Goal: Task Accomplishment & Management: Manage account settings

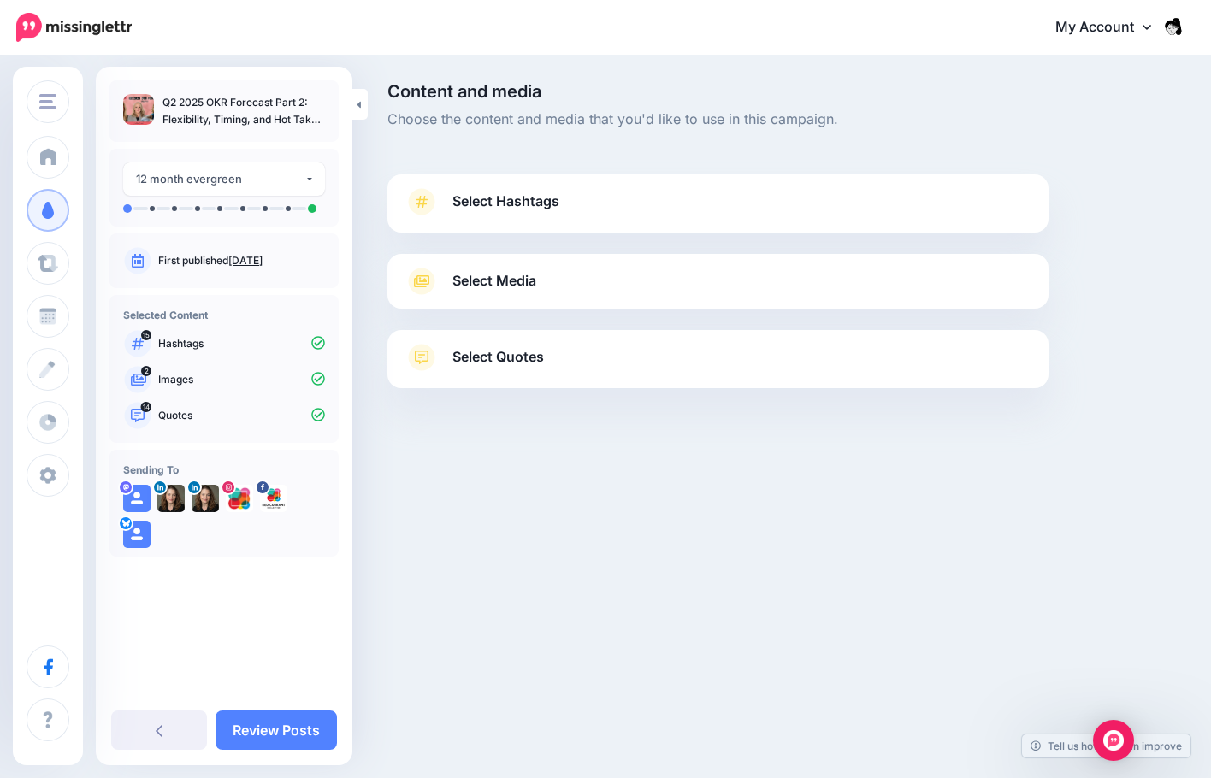
click at [501, 210] on span "Select Hashtags" at bounding box center [505, 201] width 107 height 23
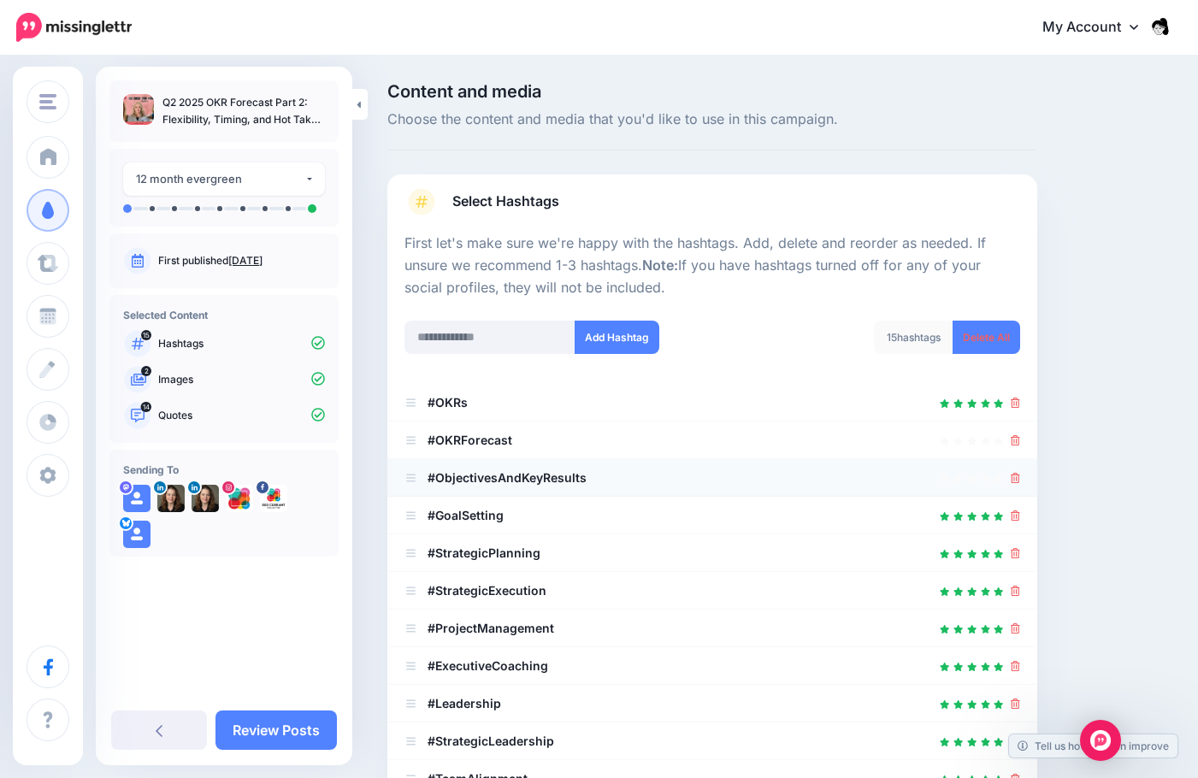
scroll to position [437, 0]
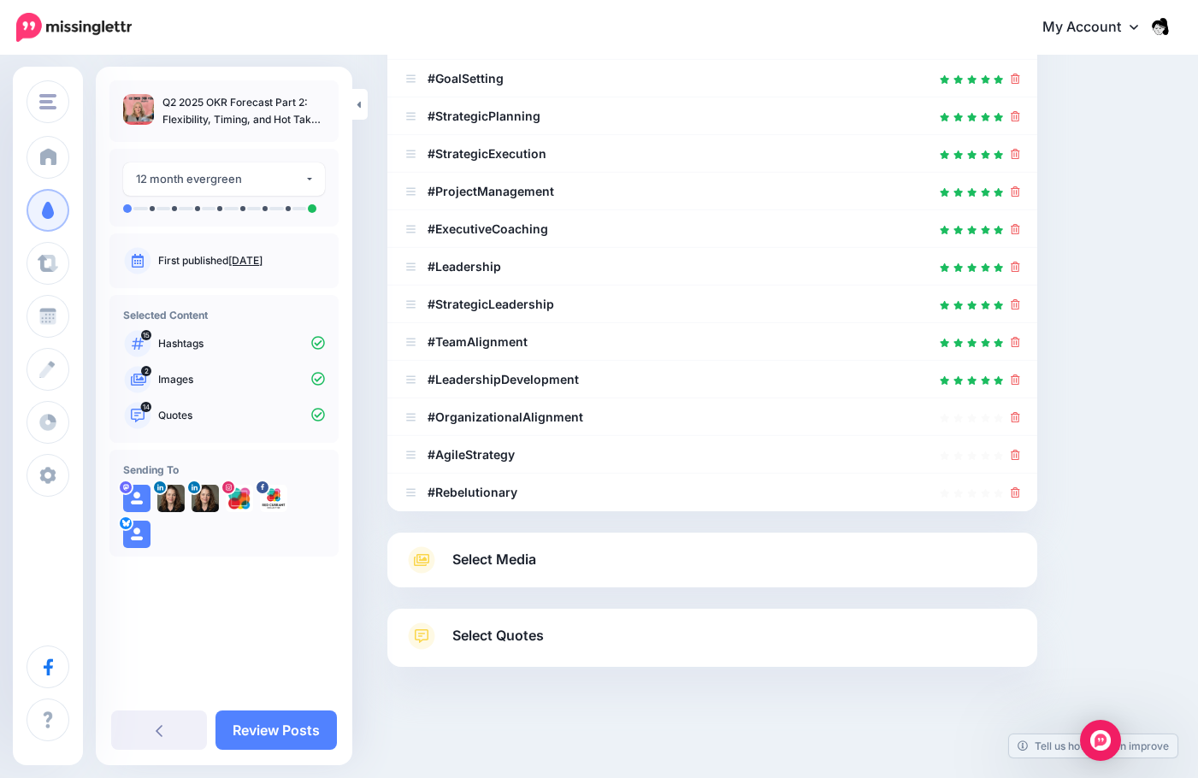
click at [605, 574] on div "Select Media Next, let's make sure we have the best media for this campaign. De…" at bounding box center [712, 560] width 650 height 55
click at [463, 565] on span "Select Media" at bounding box center [494, 559] width 84 height 23
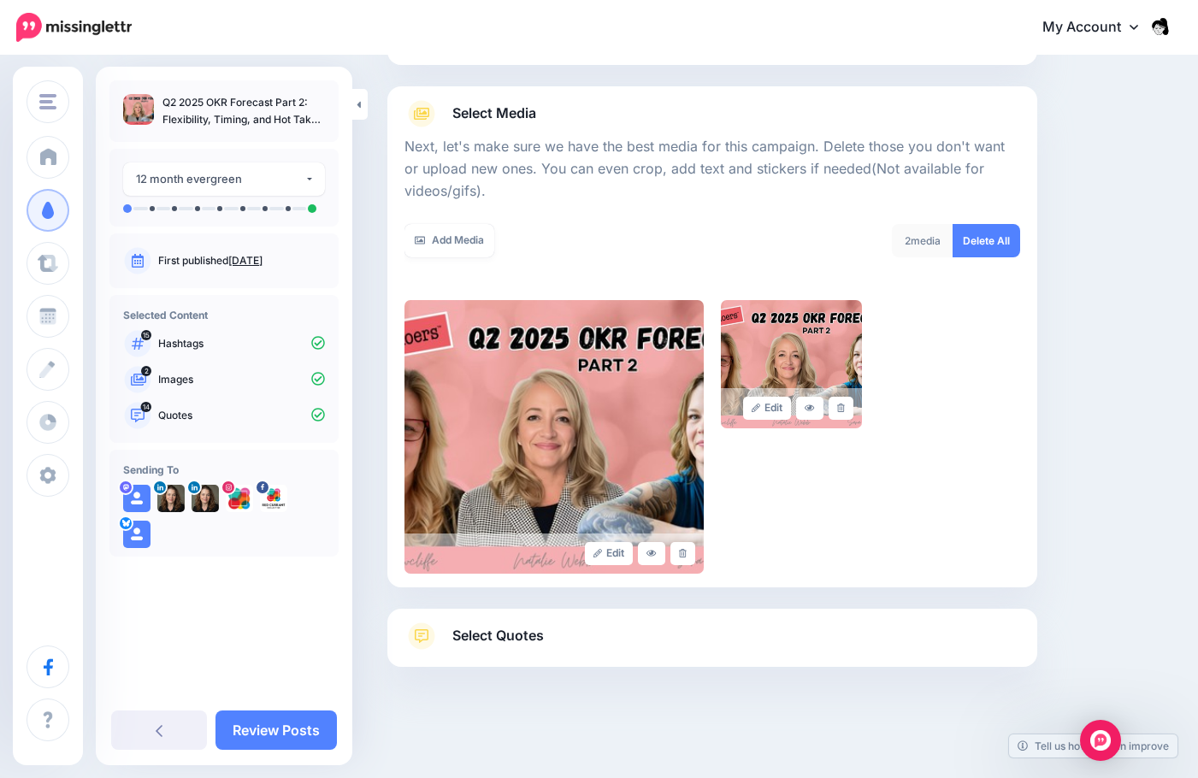
scroll to position [168, 0]
click at [465, 235] on link "Add Media" at bounding box center [449, 240] width 90 height 33
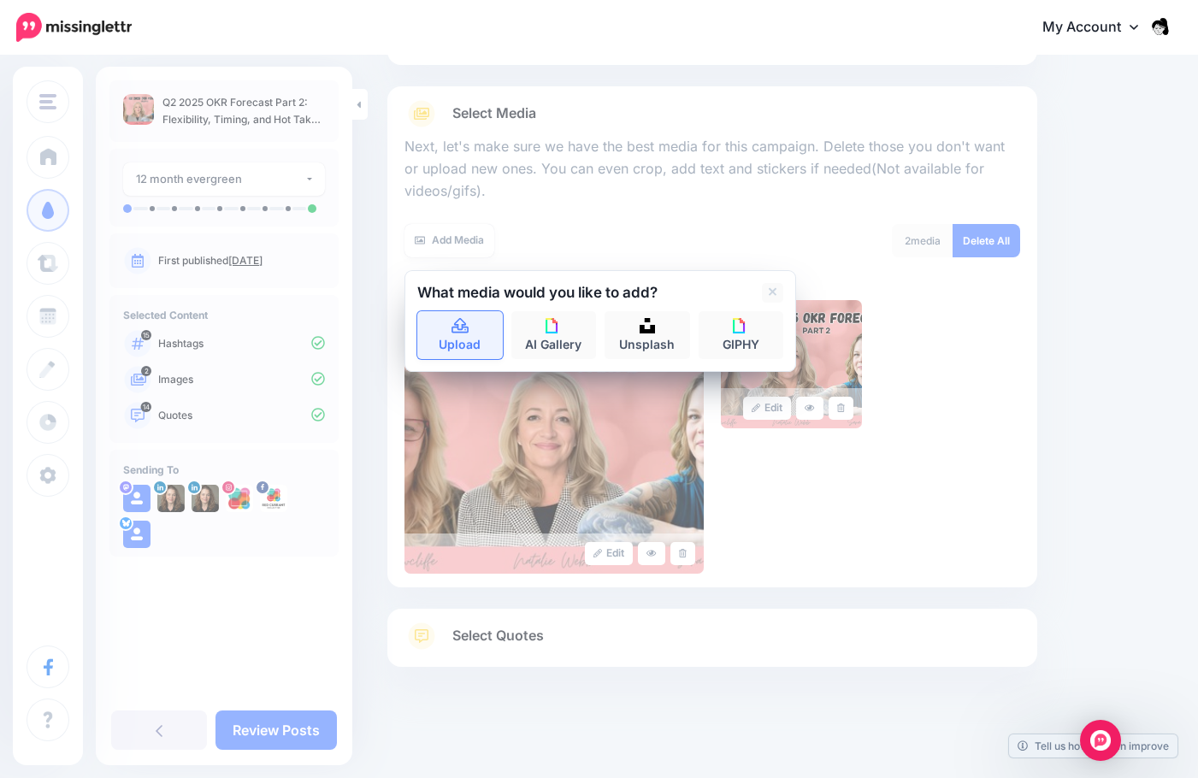
click at [447, 325] on link "Upload" at bounding box center [460, 335] width 86 height 48
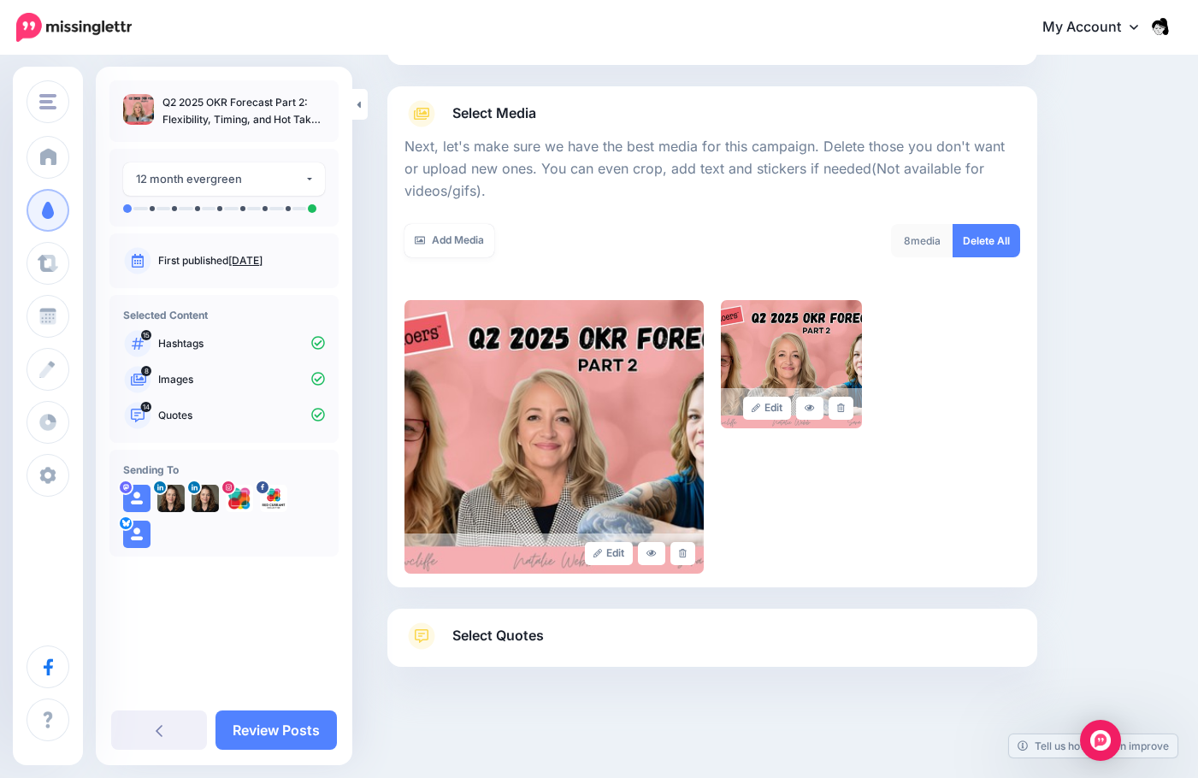
click at [941, 237] on div "8 media" at bounding box center [922, 240] width 62 height 33
drag, startPoint x: 936, startPoint y: 244, endPoint x: 900, endPoint y: 404, distance: 163.9
click at [936, 257] on div "8 media" at bounding box center [922, 240] width 62 height 33
click at [900, 480] on div "Edit Edit" at bounding box center [712, 437] width 616 height 274
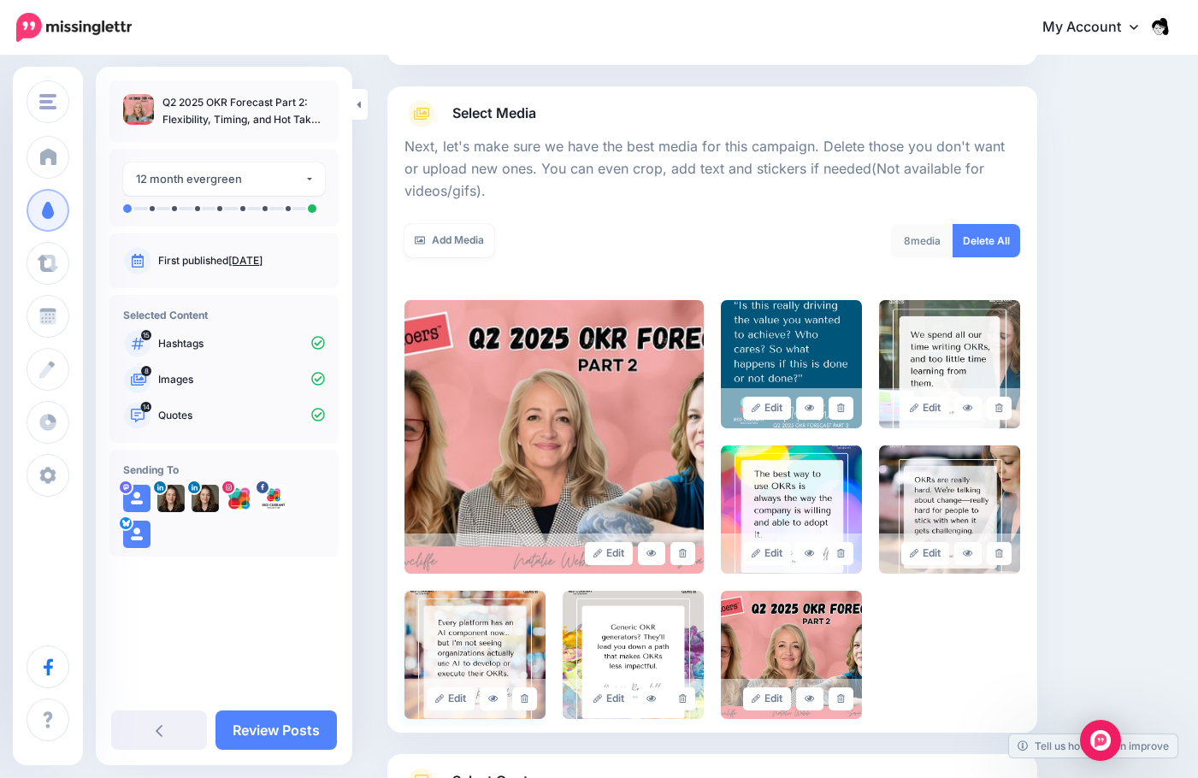
click at [507, 645] on img at bounding box center [474, 655] width 141 height 128
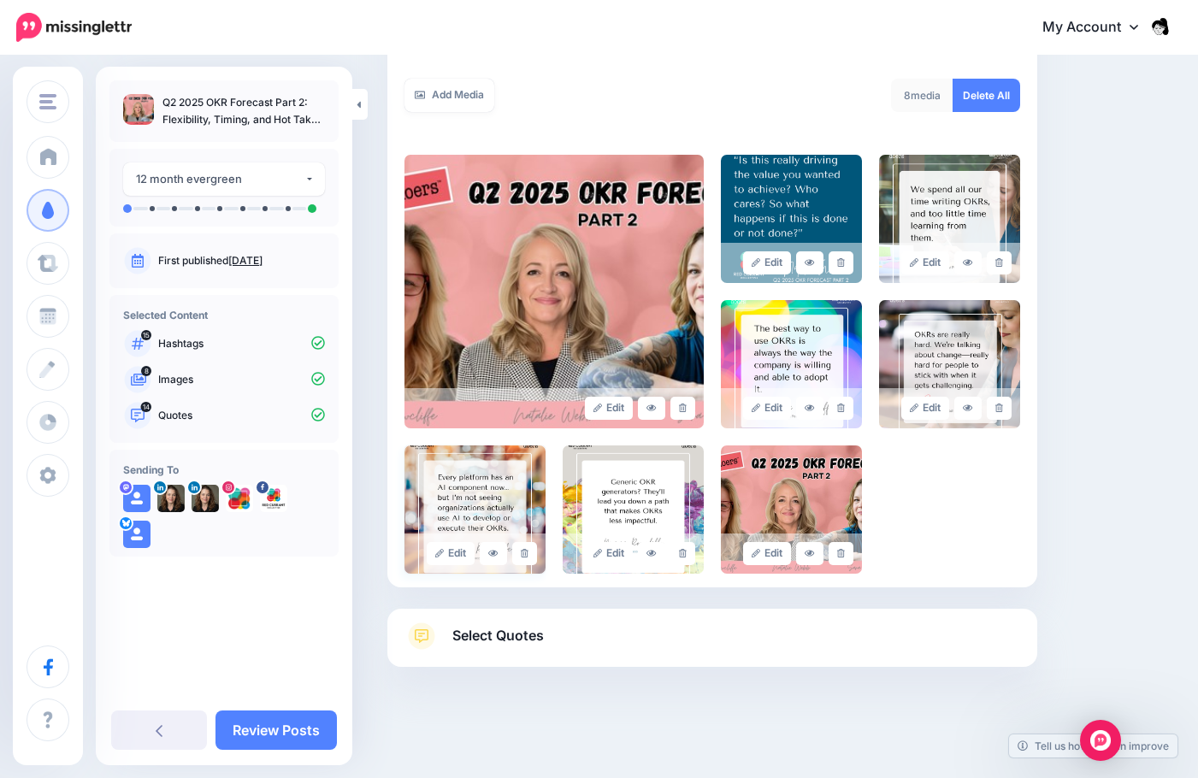
click at [507, 645] on span "Select Quotes" at bounding box center [497, 635] width 91 height 23
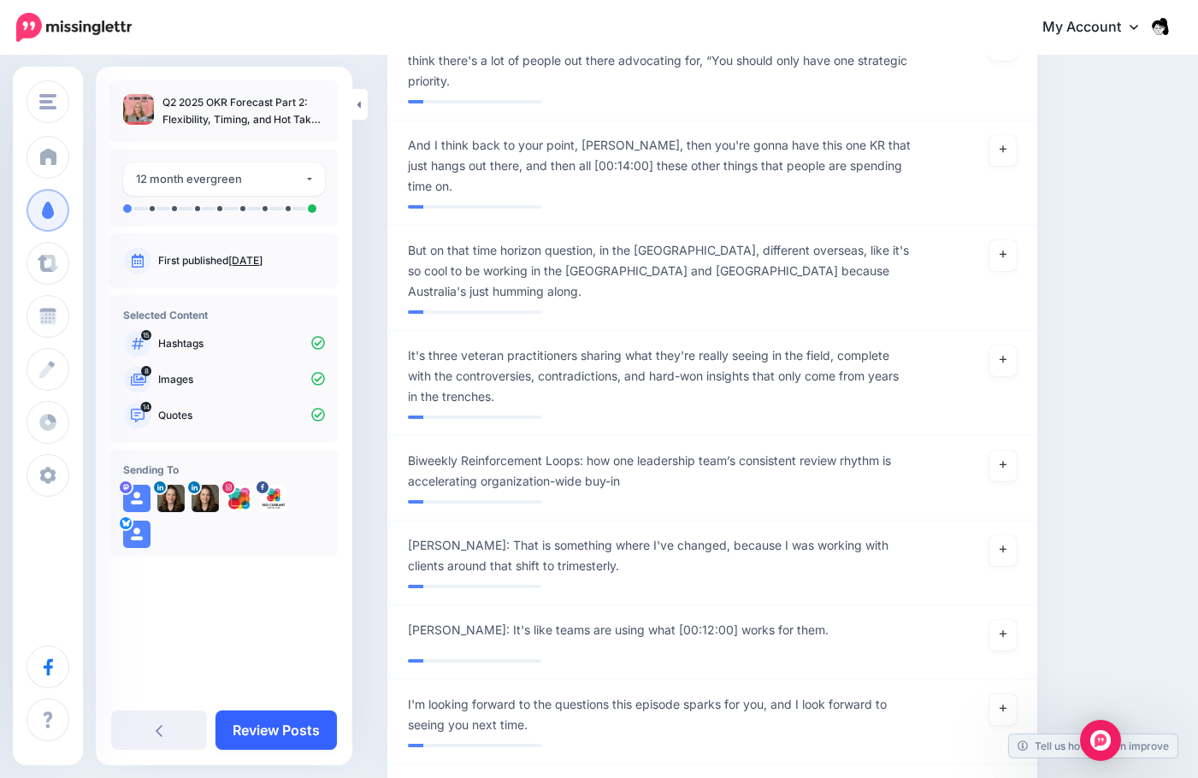
click at [291, 726] on link "Review Posts" at bounding box center [275, 730] width 121 height 39
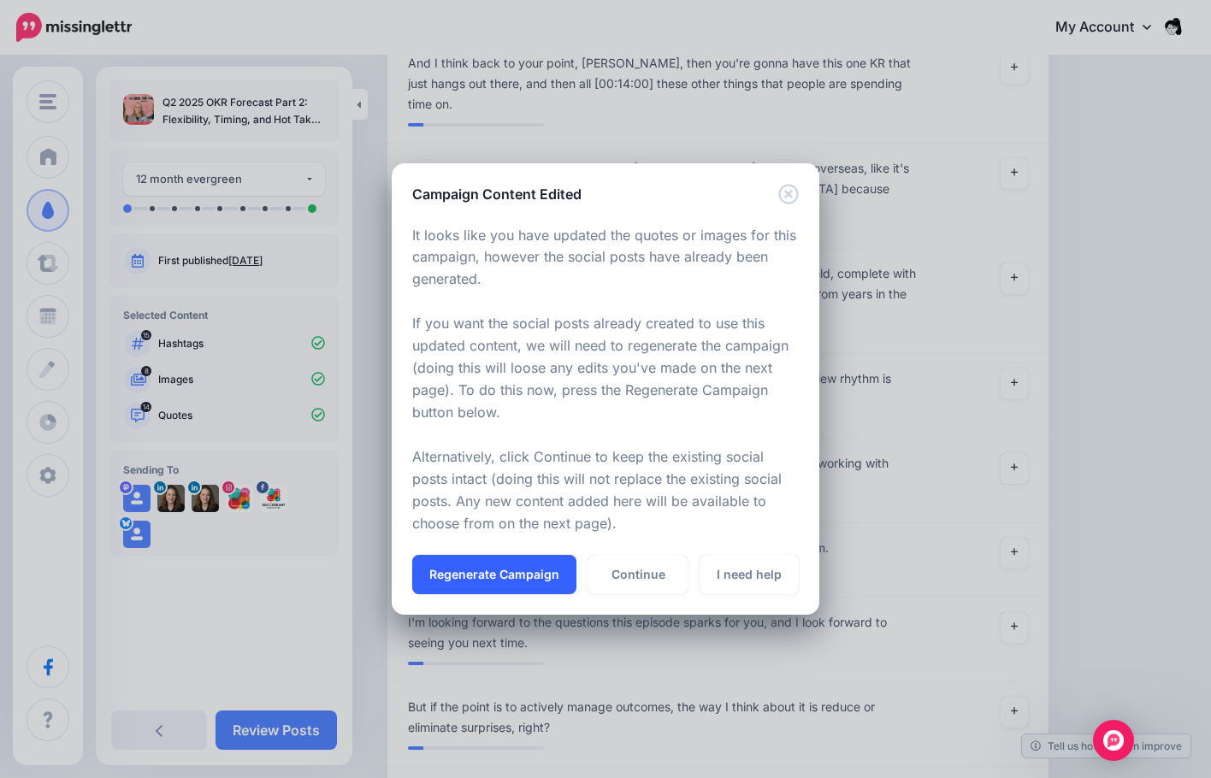
click at [455, 575] on button "Regenerate Campaign" at bounding box center [494, 574] width 164 height 39
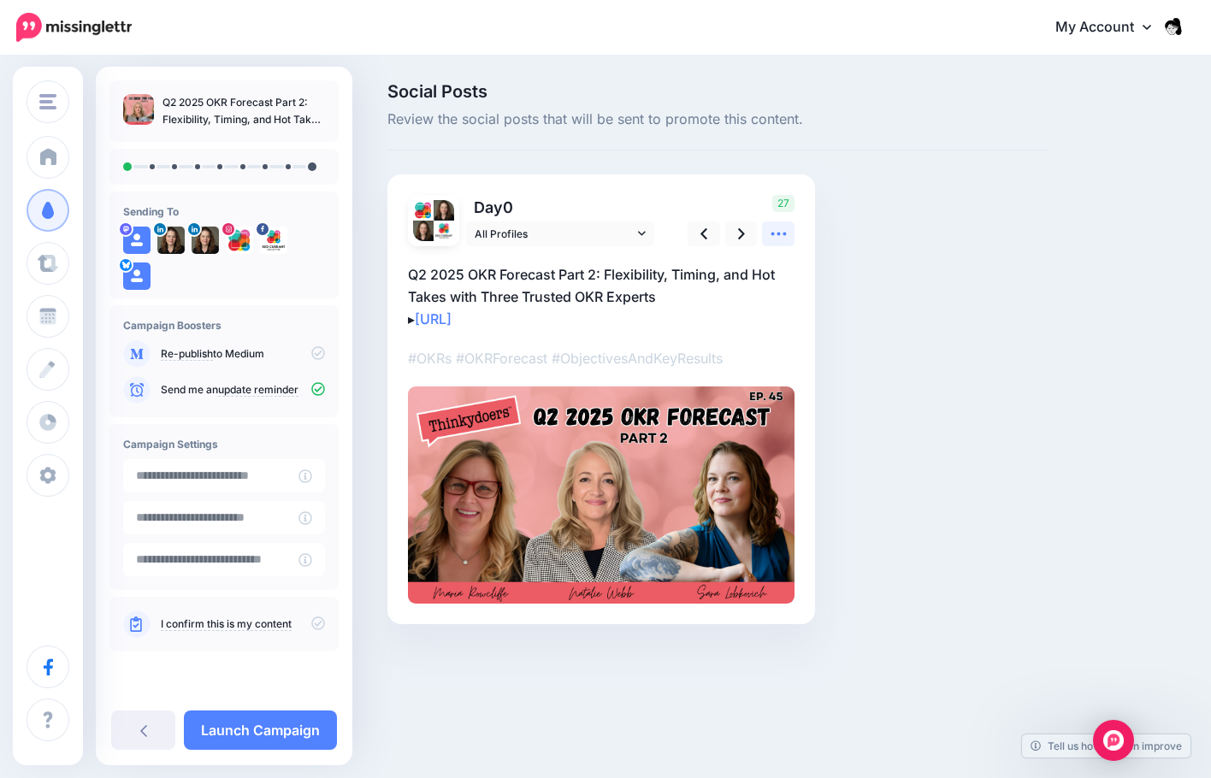
click at [780, 230] on icon at bounding box center [779, 234] width 18 height 18
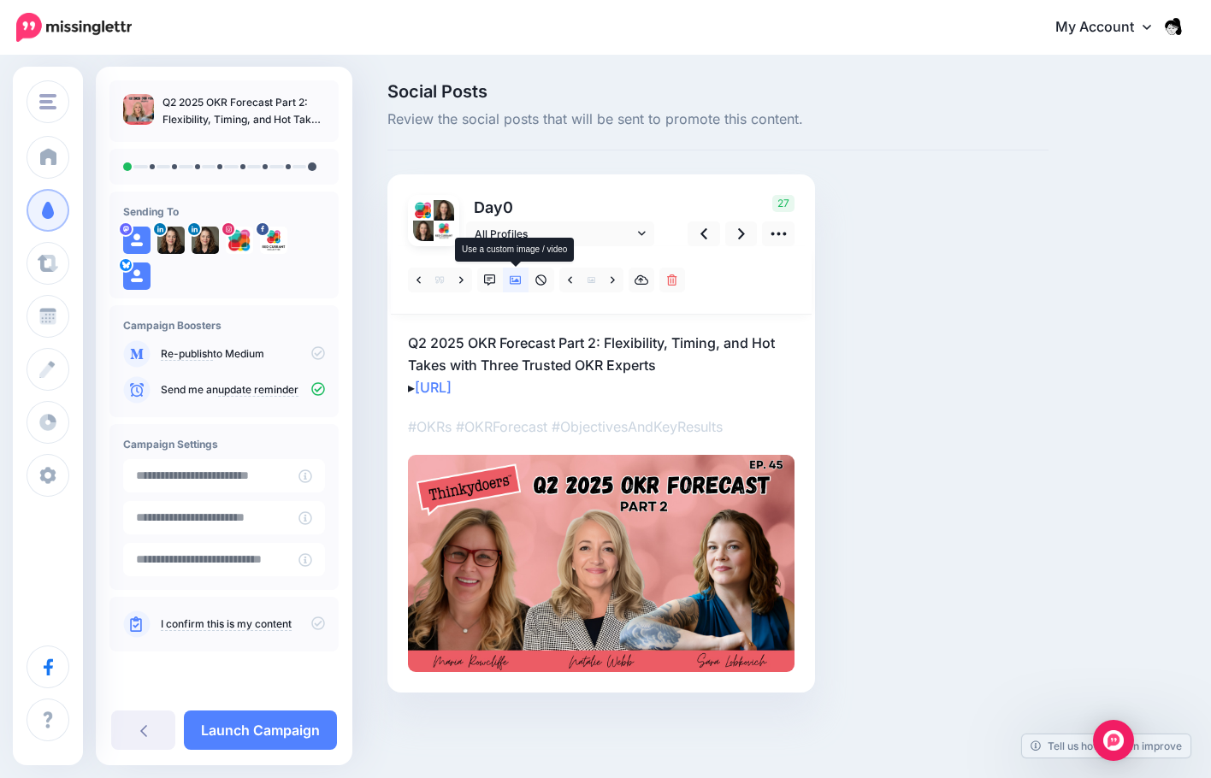
click at [511, 276] on icon at bounding box center [516, 280] width 12 height 9
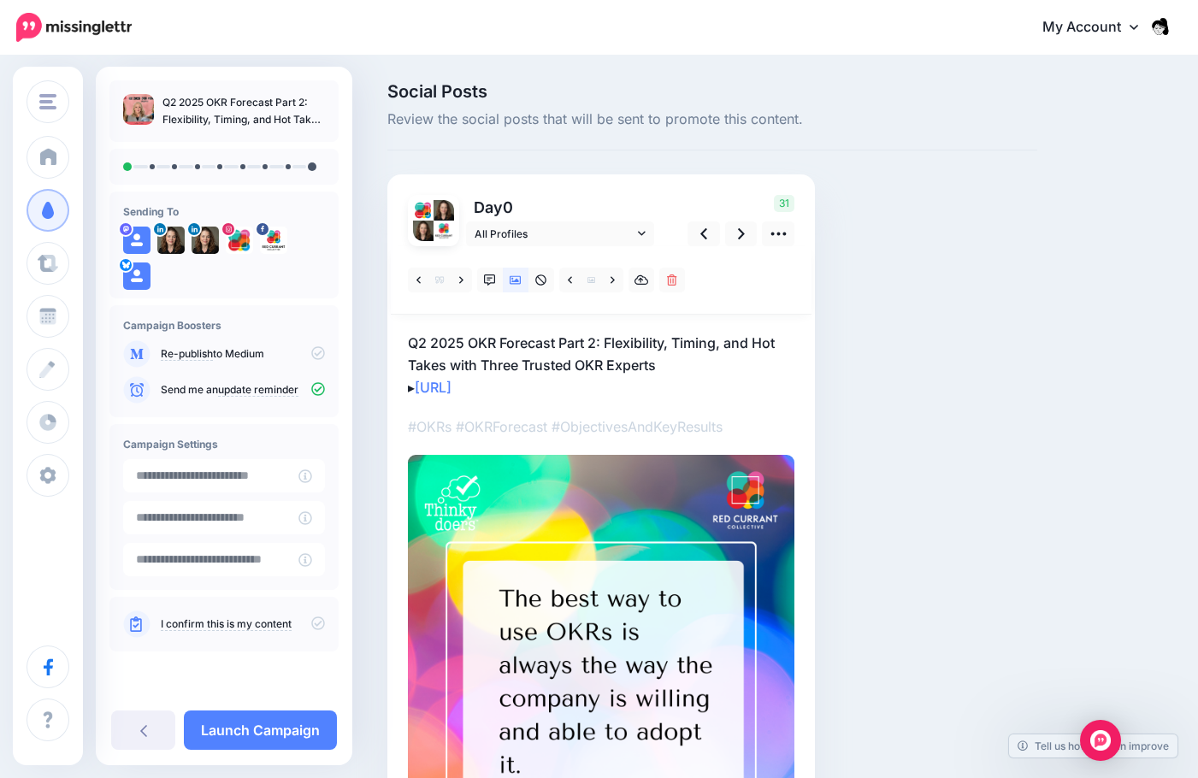
click at [1090, 213] on div "Social Posts Review the social posts that will be sent to promote this content.…" at bounding box center [780, 546] width 811 height 927
click at [930, 172] on div "Social Posts Review the social posts that will be sent to promote this content.…" at bounding box center [713, 546] width 676 height 927
click at [723, 357] on p "Q2 2025 OKR Forecast Part 2: Flexibility, Timing, and Hot Takes with Three Trus…" at bounding box center [601, 365] width 387 height 67
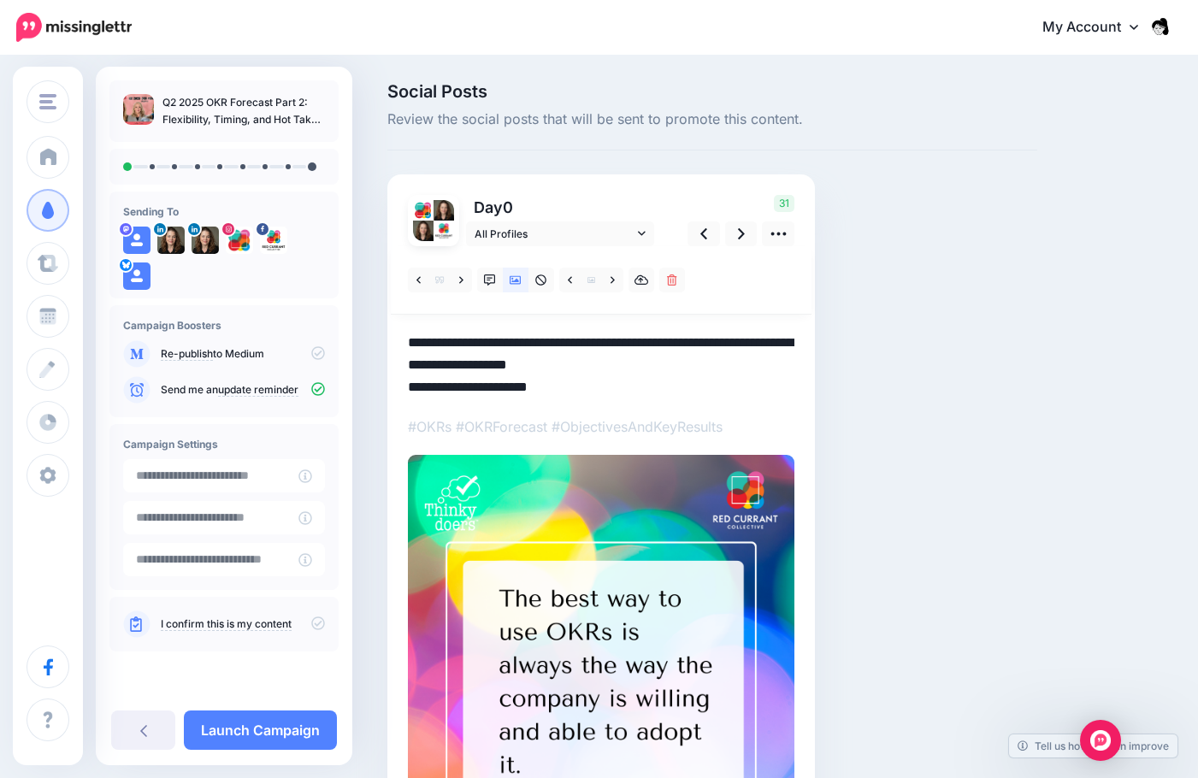
click at [705, 379] on textarea "**********" at bounding box center [601, 365] width 387 height 67
click at [784, 350] on textarea "**********" at bounding box center [601, 365] width 387 height 67
drag, startPoint x: 685, startPoint y: 365, endPoint x: 363, endPoint y: 337, distance: 322.8
click at [363, 337] on div "Social Posts Review the social posts that will be sent to promote this content.…" at bounding box center [599, 546] width 1198 height 978
paste textarea "**********"
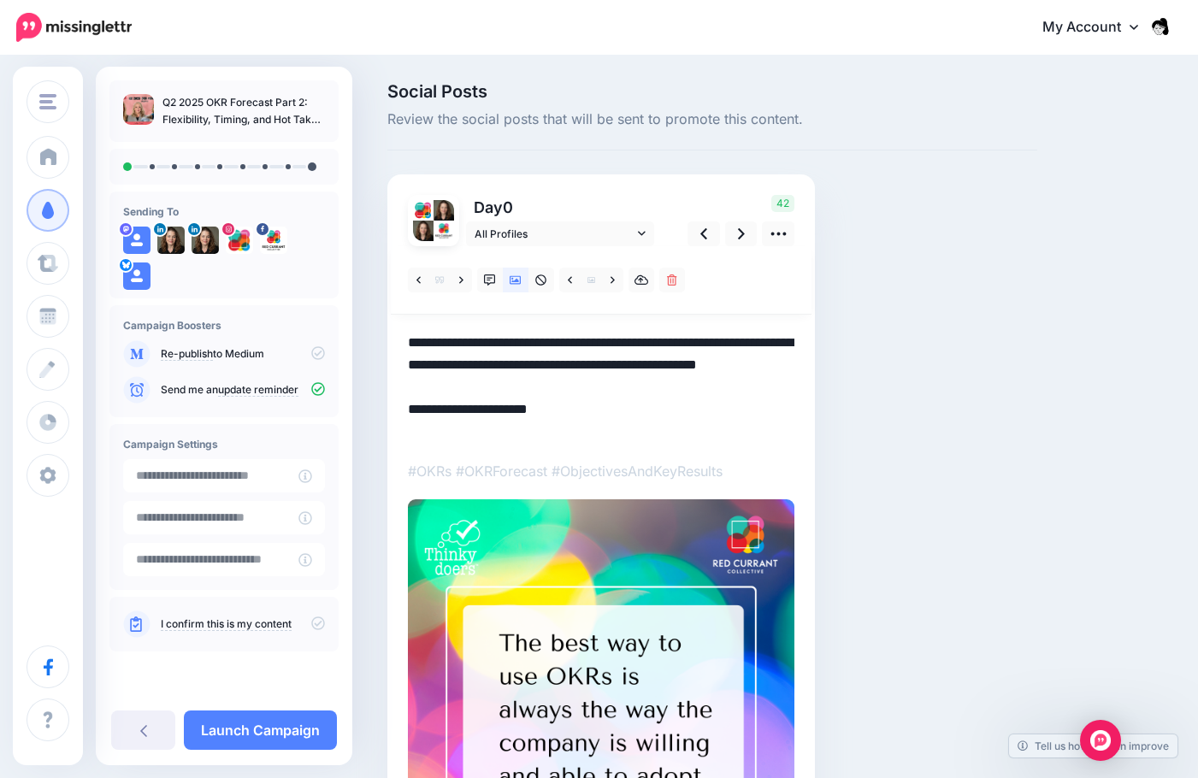
click at [615, 408] on textarea "**********" at bounding box center [601, 387] width 387 height 111
drag, startPoint x: 597, startPoint y: 390, endPoint x: 399, endPoint y: 393, distance: 197.6
click at [399, 393] on div "Day 0 All Profiles" at bounding box center [601, 588] width 428 height 829
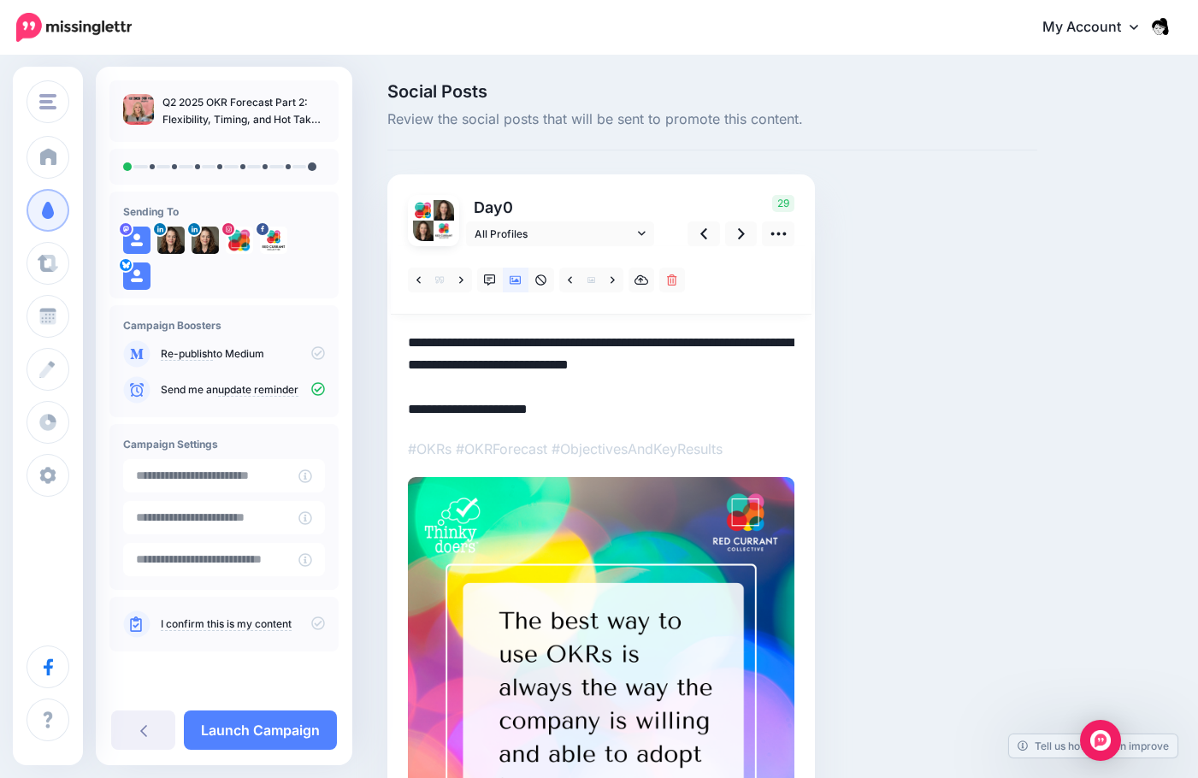
click at [754, 445] on p "#OKRs #OKRForecast #ObjectivesAndKeyResults" at bounding box center [601, 449] width 387 height 22
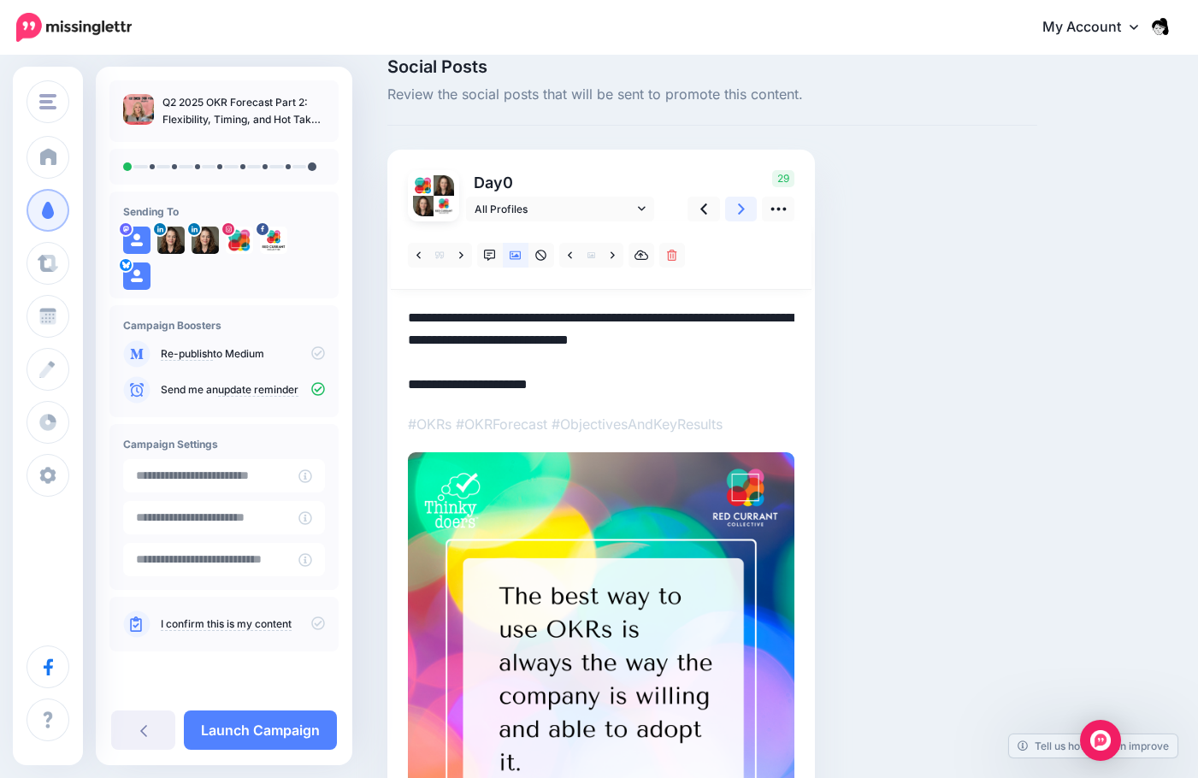
scroll to position [23, 0]
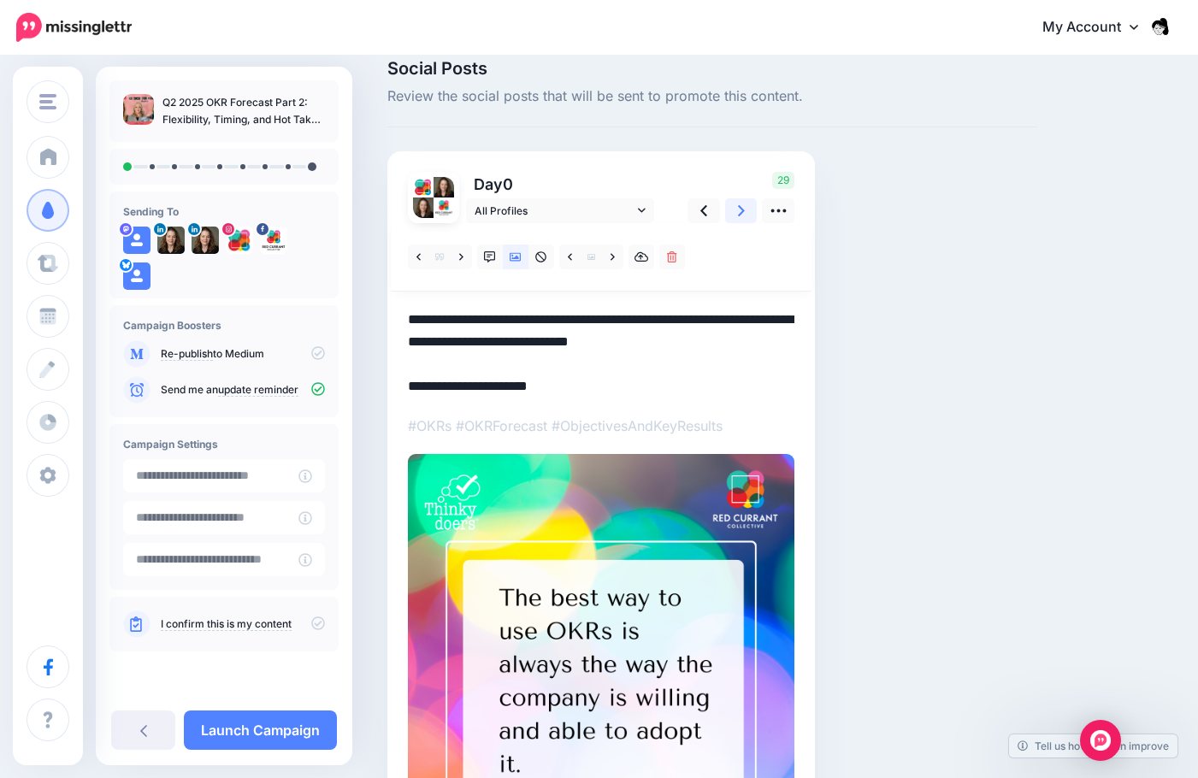
click at [739, 207] on icon at bounding box center [741, 210] width 7 height 11
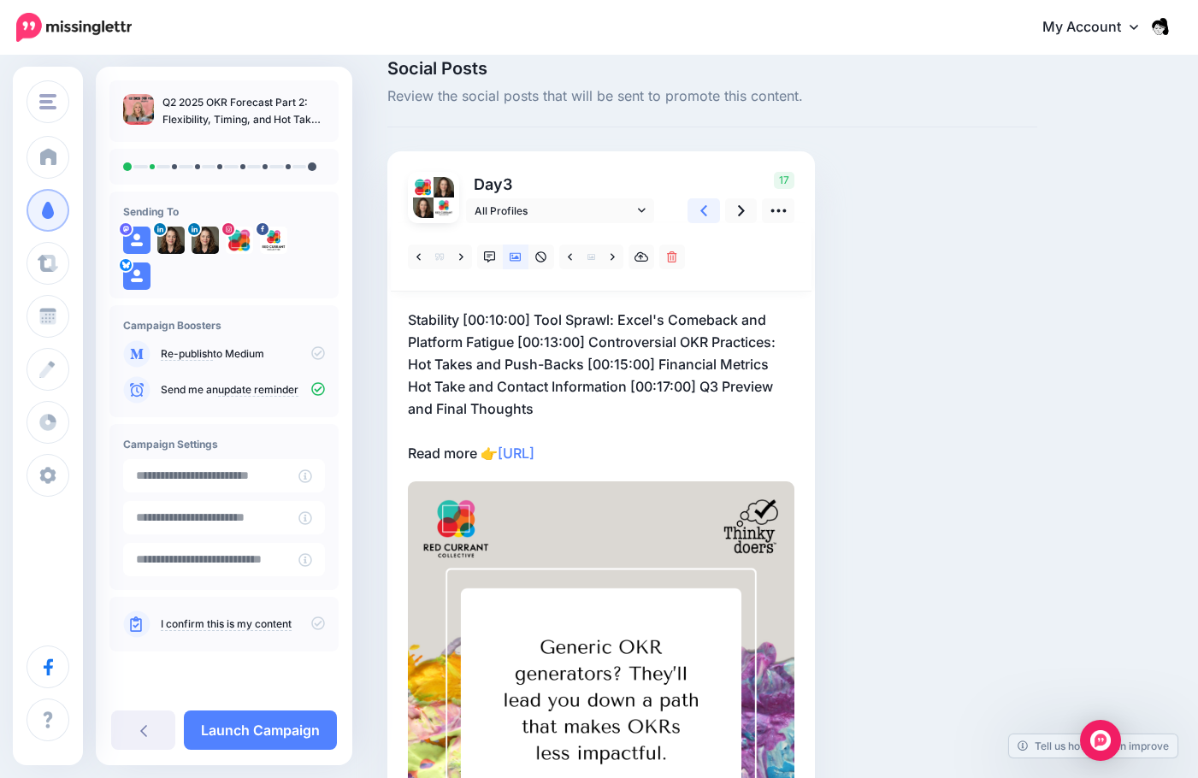
click at [701, 218] on icon at bounding box center [703, 211] width 7 height 18
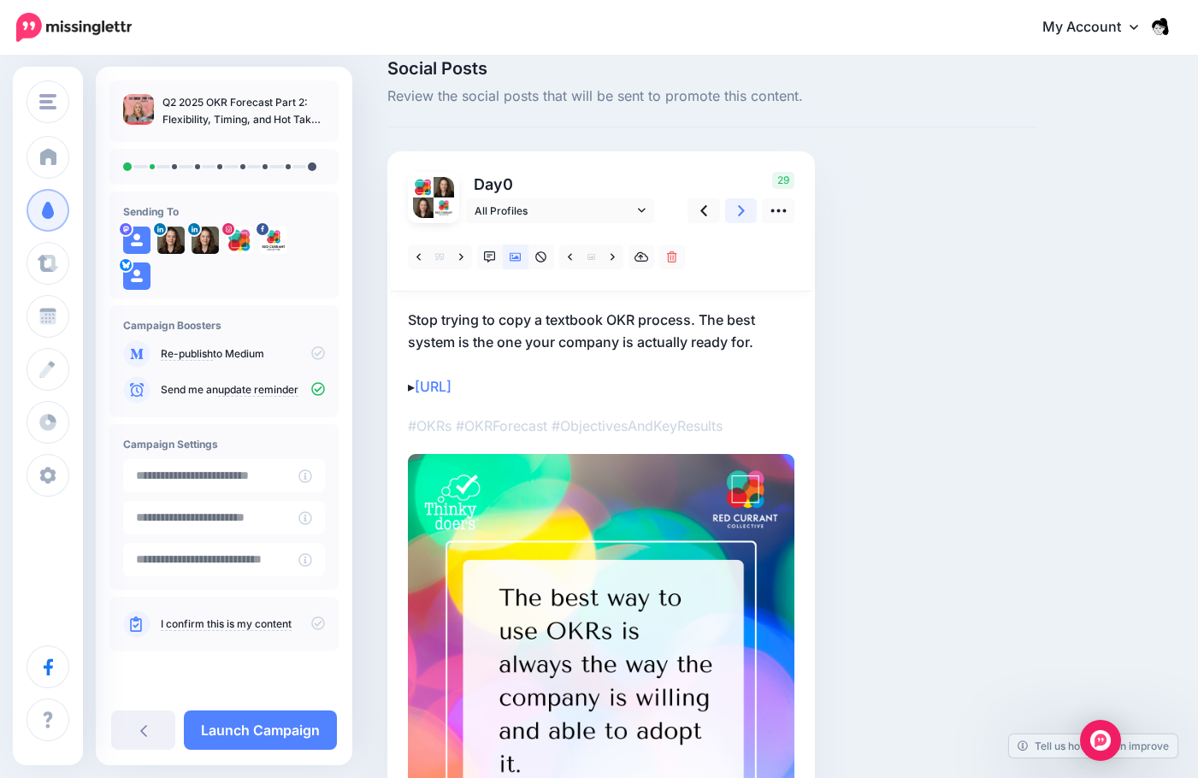
click at [729, 210] on link at bounding box center [741, 210] width 32 height 25
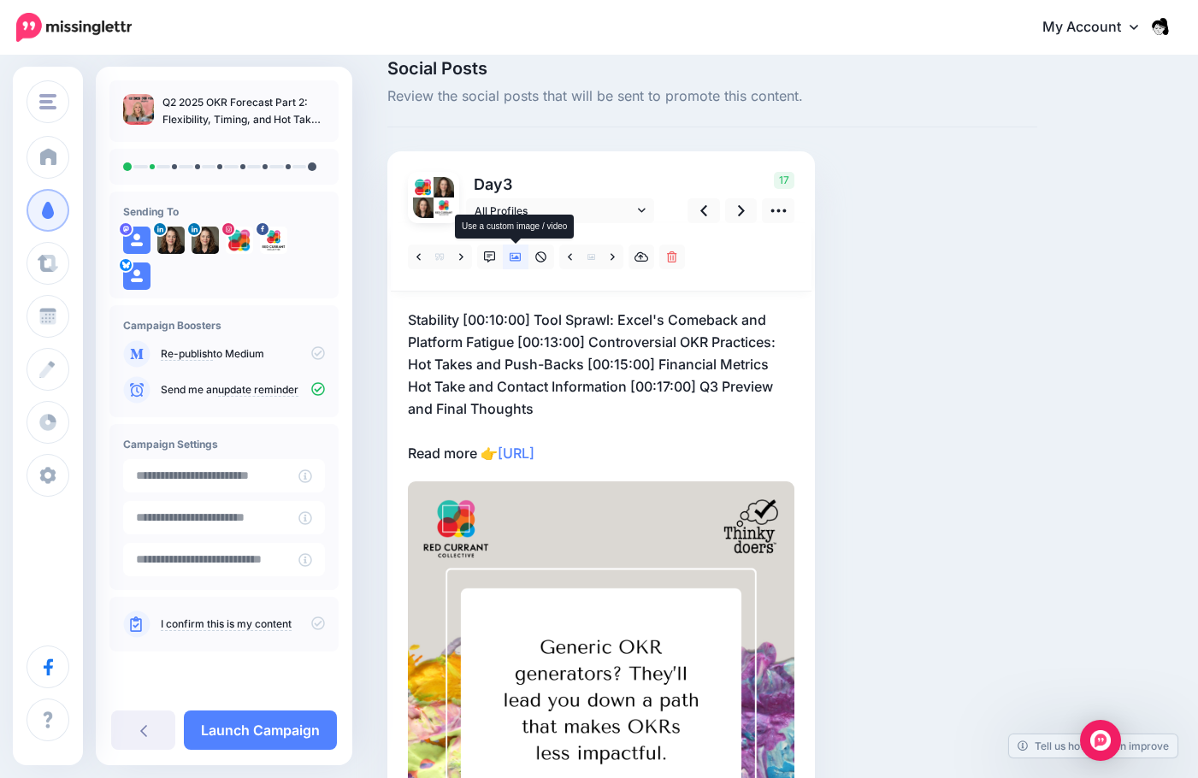
click at [518, 258] on icon at bounding box center [516, 257] width 12 height 9
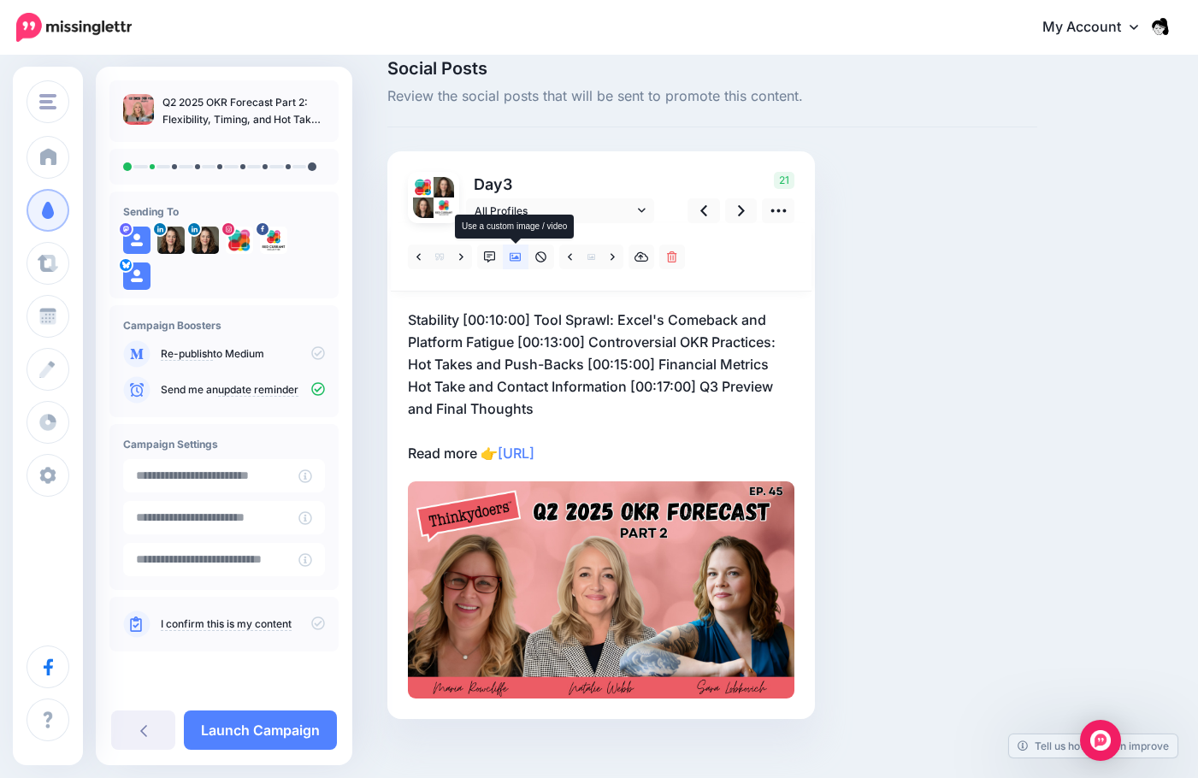
click at [515, 267] on link at bounding box center [516, 257] width 26 height 25
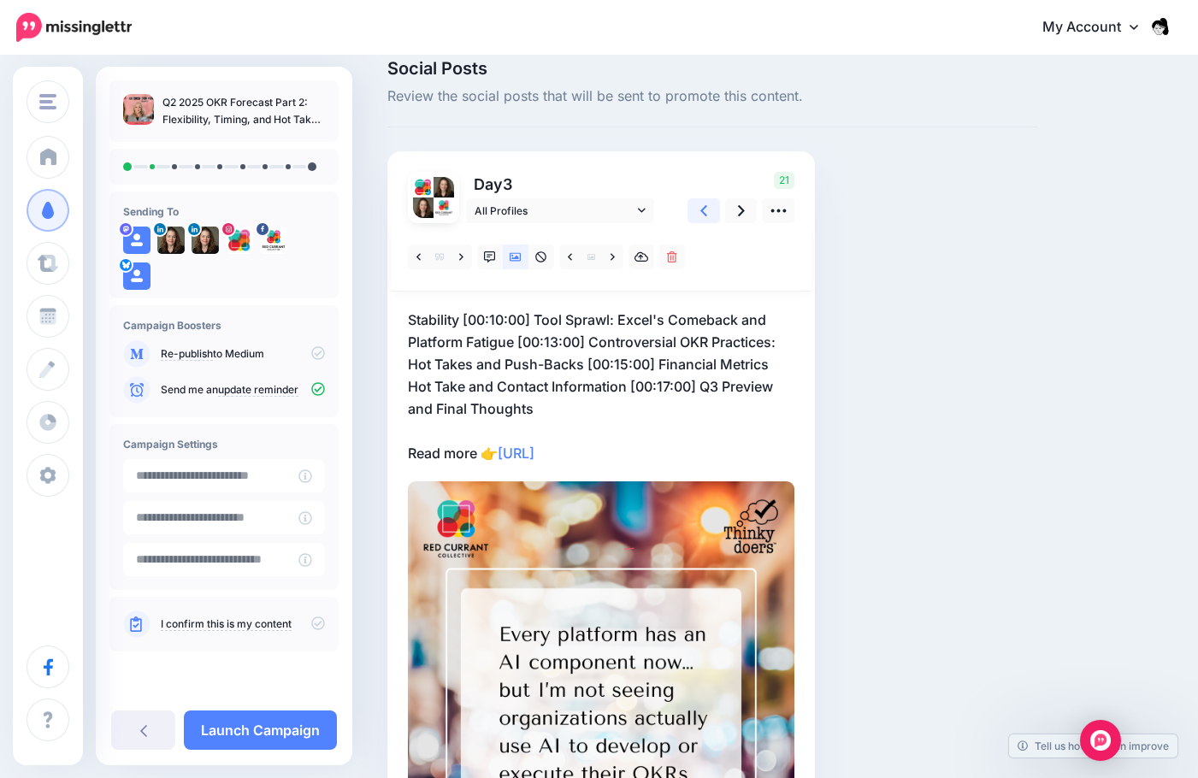
click at [705, 211] on icon at bounding box center [703, 211] width 7 height 18
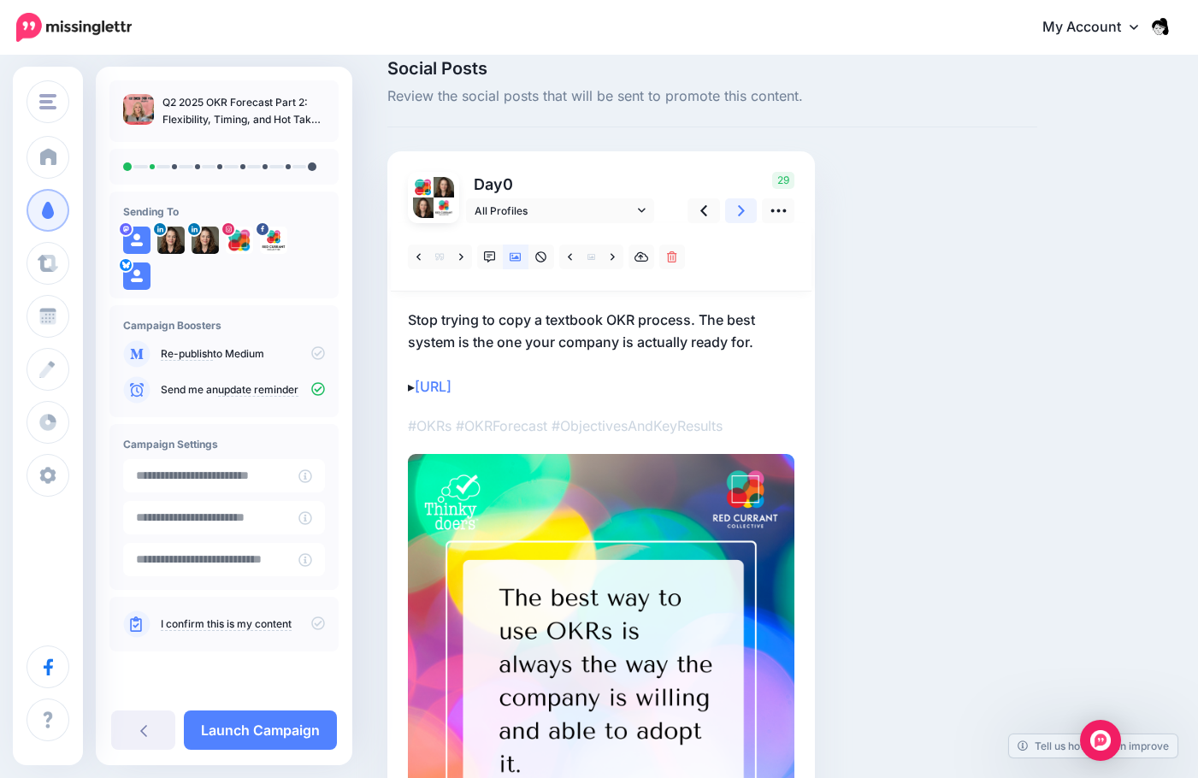
click at [735, 215] on link at bounding box center [741, 210] width 32 height 25
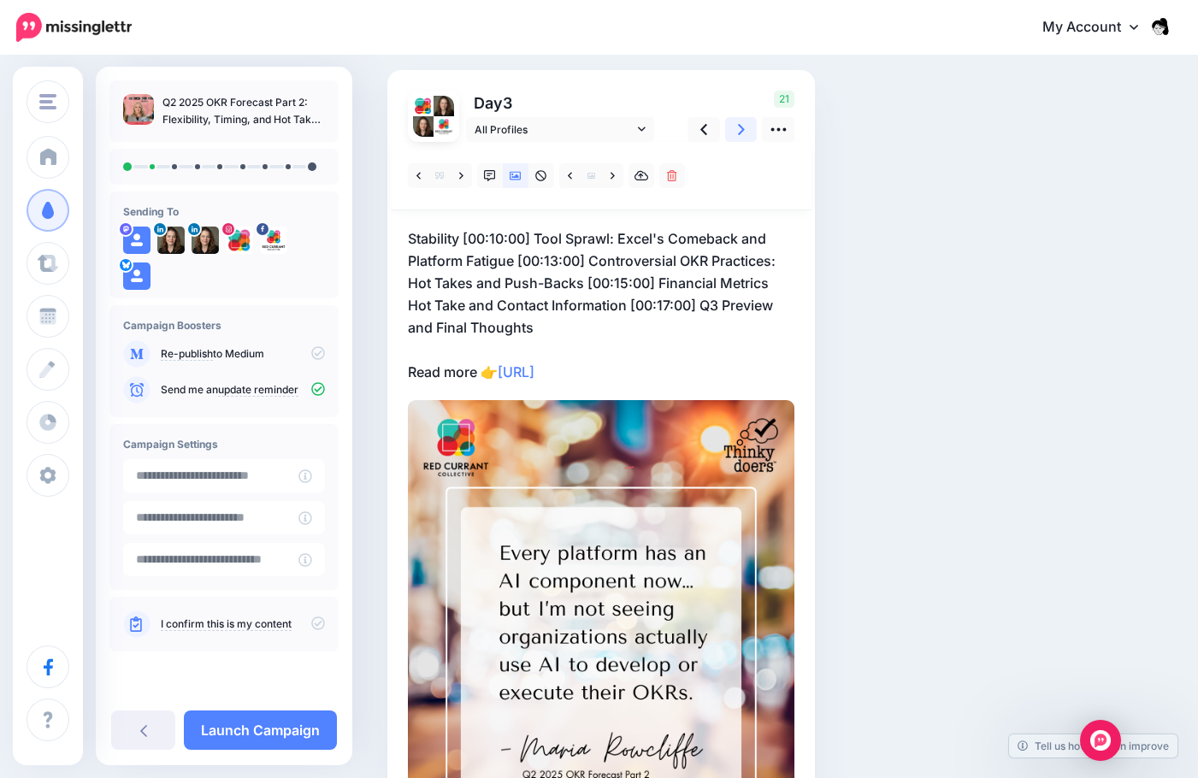
scroll to position [109, 0]
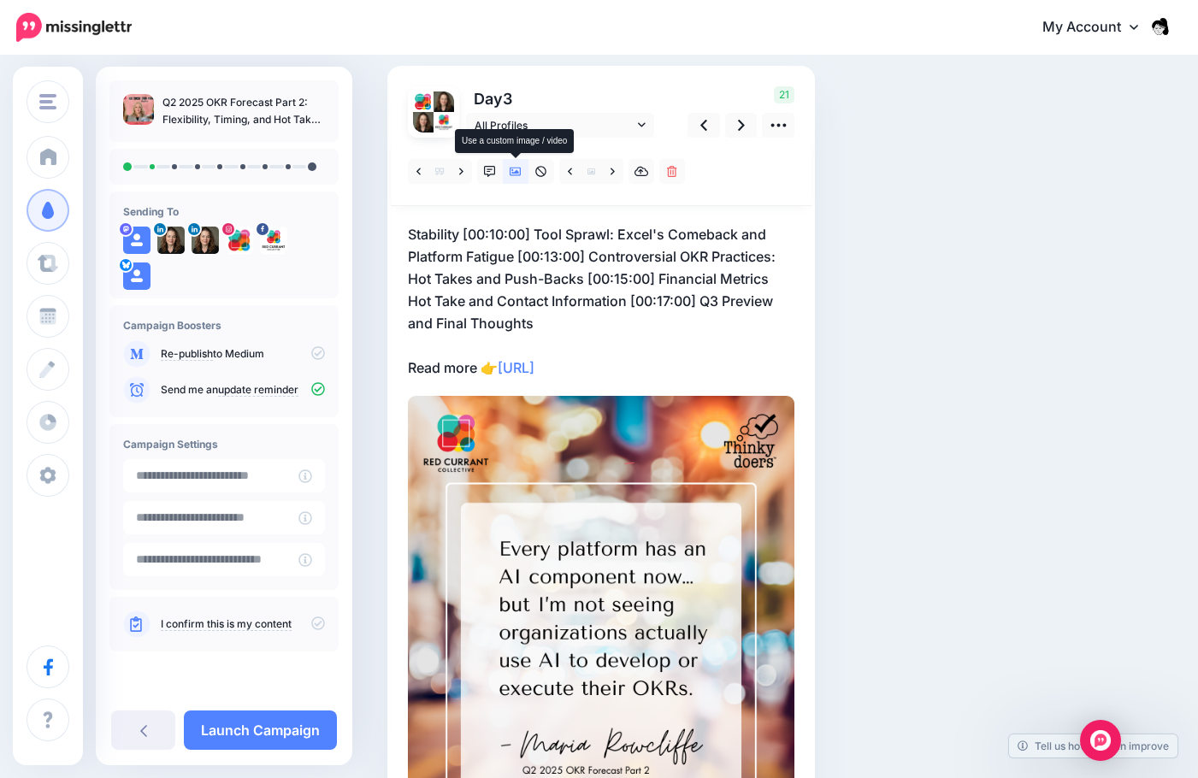
click at [511, 177] on icon at bounding box center [516, 172] width 12 height 12
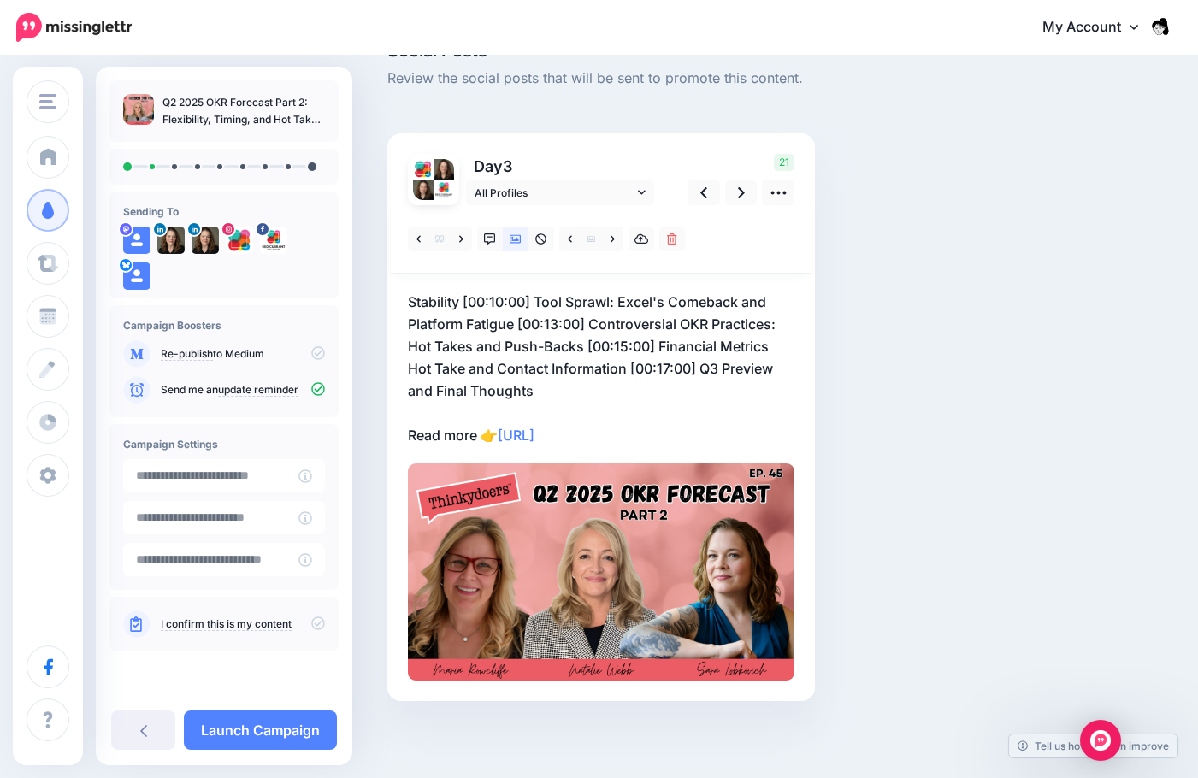
scroll to position [41, 0]
click at [511, 177] on p "Day 3" at bounding box center [561, 166] width 191 height 25
click at [515, 242] on icon at bounding box center [516, 239] width 12 height 12
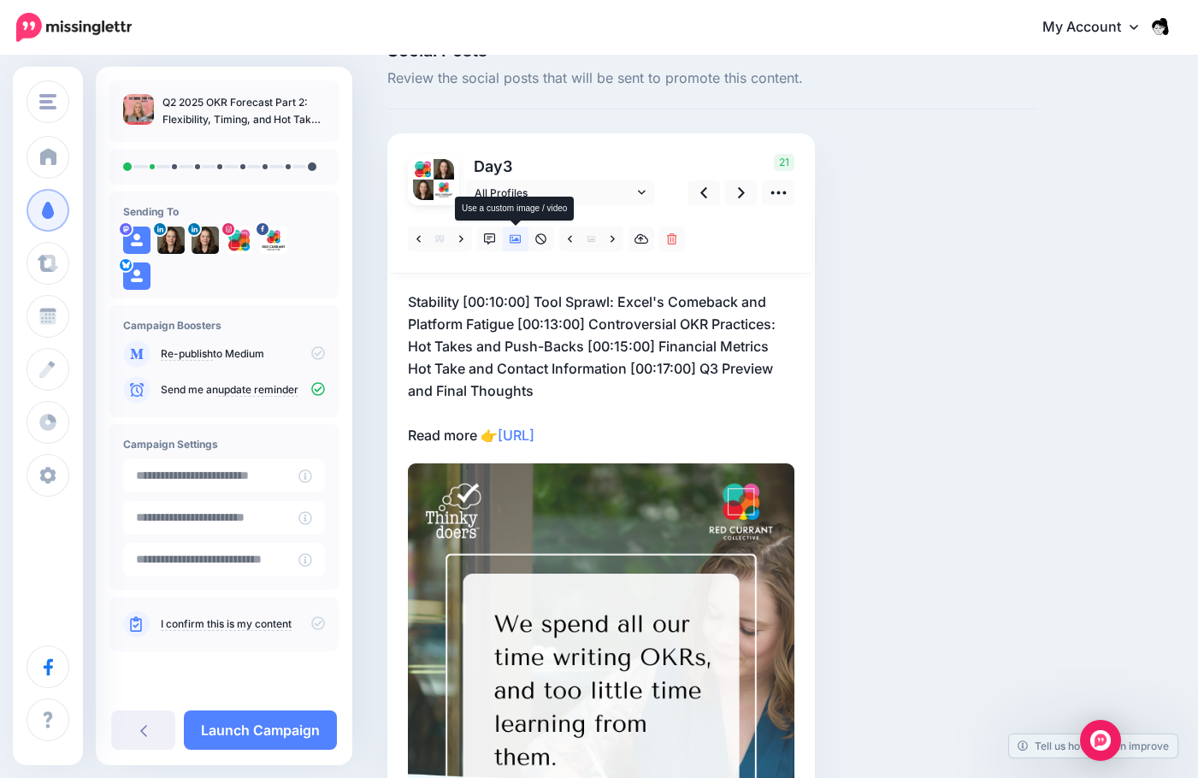
click at [518, 246] on link at bounding box center [516, 239] width 26 height 25
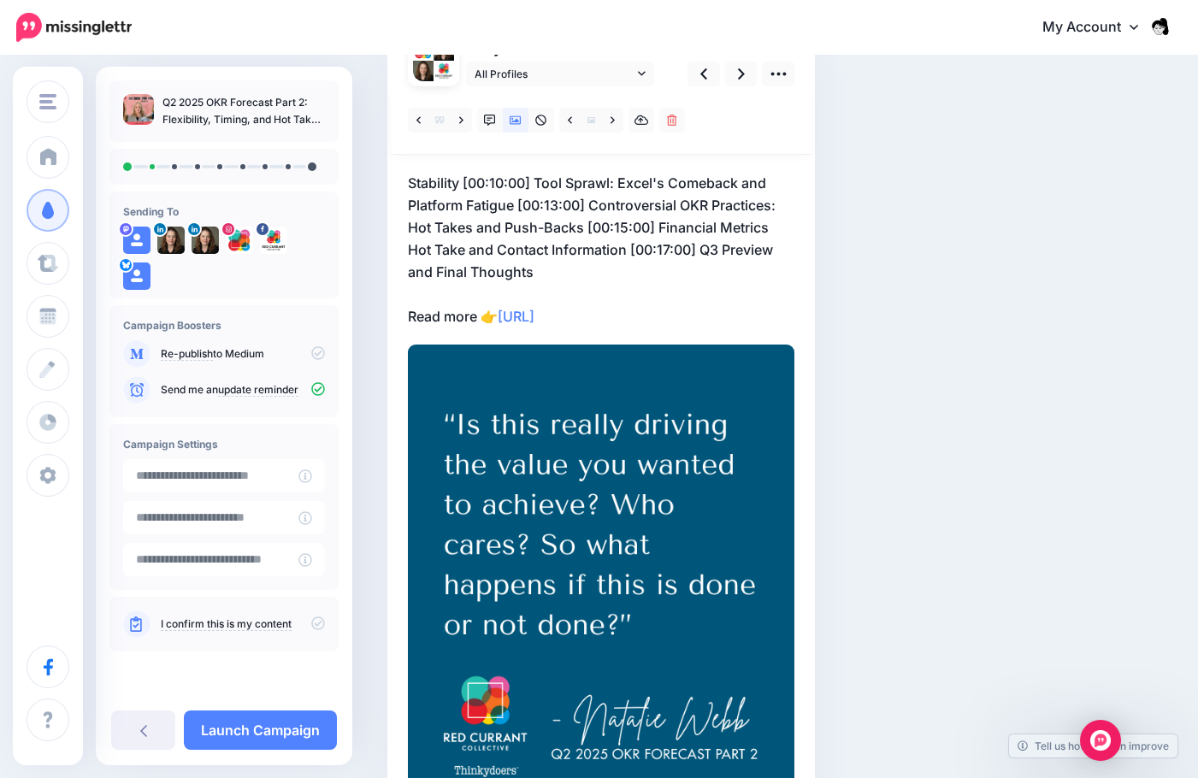
scroll to position [136, 0]
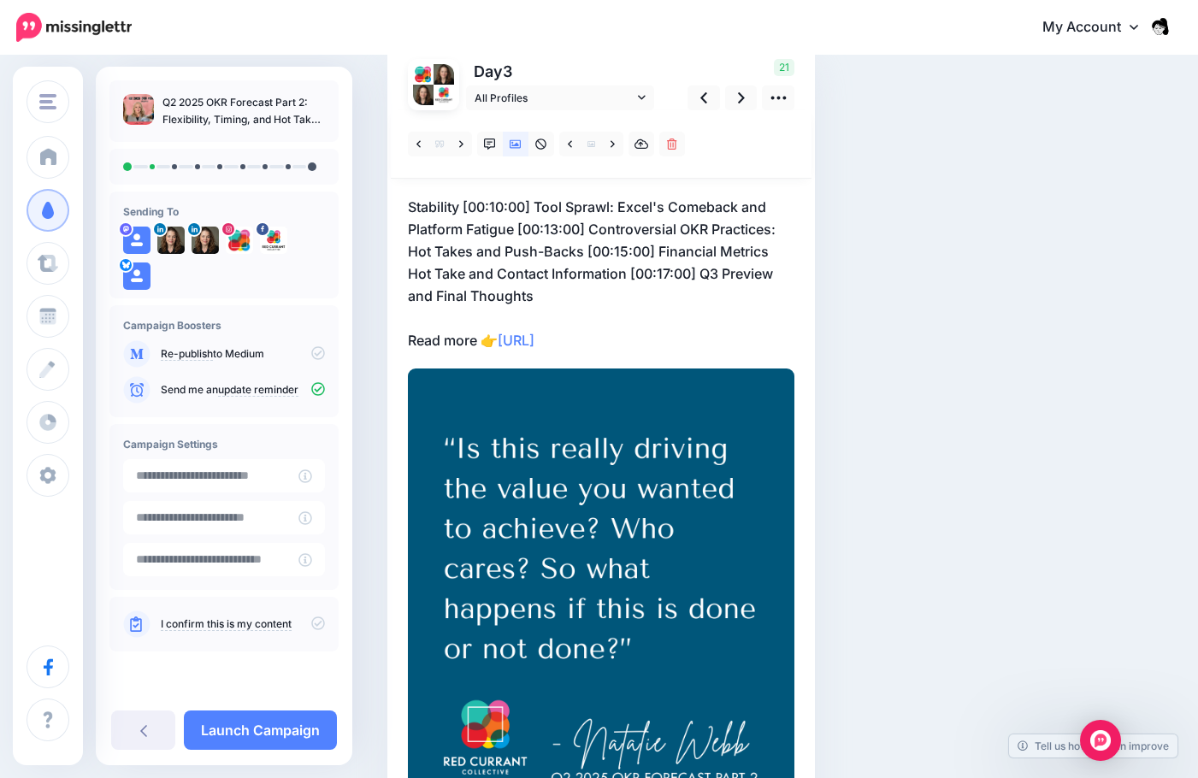
click at [534, 294] on p "Stability [00:10:00] Tool Sprawl: Excel's Comeback and Platform Fatigue [00:13:…" at bounding box center [601, 274] width 387 height 156
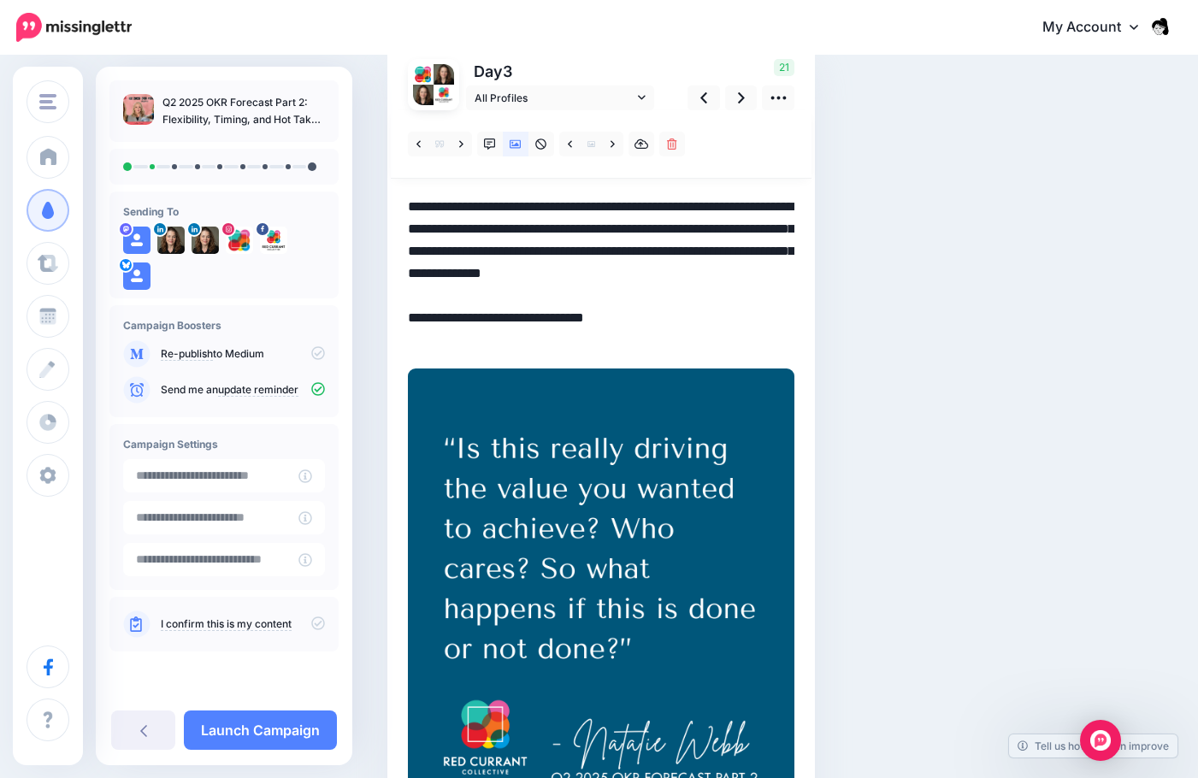
click at [539, 297] on textarea "**********" at bounding box center [601, 274] width 387 height 156
drag, startPoint x: 539, startPoint y: 297, endPoint x: 376, endPoint y: 218, distance: 180.5
click at [376, 218] on div "Social Posts Review the social posts that will be sent to promote this content.…" at bounding box center [713, 435] width 676 height 977
paste textarea
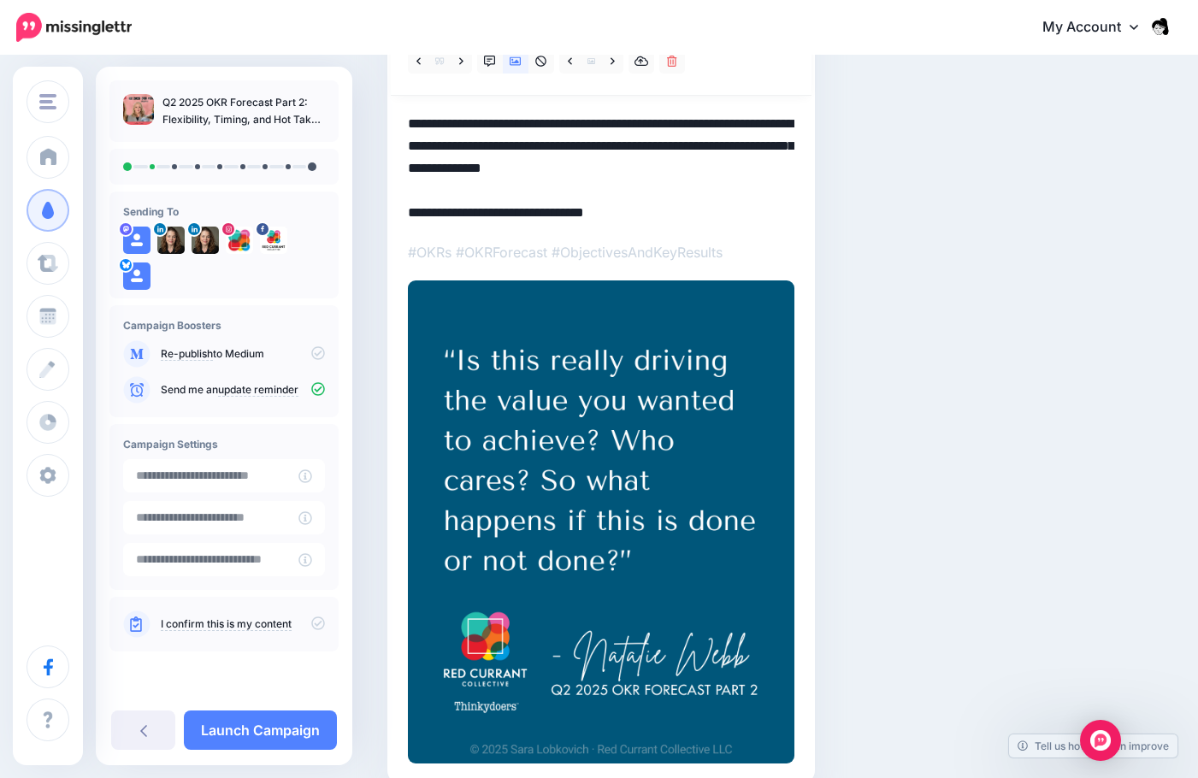
scroll to position [86, 0]
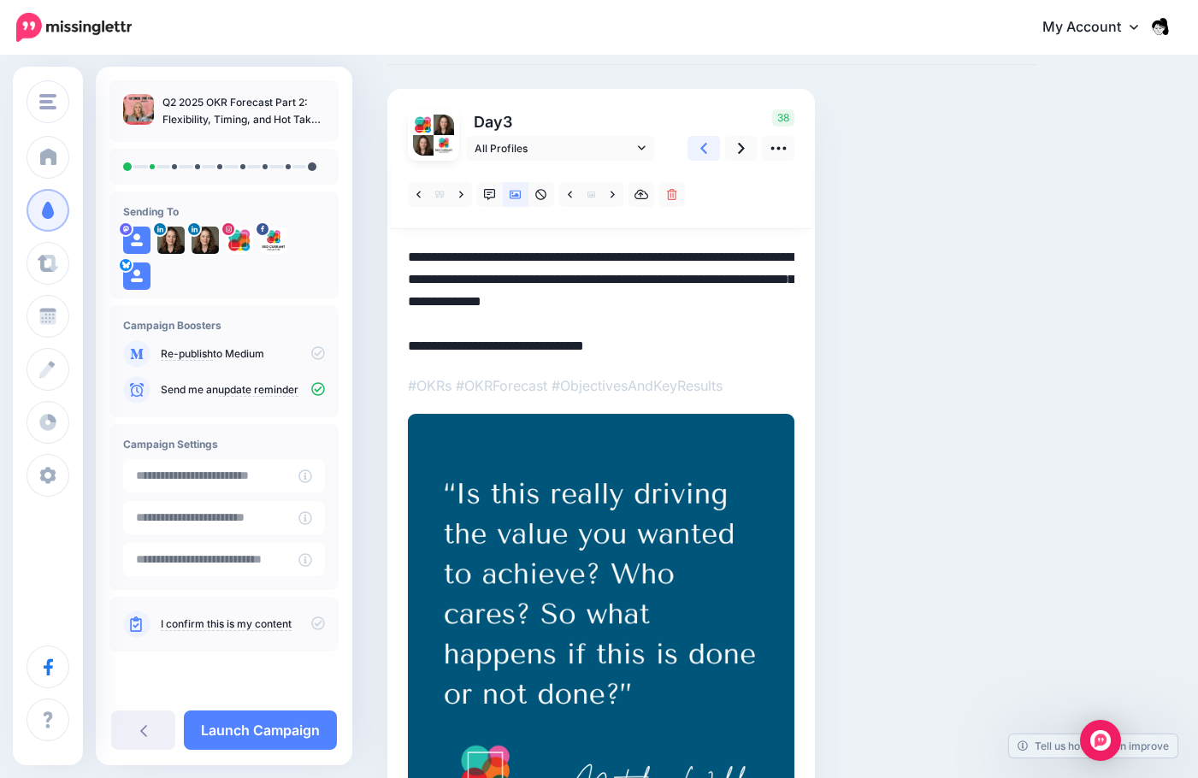
click at [702, 139] on icon at bounding box center [703, 148] width 7 height 18
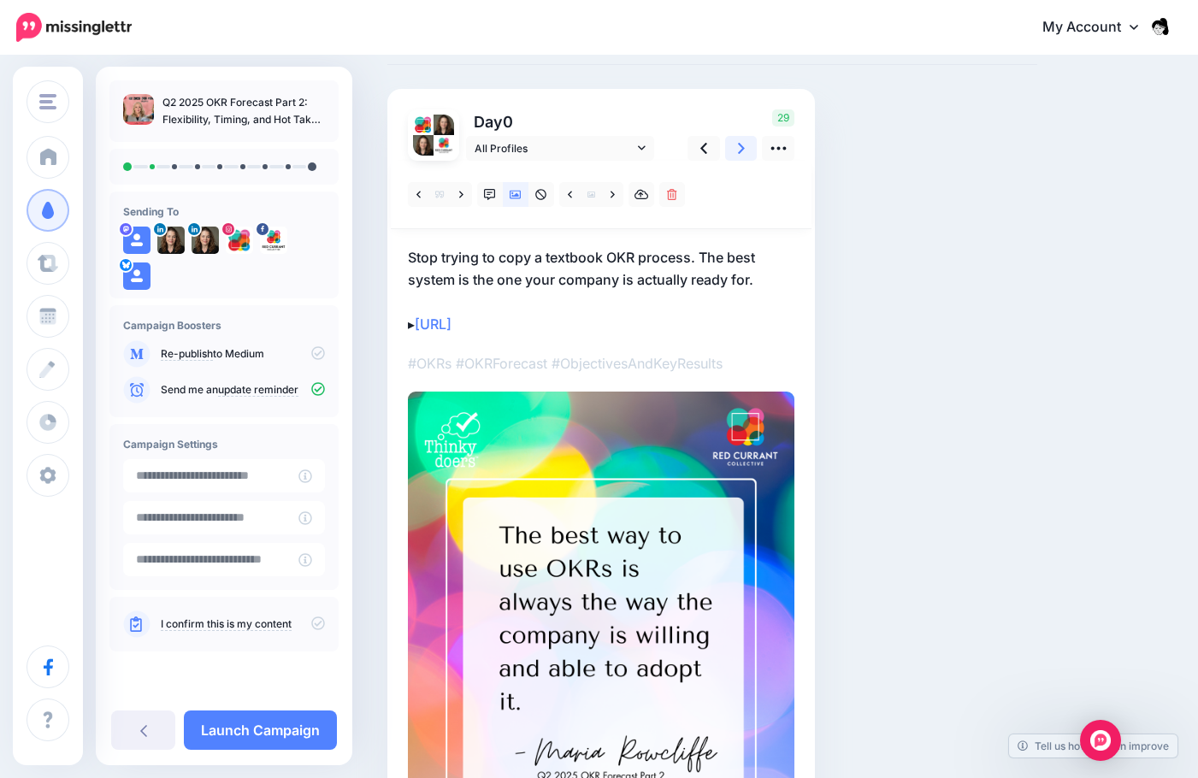
click at [733, 147] on link at bounding box center [741, 148] width 32 height 25
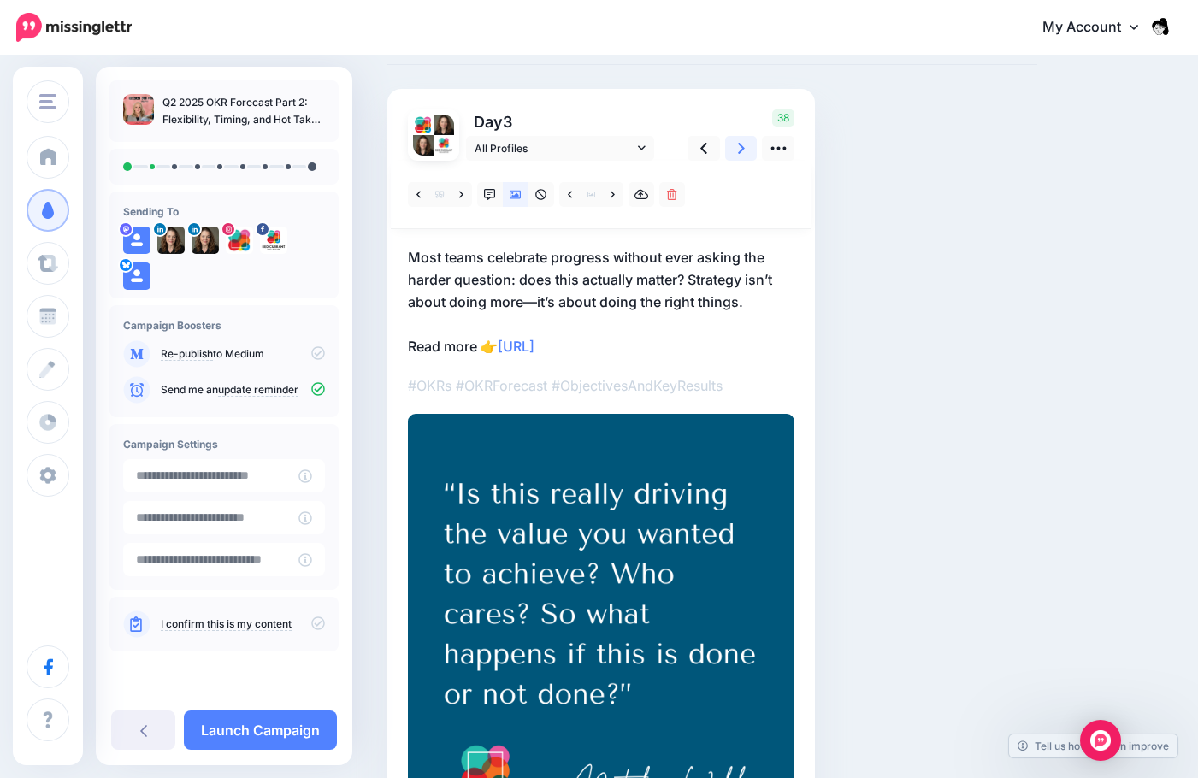
click at [733, 147] on link at bounding box center [741, 148] width 32 height 25
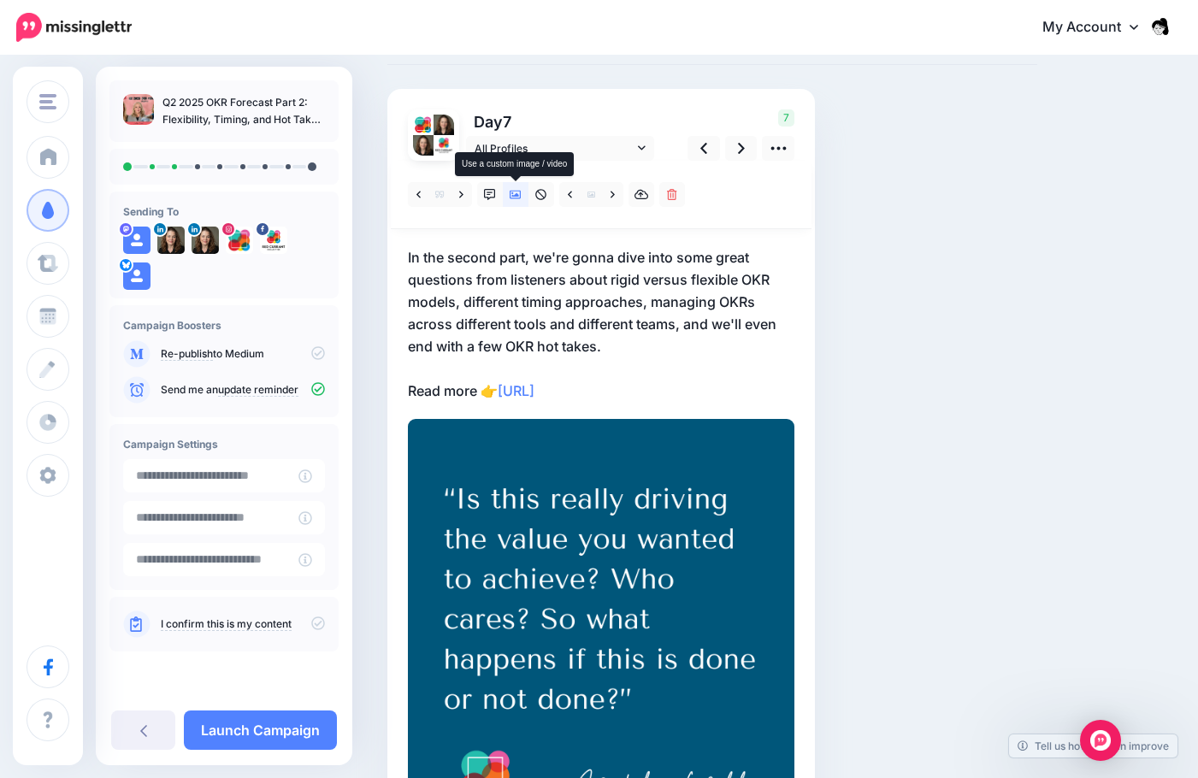
click at [511, 194] on icon at bounding box center [516, 195] width 12 height 12
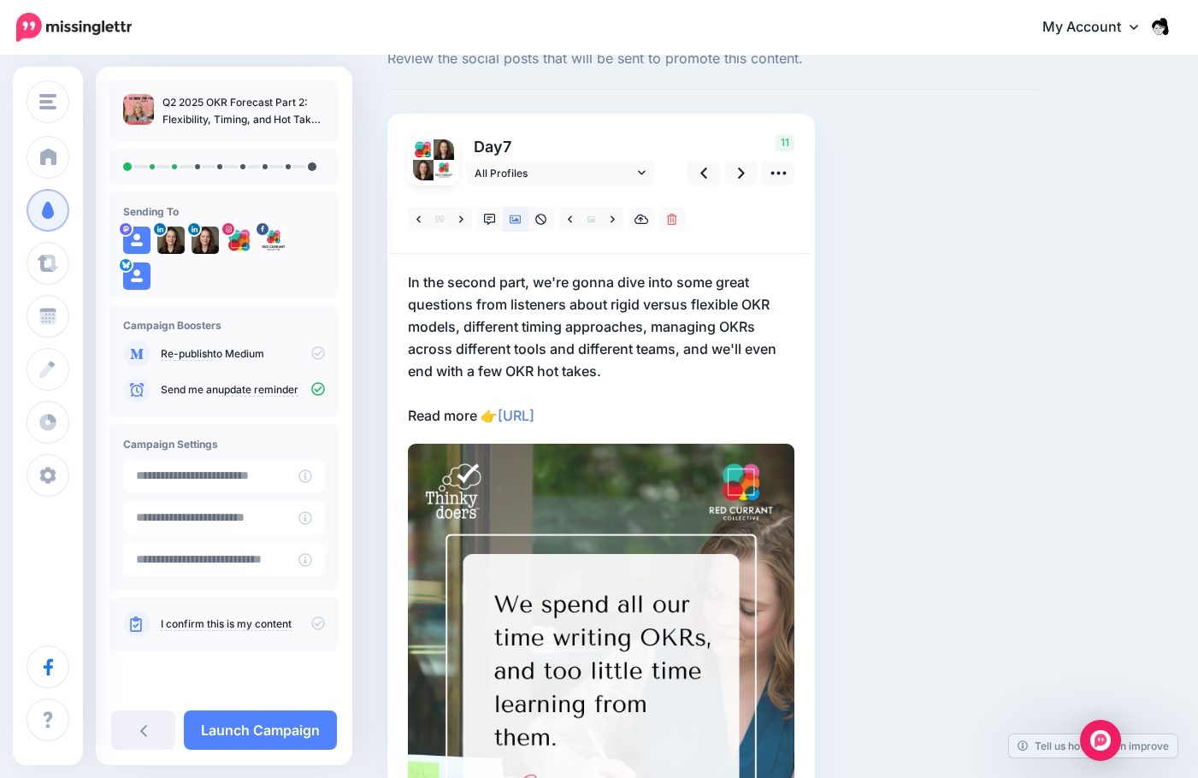
scroll to position [50, 0]
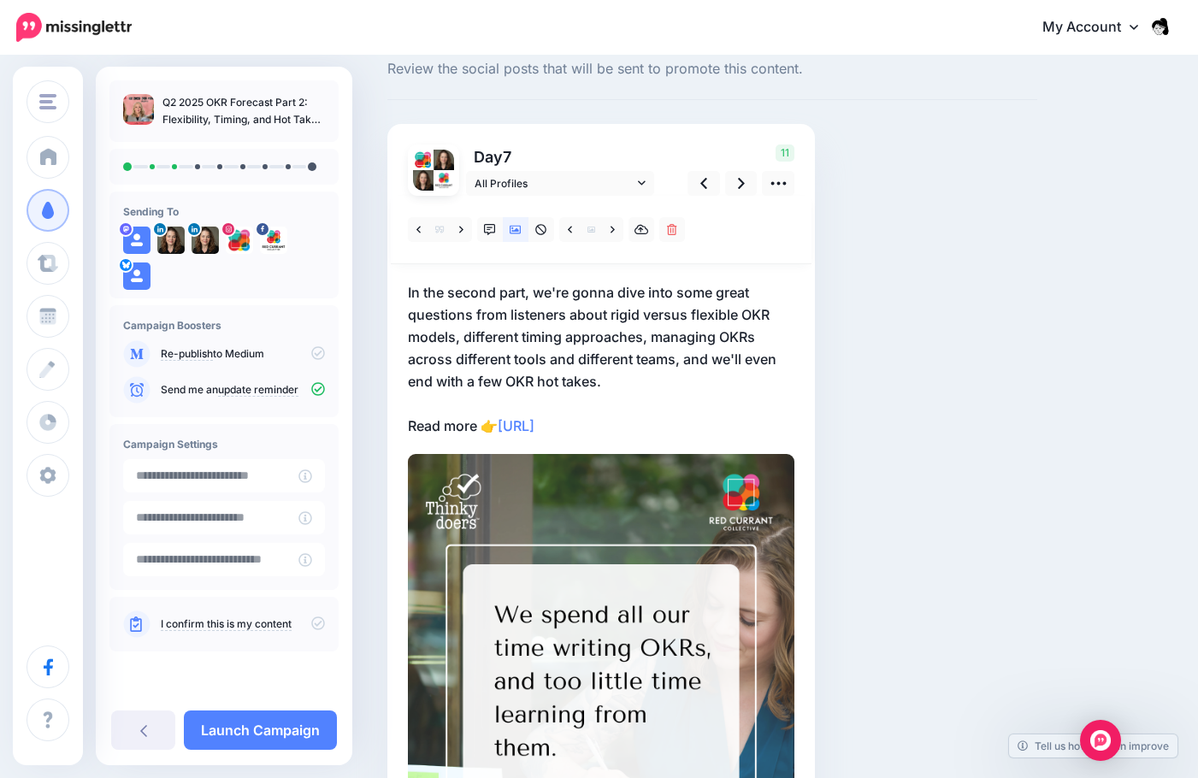
click at [630, 385] on p "In the second part, we're gonna dive into some great questions from listeners a…" at bounding box center [601, 359] width 387 height 156
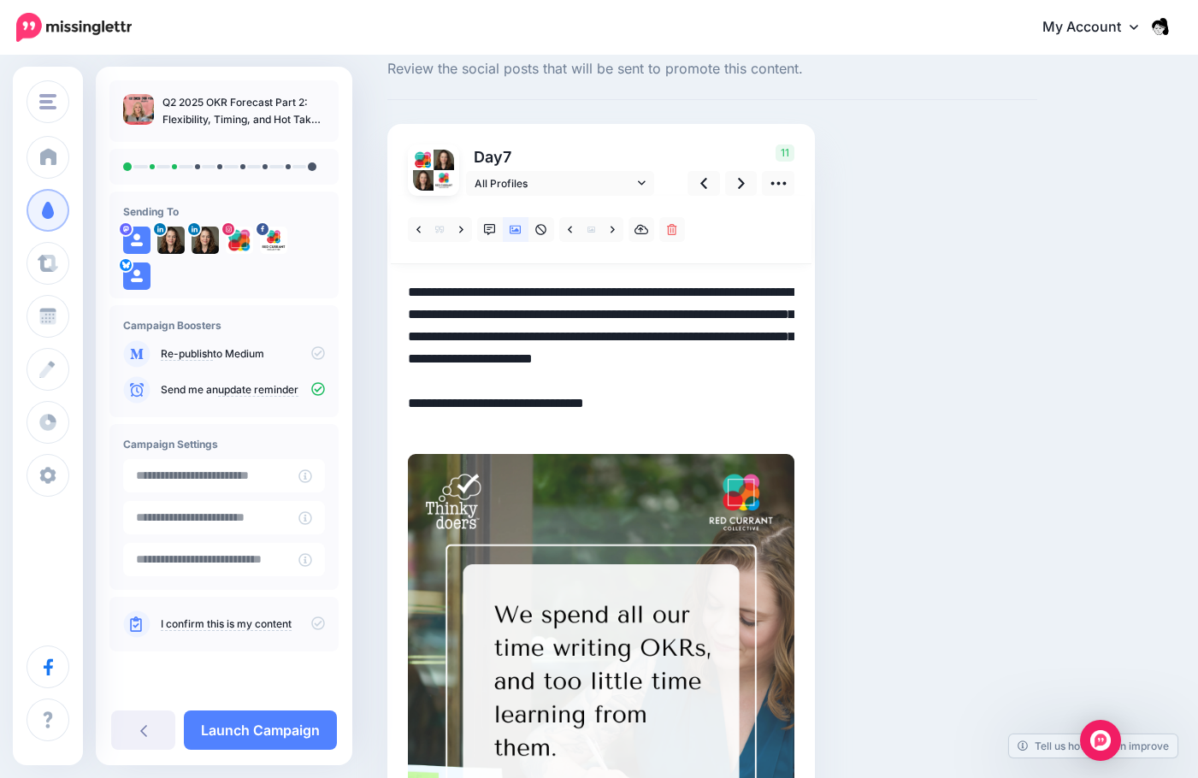
click at [628, 384] on textarea "**********" at bounding box center [601, 359] width 387 height 156
drag, startPoint x: 628, startPoint y: 384, endPoint x: 391, endPoint y: 288, distance: 255.5
click at [391, 288] on div "Day 7 All Profiles" at bounding box center [601, 541] width 428 height 834
paste textarea
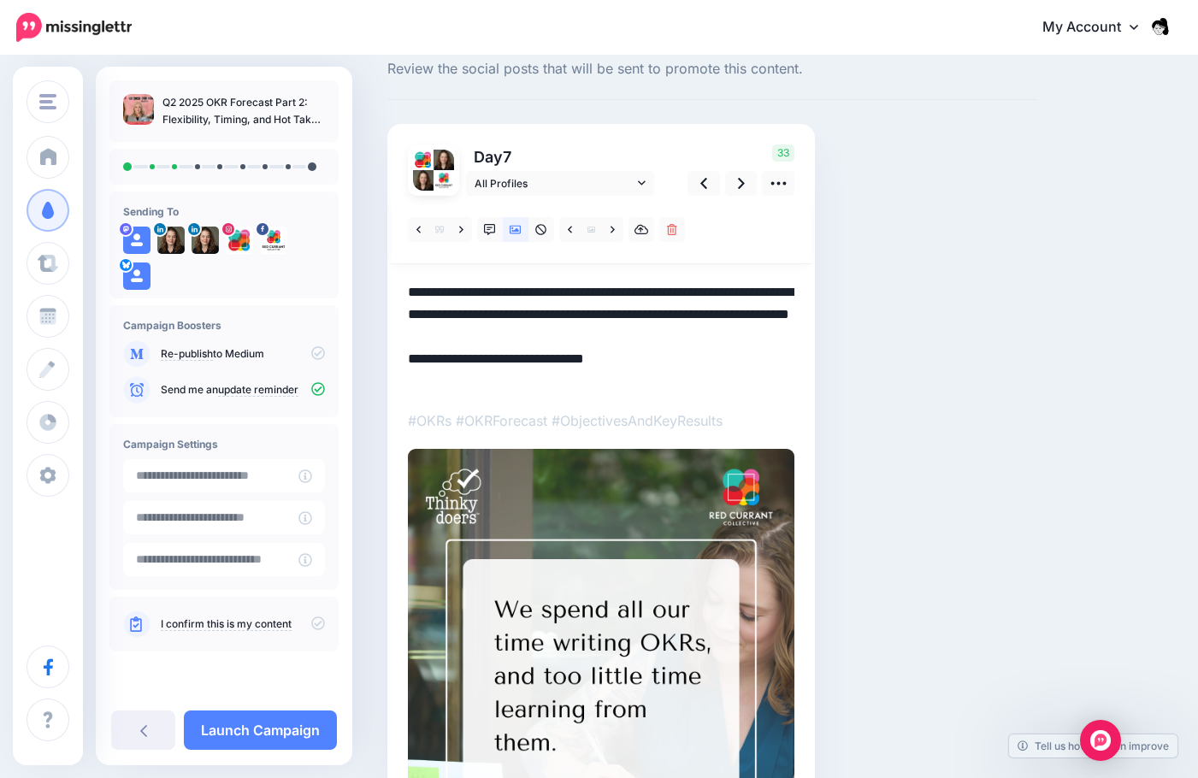
click at [753, 297] on textarea "**********" at bounding box center [601, 336] width 387 height 111
drag, startPoint x: 675, startPoint y: 311, endPoint x: 708, endPoint y: 349, distance: 50.3
click at [708, 349] on textarea "**********" at bounding box center [601, 336] width 387 height 111
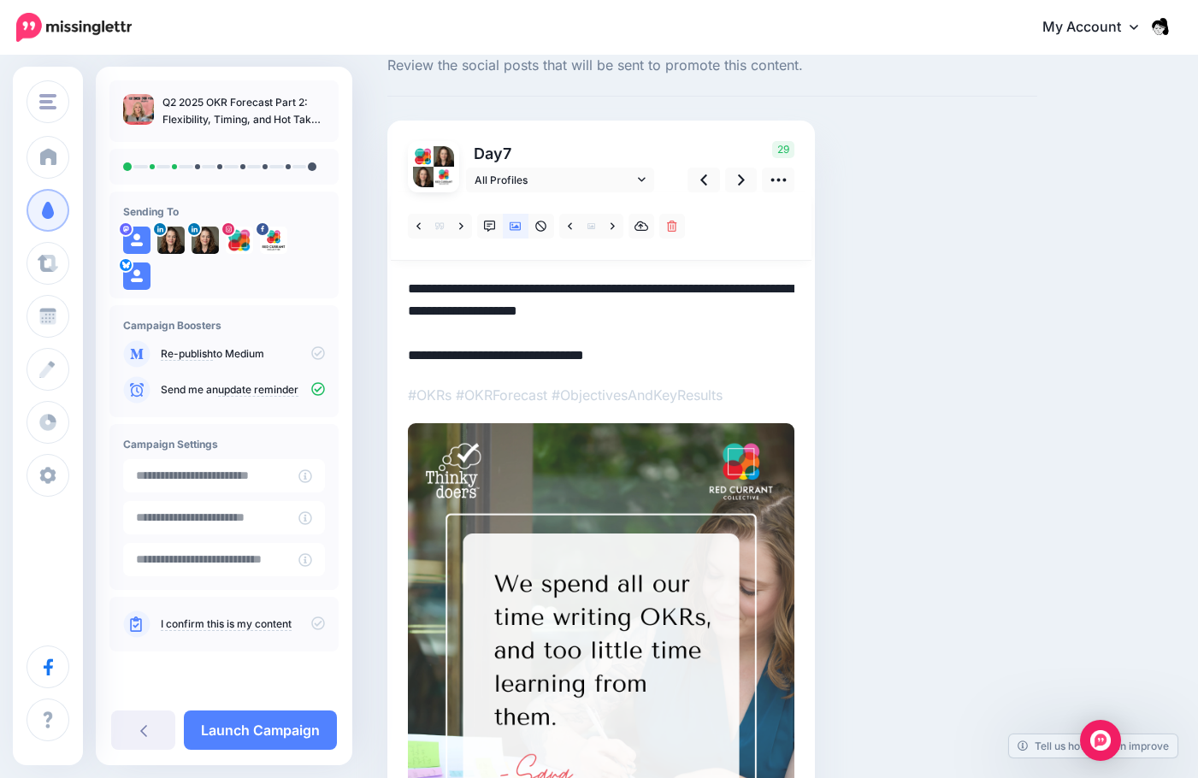
scroll to position [50, 0]
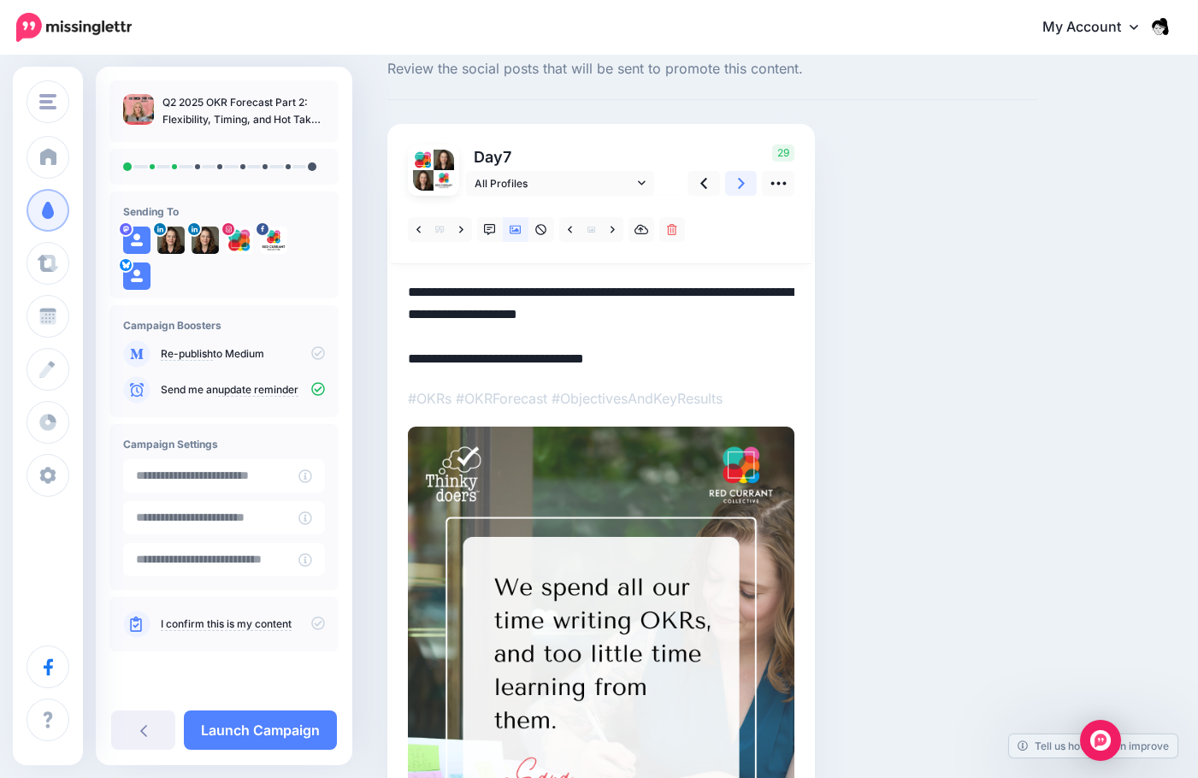
click at [733, 187] on link at bounding box center [741, 183] width 32 height 25
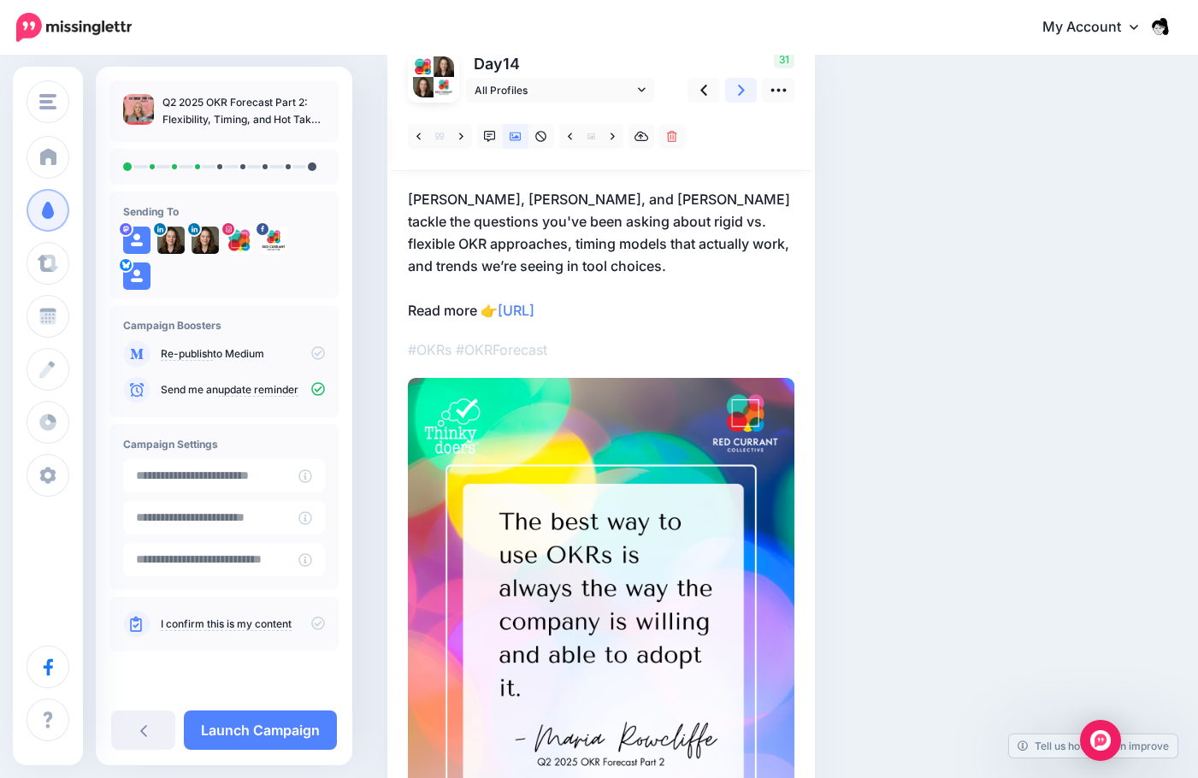
scroll to position [68, 0]
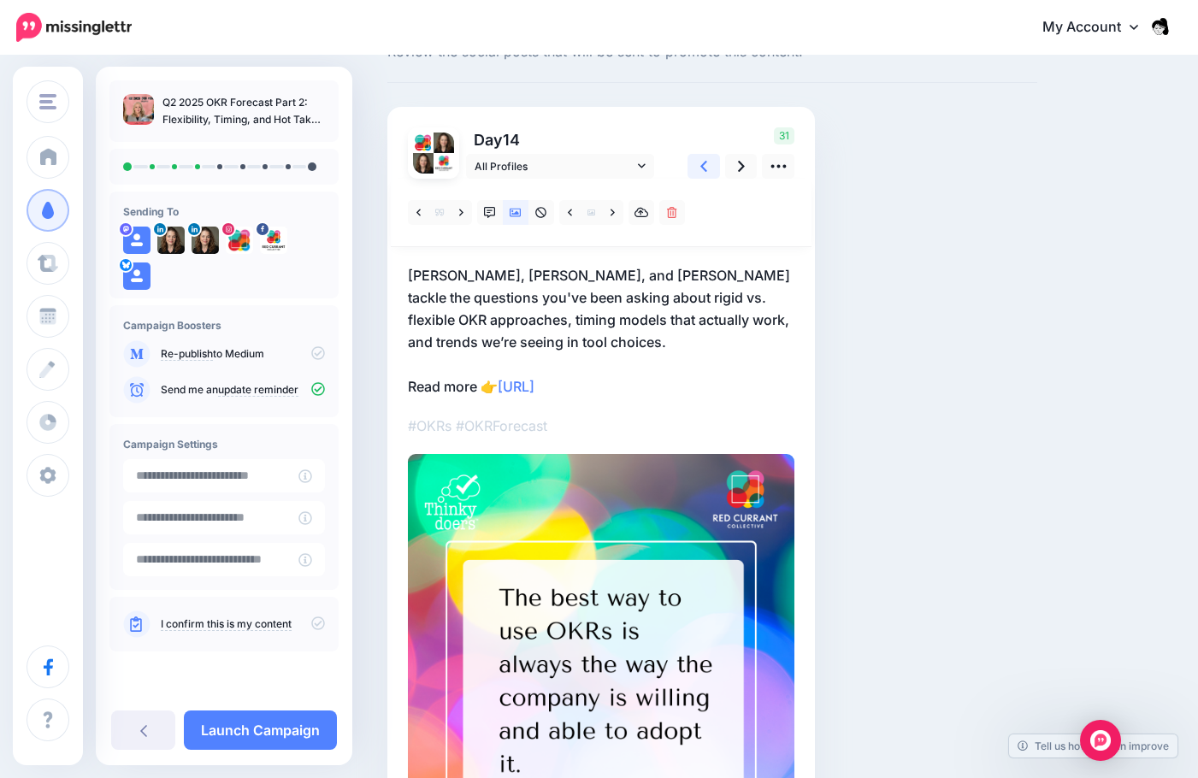
click at [702, 165] on icon at bounding box center [703, 166] width 7 height 11
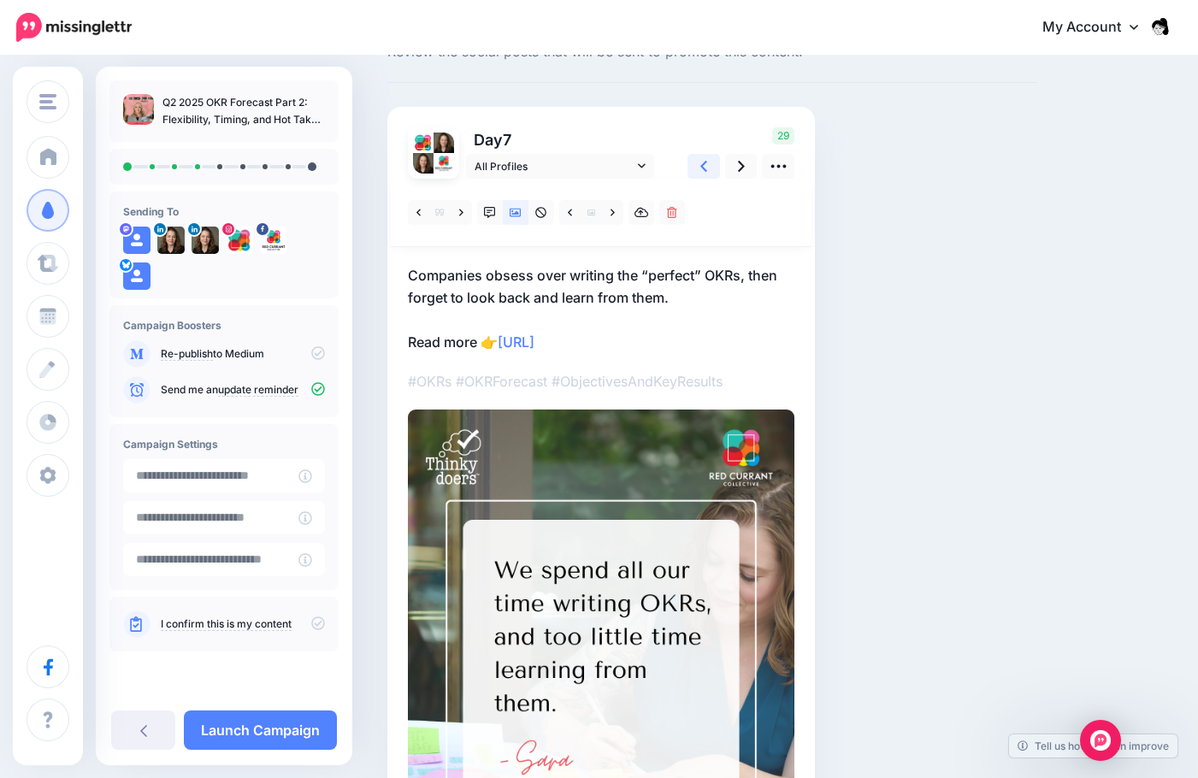
click at [702, 165] on icon at bounding box center [703, 166] width 7 height 11
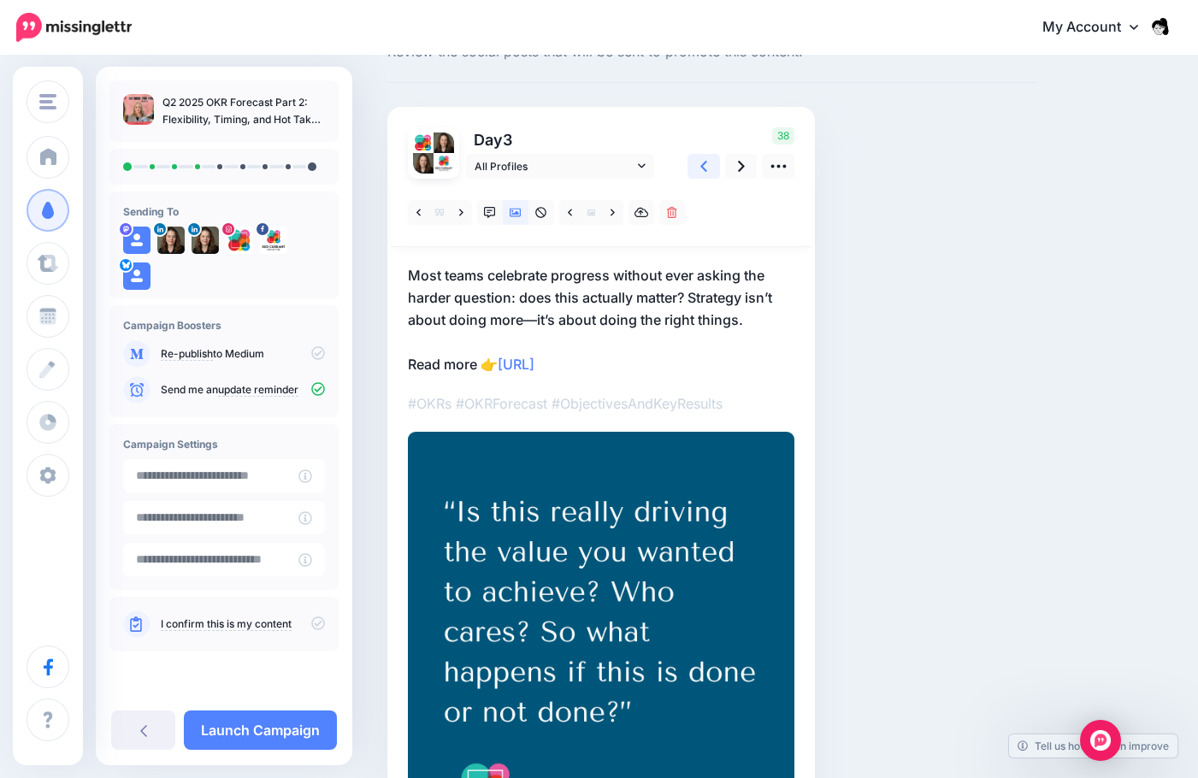
click at [702, 165] on icon at bounding box center [703, 166] width 7 height 11
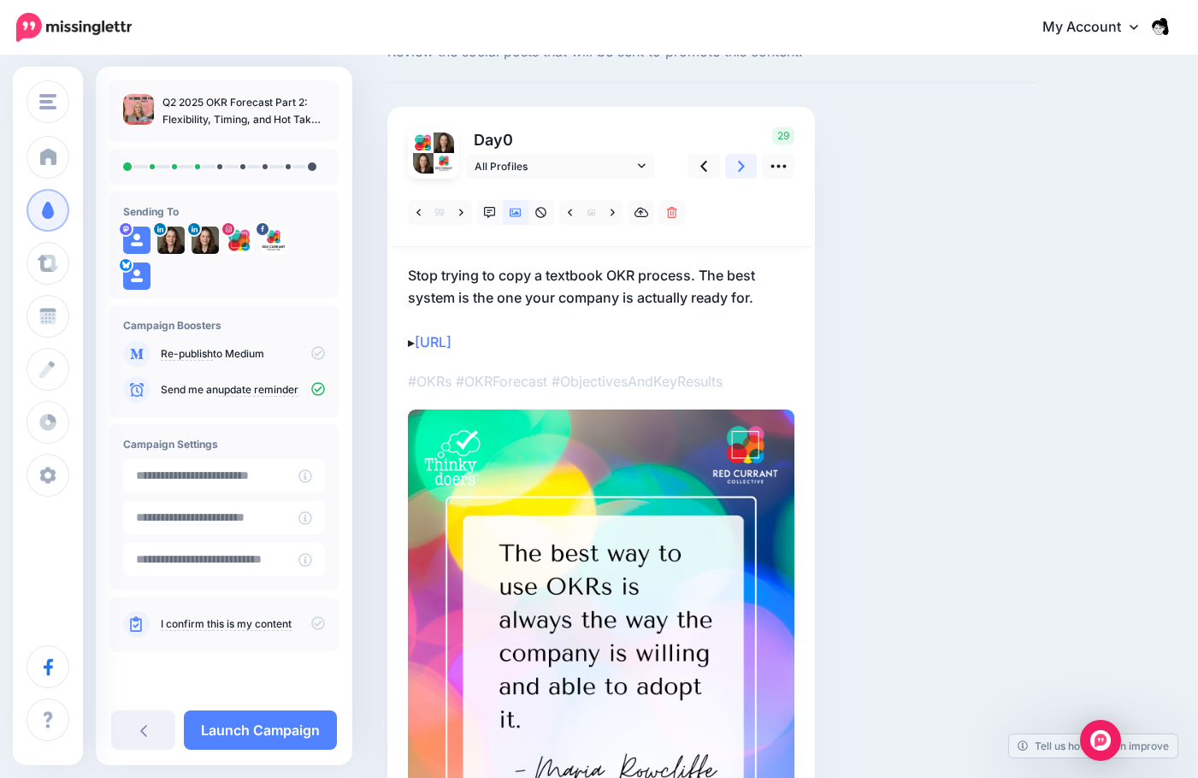
click at [734, 172] on link at bounding box center [741, 166] width 32 height 25
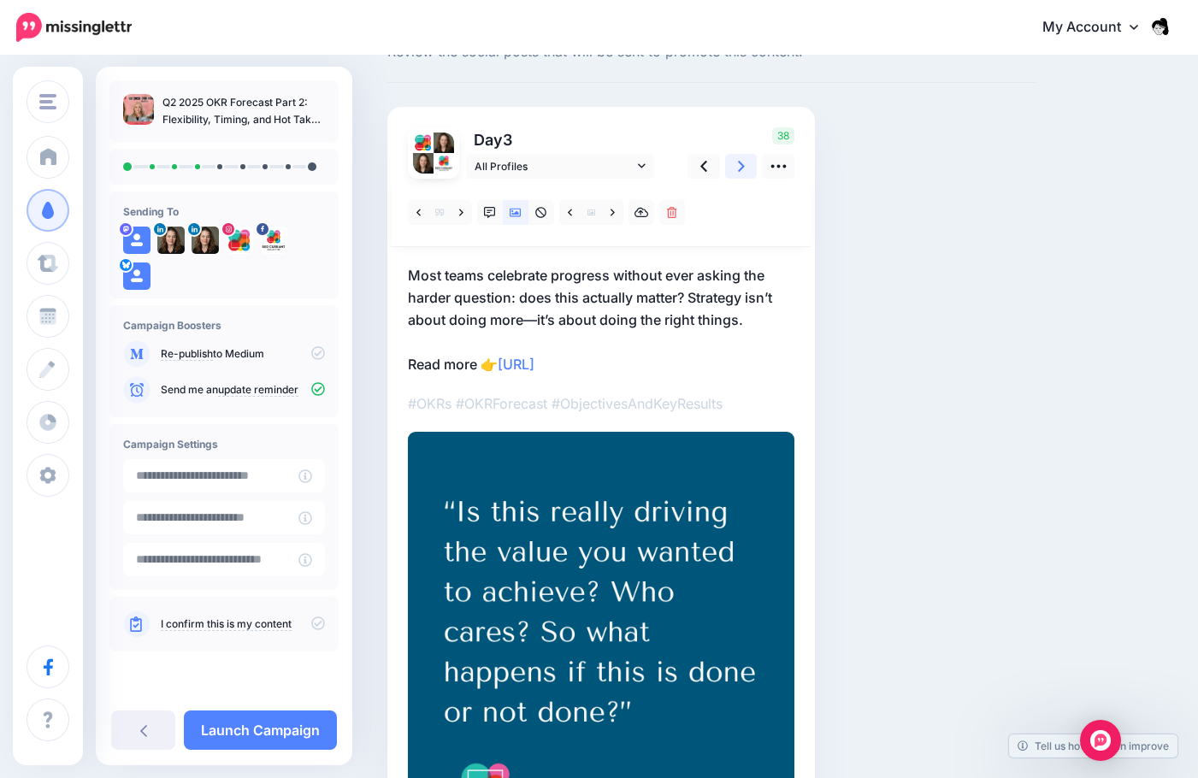
click at [734, 172] on link at bounding box center [741, 166] width 32 height 25
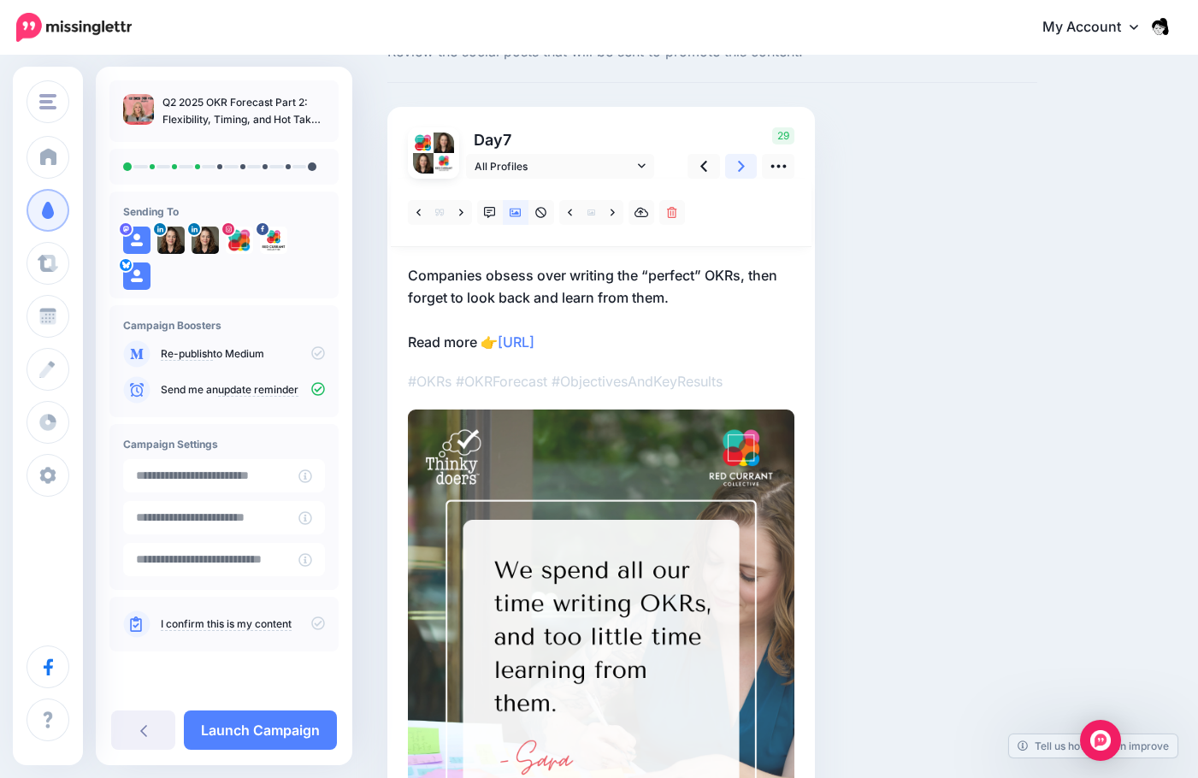
click at [734, 172] on link at bounding box center [741, 166] width 32 height 25
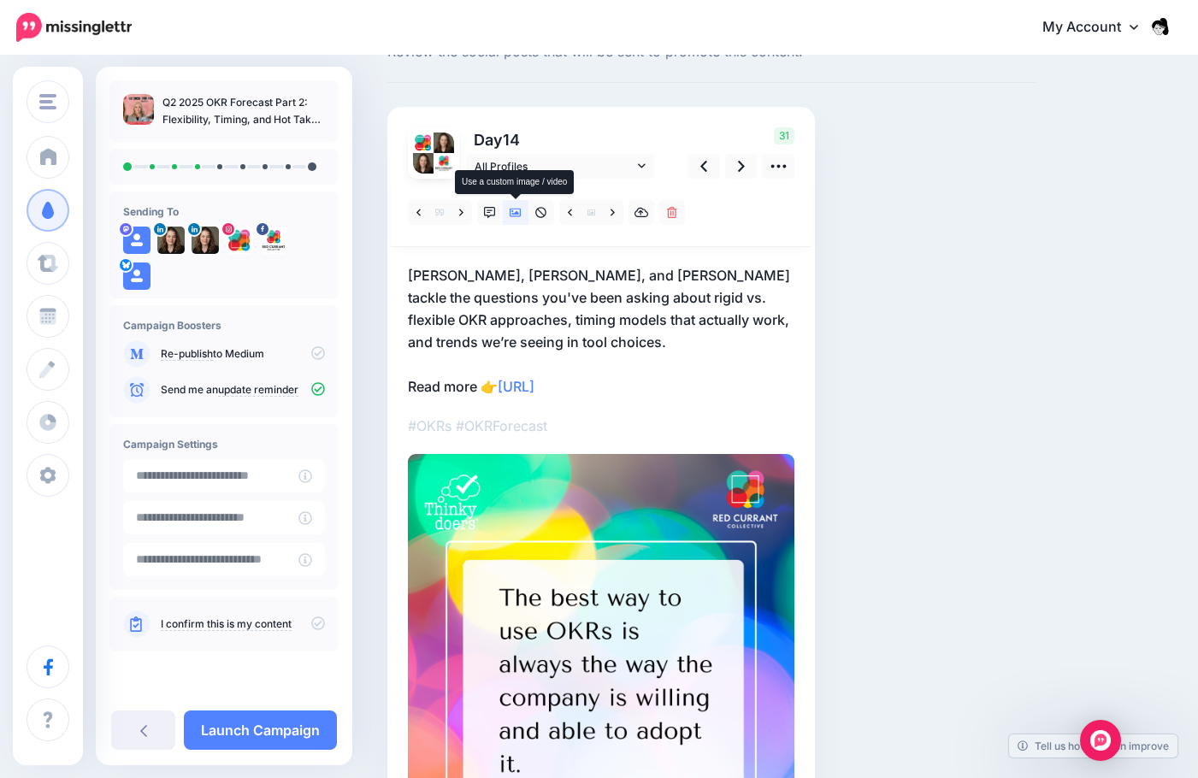
click at [514, 207] on icon at bounding box center [516, 213] width 12 height 12
click at [507, 217] on link at bounding box center [516, 212] width 26 height 25
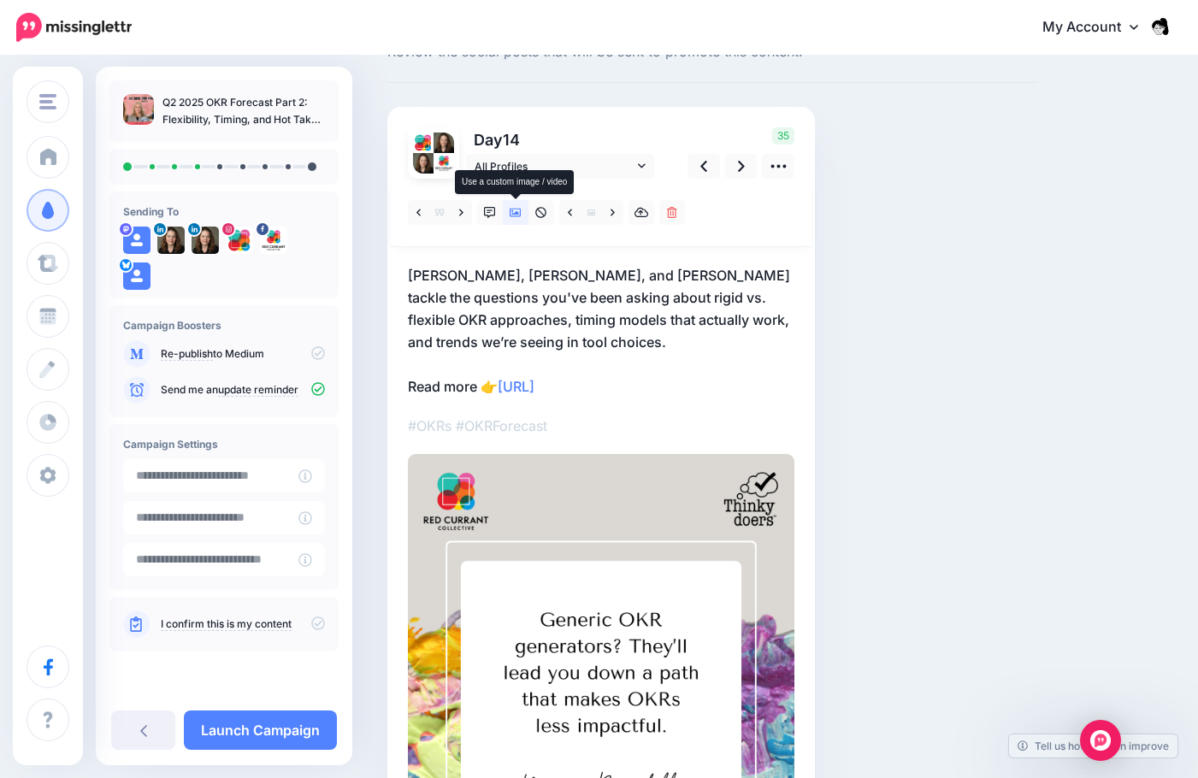
click at [513, 213] on icon at bounding box center [516, 213] width 12 height 9
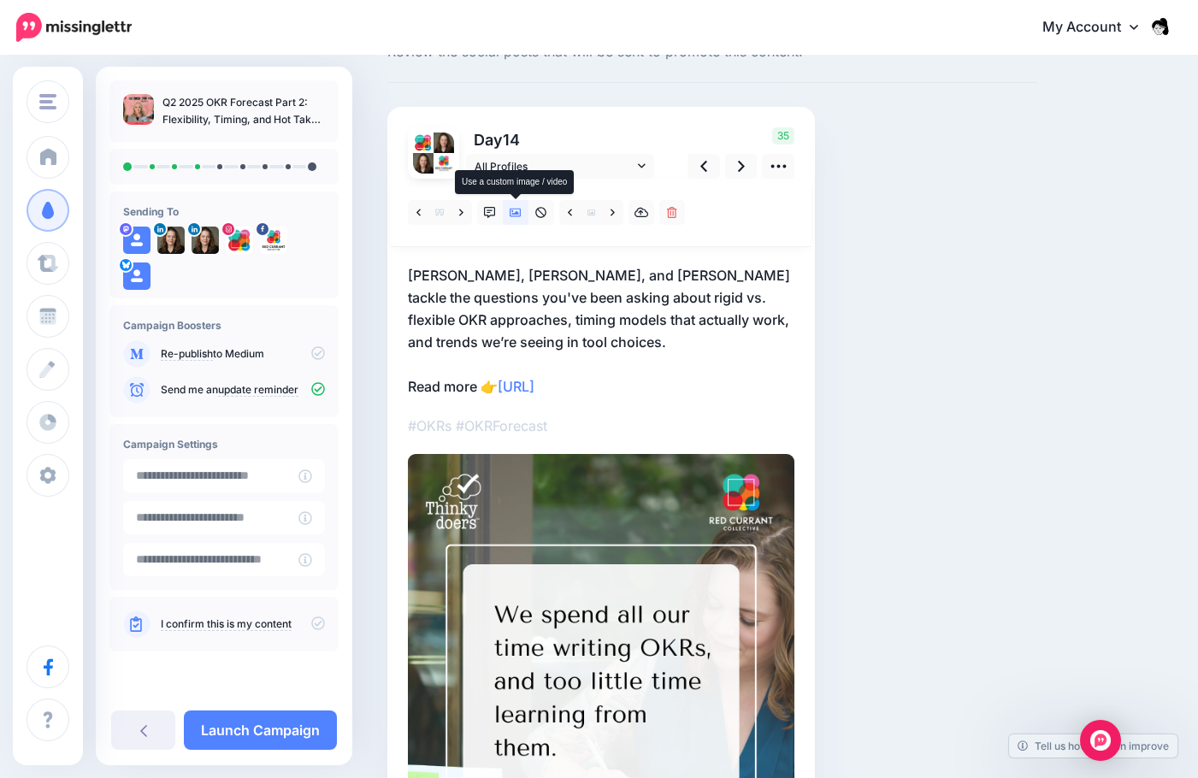
click at [516, 204] on link at bounding box center [516, 212] width 26 height 25
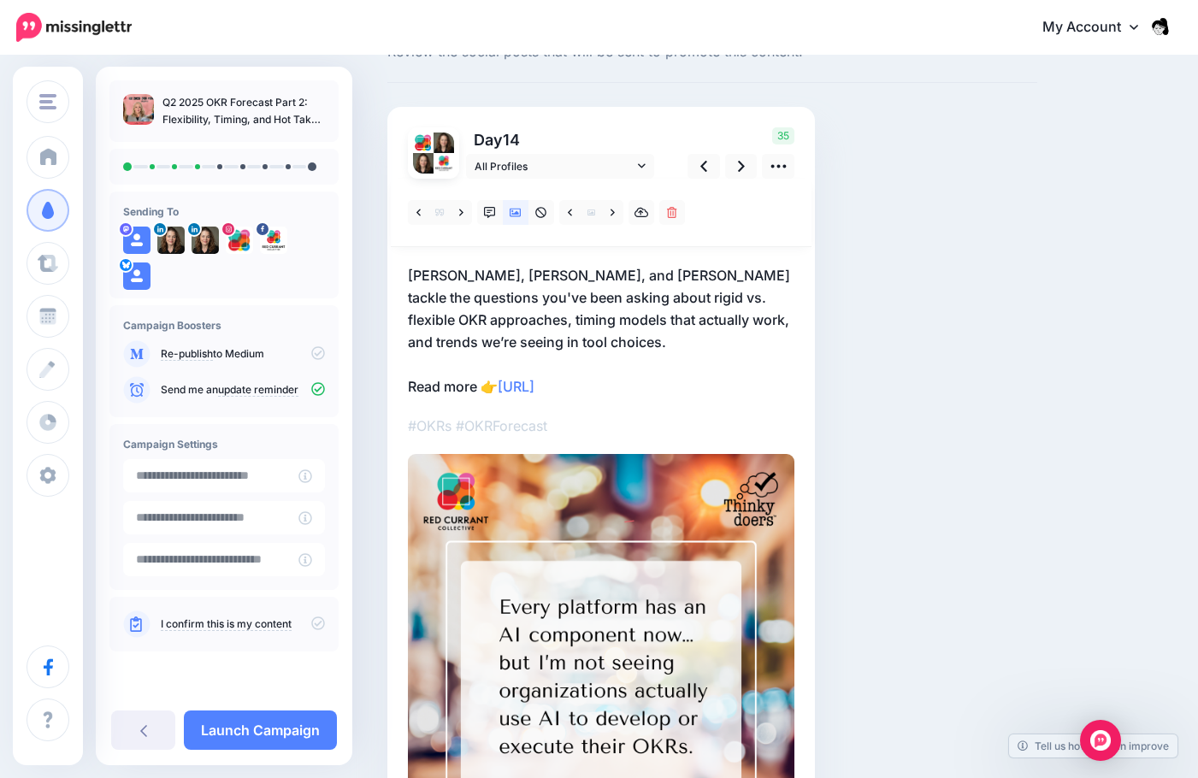
click at [677, 344] on p "Sara Lobkovich, Maria Rowcliffe, and Natalie Webb tackle the questions you've b…" at bounding box center [601, 330] width 387 height 133
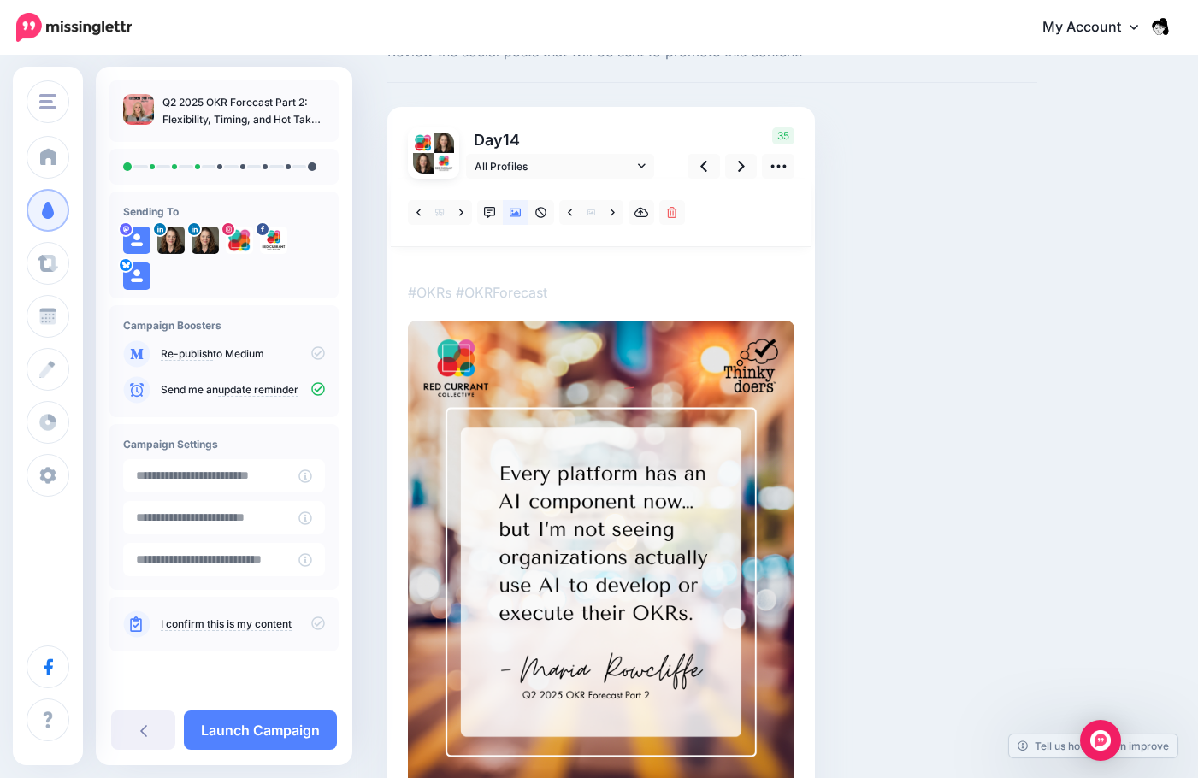
scroll to position [0, 0]
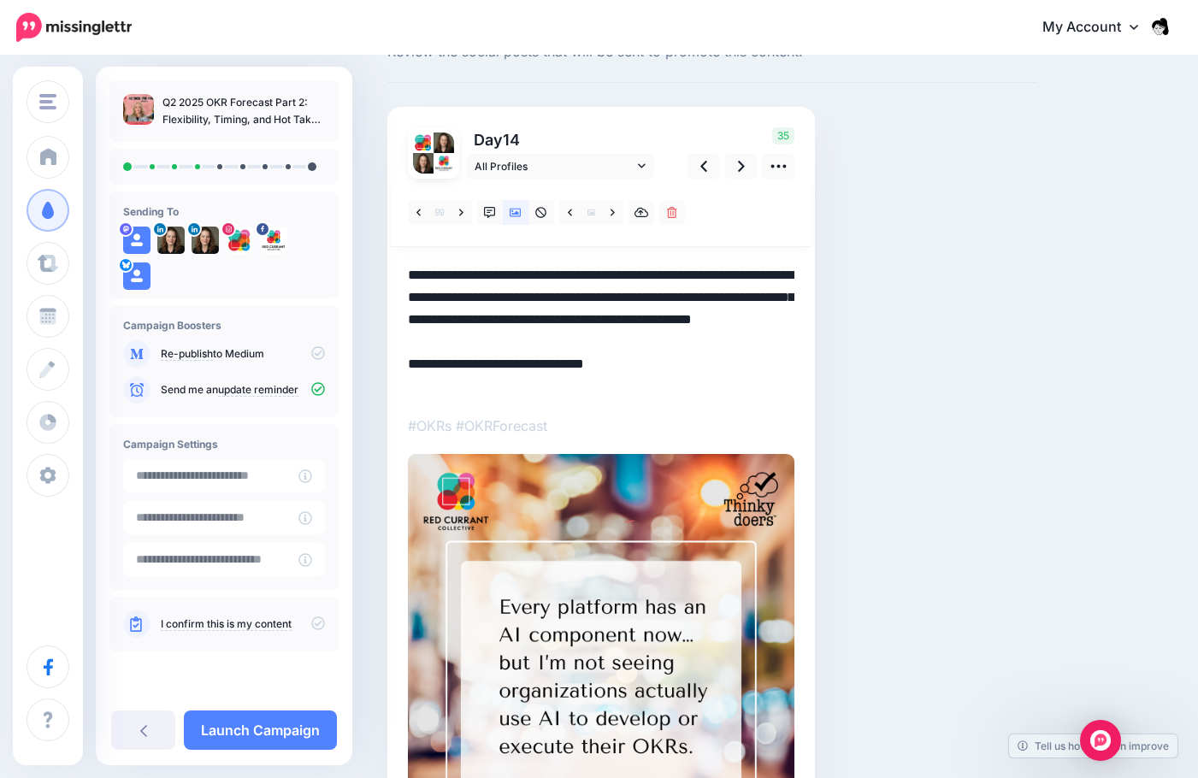
drag, startPoint x: 678, startPoint y: 342, endPoint x: 386, endPoint y: 281, distance: 298.7
click at [386, 281] on div "Social Posts Review the social posts that will be sent to promote this content.…" at bounding box center [713, 512] width 676 height 994
paste textarea
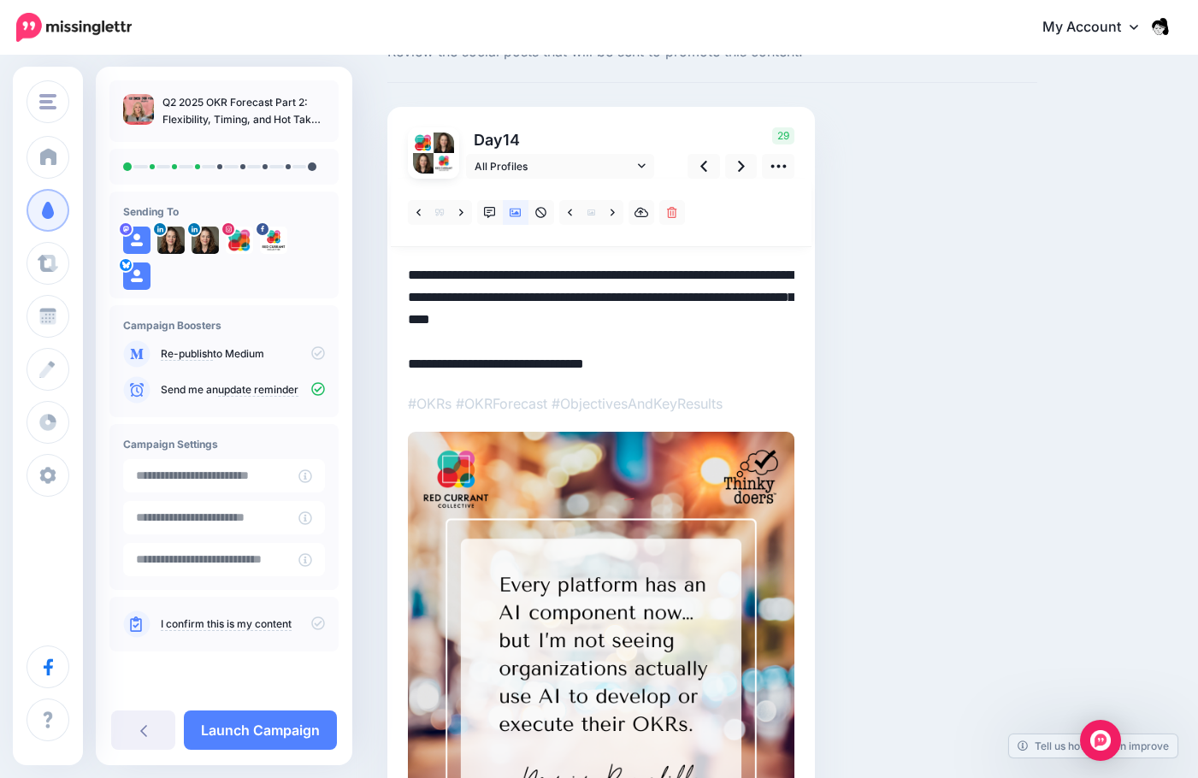
drag, startPoint x: 699, startPoint y: 326, endPoint x: 564, endPoint y: 316, distance: 134.6
click at [564, 316] on textarea "**********" at bounding box center [601, 319] width 387 height 111
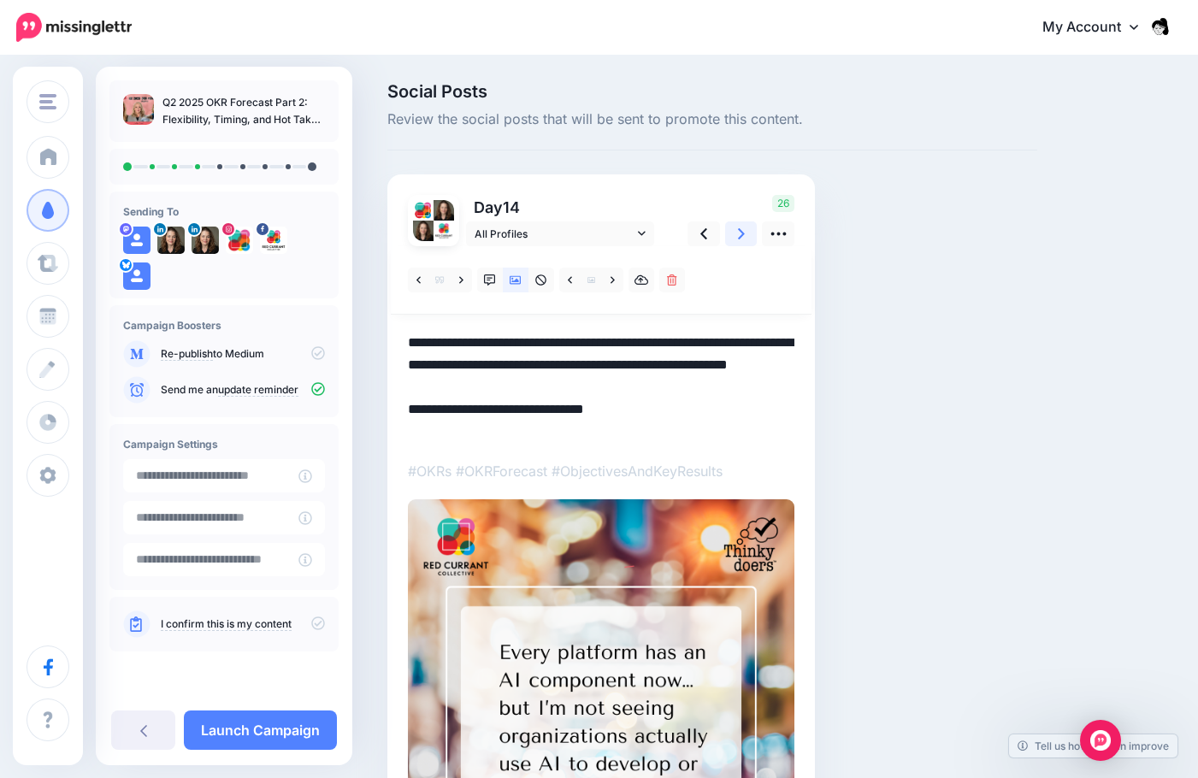
click at [747, 228] on link at bounding box center [741, 233] width 32 height 25
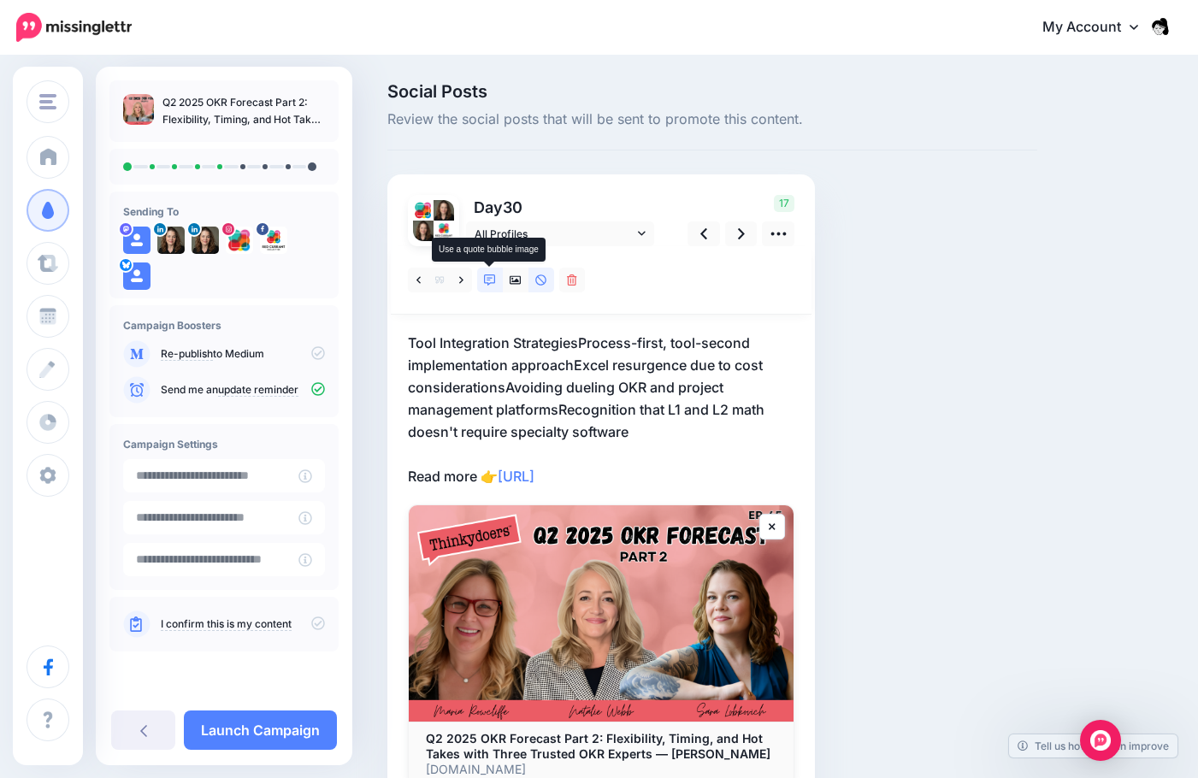
click at [493, 282] on icon at bounding box center [490, 280] width 12 height 12
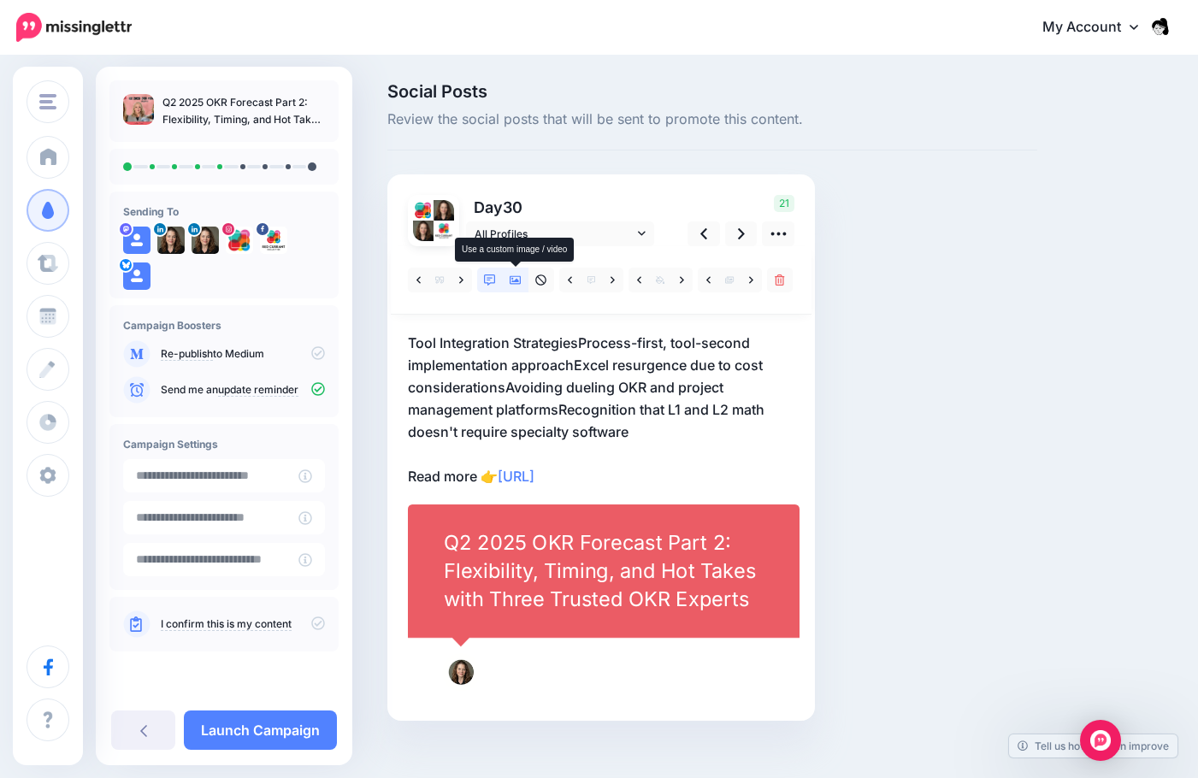
click at [515, 286] on icon at bounding box center [516, 280] width 12 height 12
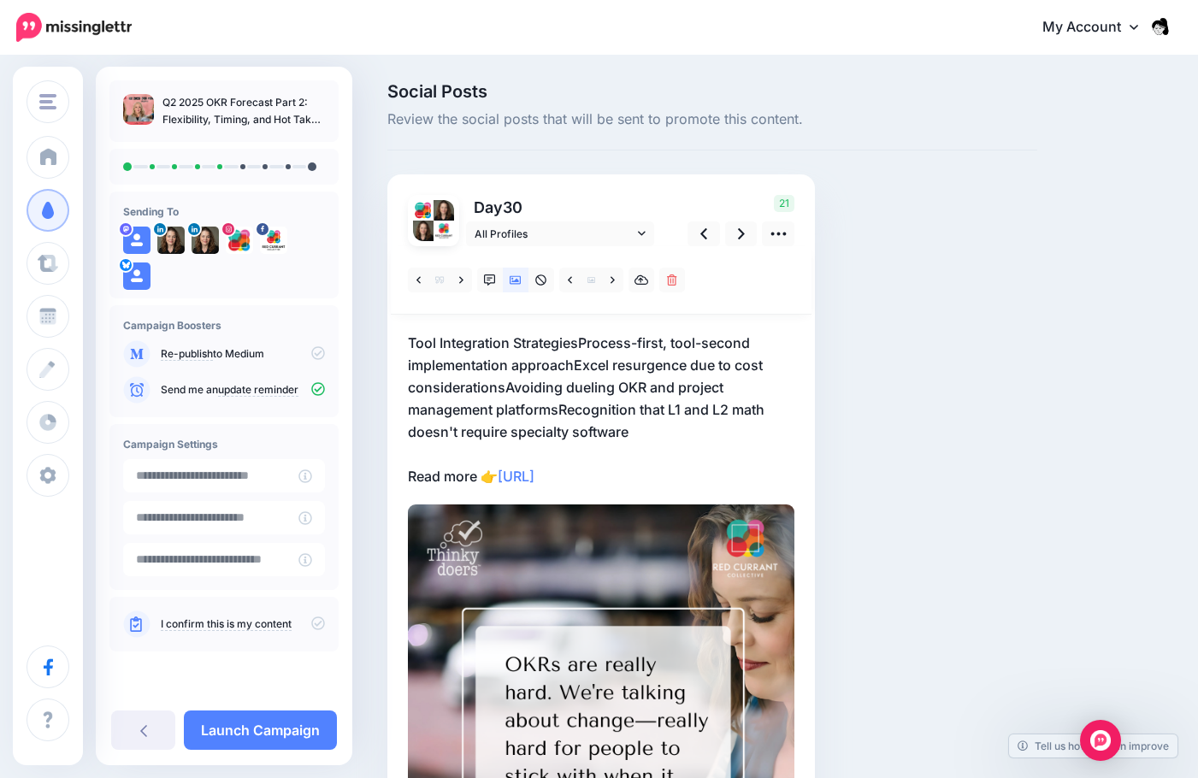
click at [660, 440] on p "Tool Integration StrategiesProcess-first, tool-second implementation approachEx…" at bounding box center [601, 410] width 387 height 156
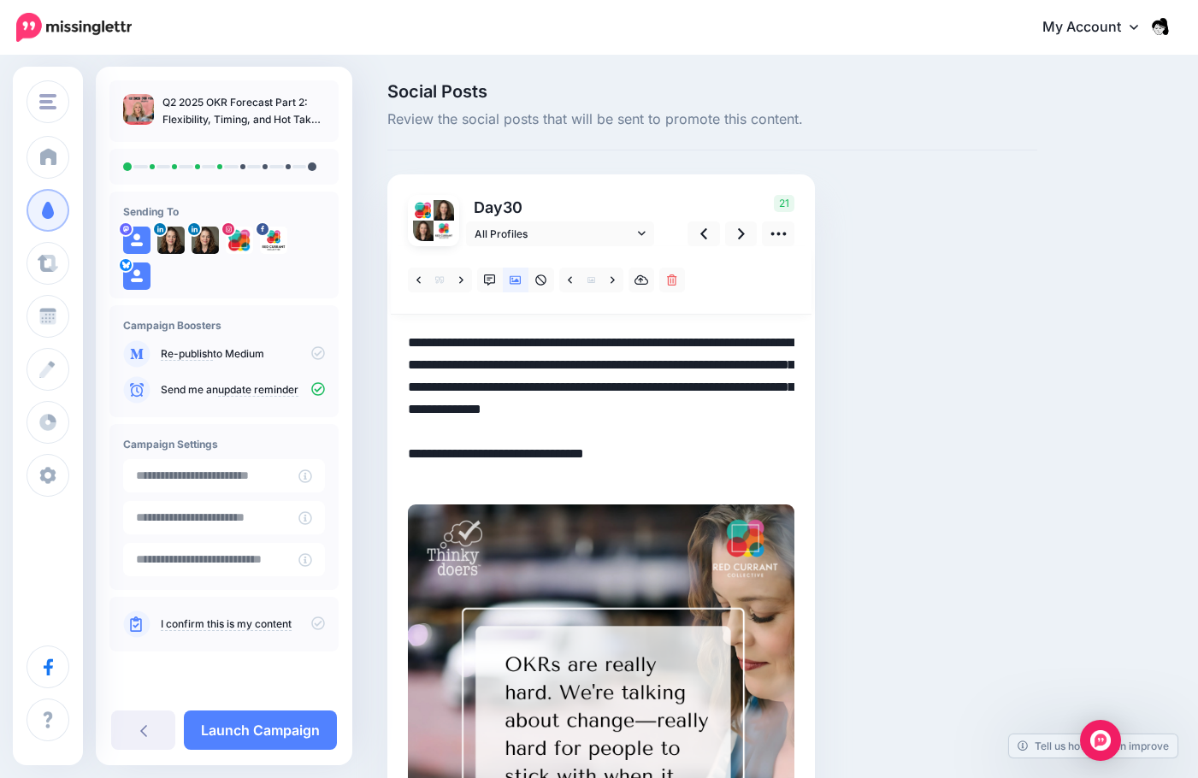
click at [654, 435] on textarea "**********" at bounding box center [601, 410] width 387 height 156
drag, startPoint x: 654, startPoint y: 435, endPoint x: 401, endPoint y: 348, distance: 267.7
click at [401, 348] on div "Day 30 All Profiles" at bounding box center [601, 591] width 428 height 834
paste textarea
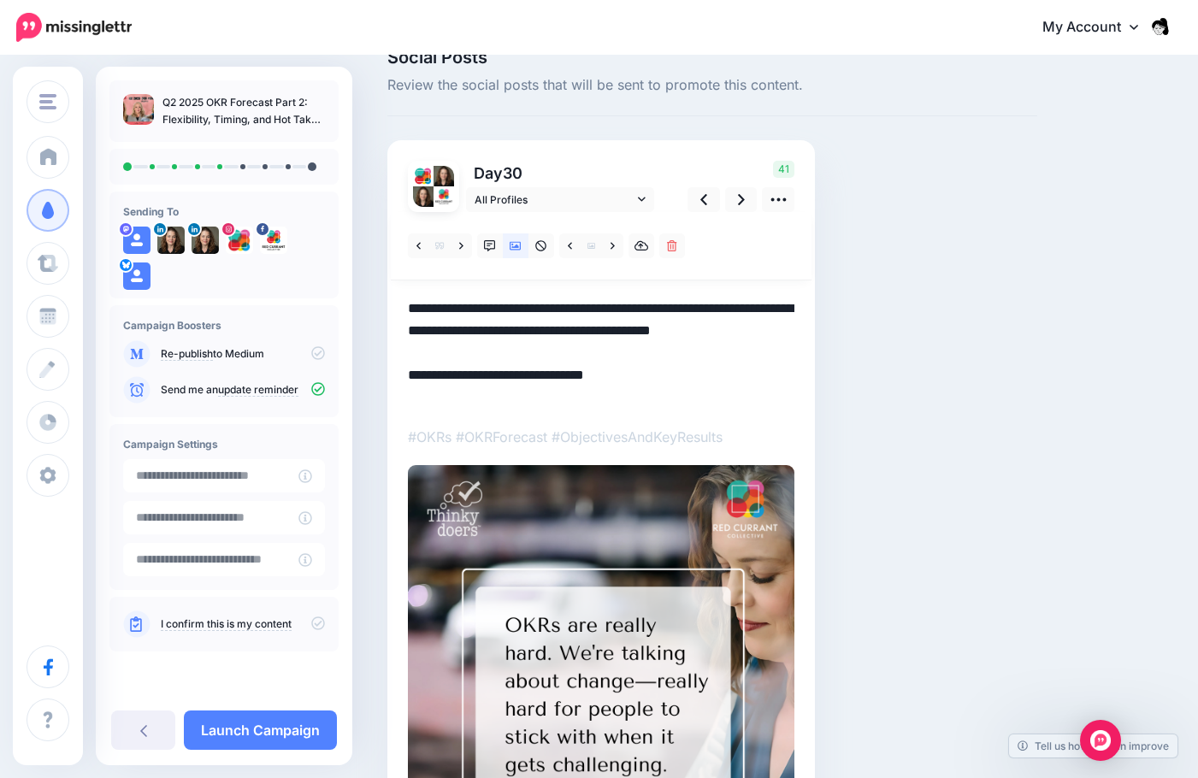
scroll to position [171, 0]
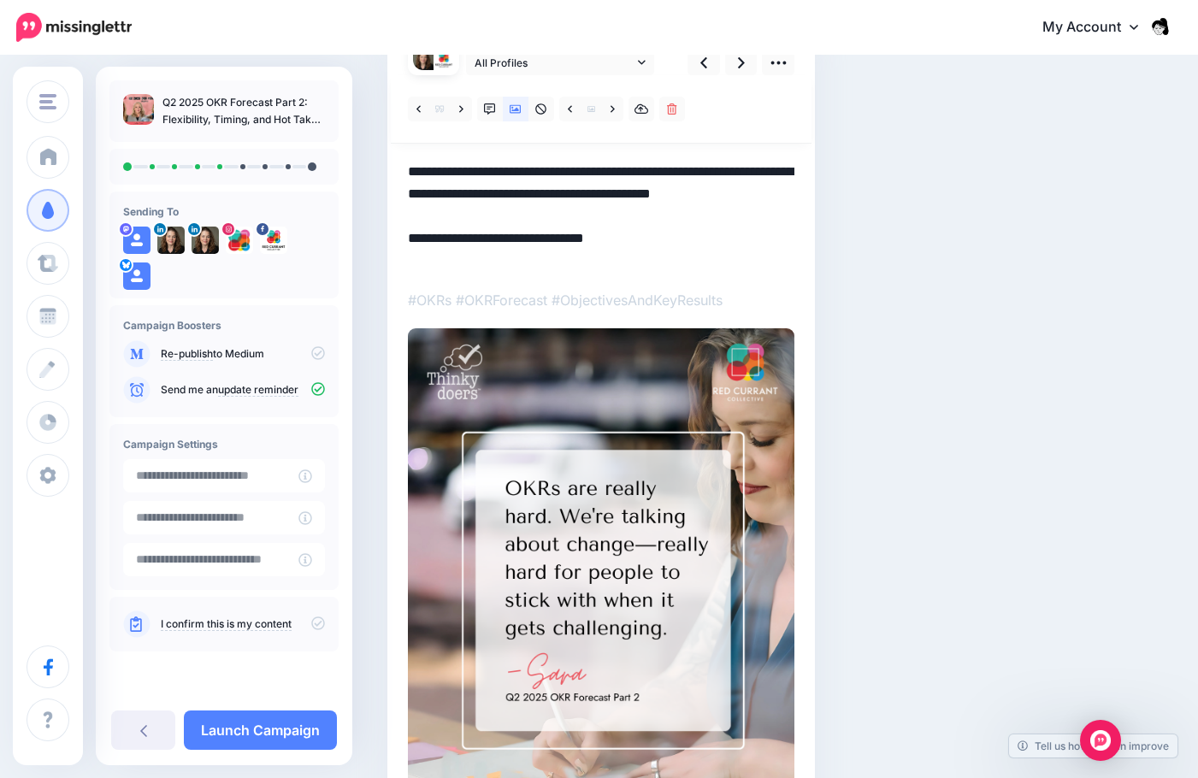
click at [420, 195] on textarea "**********" at bounding box center [601, 216] width 387 height 111
click at [407, 194] on div "Day 30 All Profiles" at bounding box center [601, 417] width 428 height 829
click at [409, 195] on textarea "**********" at bounding box center [601, 216] width 387 height 111
click at [425, 197] on textarea "**********" at bounding box center [601, 216] width 387 height 111
click at [635, 230] on textarea "**********" at bounding box center [601, 216] width 387 height 111
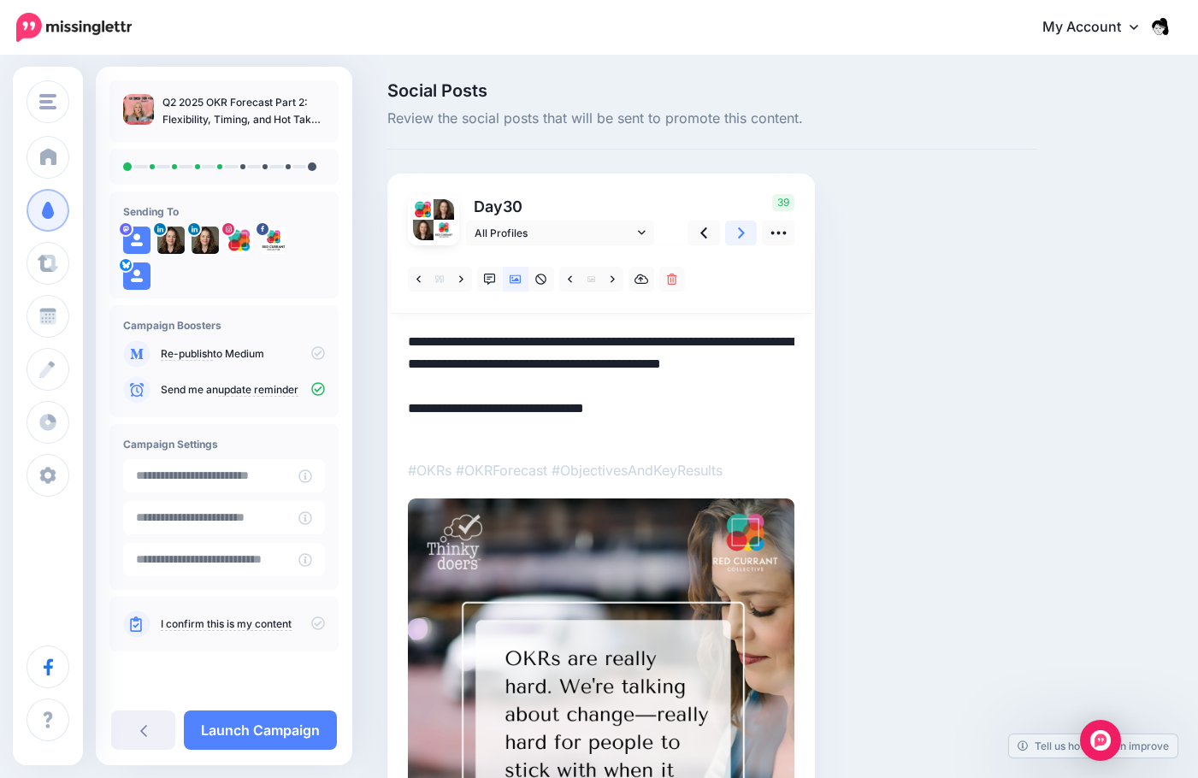
scroll to position [0, 0]
click at [740, 238] on icon at bounding box center [741, 233] width 7 height 11
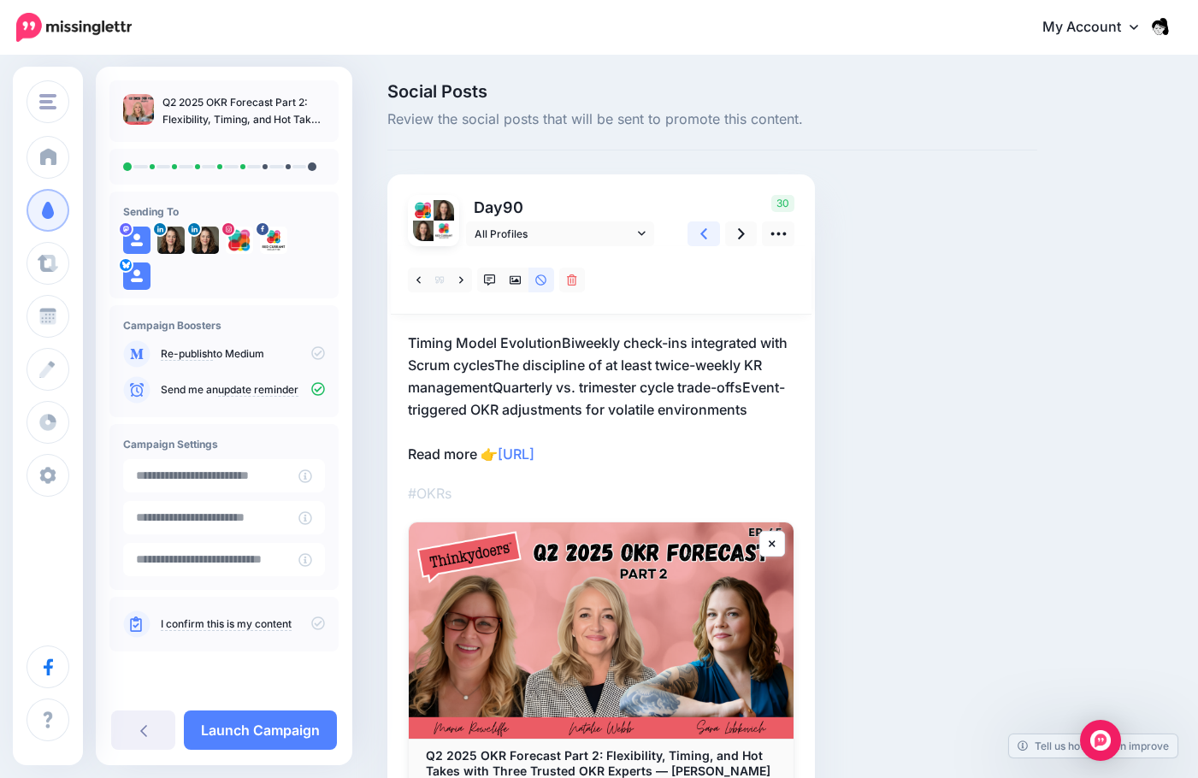
click at [691, 245] on link at bounding box center [704, 233] width 32 height 25
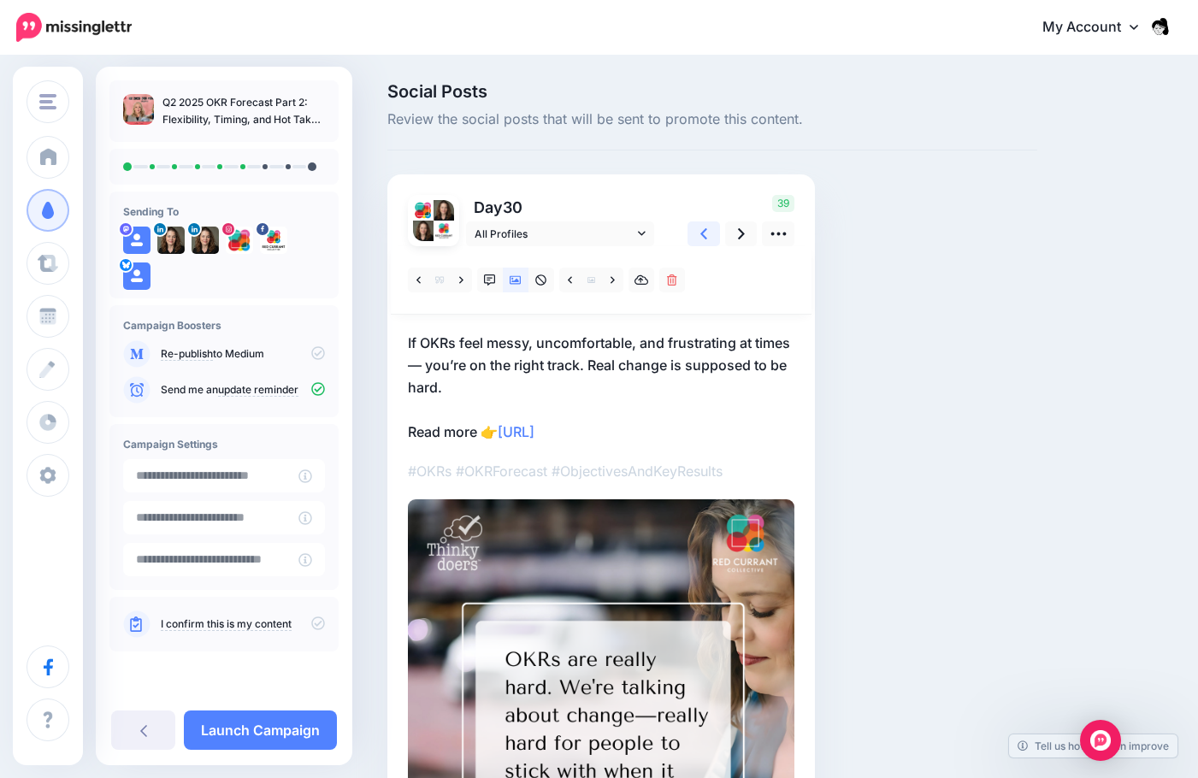
click at [691, 245] on link at bounding box center [704, 233] width 32 height 25
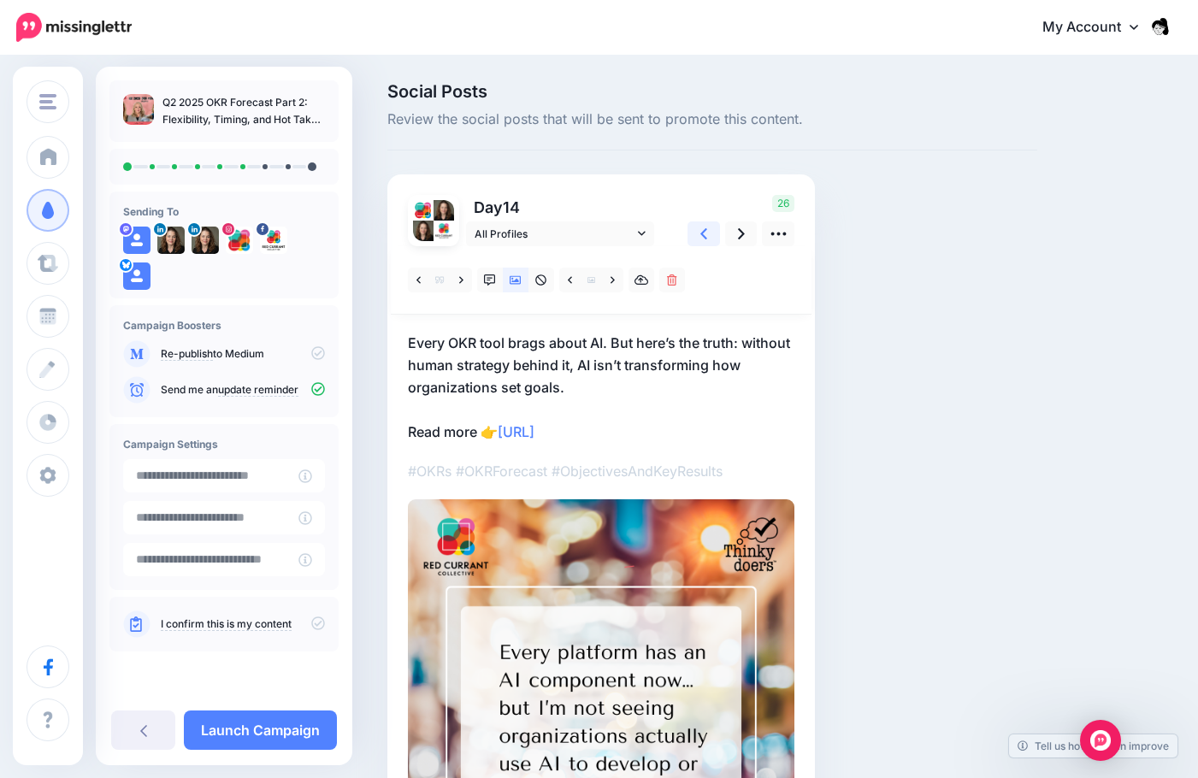
click at [691, 245] on link at bounding box center [704, 233] width 32 height 25
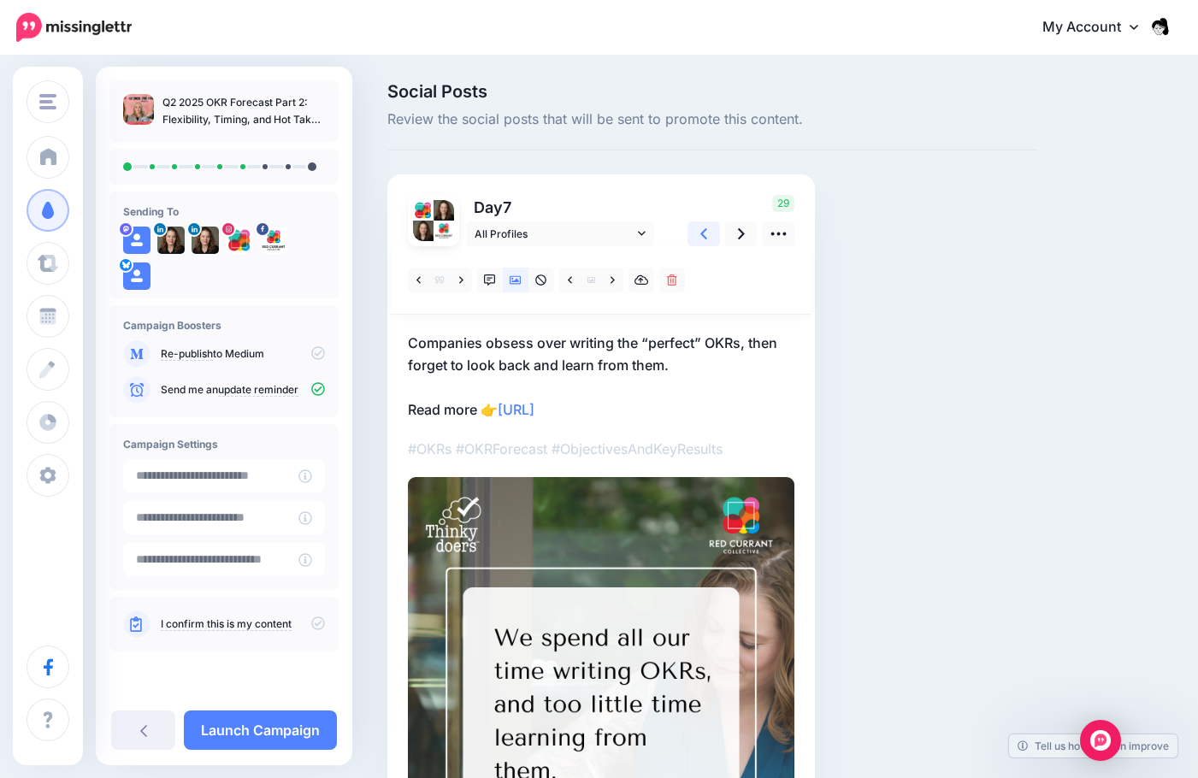
click at [691, 245] on link at bounding box center [704, 233] width 32 height 25
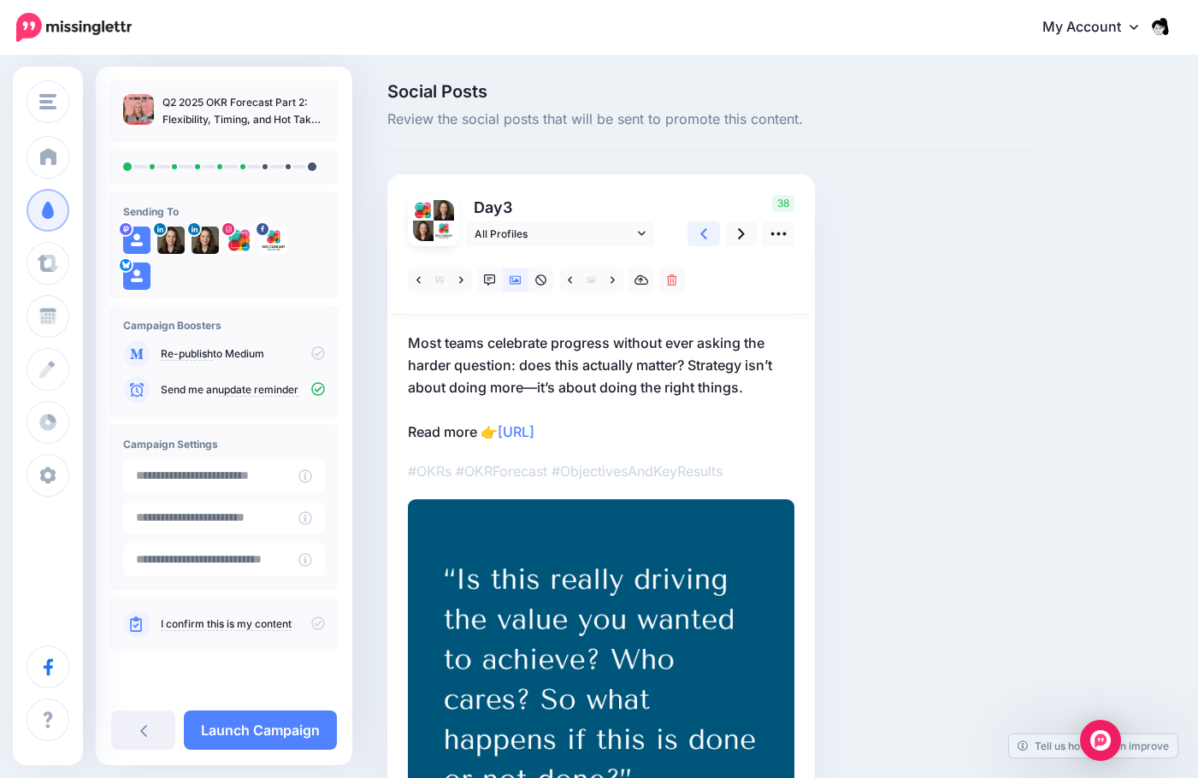
click at [691, 245] on link at bounding box center [704, 233] width 32 height 25
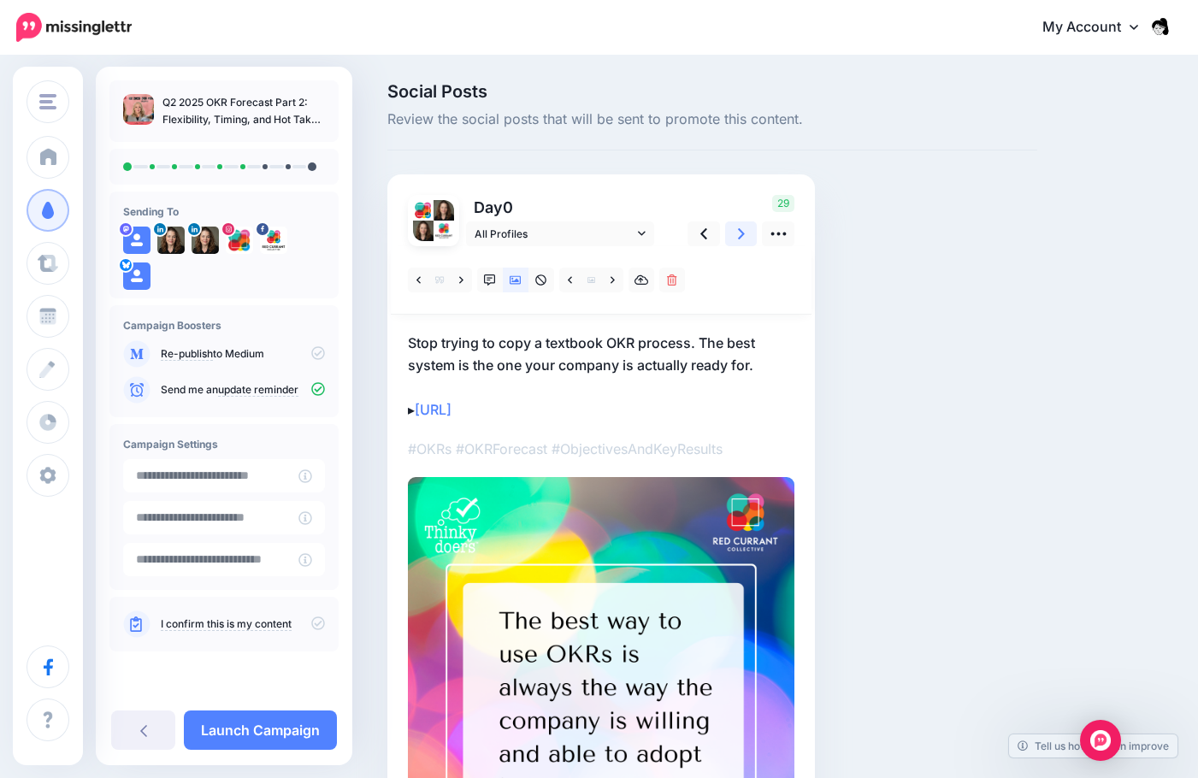
click at [747, 233] on link at bounding box center [741, 233] width 32 height 25
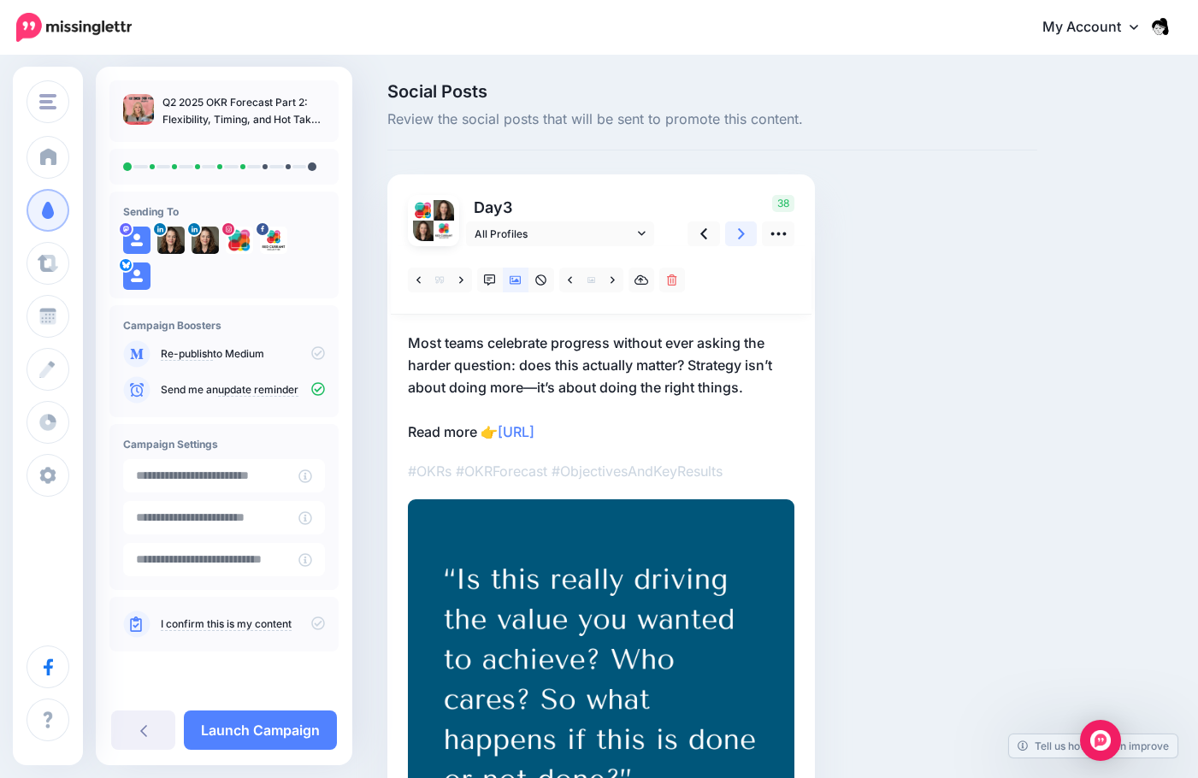
click at [747, 233] on link at bounding box center [741, 233] width 32 height 25
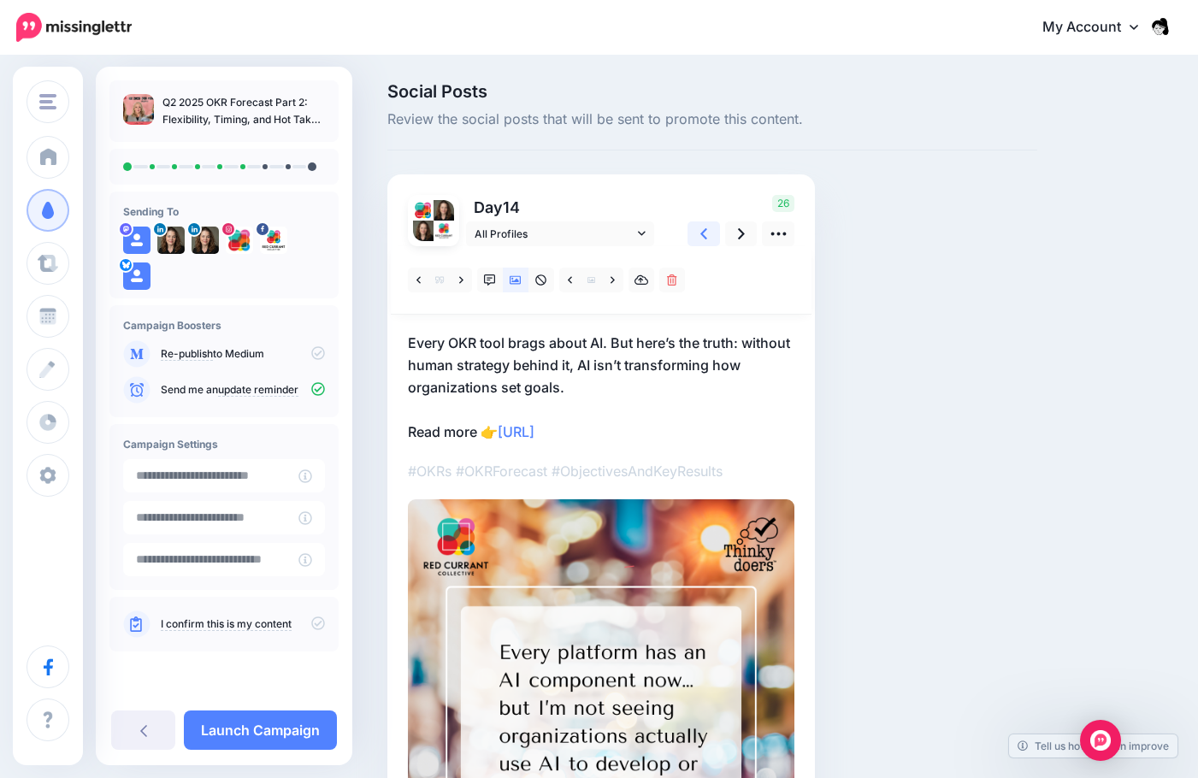
click at [710, 229] on link at bounding box center [704, 233] width 32 height 25
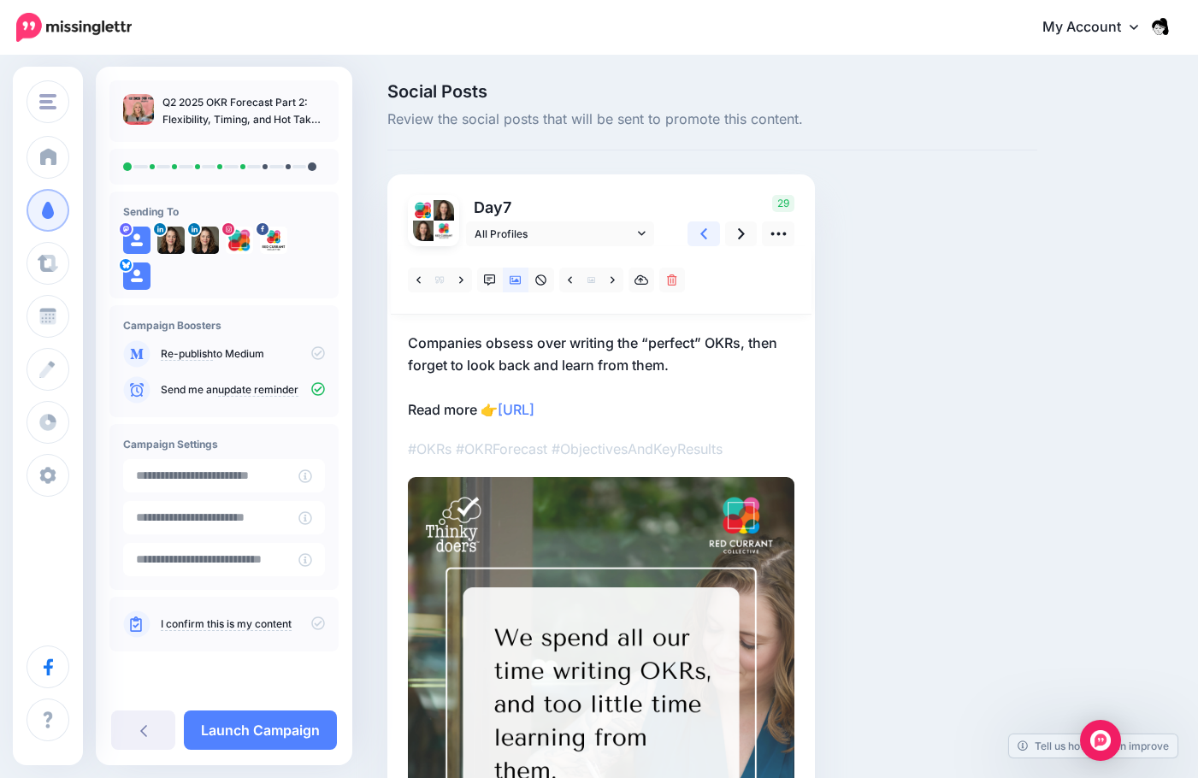
click at [710, 229] on link at bounding box center [704, 233] width 32 height 25
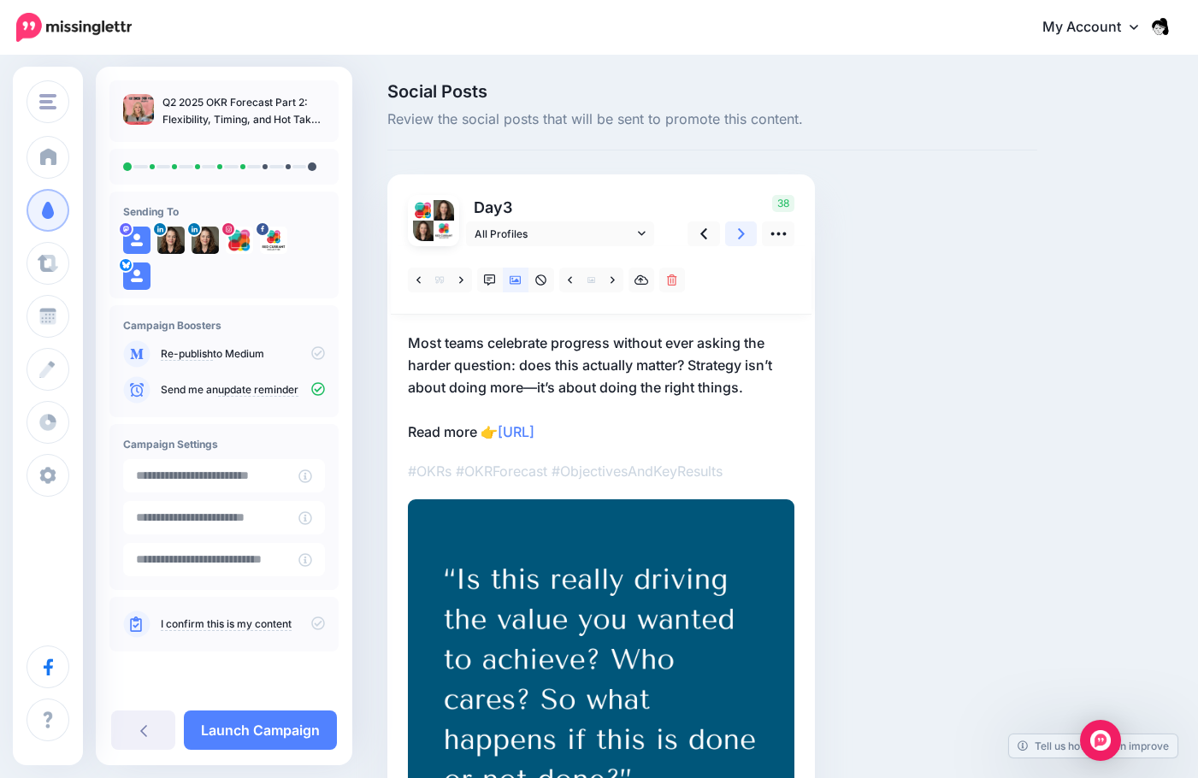
click at [733, 233] on link at bounding box center [741, 233] width 32 height 25
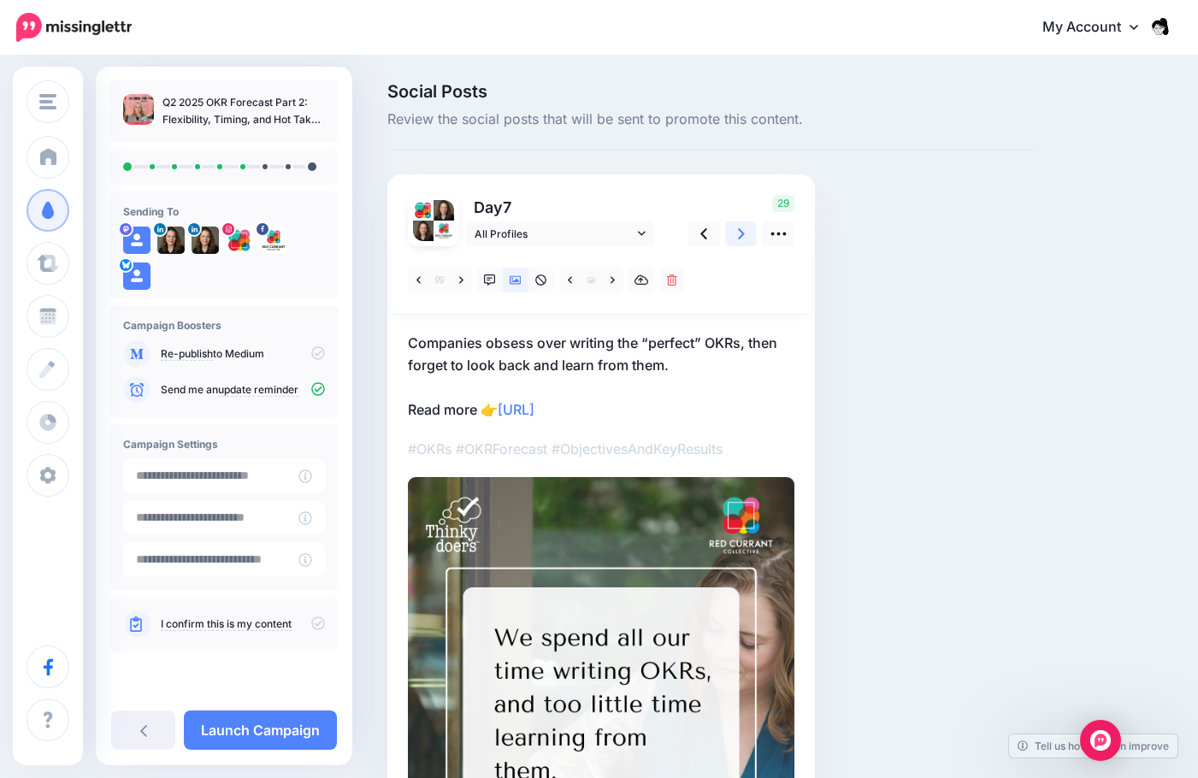
click at [740, 236] on icon at bounding box center [741, 234] width 7 height 18
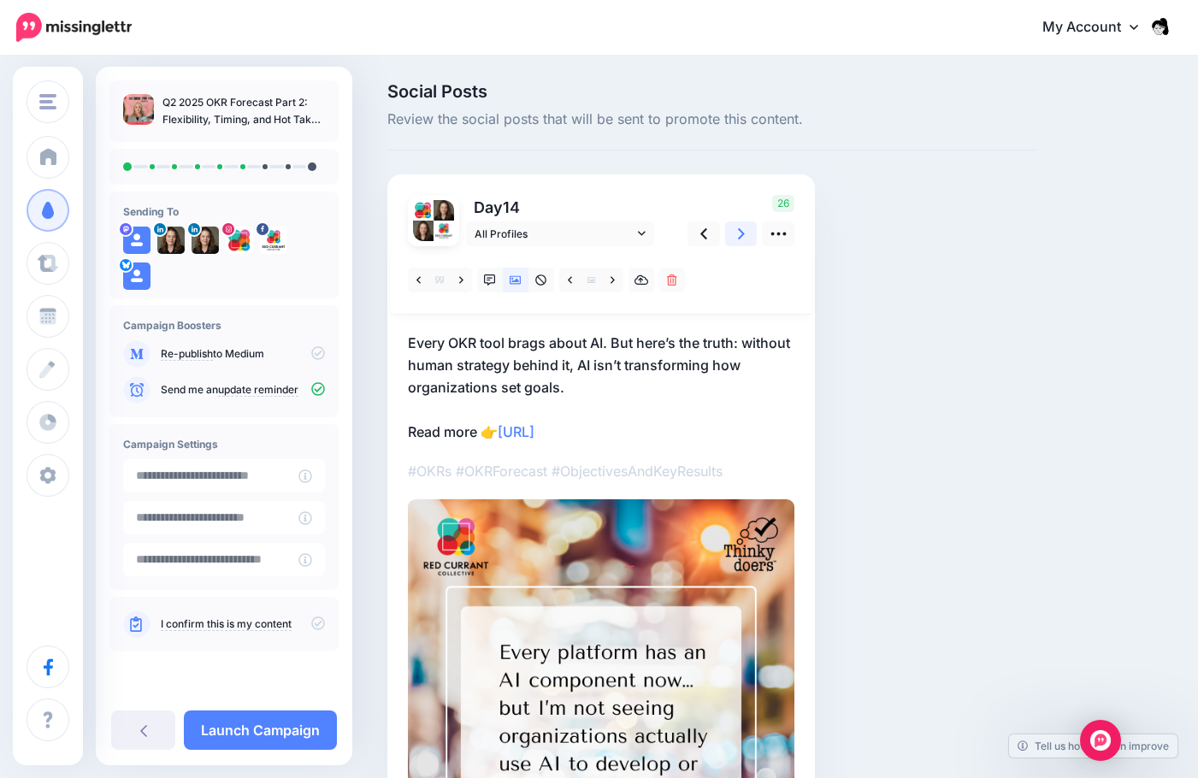
click at [741, 234] on icon at bounding box center [741, 234] width 7 height 18
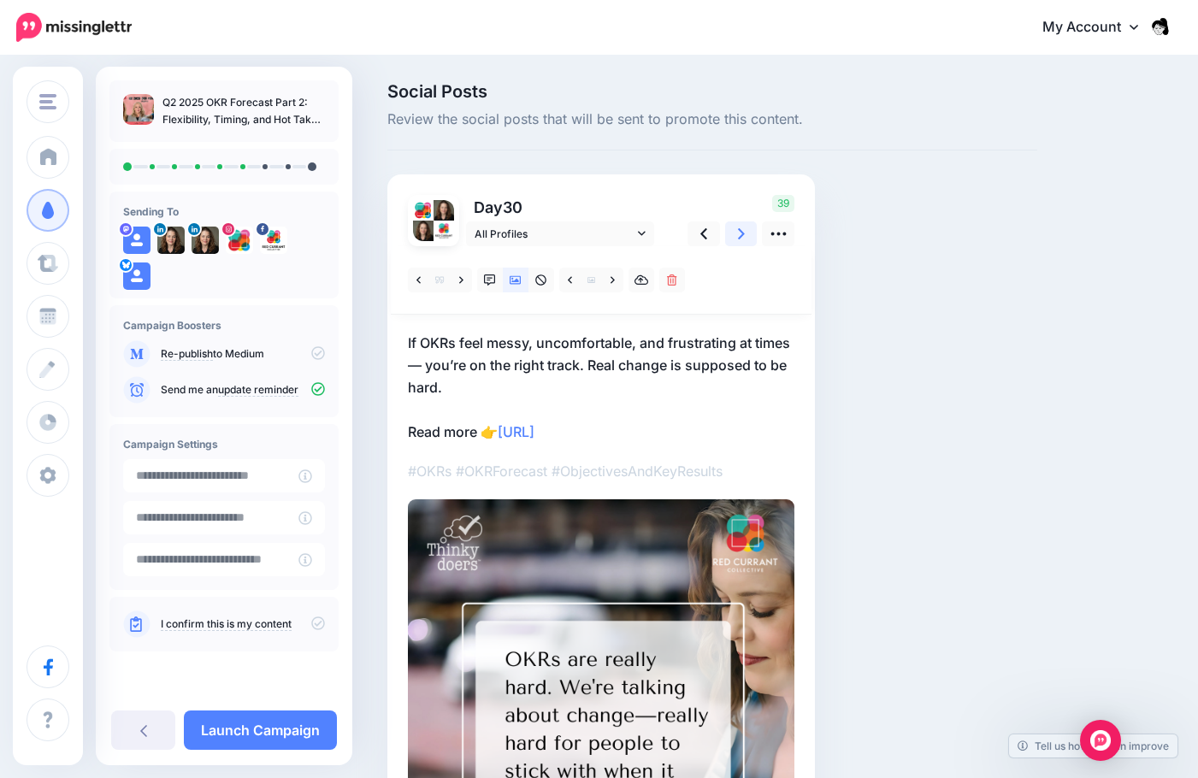
click at [740, 237] on icon at bounding box center [741, 233] width 7 height 11
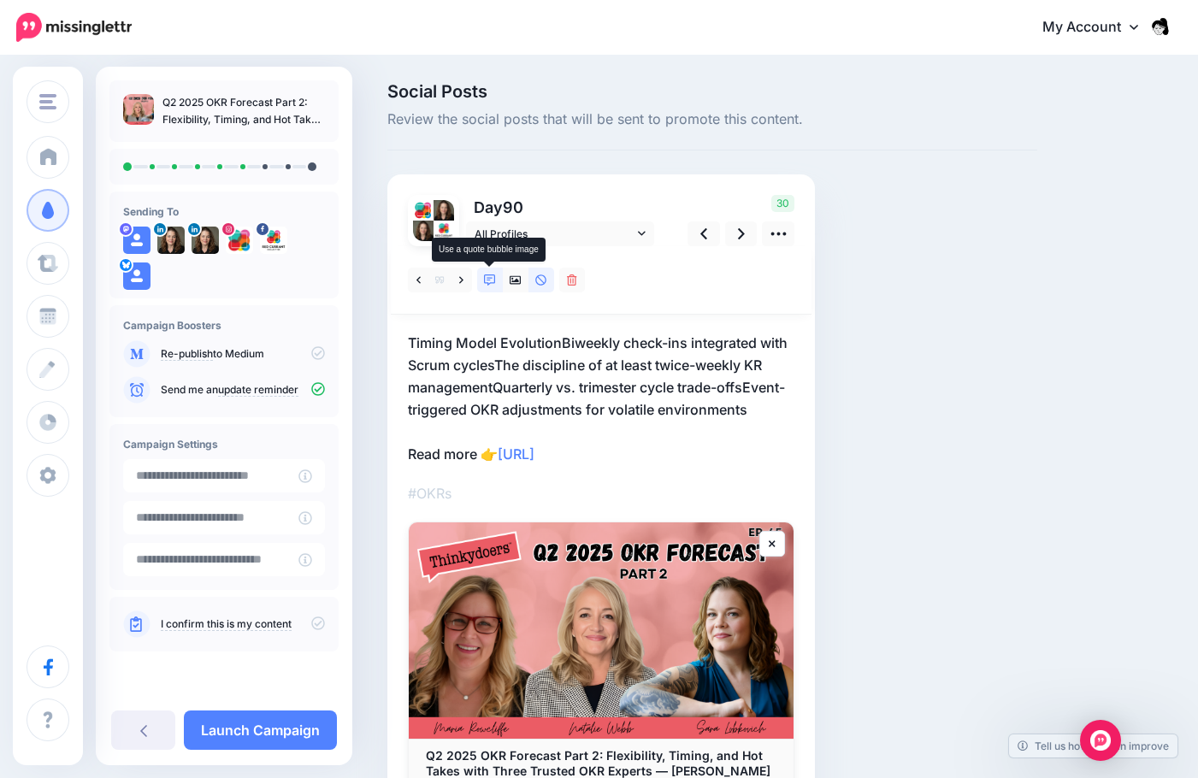
click at [493, 279] on icon at bounding box center [490, 280] width 12 height 12
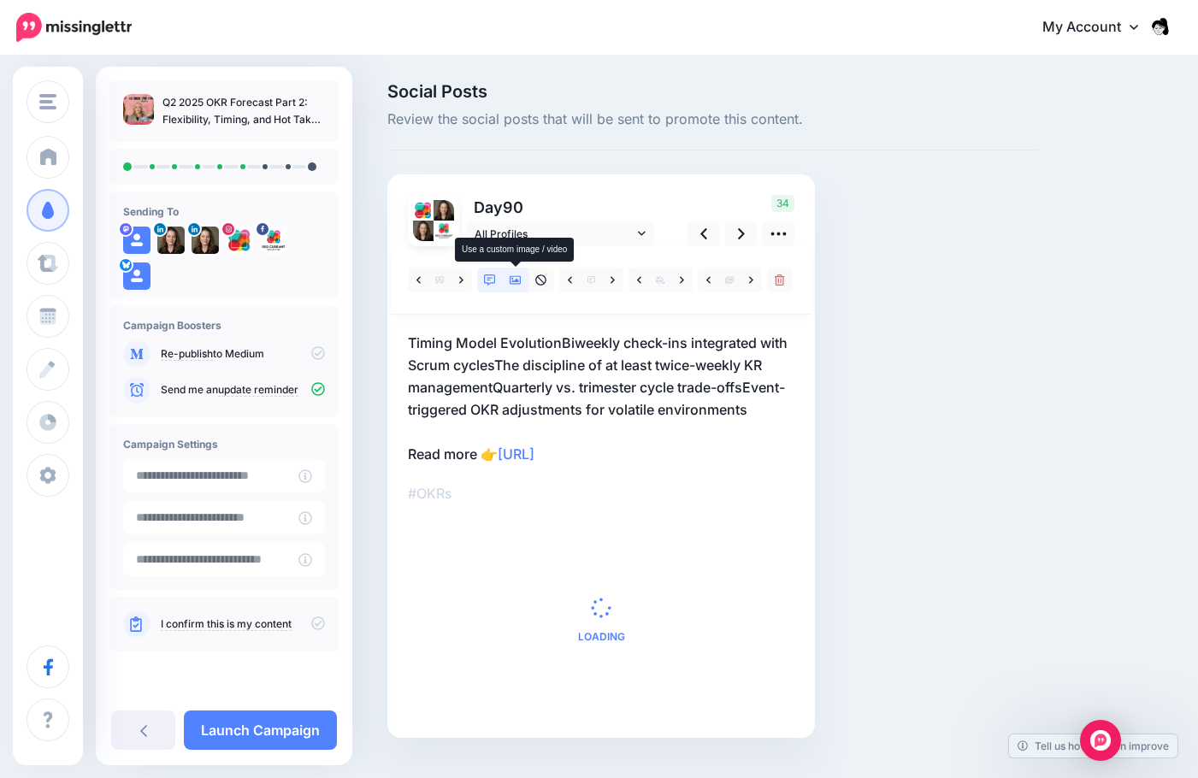
click at [518, 283] on icon at bounding box center [516, 280] width 12 height 12
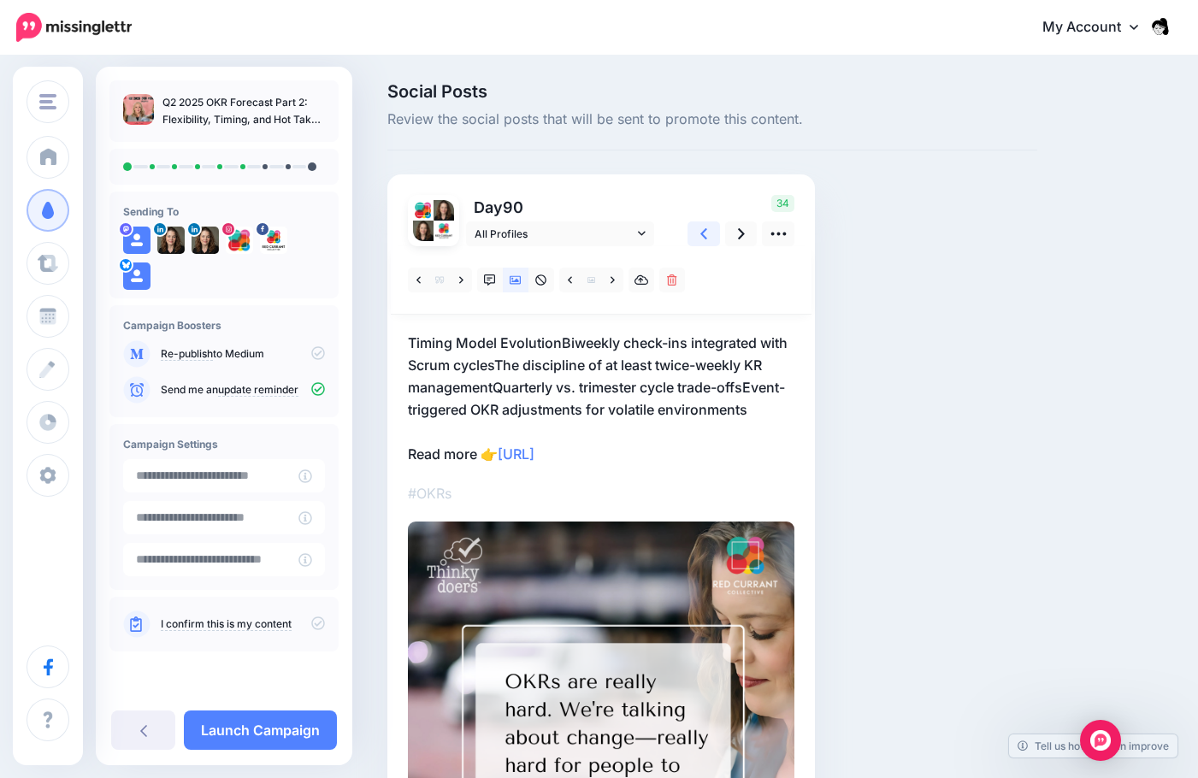
click at [711, 227] on link at bounding box center [704, 233] width 32 height 25
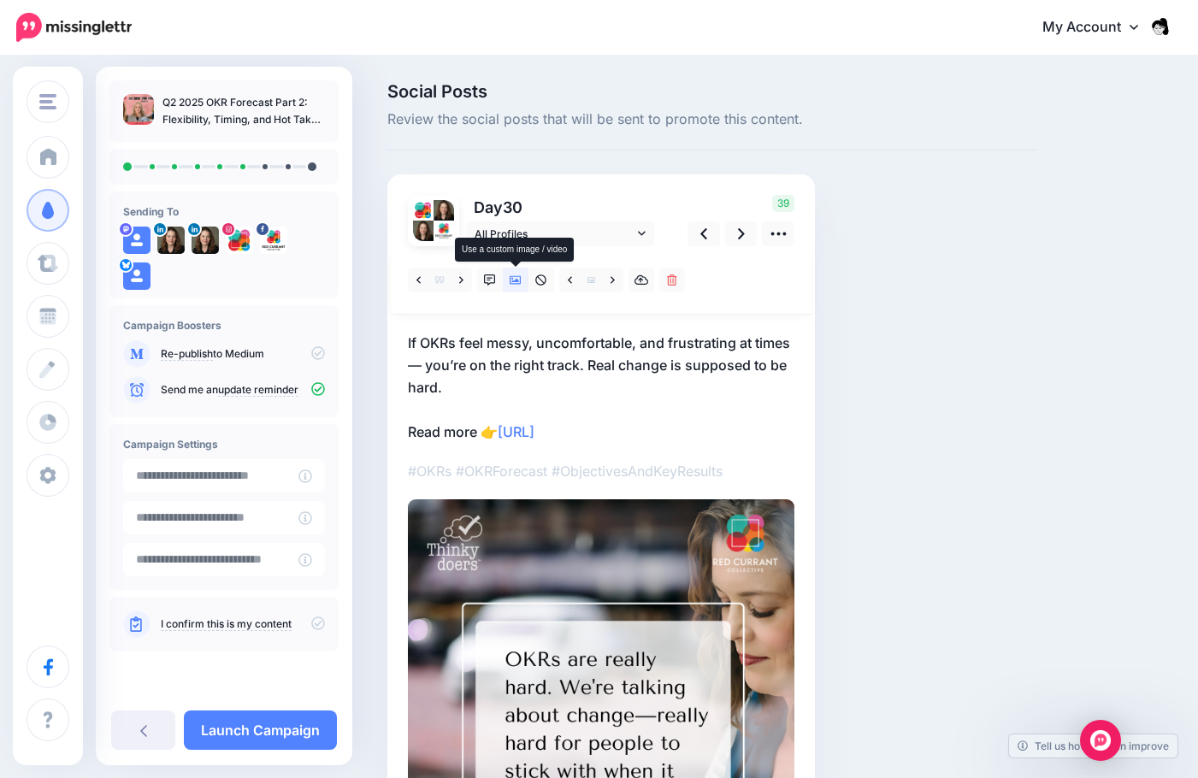
click at [505, 285] on link at bounding box center [516, 280] width 26 height 25
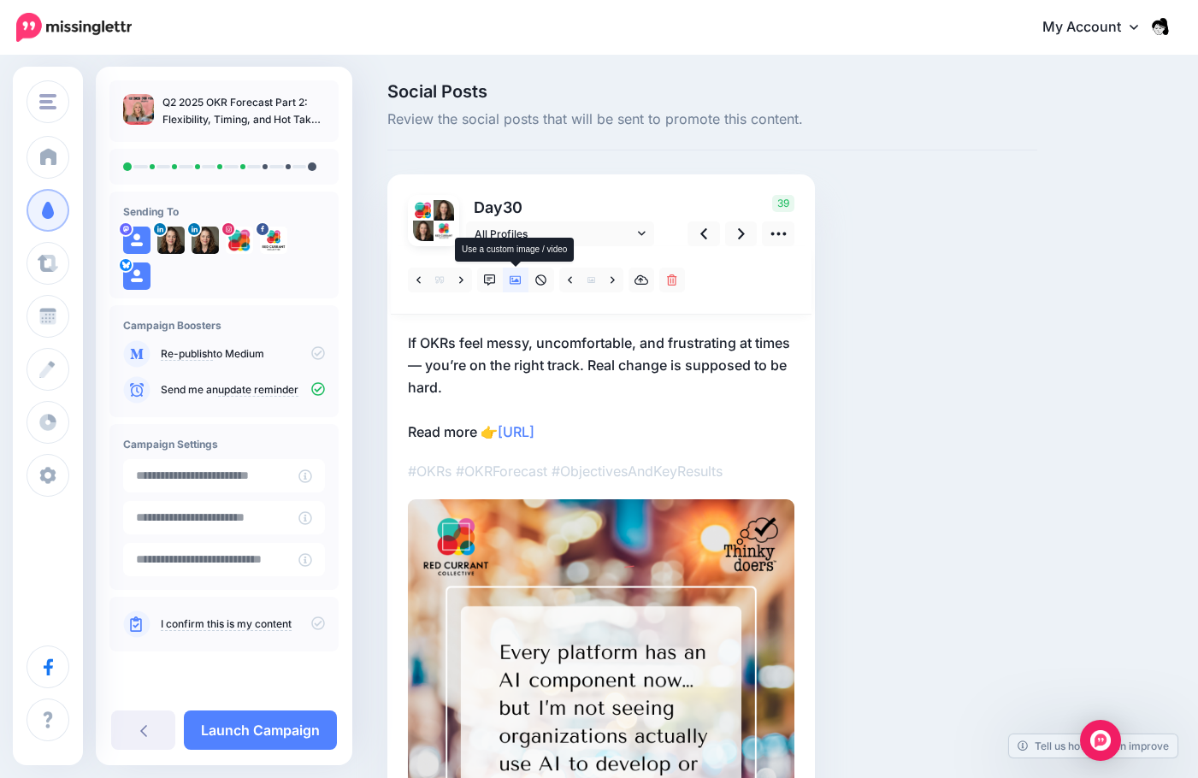
click at [517, 283] on icon at bounding box center [516, 280] width 12 height 12
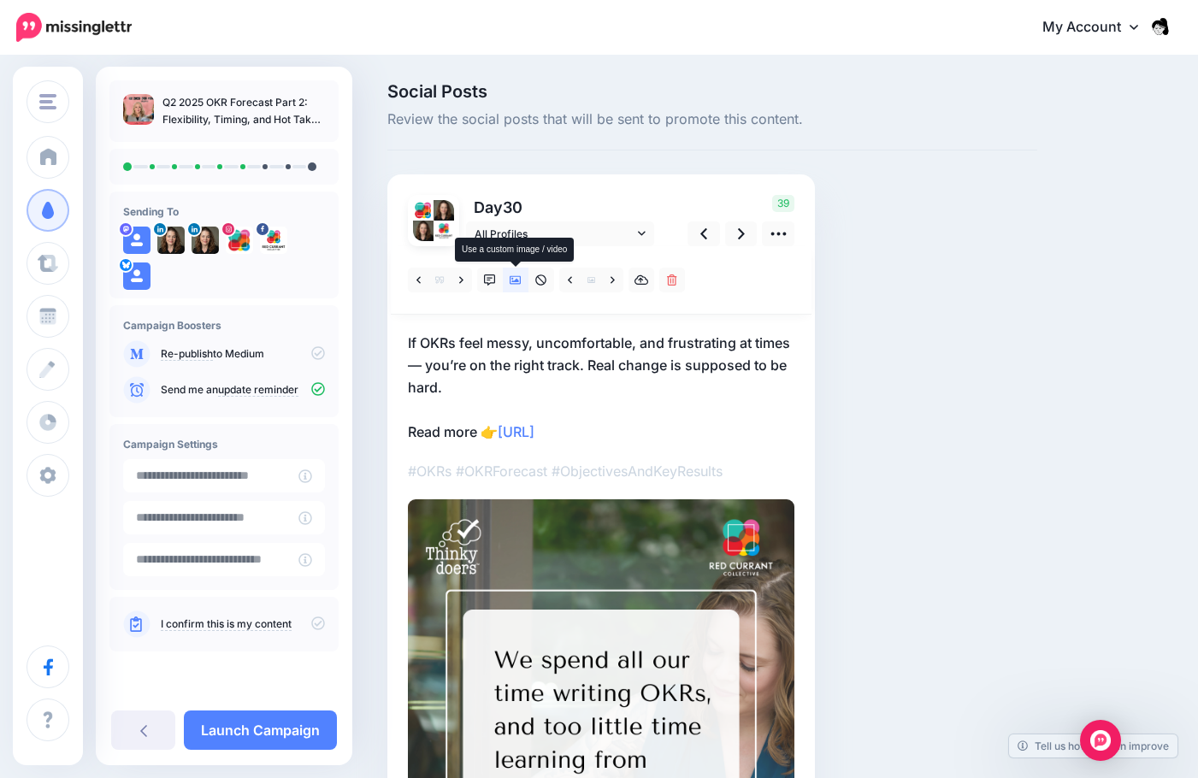
click at [517, 283] on icon at bounding box center [516, 280] width 12 height 12
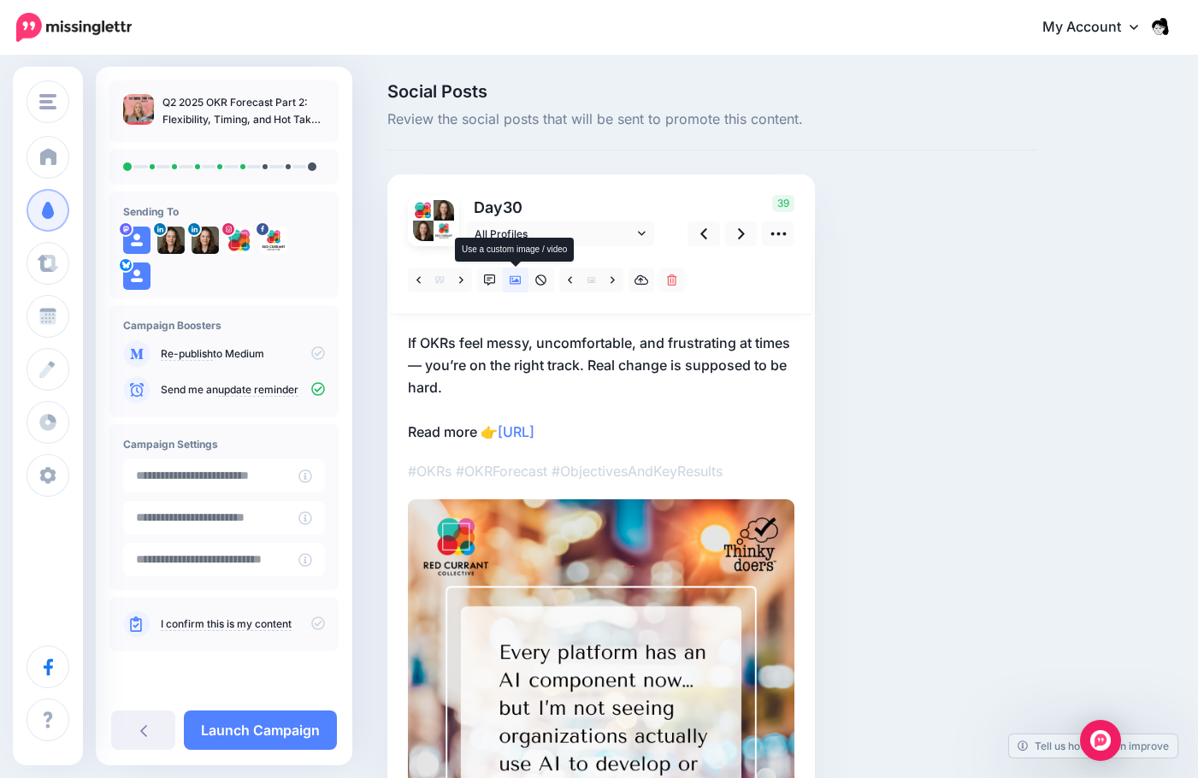
click at [517, 283] on icon at bounding box center [516, 280] width 12 height 12
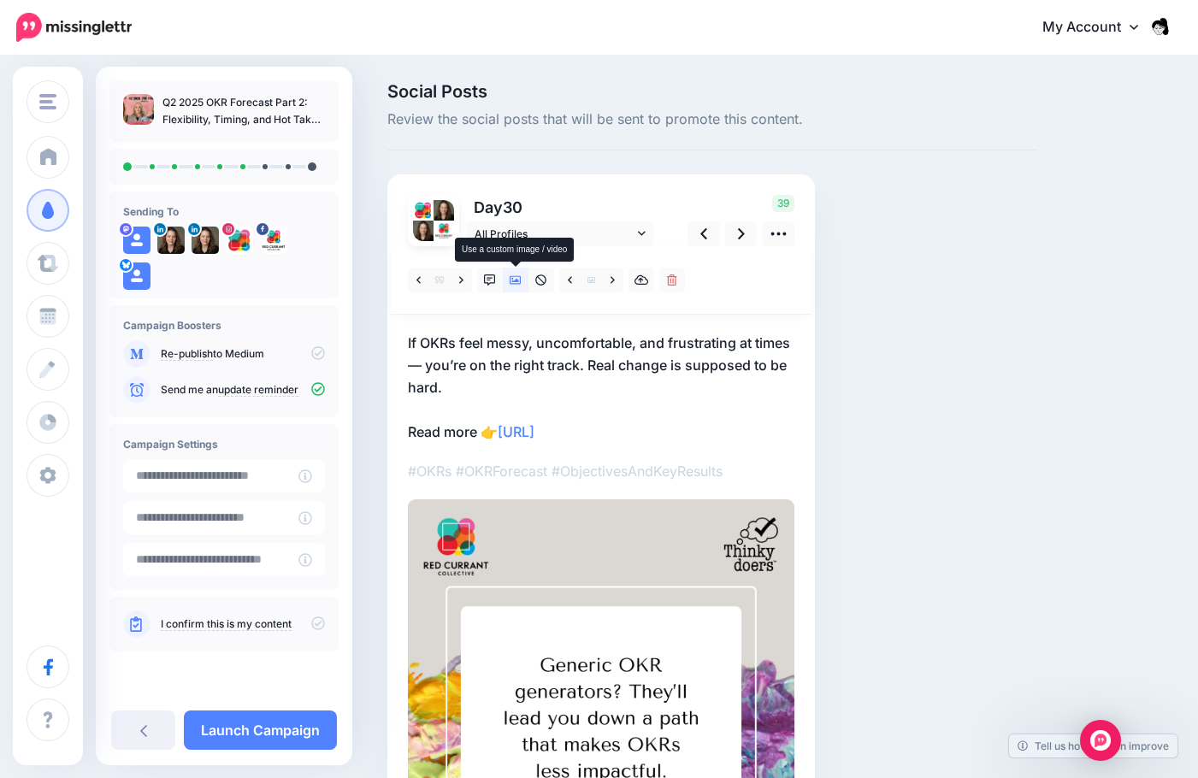
click at [517, 283] on icon at bounding box center [516, 280] width 12 height 12
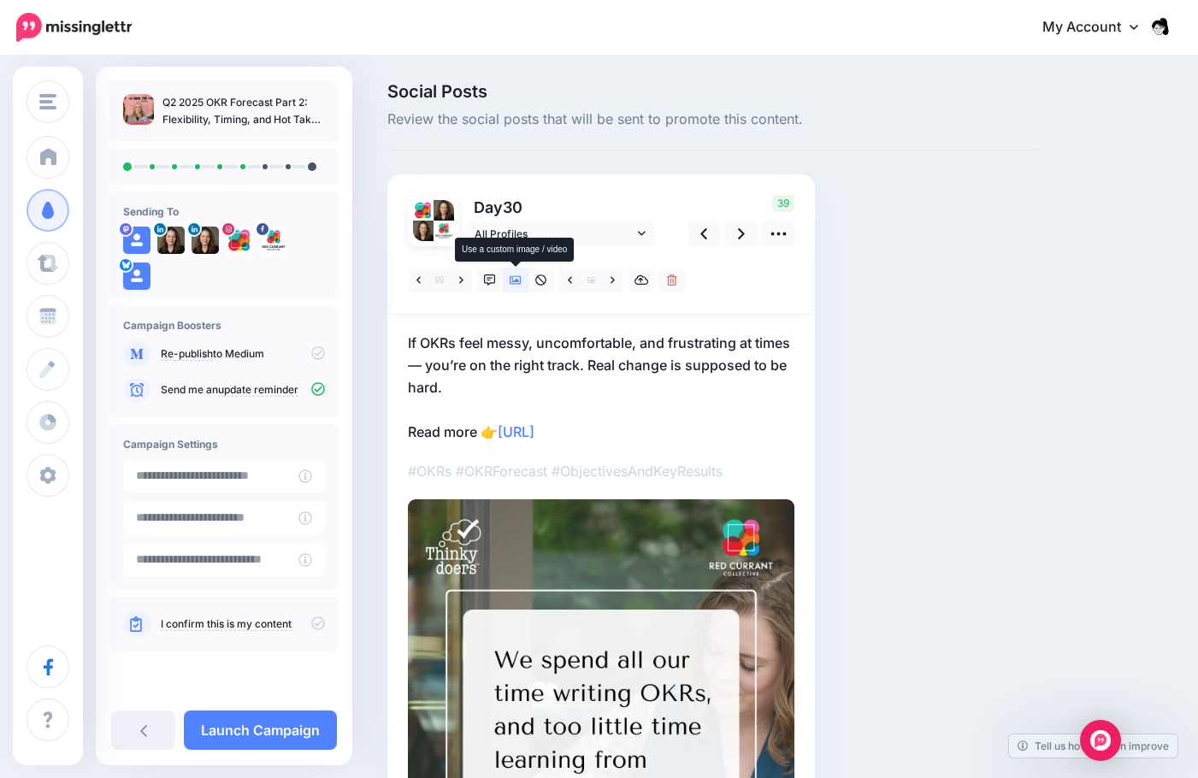
click at [517, 283] on icon at bounding box center [516, 280] width 12 height 12
click at [518, 277] on icon at bounding box center [516, 280] width 12 height 12
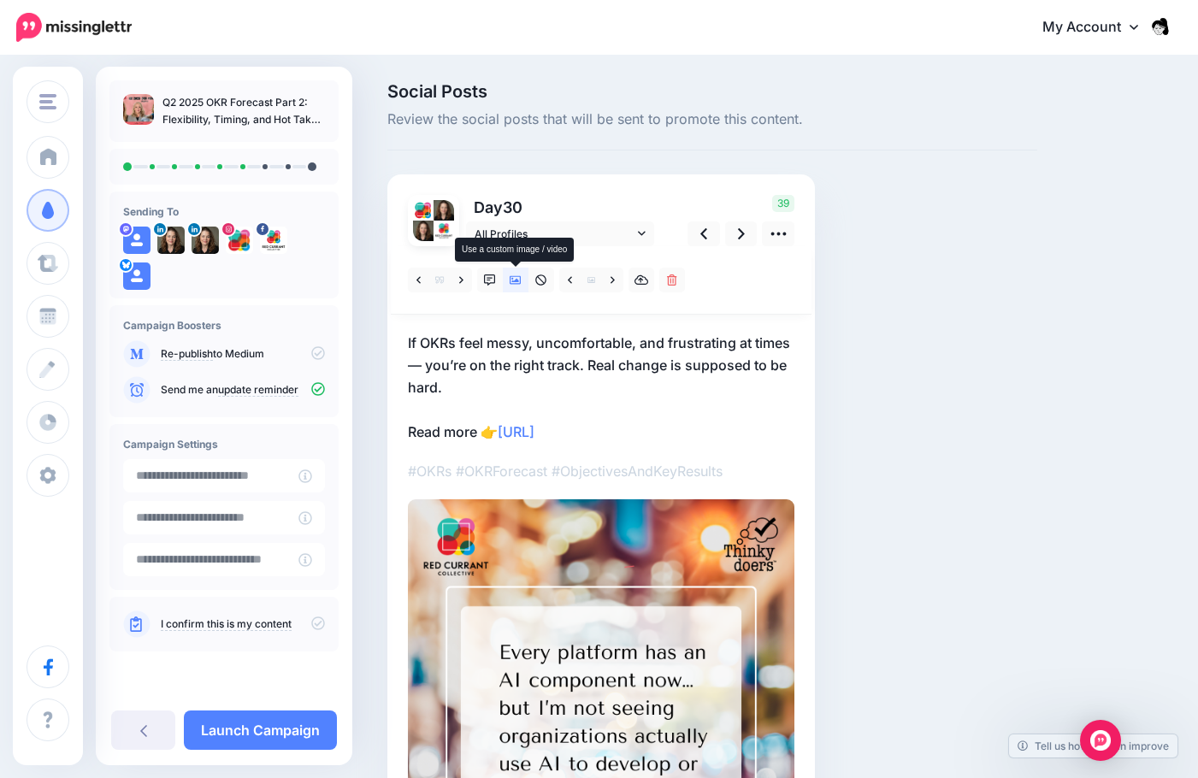
click at [518, 277] on icon at bounding box center [516, 280] width 12 height 12
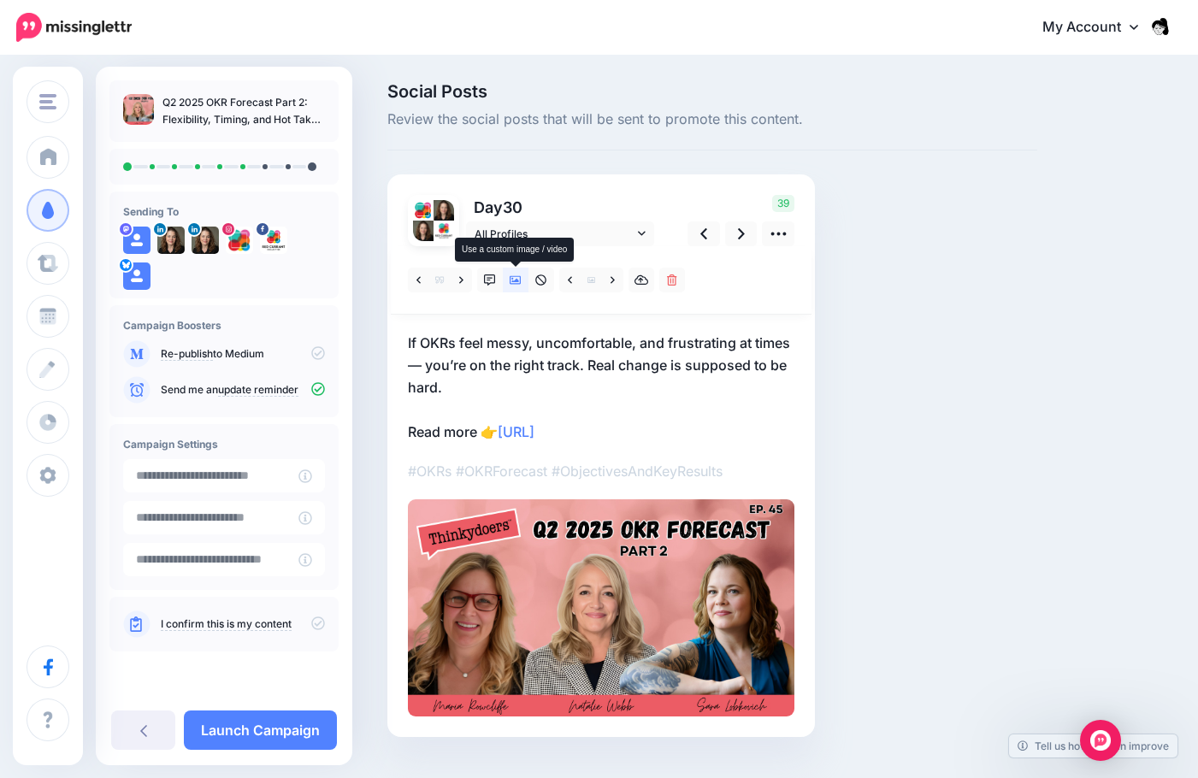
click at [518, 277] on icon at bounding box center [516, 280] width 12 height 12
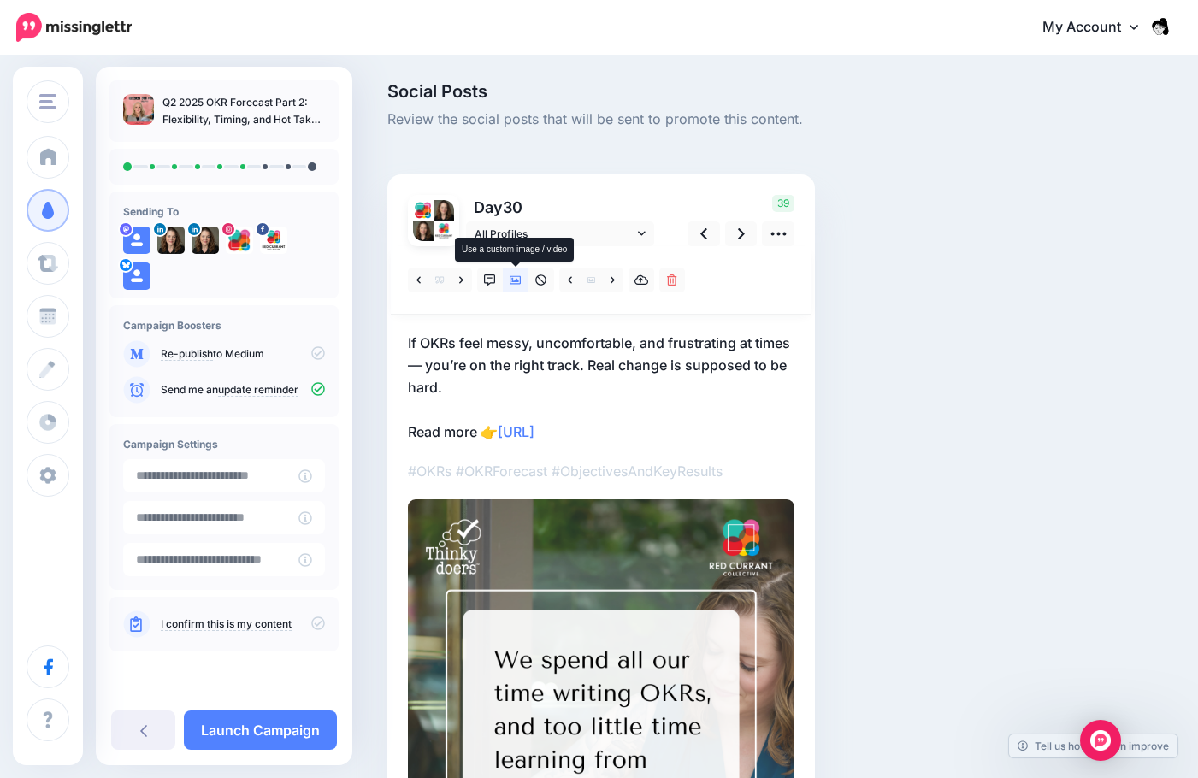
click at [518, 277] on icon at bounding box center [516, 280] width 12 height 12
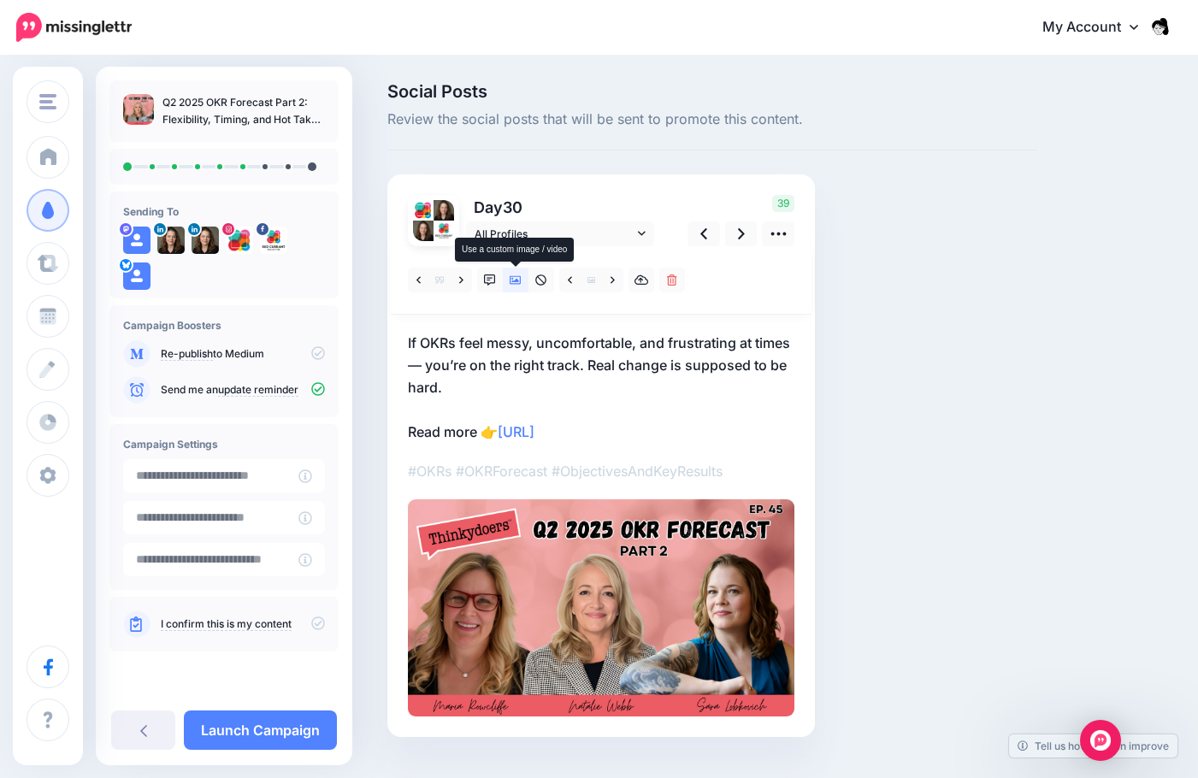
click at [518, 277] on icon at bounding box center [516, 280] width 12 height 12
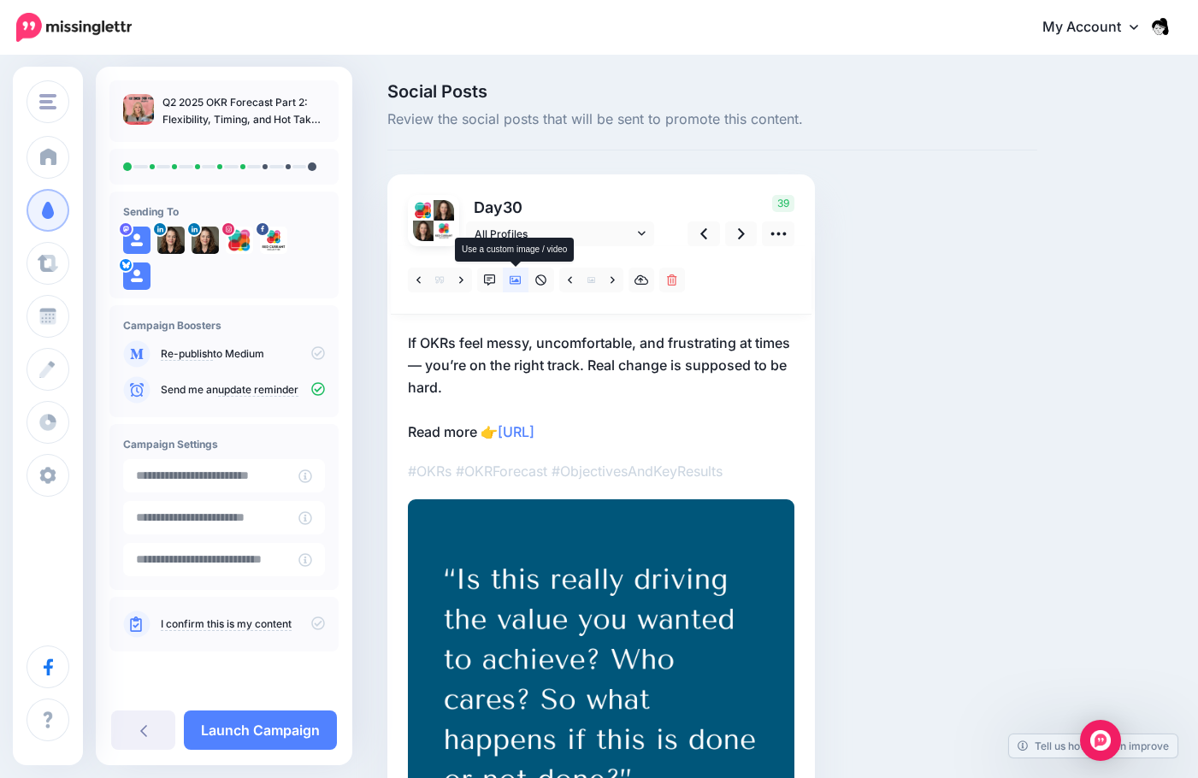
click at [518, 277] on icon at bounding box center [516, 280] width 12 height 12
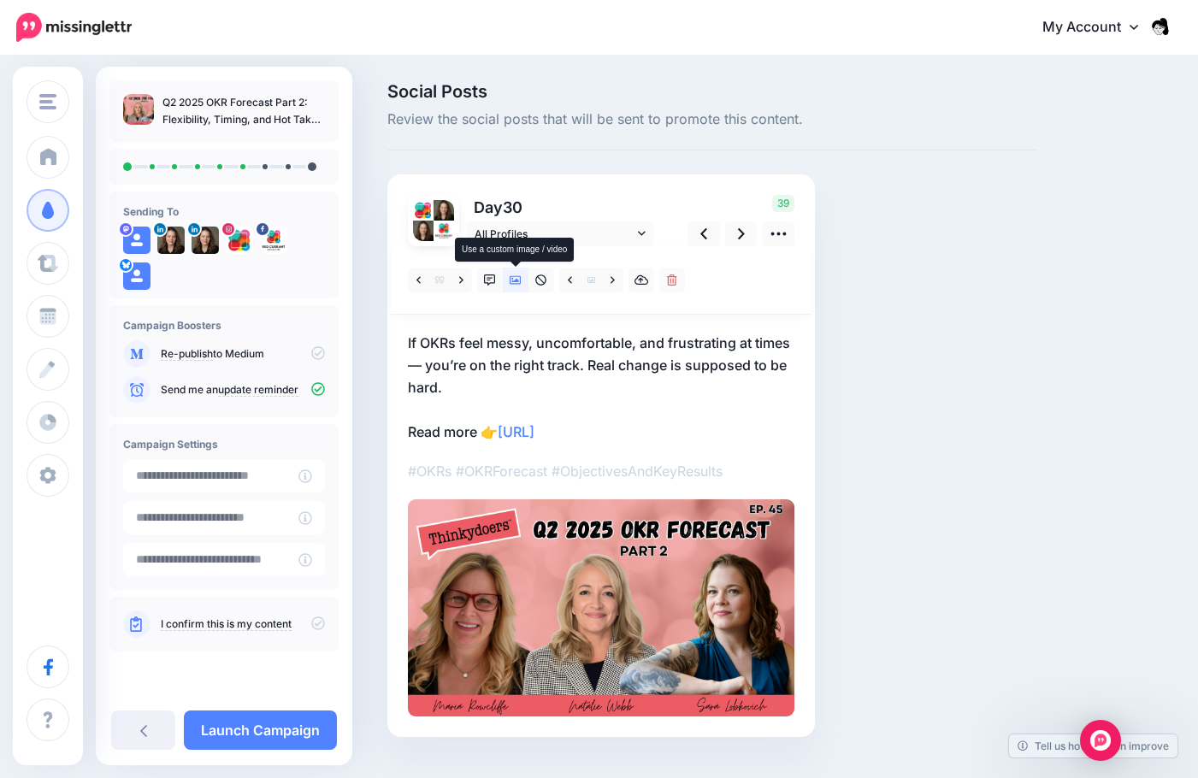
click at [518, 277] on icon at bounding box center [516, 280] width 12 height 12
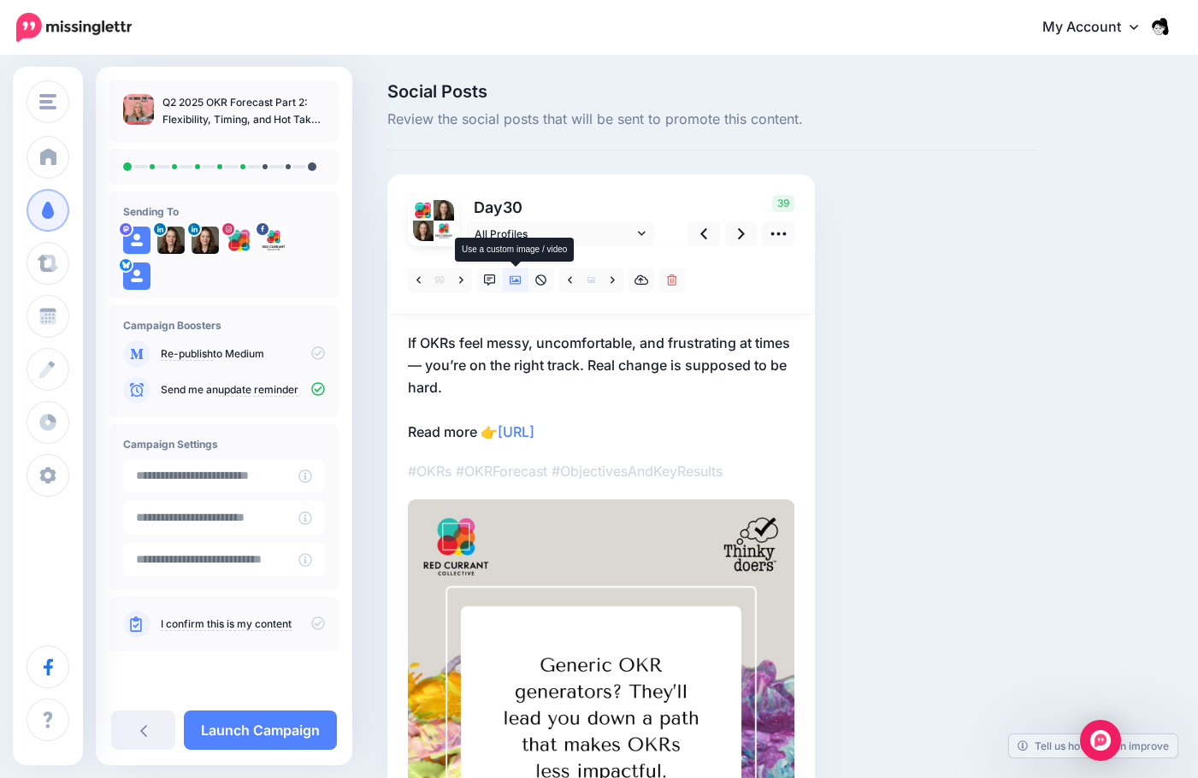
click at [518, 277] on icon at bounding box center [516, 280] width 12 height 12
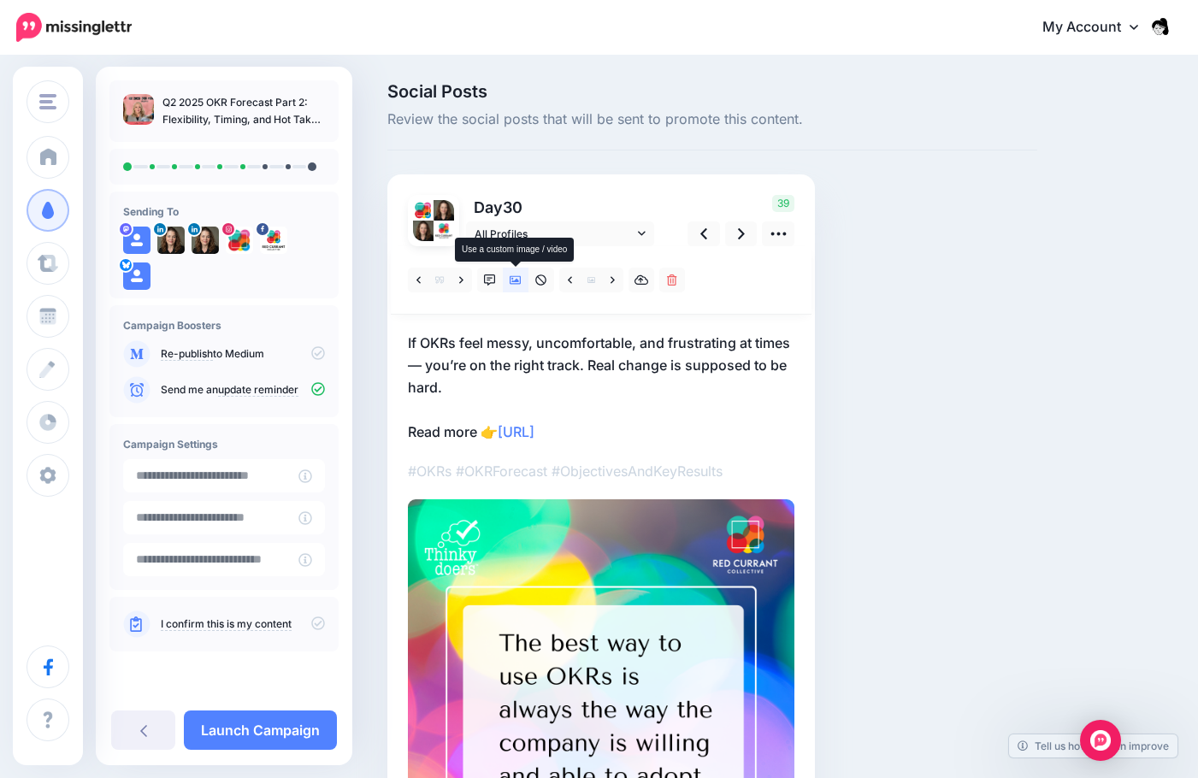
click at [517, 277] on icon at bounding box center [516, 280] width 12 height 12
click at [508, 279] on link at bounding box center [516, 280] width 26 height 25
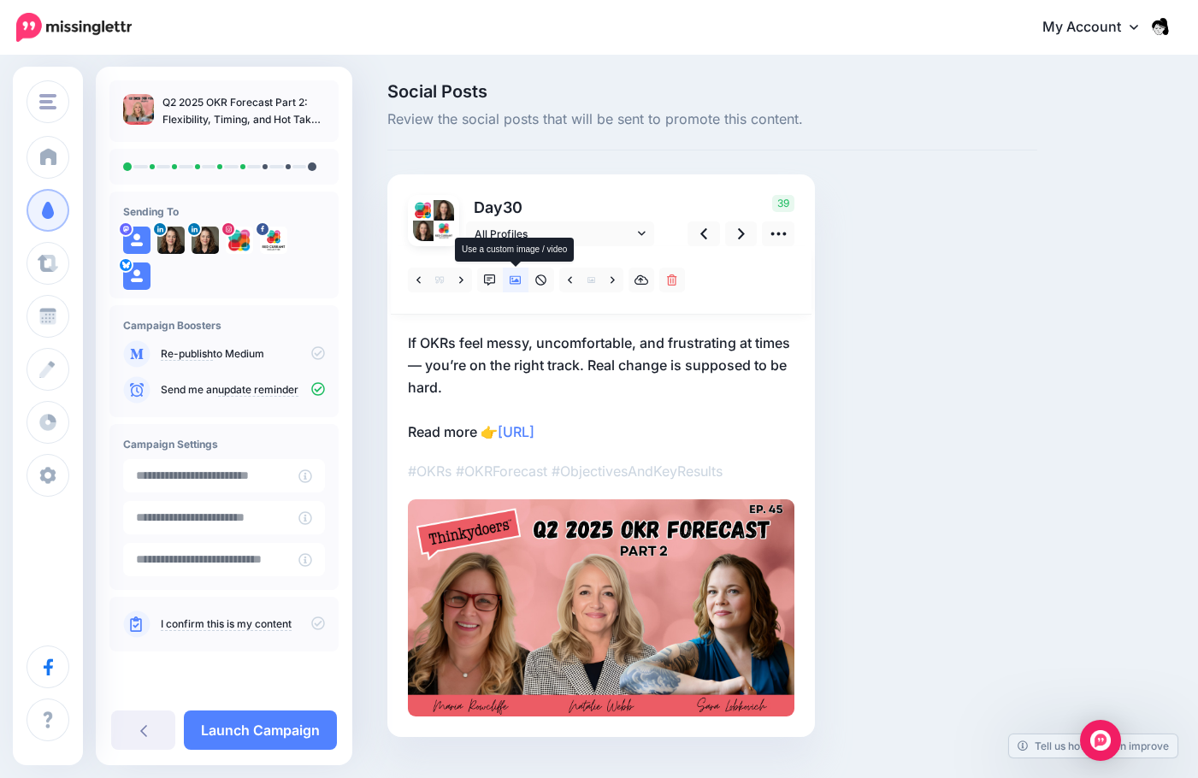
click at [511, 286] on link at bounding box center [516, 280] width 26 height 25
click at [510, 280] on icon at bounding box center [516, 280] width 12 height 12
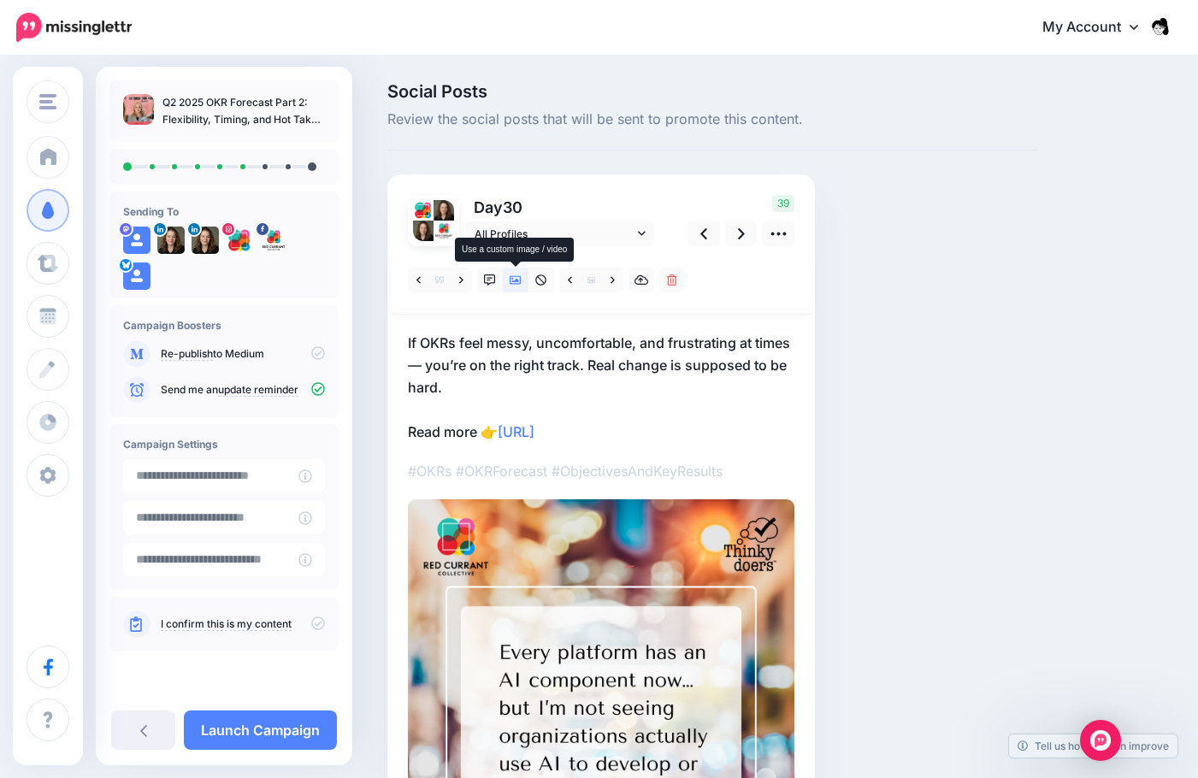
click at [510, 280] on icon at bounding box center [516, 280] width 12 height 12
click at [511, 280] on icon at bounding box center [516, 280] width 12 height 9
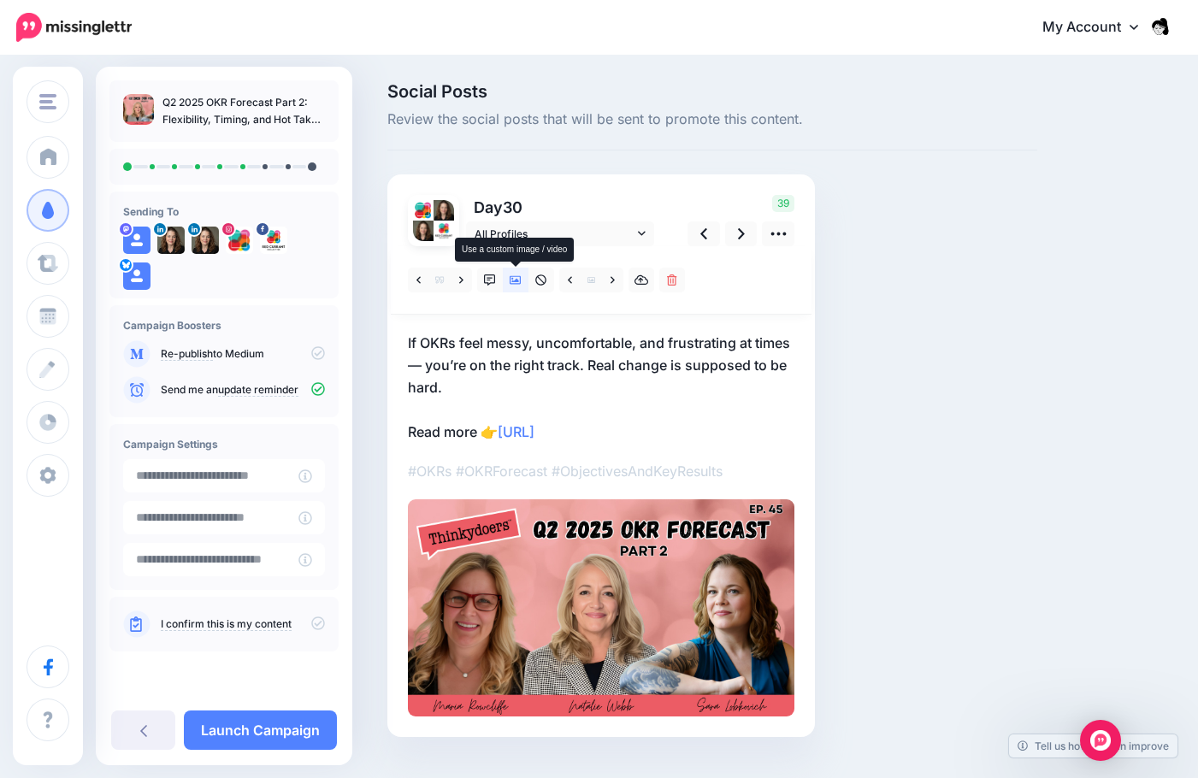
click at [517, 285] on icon at bounding box center [516, 280] width 12 height 12
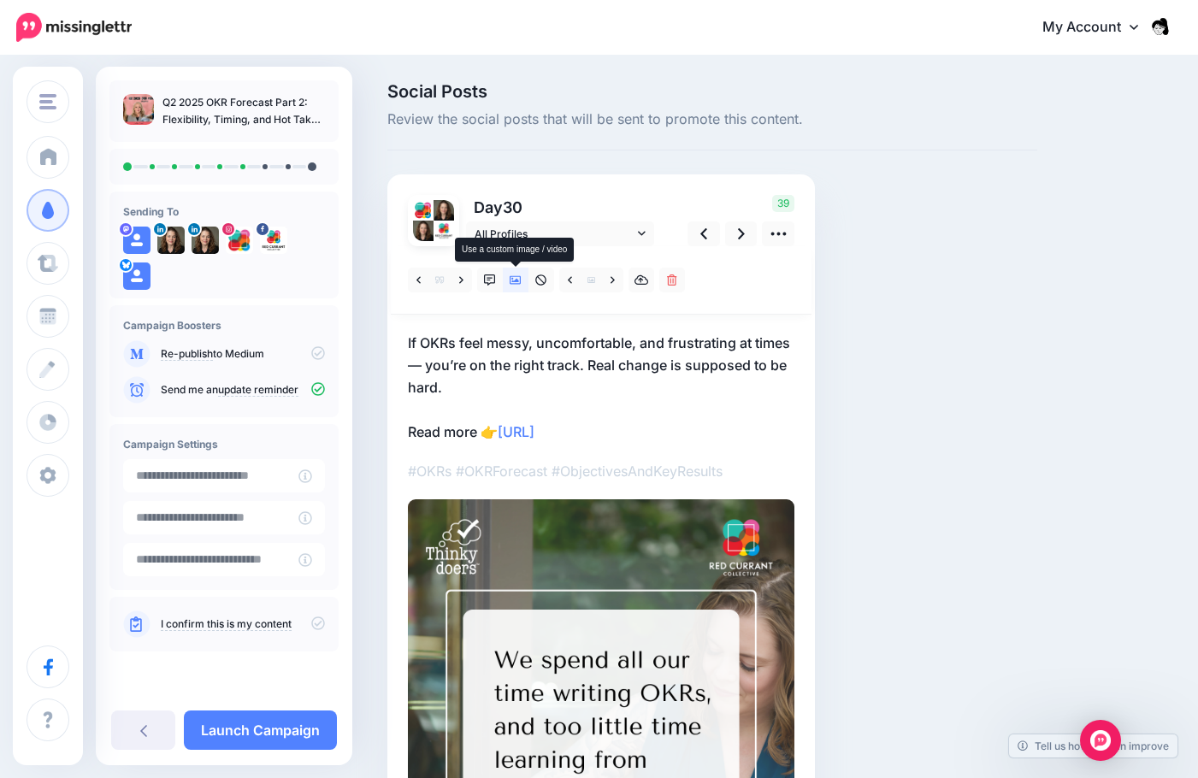
click at [517, 285] on icon at bounding box center [516, 280] width 12 height 12
click at [964, 208] on div "Social Posts Review the social posts that will be sent to promote this content.…" at bounding box center [713, 568] width 676 height 971
click at [517, 287] on link at bounding box center [516, 280] width 26 height 25
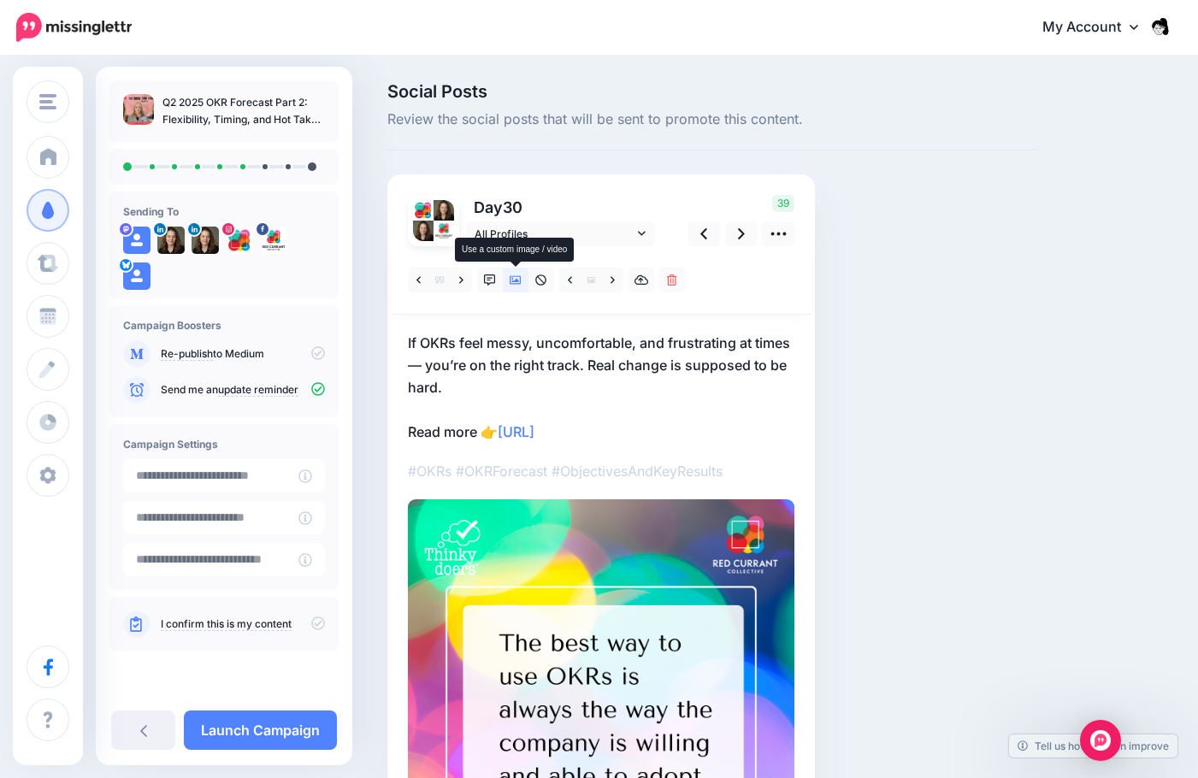
click at [517, 287] on link at bounding box center [516, 280] width 26 height 25
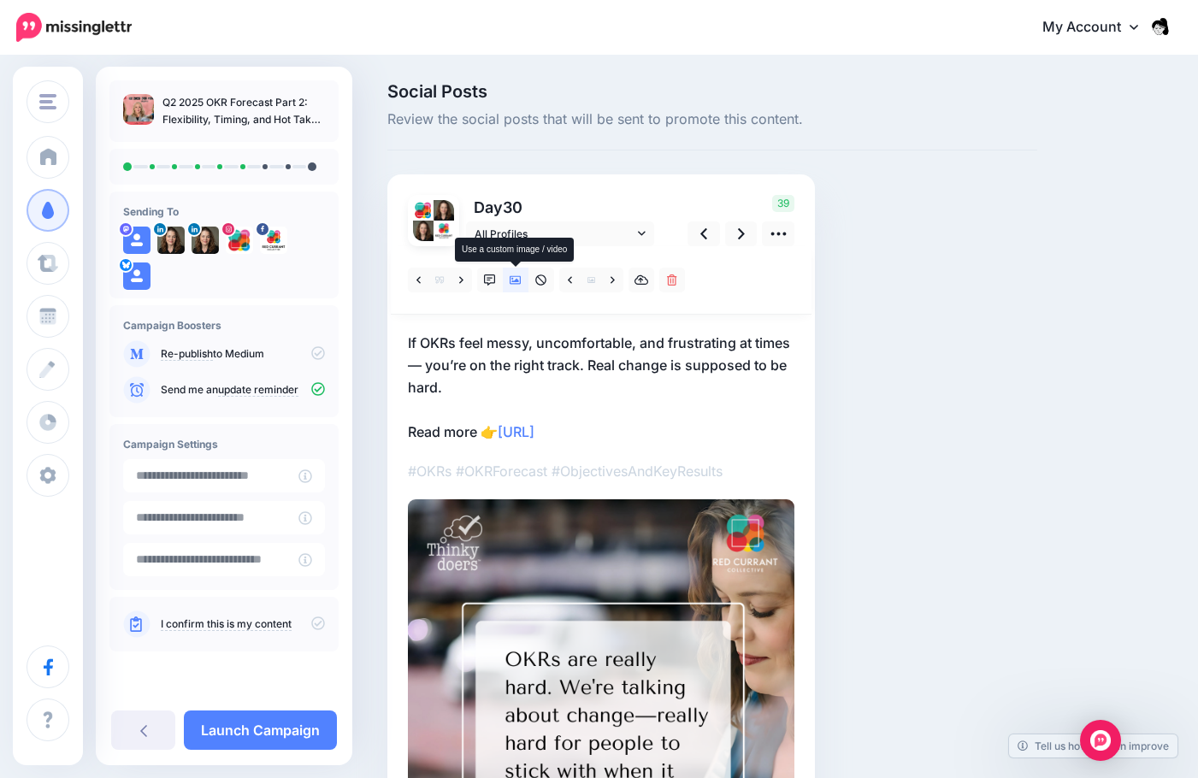
click at [517, 287] on link at bounding box center [516, 280] width 26 height 25
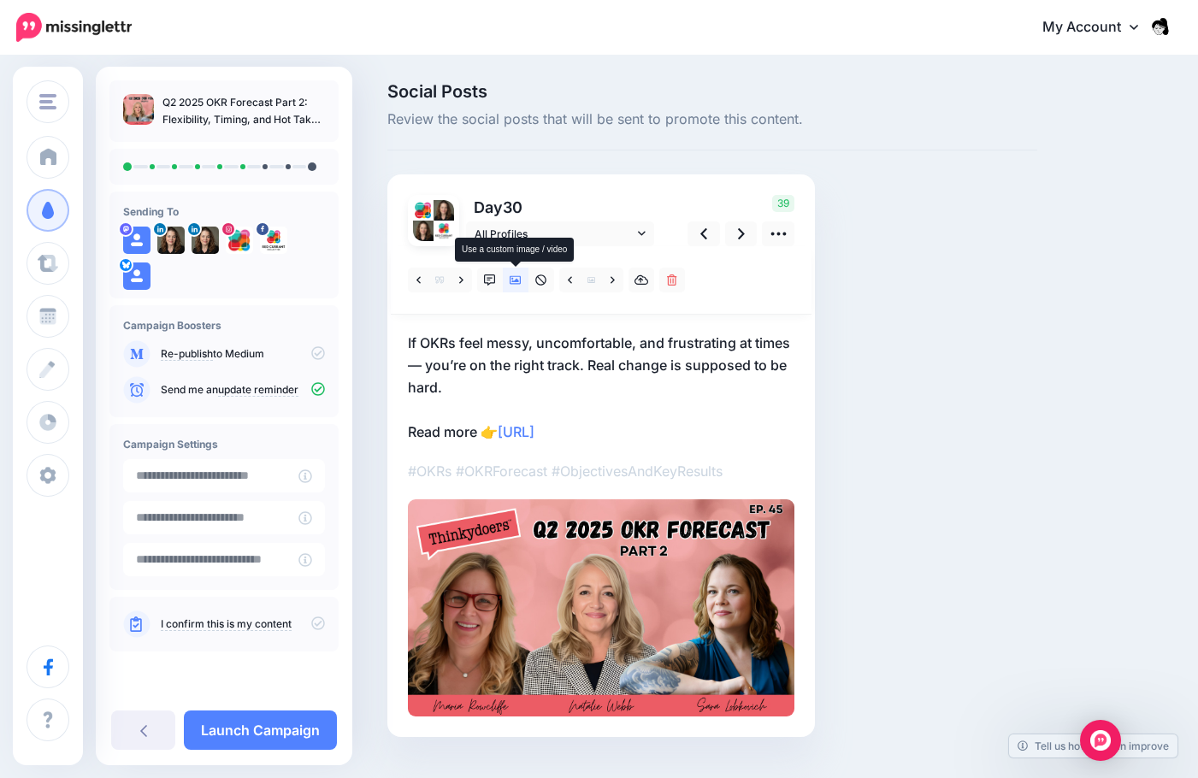
click at [517, 287] on link at bounding box center [516, 280] width 26 height 25
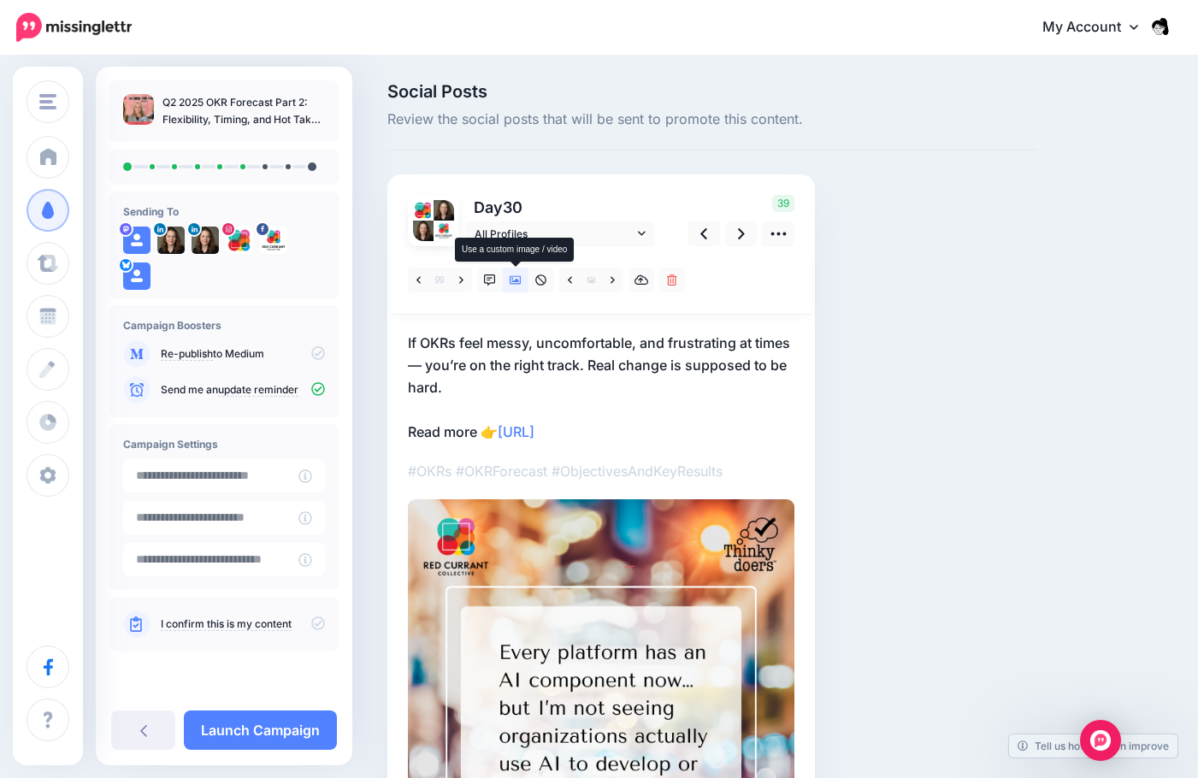
click at [517, 287] on link at bounding box center [516, 280] width 26 height 25
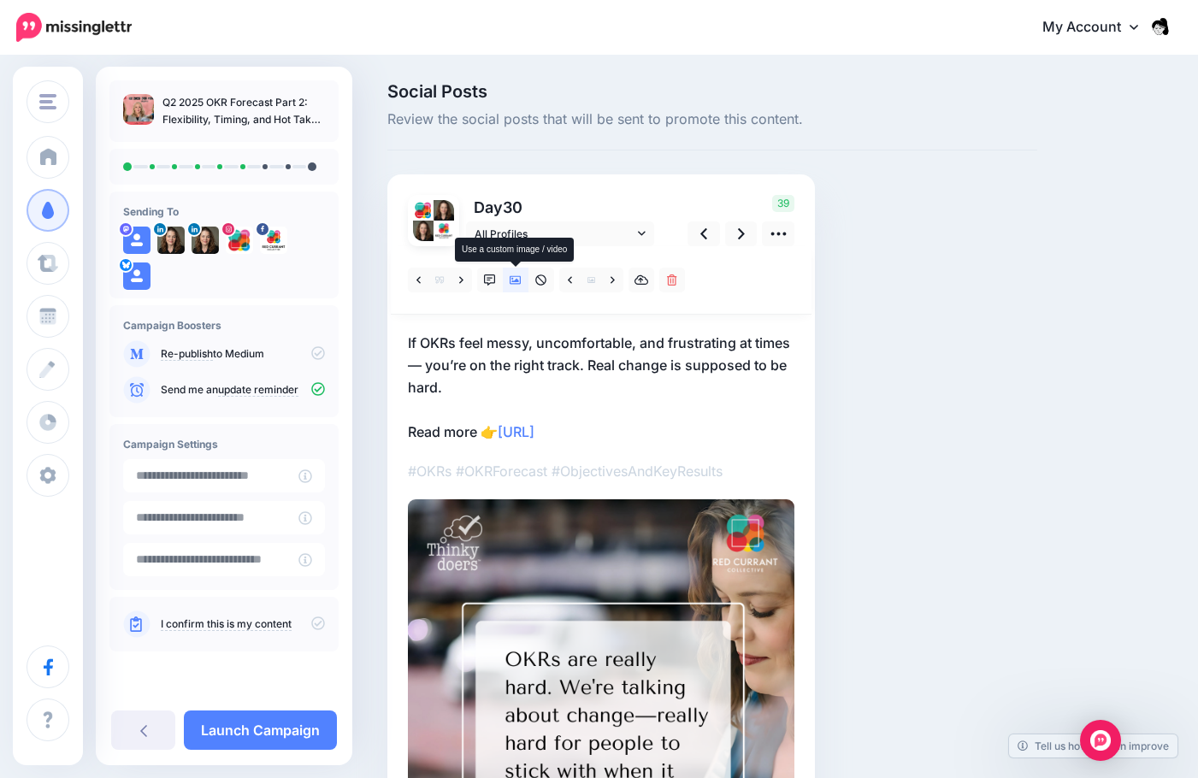
click at [517, 287] on link at bounding box center [516, 280] width 26 height 25
click at [739, 232] on icon at bounding box center [741, 234] width 7 height 18
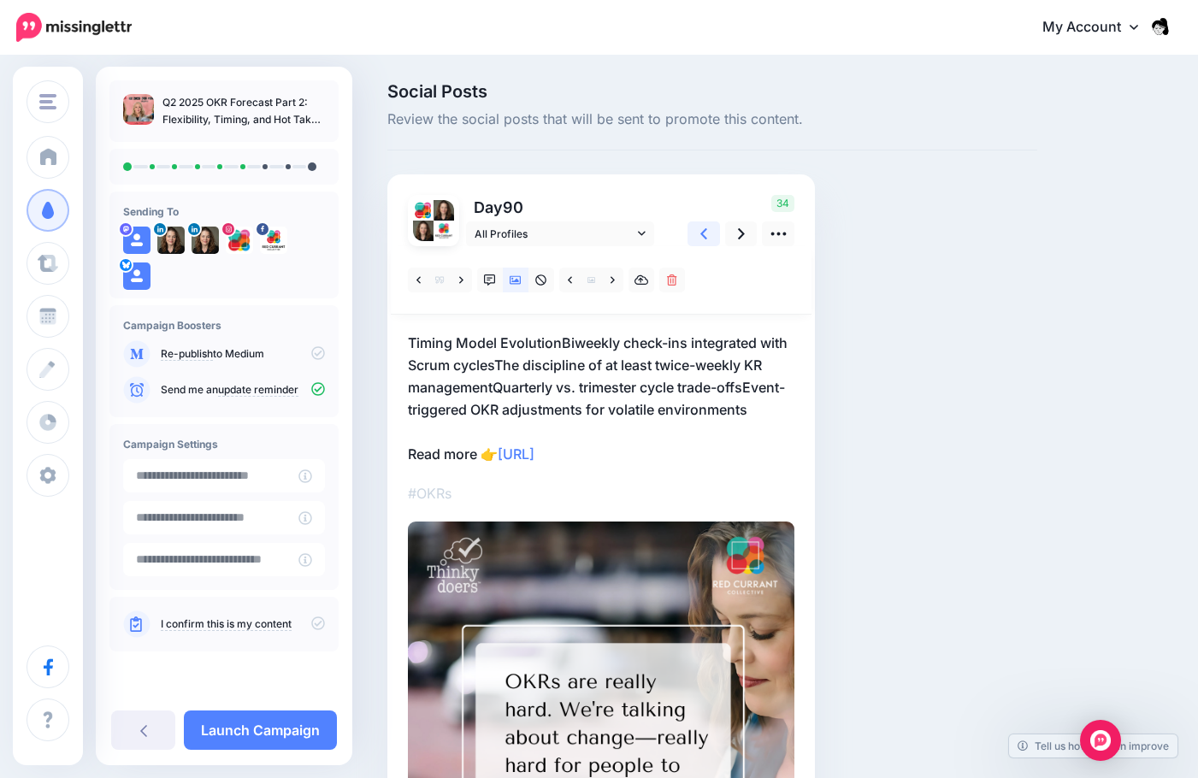
click at [705, 237] on icon at bounding box center [703, 233] width 7 height 11
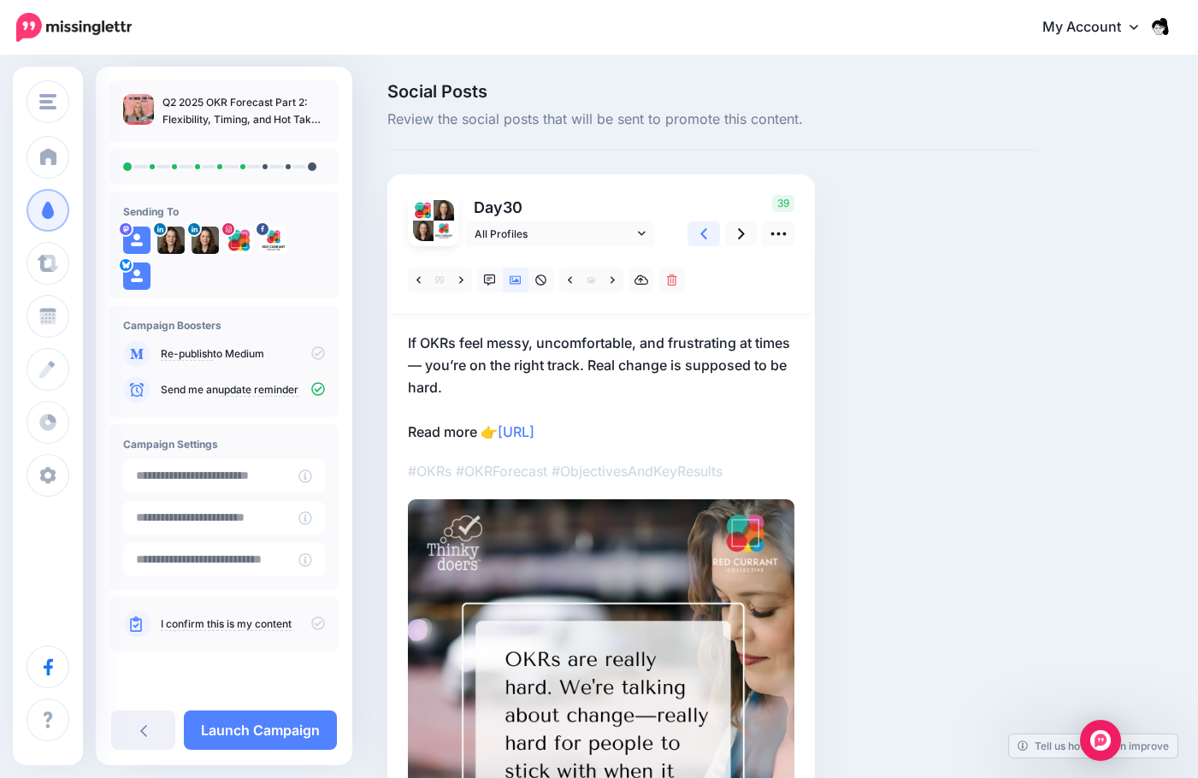
click at [705, 237] on icon at bounding box center [703, 233] width 7 height 11
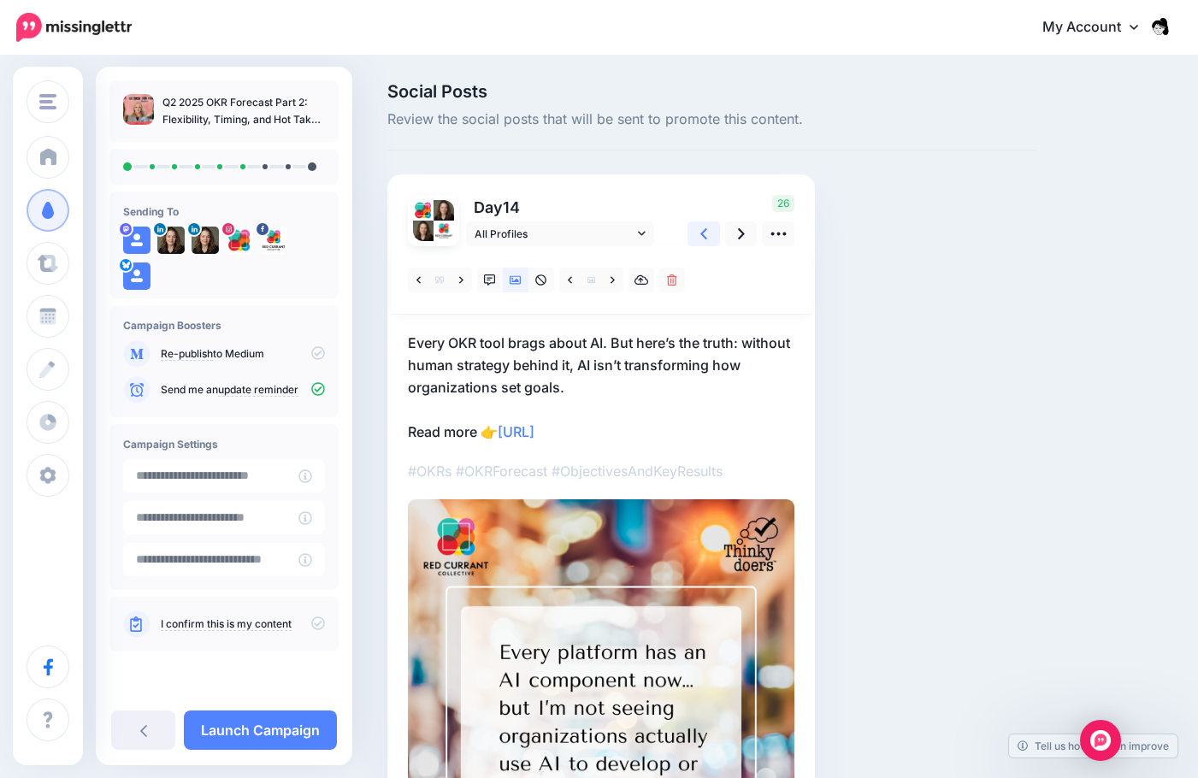
click at [705, 237] on icon at bounding box center [703, 233] width 7 height 11
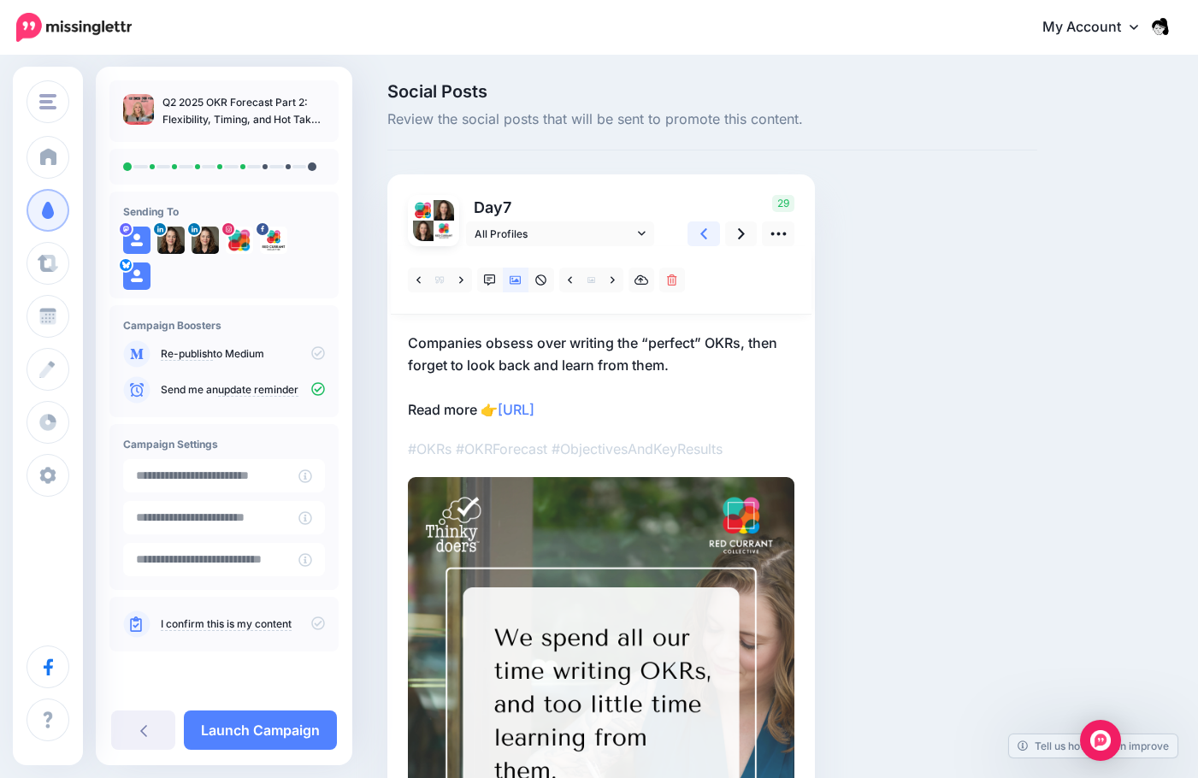
click at [705, 237] on icon at bounding box center [703, 233] width 7 height 11
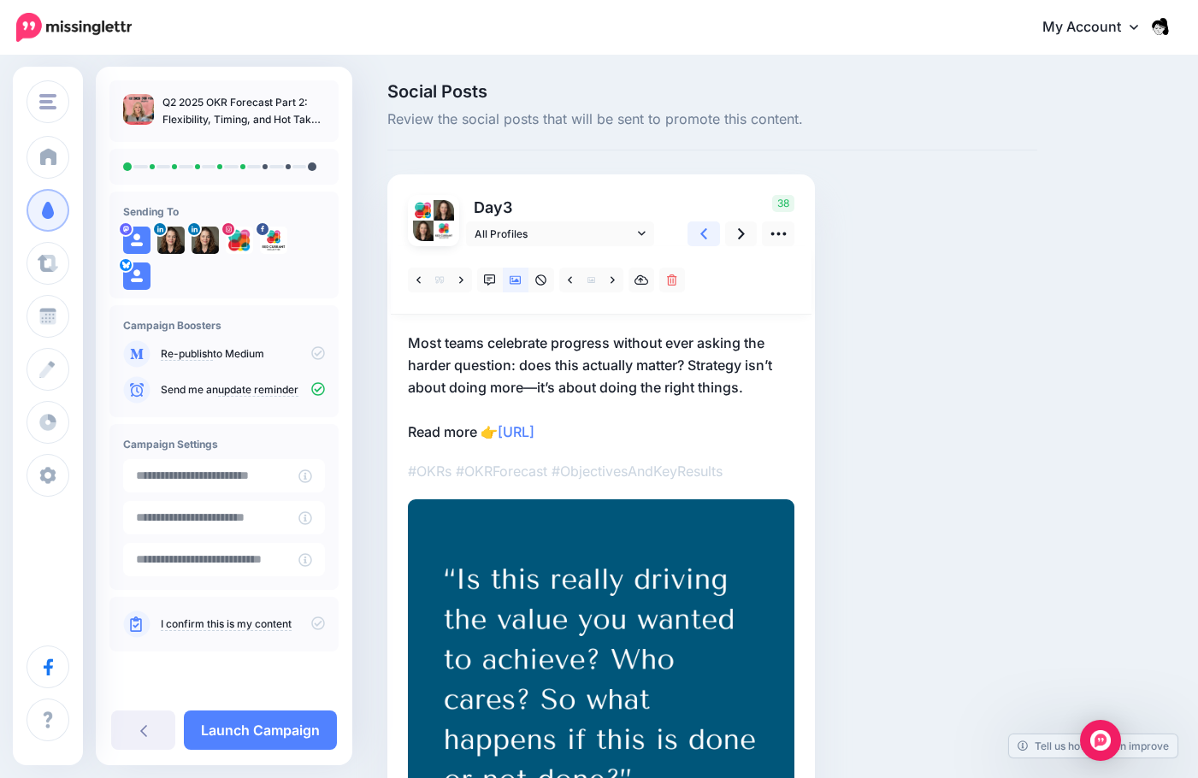
click at [705, 237] on icon at bounding box center [703, 233] width 7 height 11
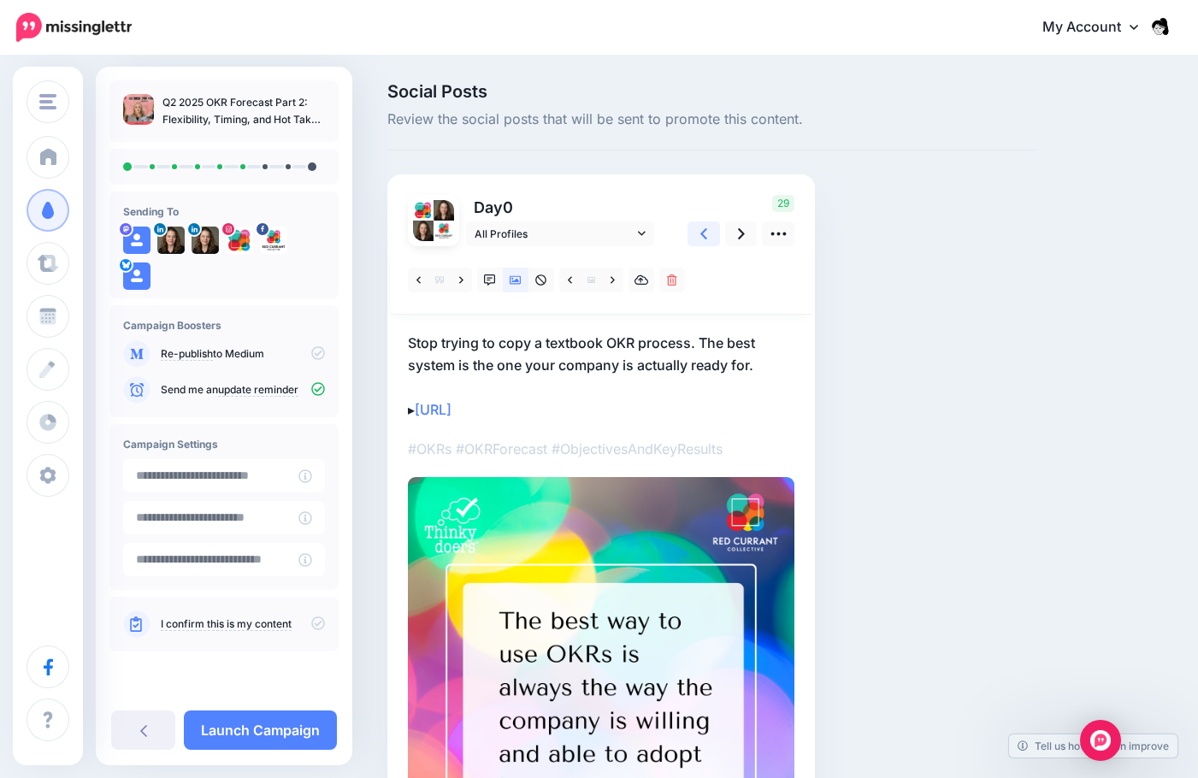
click at [705, 237] on icon at bounding box center [703, 233] width 7 height 11
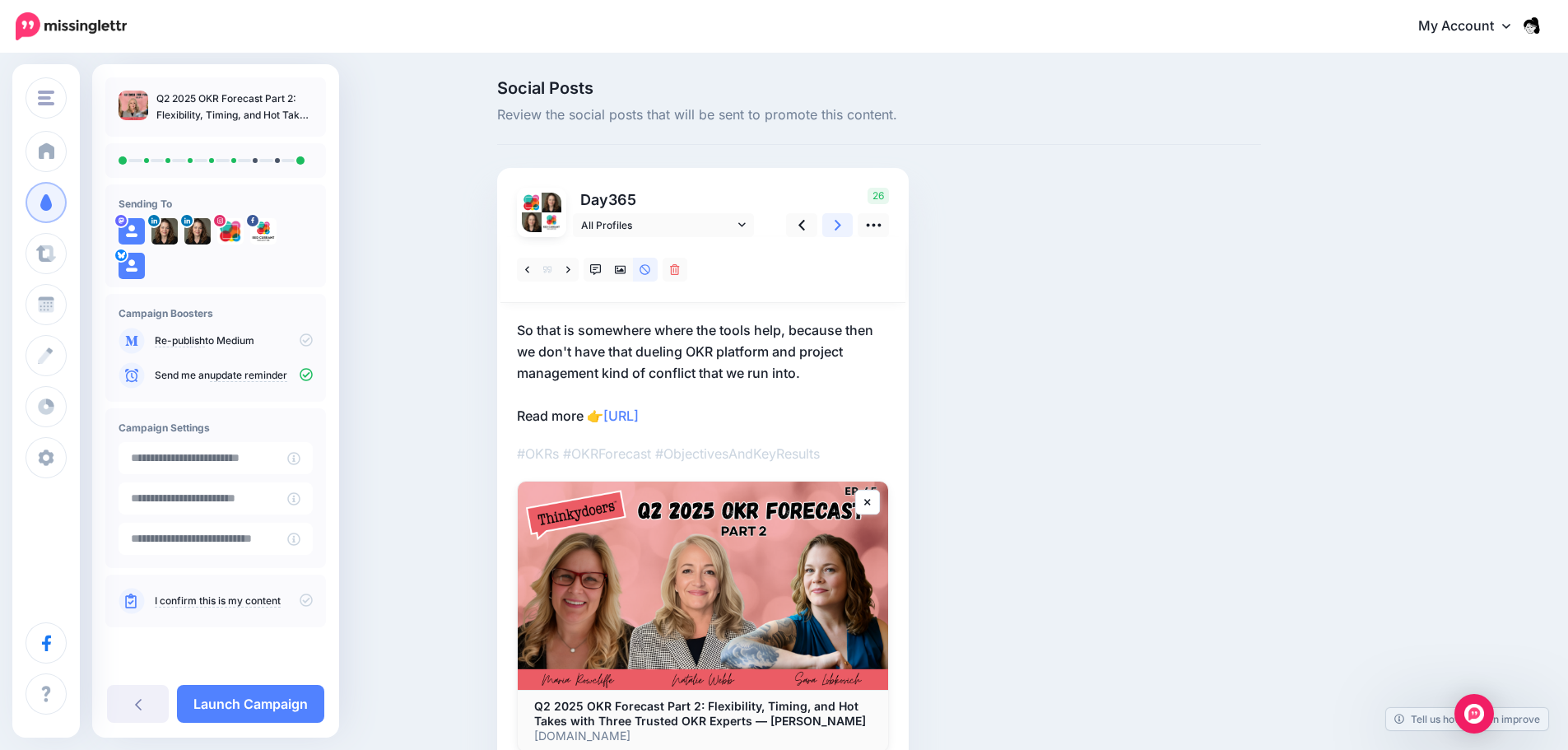
click at [850, 230] on link at bounding box center [837, 224] width 31 height 24
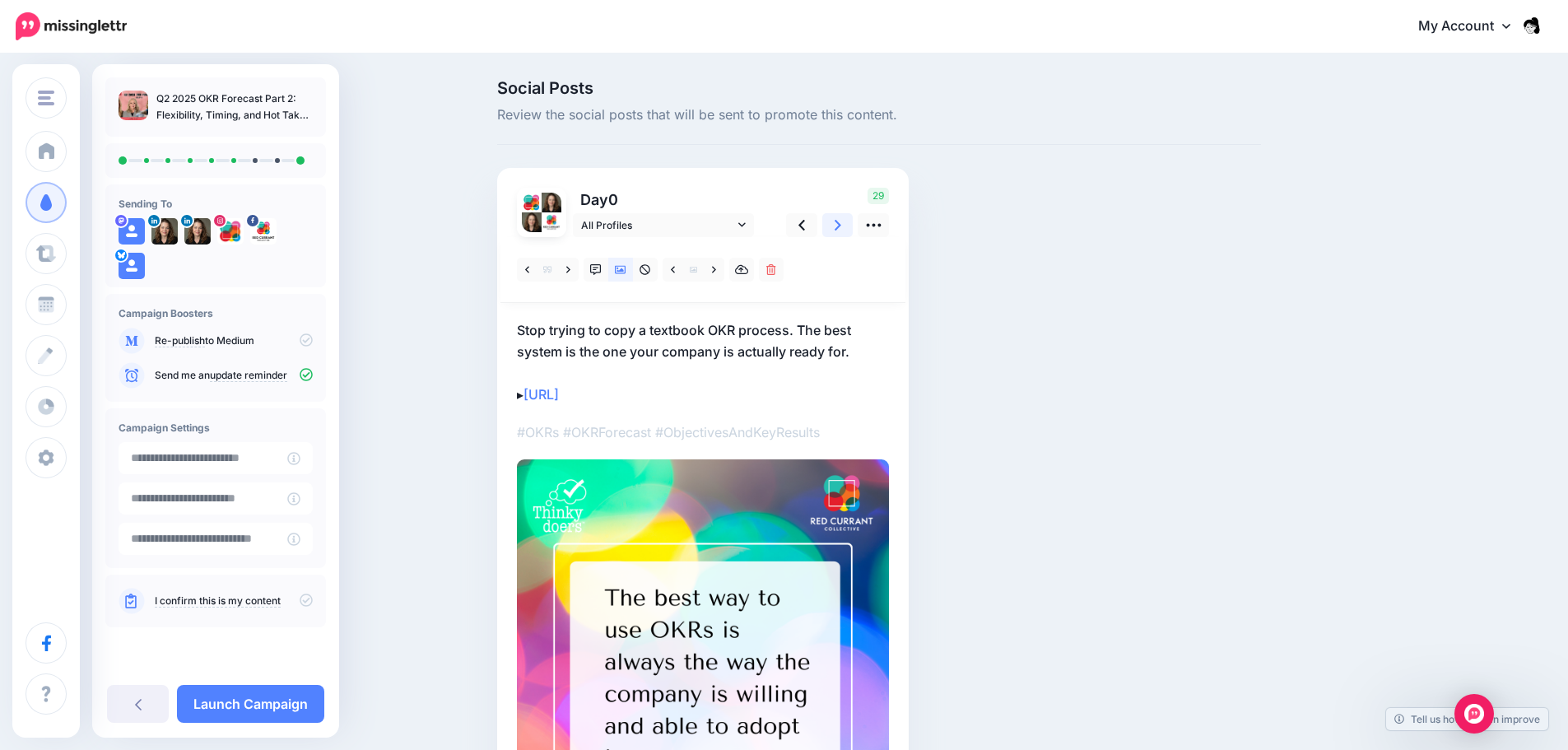
click at [838, 227] on link at bounding box center [837, 224] width 31 height 24
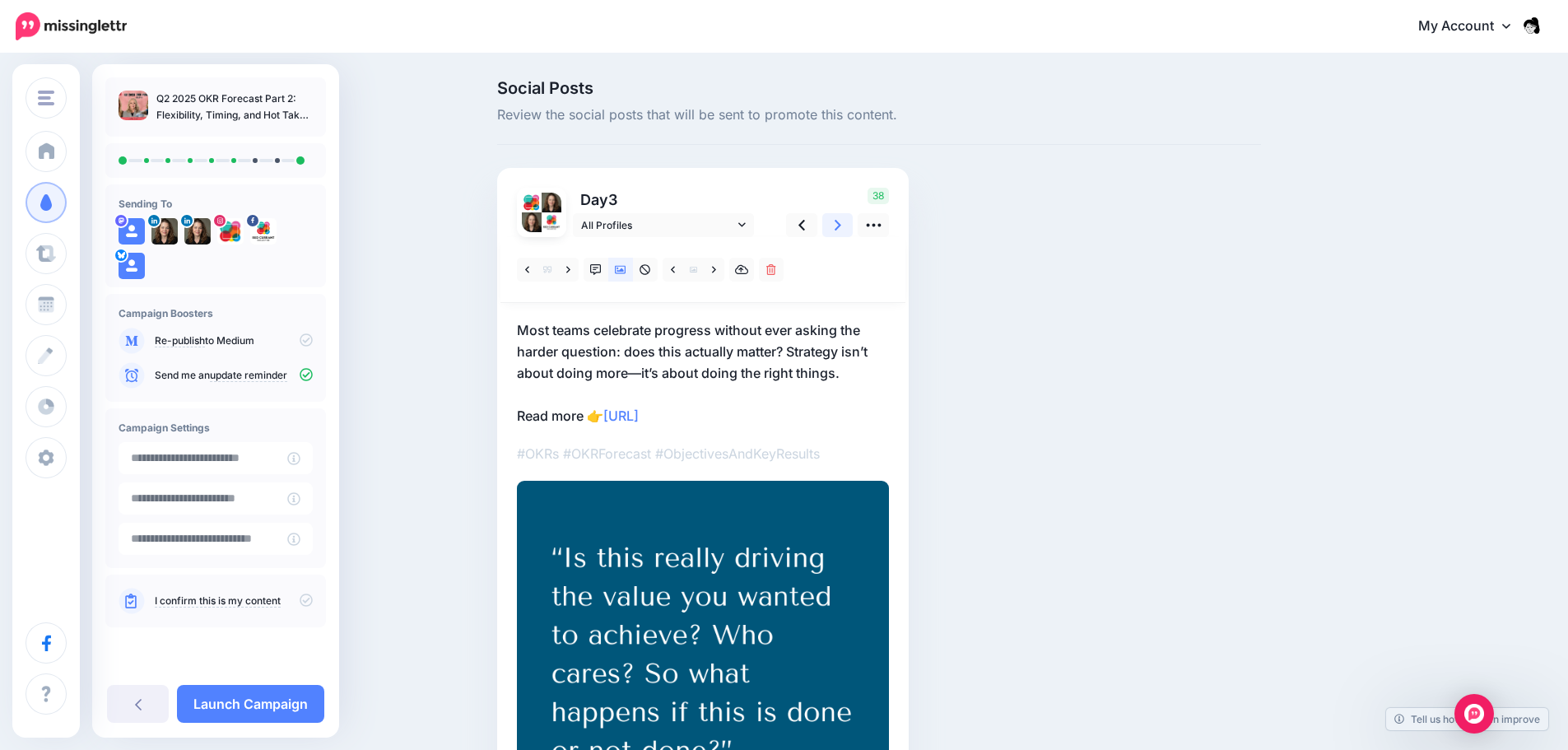
click at [841, 232] on icon at bounding box center [837, 225] width 7 height 17
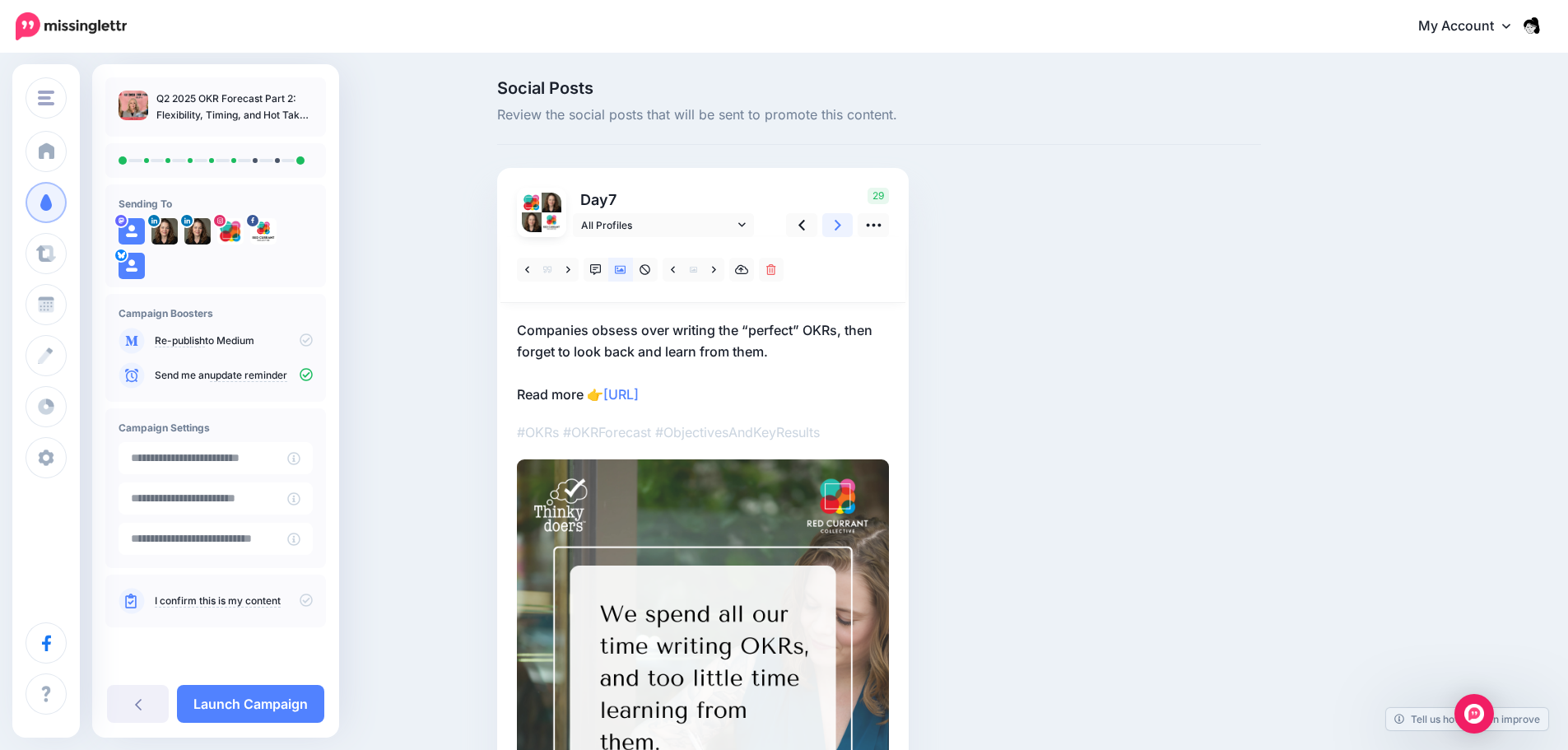
click at [841, 227] on icon at bounding box center [837, 225] width 7 height 17
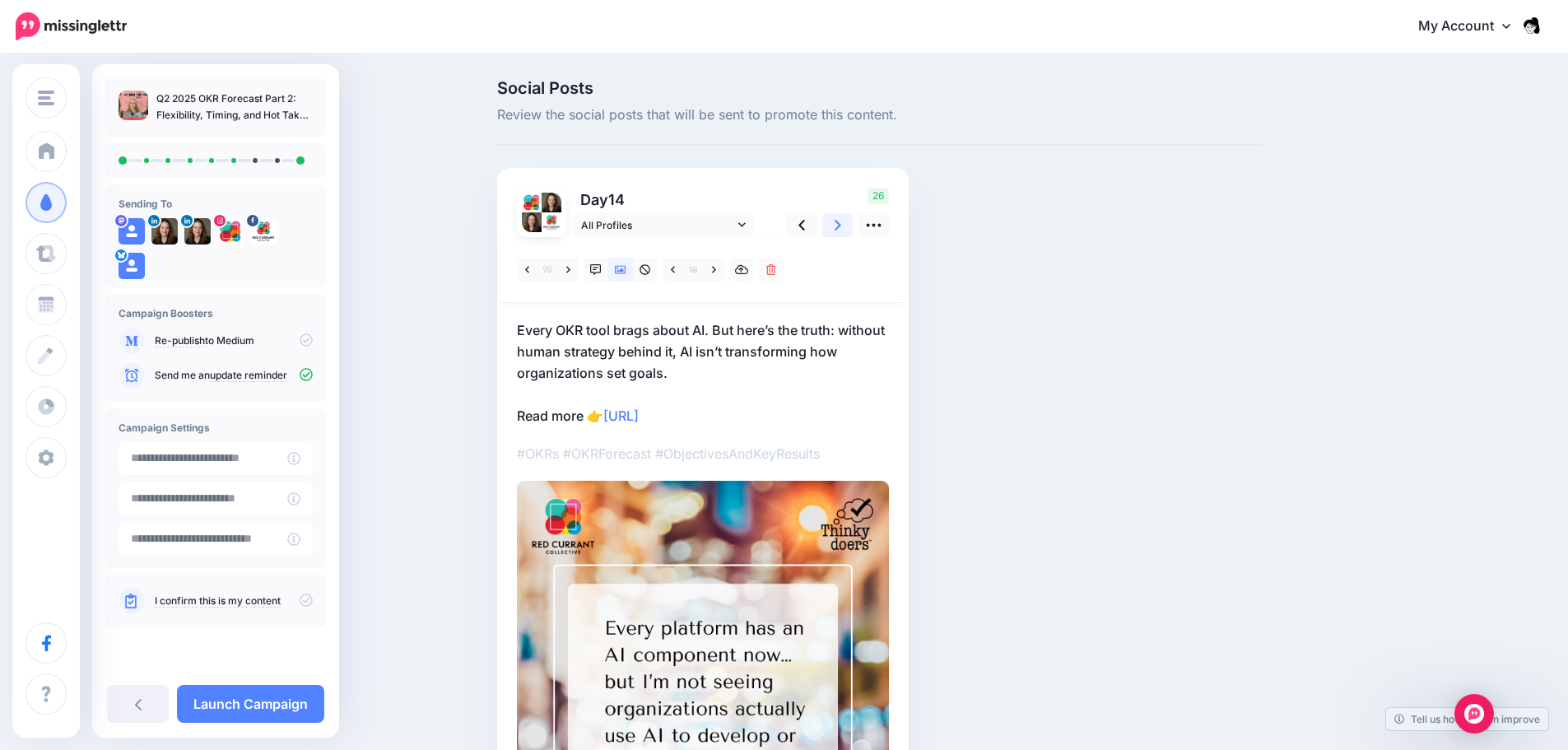
click at [841, 222] on icon at bounding box center [837, 224] width 7 height 11
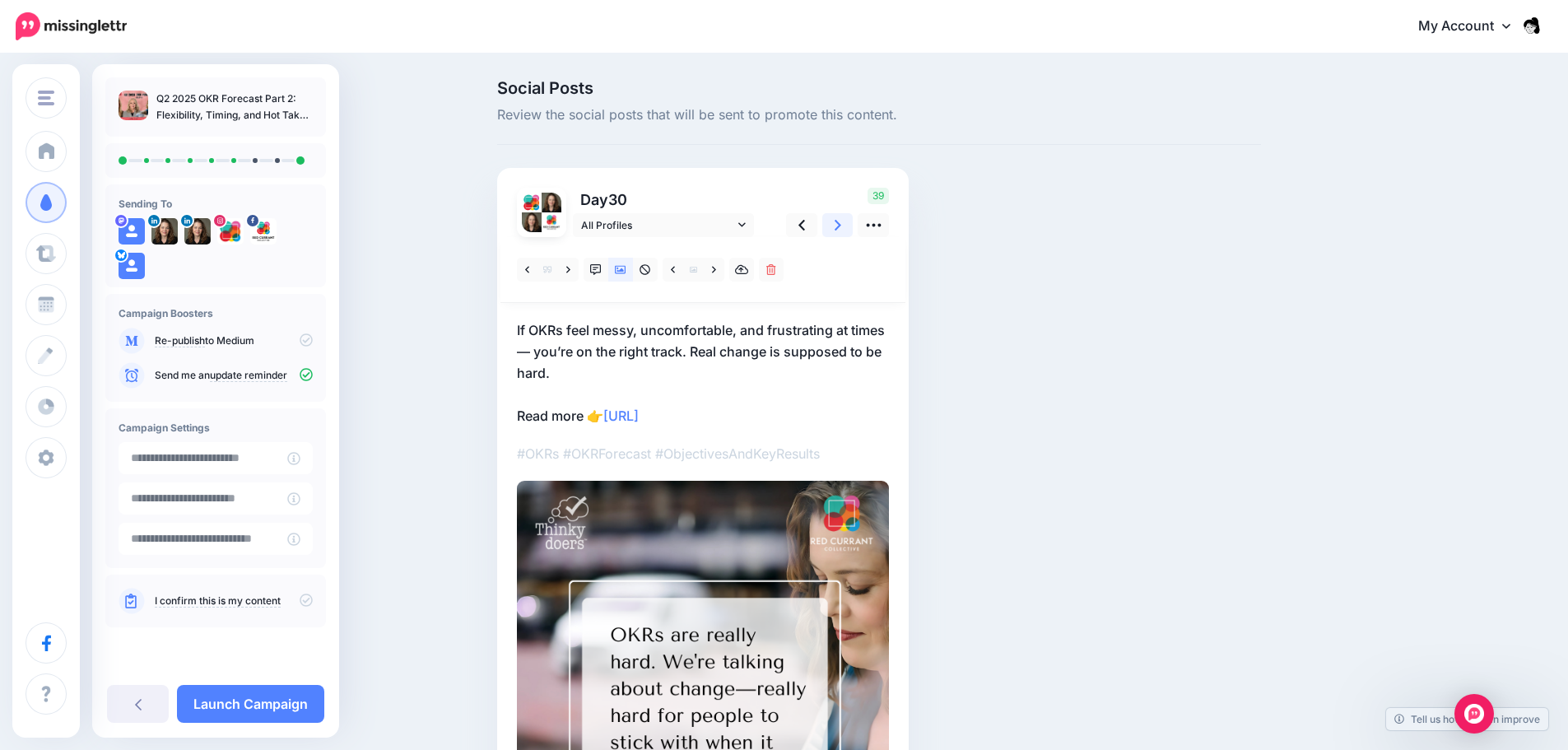
click at [840, 226] on icon at bounding box center [837, 225] width 7 height 17
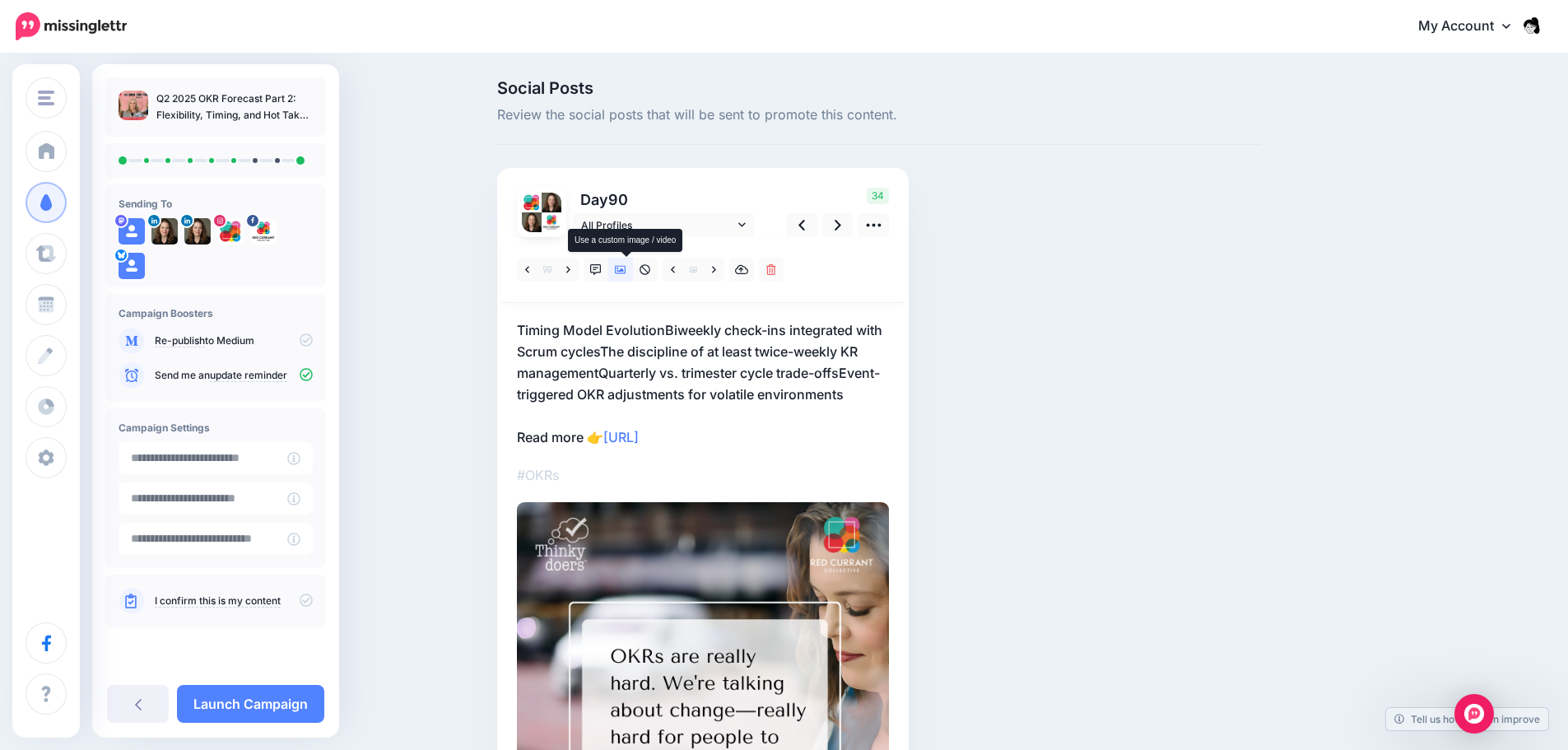
click at [627, 279] on link at bounding box center [621, 270] width 25 height 24
click at [627, 264] on icon at bounding box center [621, 270] width 12 height 12
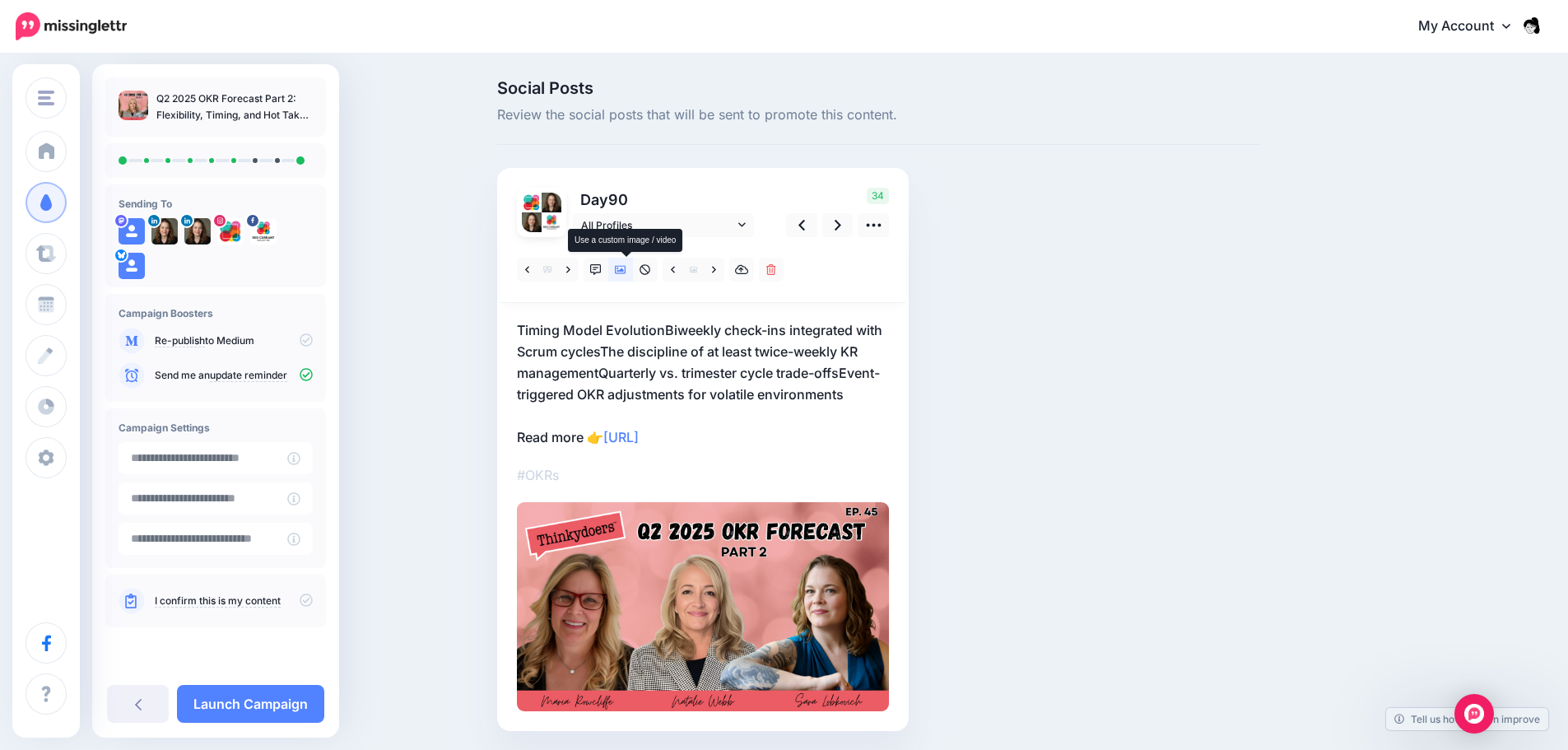
click at [627, 264] on icon at bounding box center [621, 270] width 12 height 12
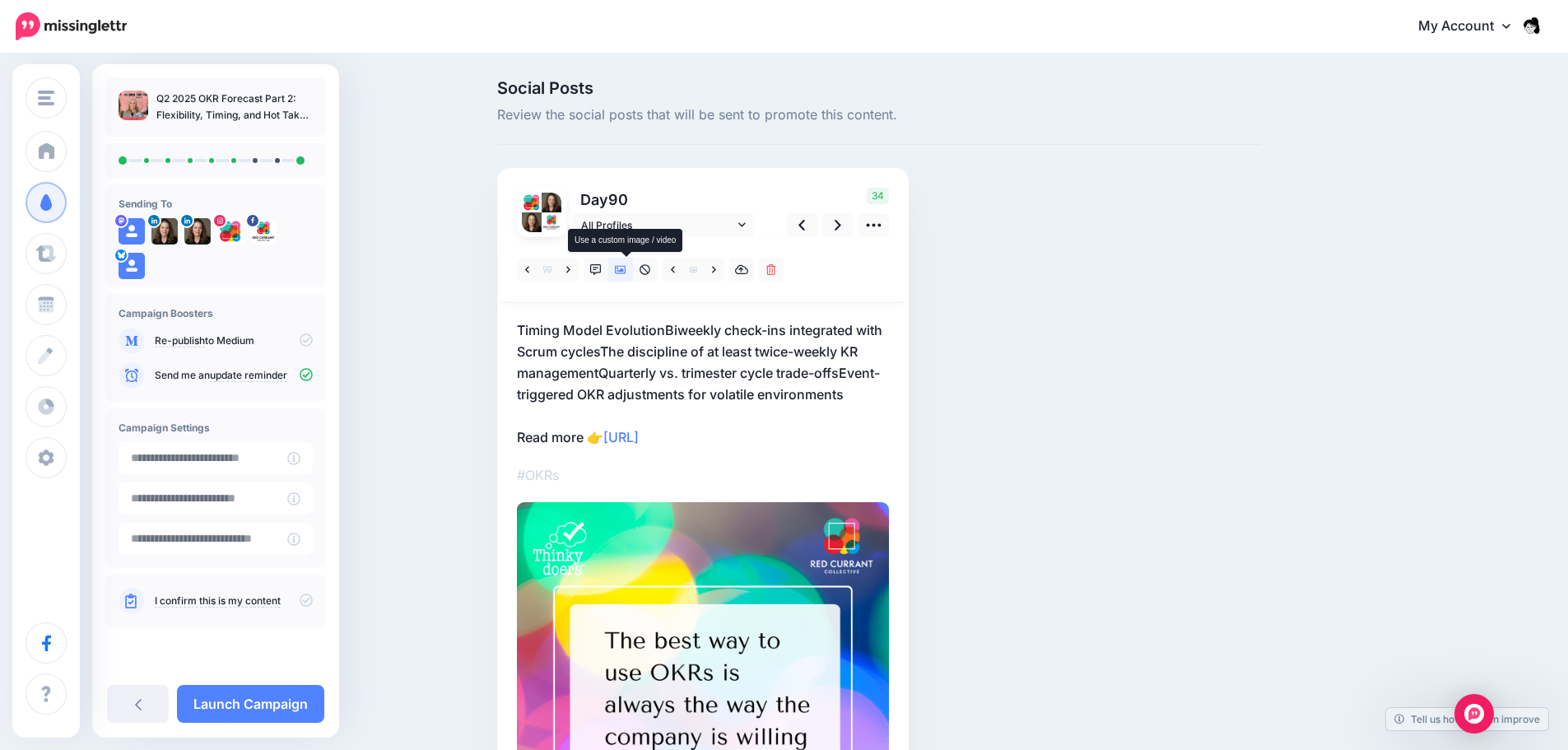
click at [627, 264] on icon at bounding box center [621, 270] width 12 height 12
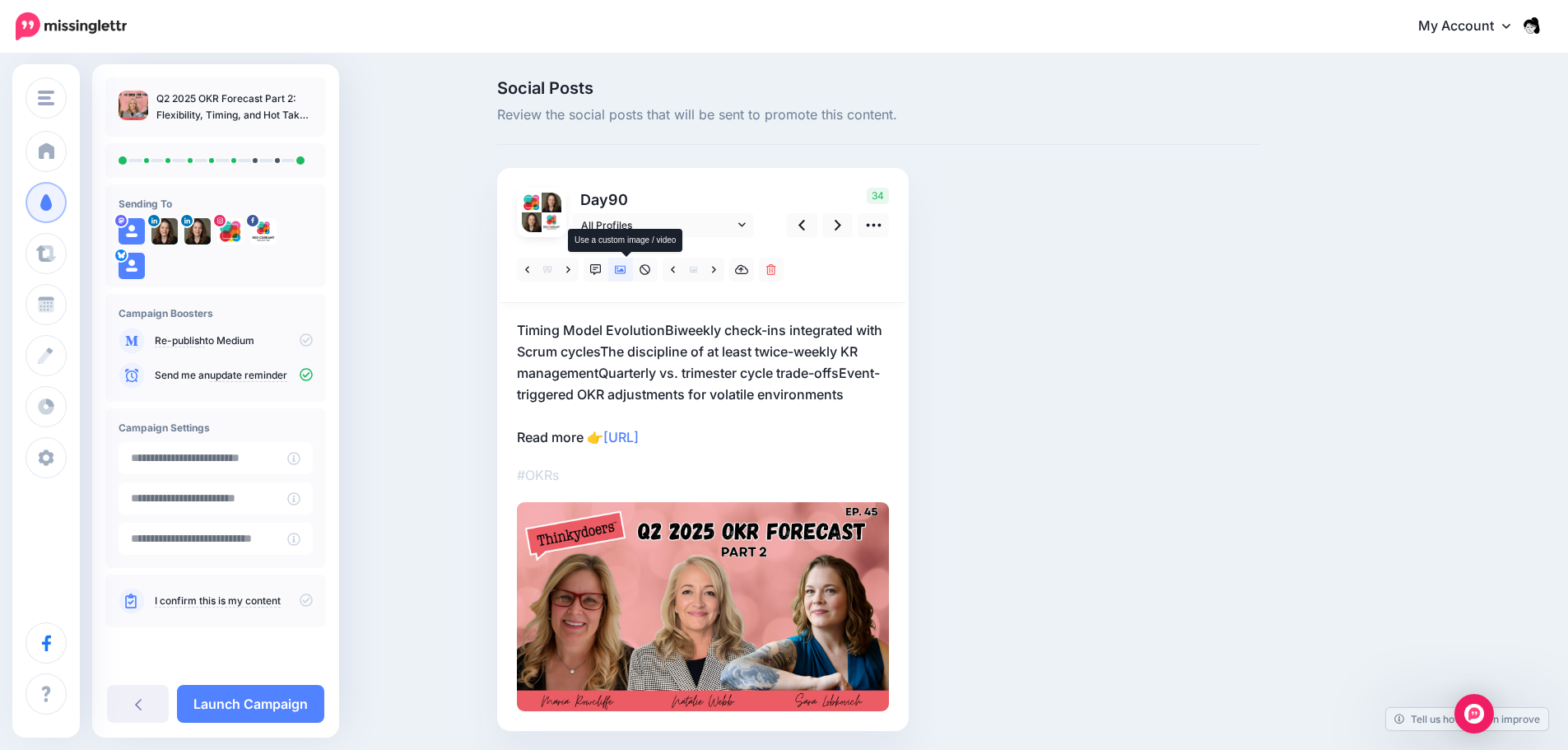
click at [627, 264] on icon at bounding box center [621, 270] width 12 height 12
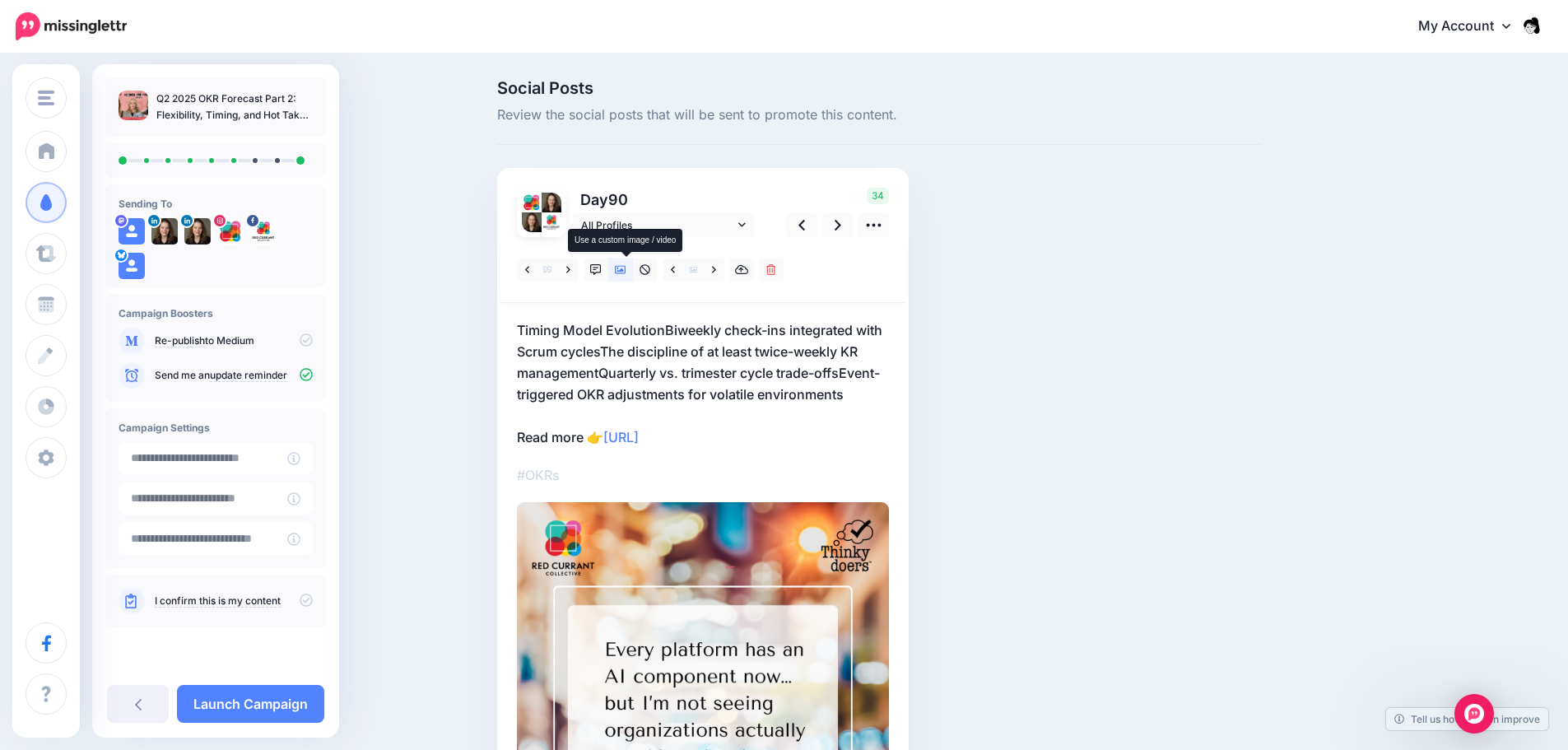
click at [627, 264] on icon at bounding box center [621, 270] width 12 height 12
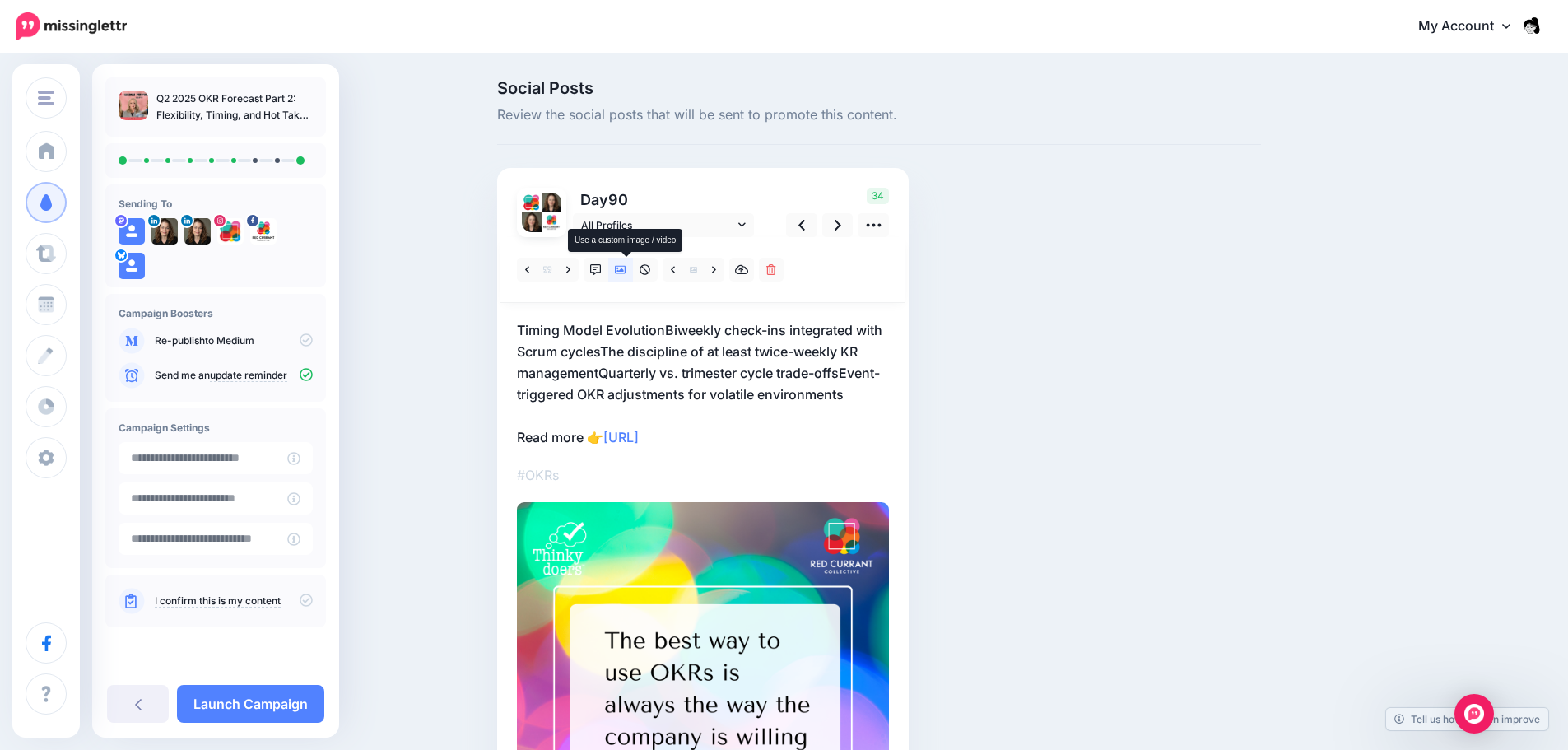
click at [627, 264] on icon at bounding box center [621, 270] width 12 height 12
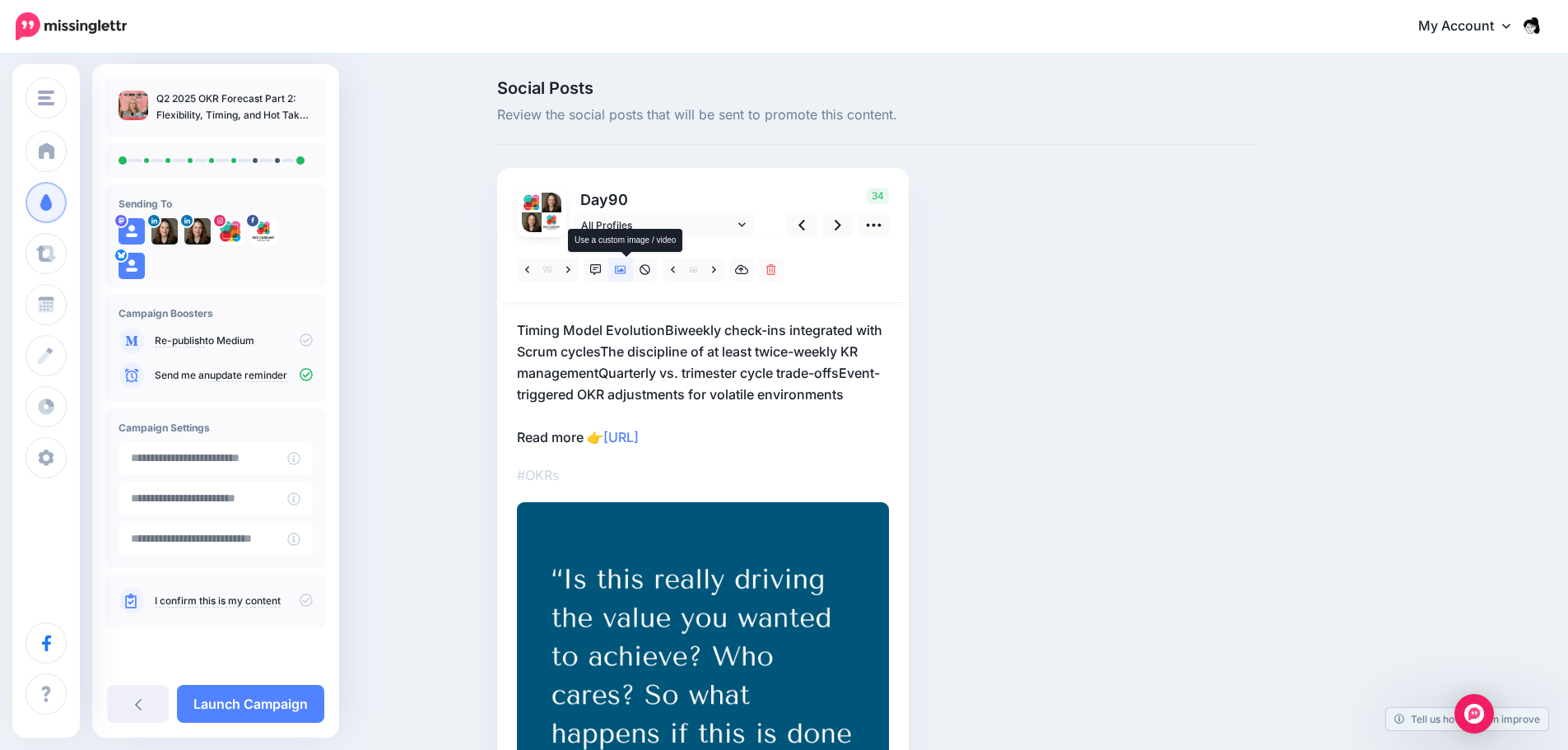
click at [627, 264] on icon at bounding box center [621, 270] width 12 height 12
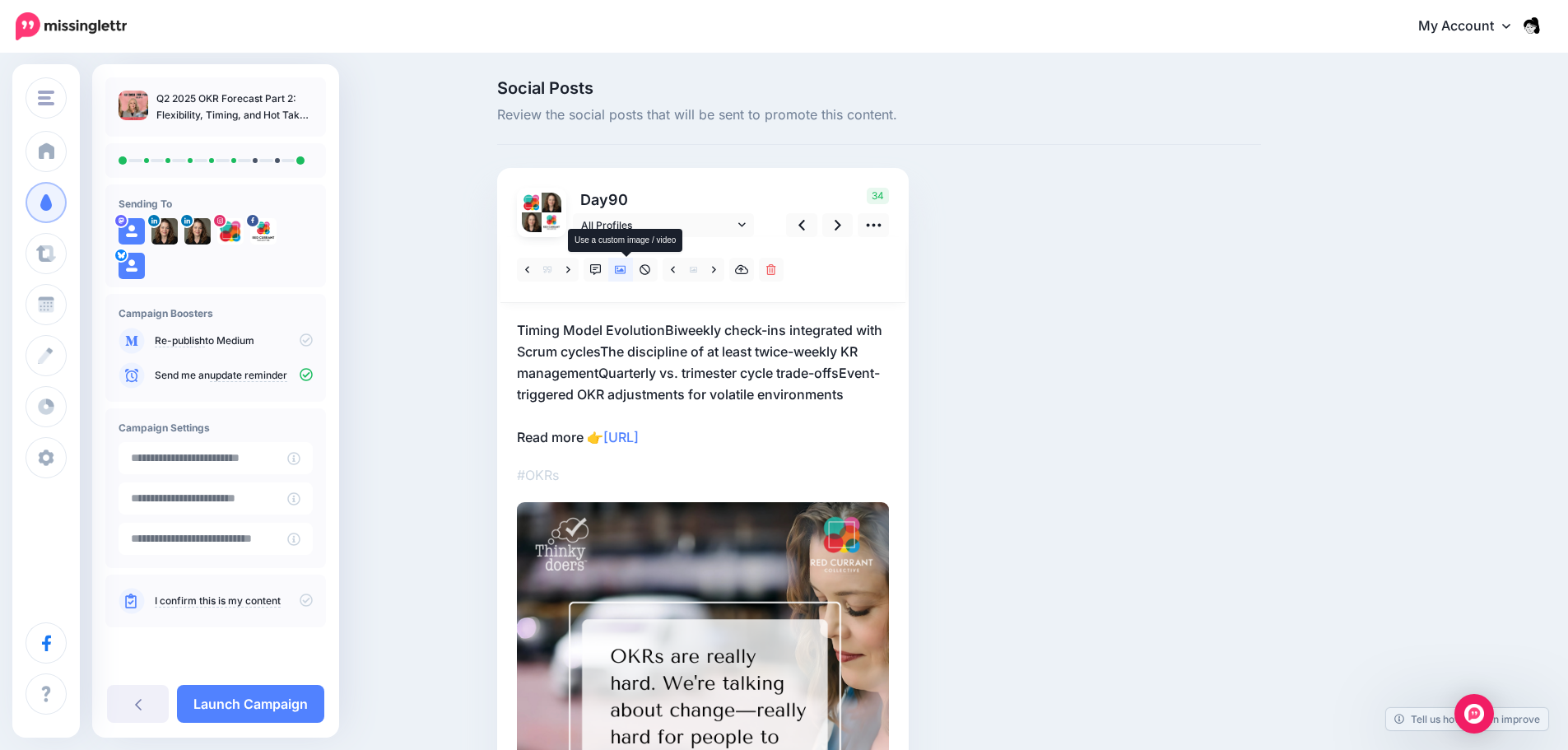
click at [627, 264] on icon at bounding box center [621, 270] width 12 height 12
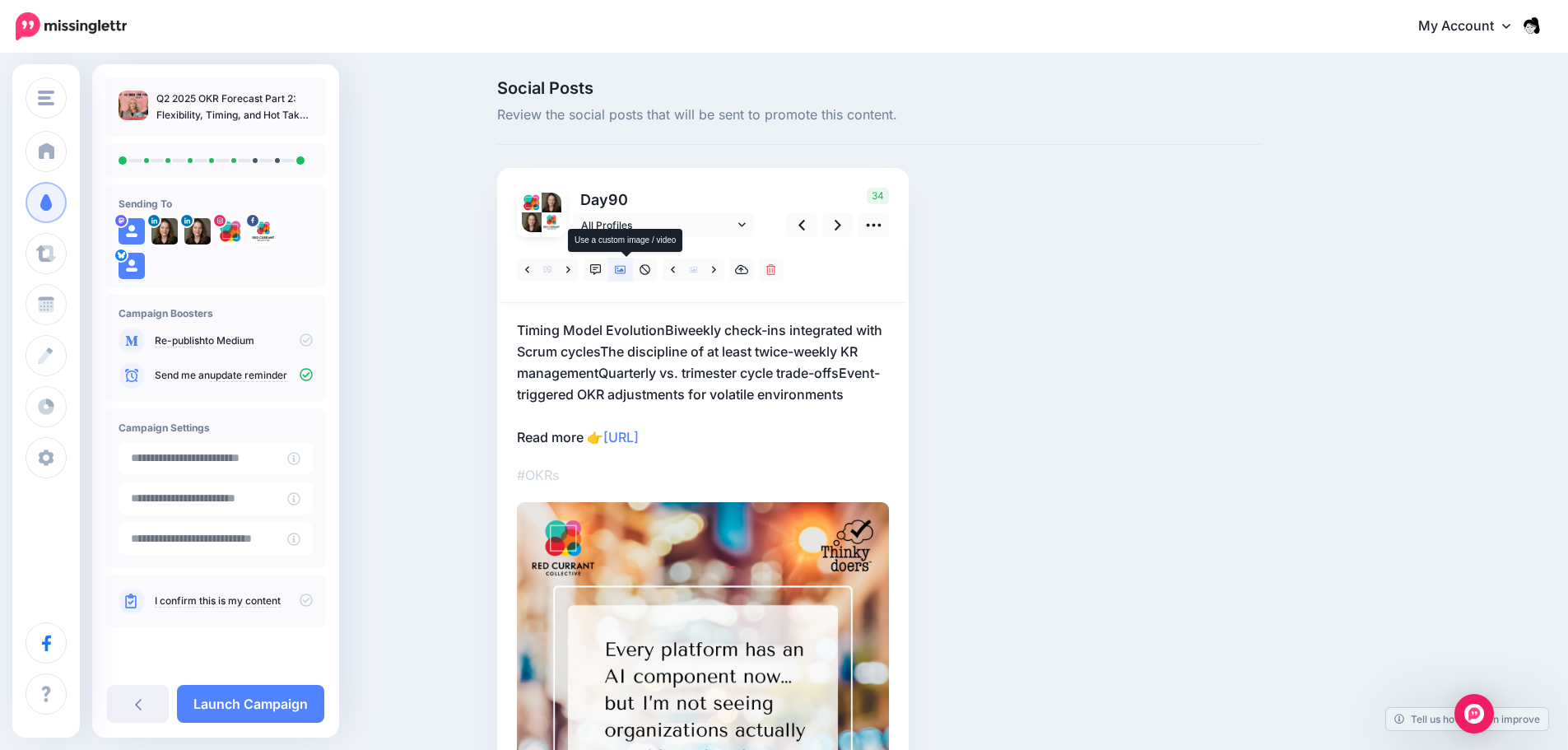
click at [627, 264] on icon at bounding box center [621, 270] width 12 height 12
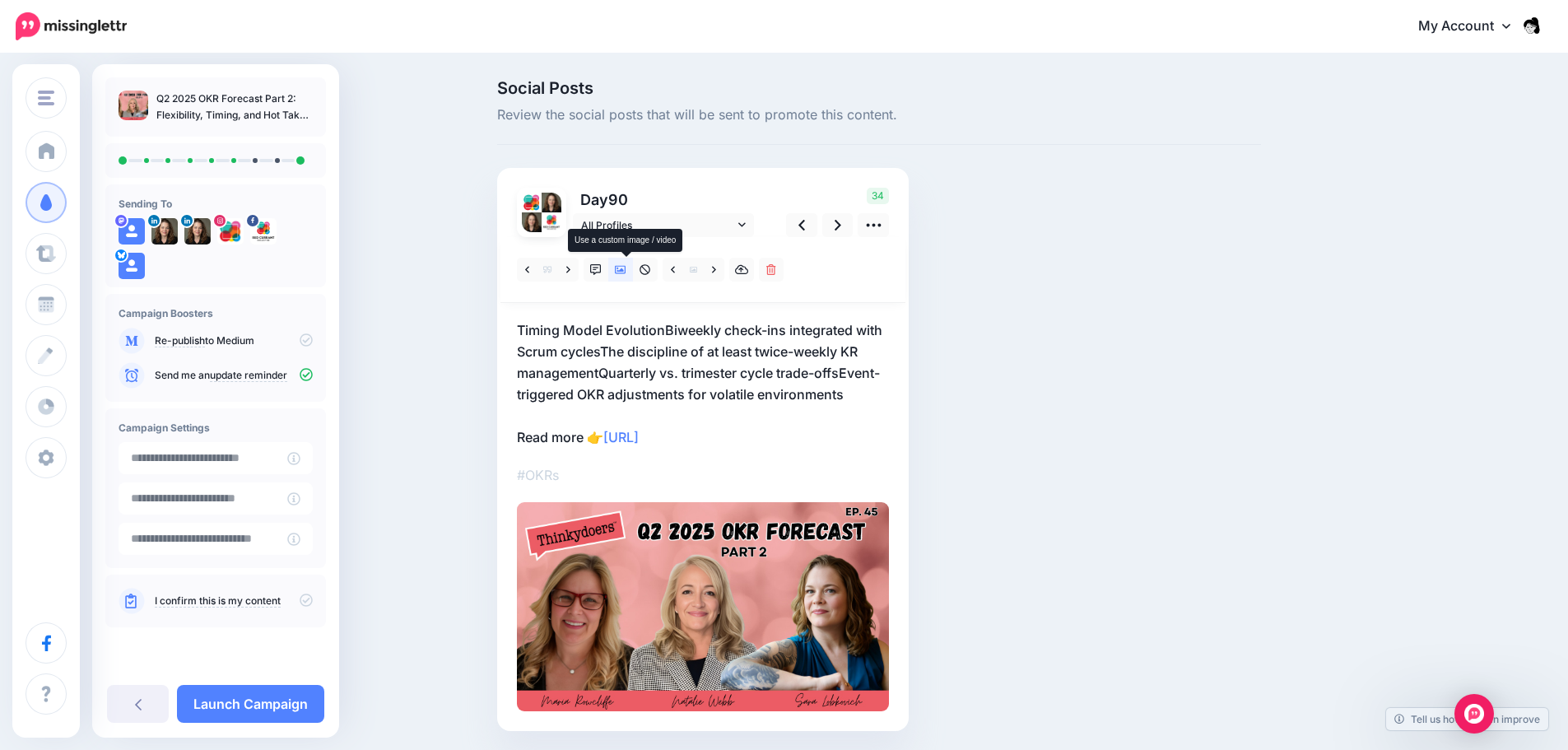
click at [627, 264] on icon at bounding box center [621, 270] width 12 height 12
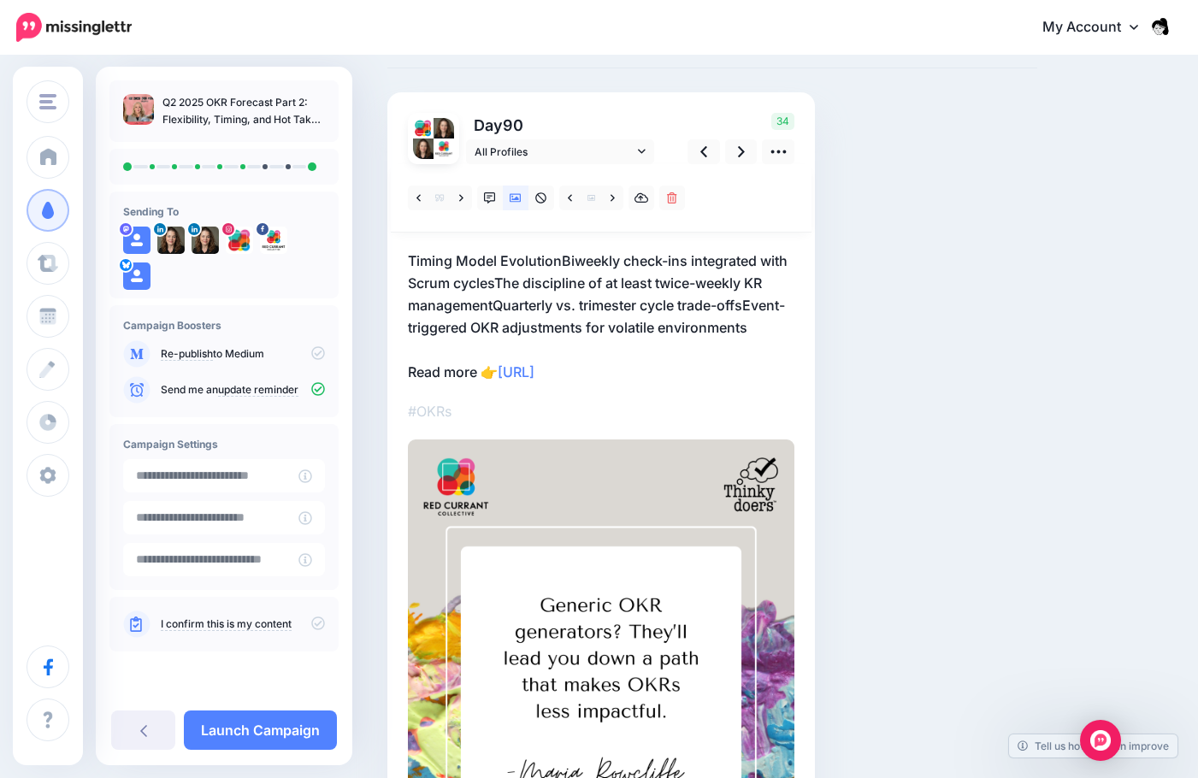
scroll to position [39, 0]
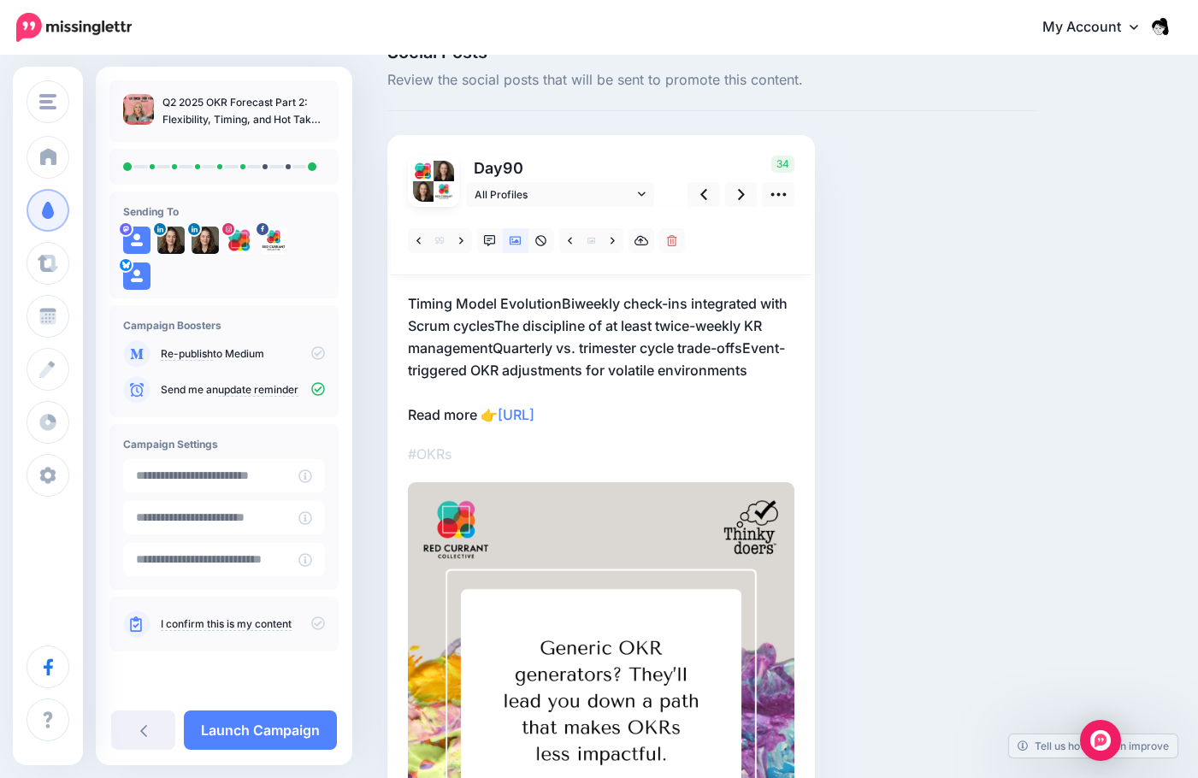
click at [722, 357] on p "Timing Model EvolutionBiweekly check-ins integrated with Scrum cyclesThe discip…" at bounding box center [601, 358] width 387 height 133
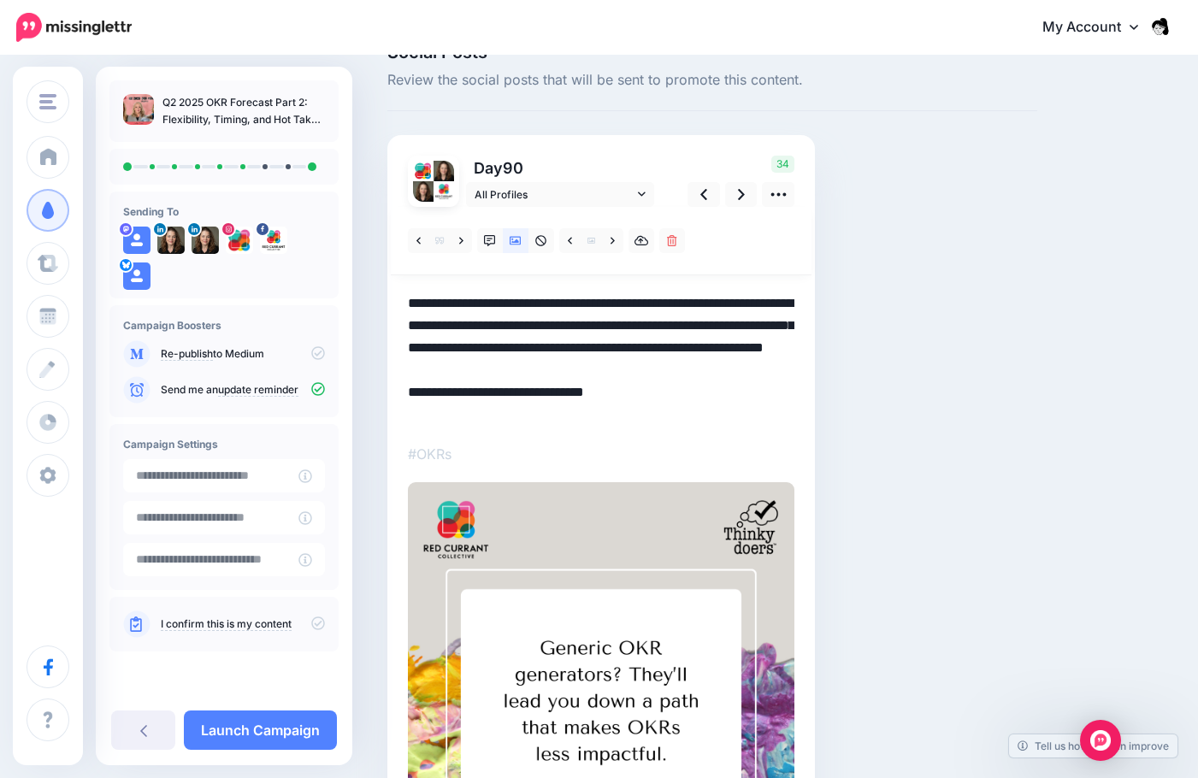
scroll to position [0, 0]
drag, startPoint x: 754, startPoint y: 369, endPoint x: 381, endPoint y: 291, distance: 381.7
click at [381, 291] on div "Social Posts Review the social posts that will be sent to promote this content.…" at bounding box center [713, 541] width 676 height 994
paste textarea
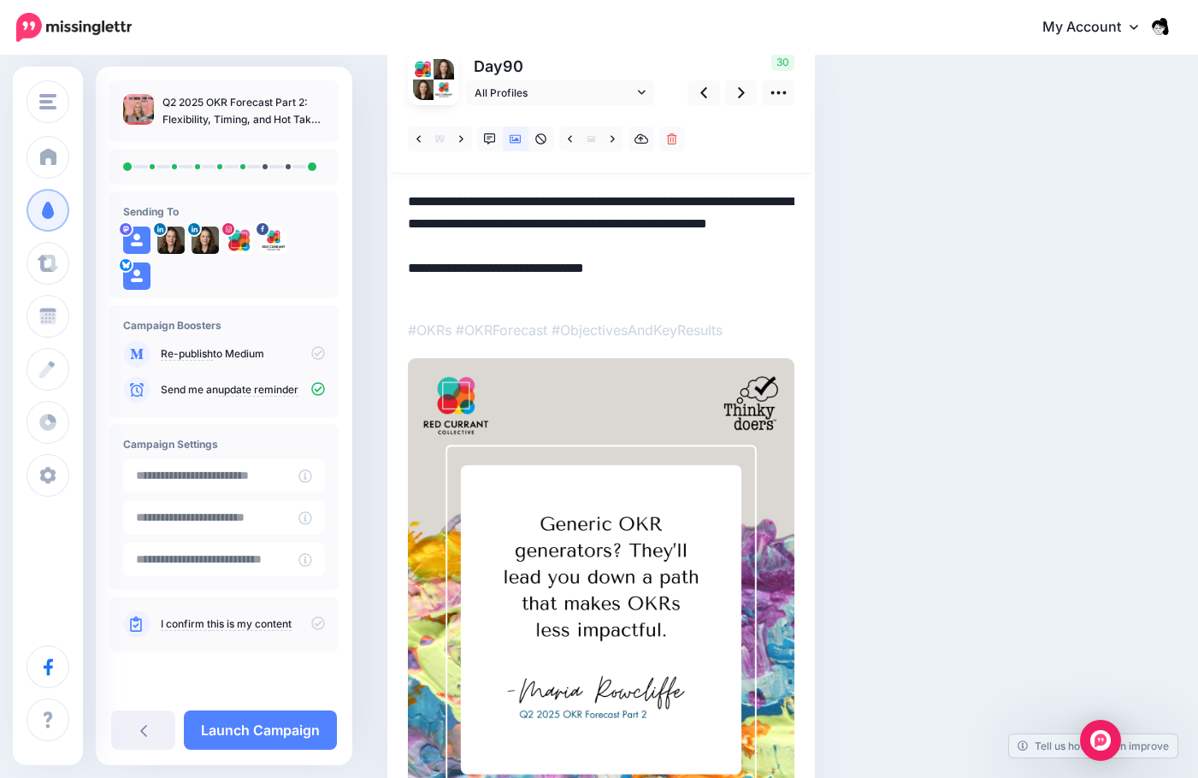
scroll to position [45, 0]
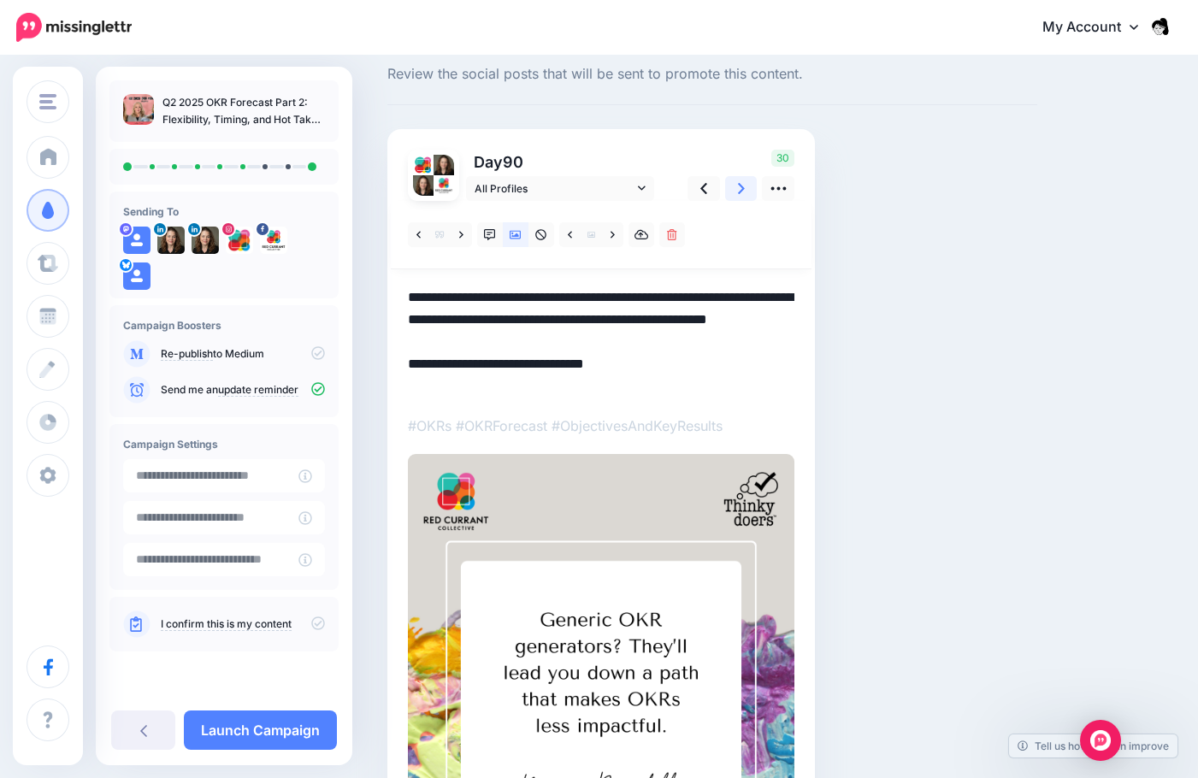
type textarea "**********"
click at [738, 188] on icon at bounding box center [741, 189] width 7 height 18
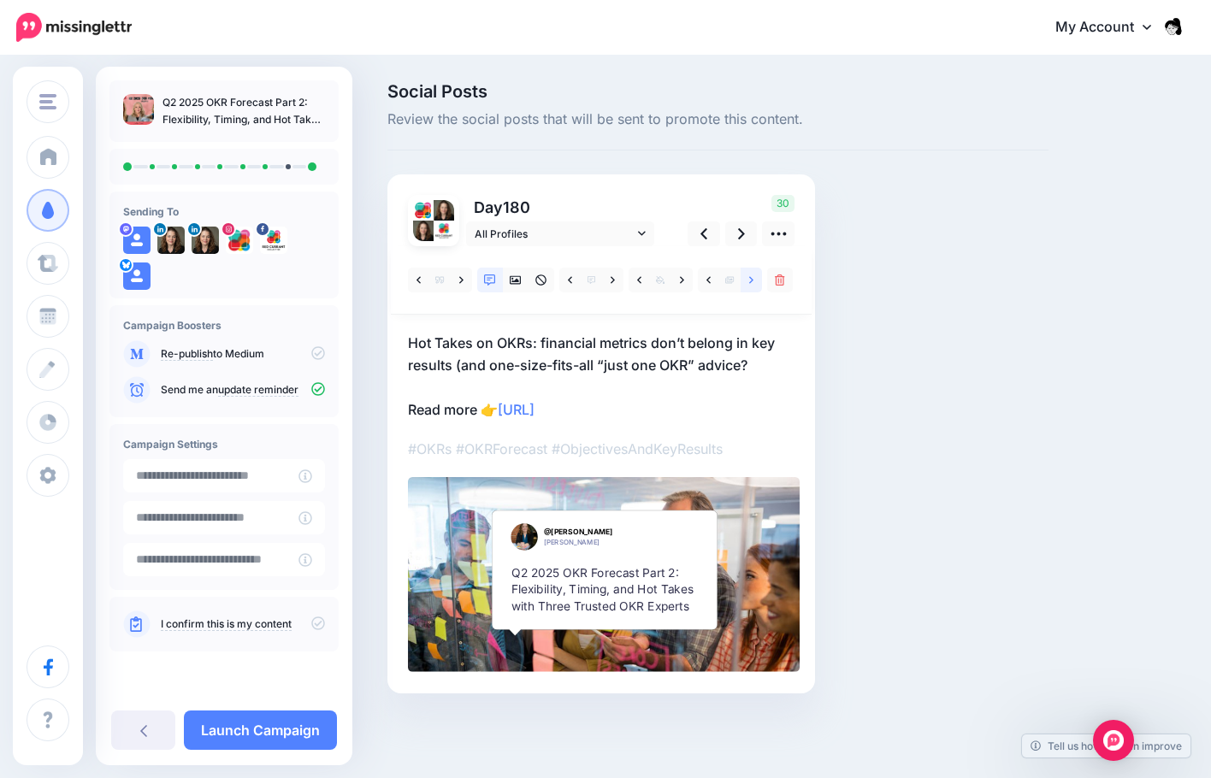
click at [750, 283] on icon at bounding box center [751, 279] width 4 height 7
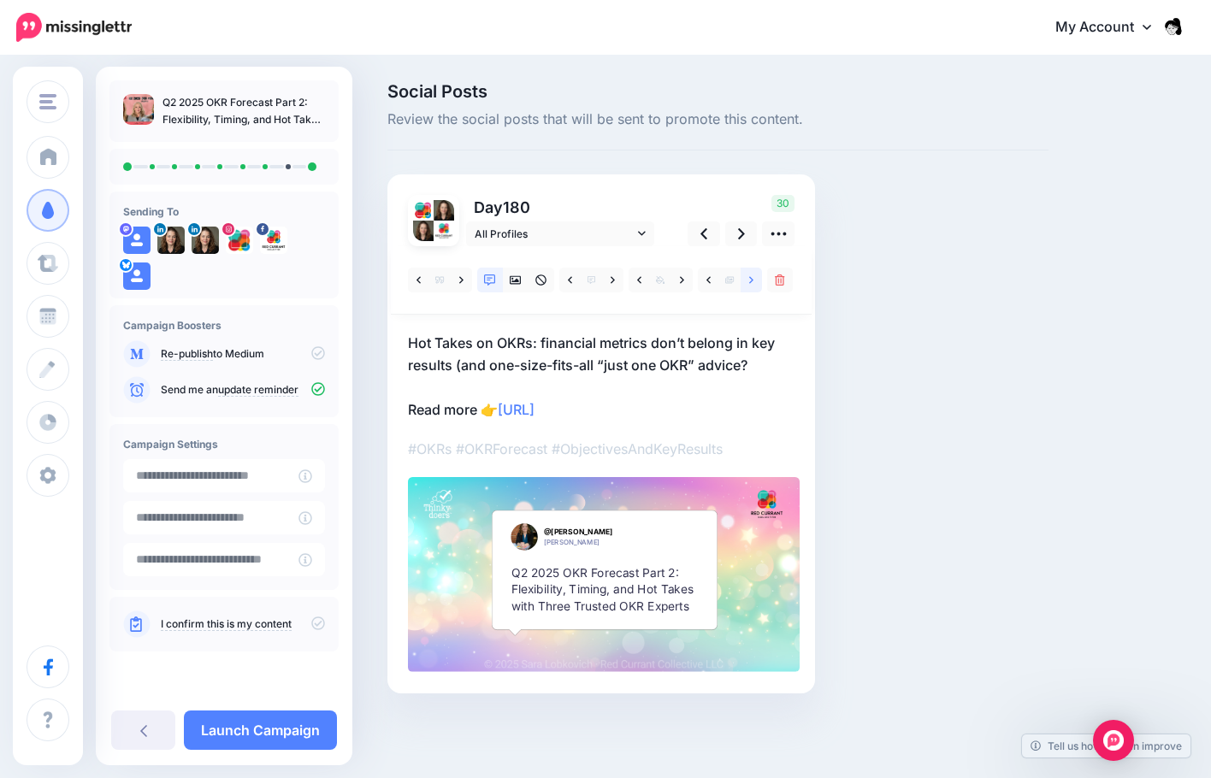
click at [749, 283] on icon at bounding box center [751, 280] width 4 height 12
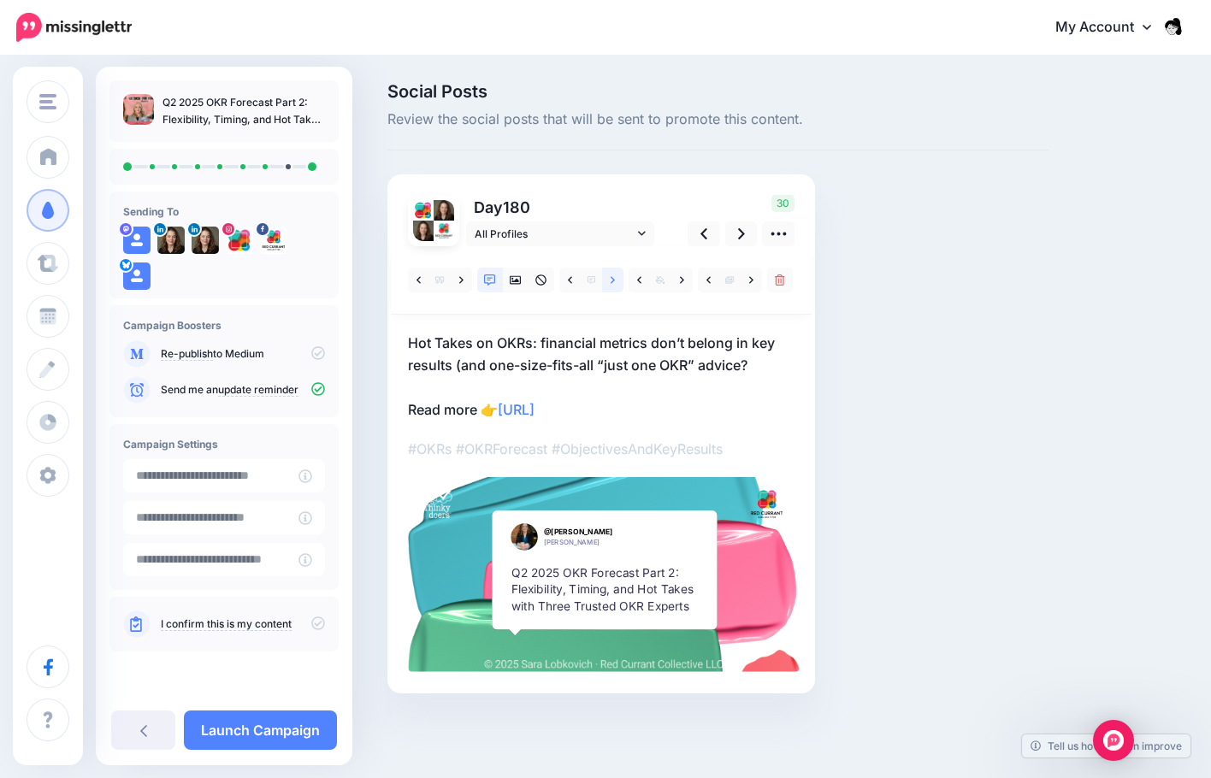
click at [613, 281] on icon at bounding box center [613, 279] width 4 height 7
click at [606, 290] on link at bounding box center [612, 280] width 21 height 25
click at [613, 277] on icon at bounding box center [613, 280] width 4 height 12
click at [614, 266] on div at bounding box center [601, 280] width 421 height 68
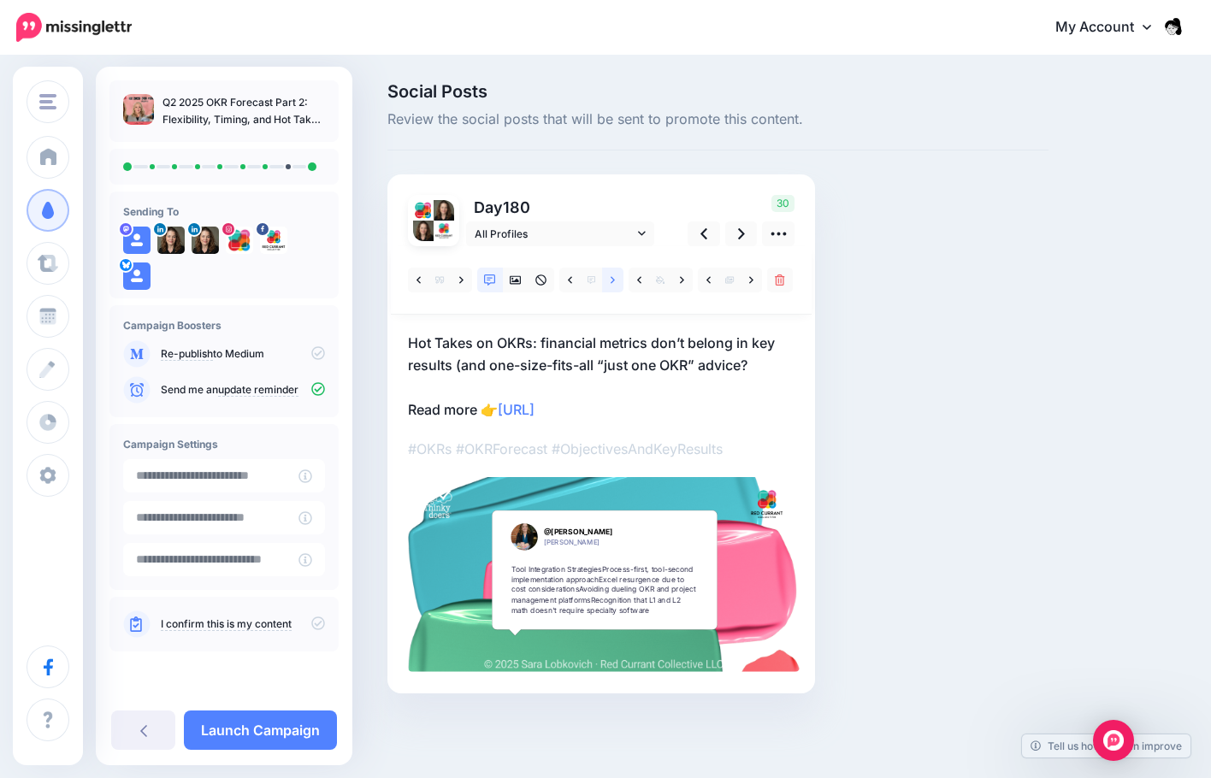
click at [614, 289] on link at bounding box center [612, 280] width 21 height 25
click at [607, 287] on link at bounding box center [612, 280] width 21 height 25
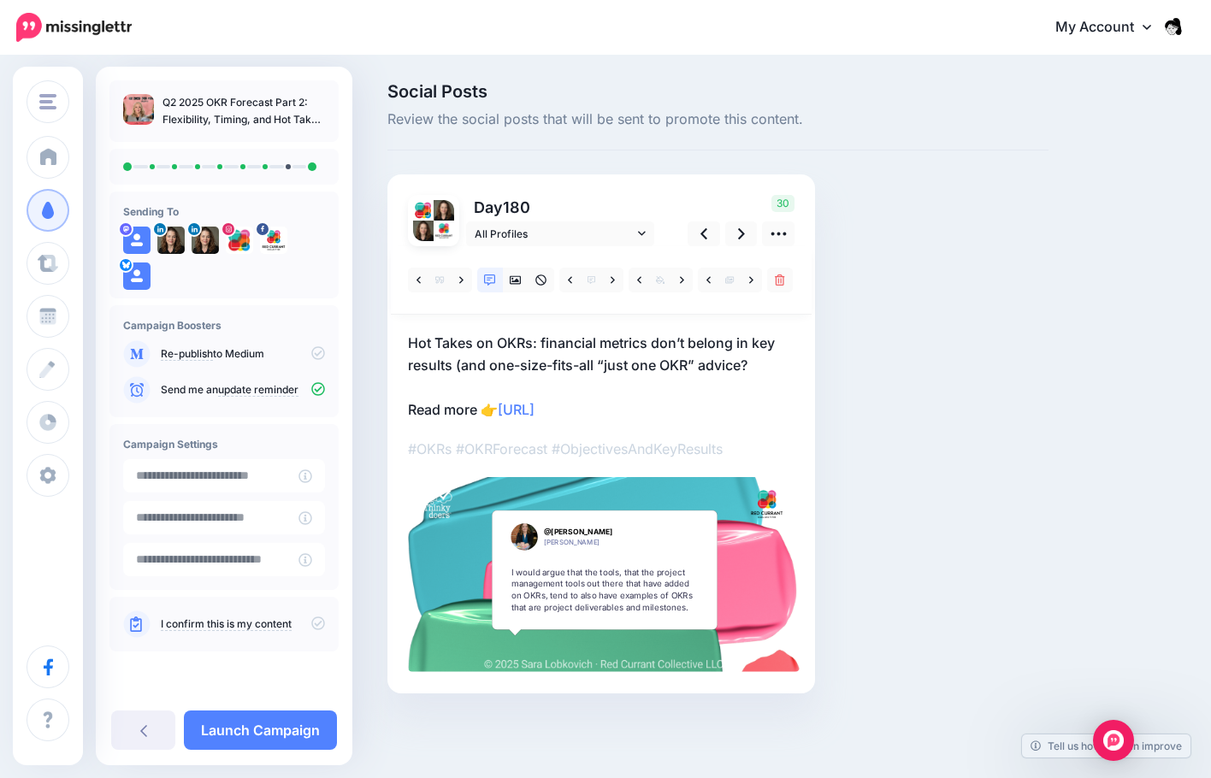
click at [597, 612] on div "I would argue that the tools, that the project management tools out there that …" at bounding box center [603, 589] width 185 height 47
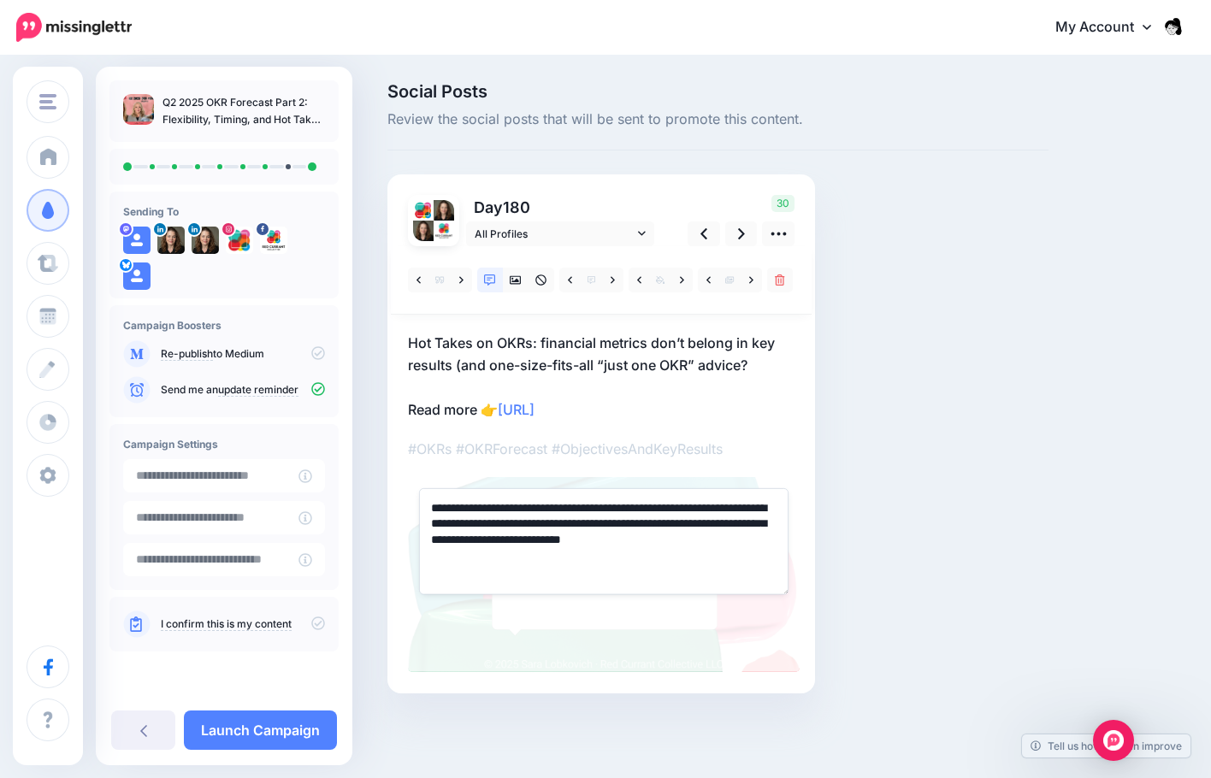
drag, startPoint x: 549, startPoint y: 564, endPoint x: 406, endPoint y: 503, distance: 155.2
click at [406, 503] on div "Day 180 All Profiles" at bounding box center [601, 433] width 428 height 519
paste textarea
type textarea "**********"
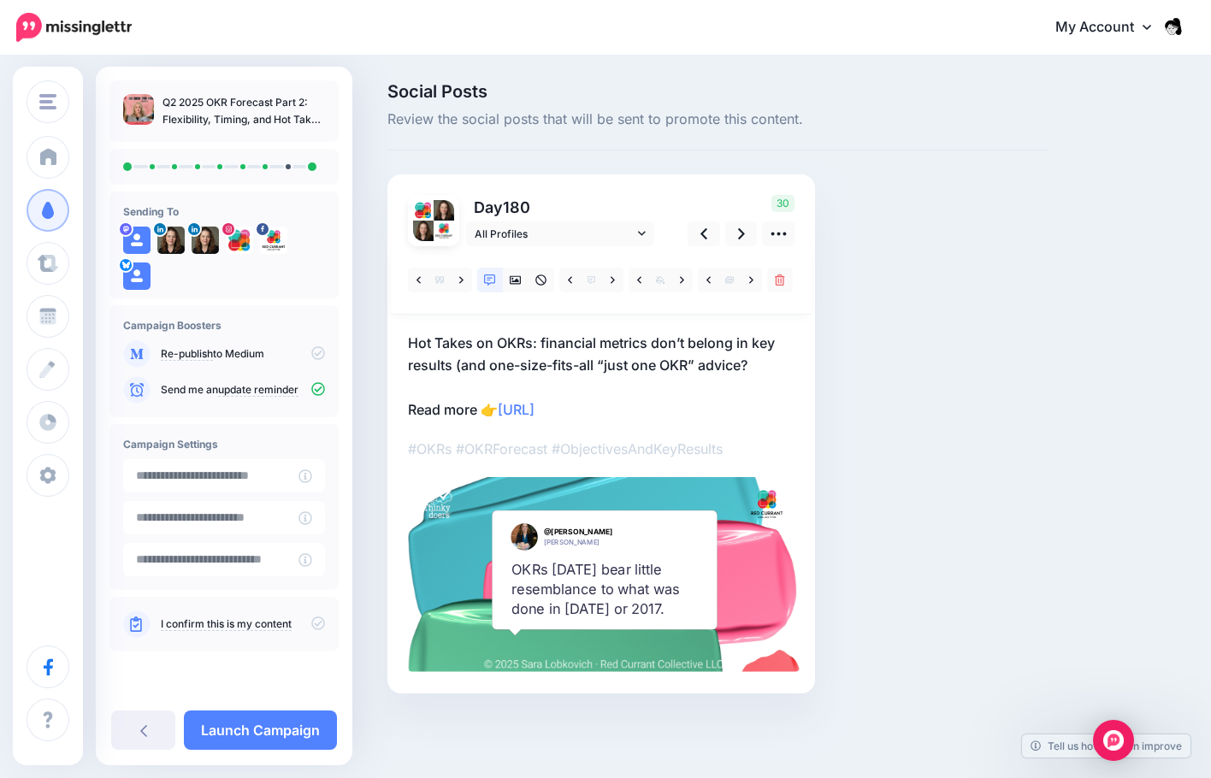
click at [757, 367] on p "Hot Takes on OKRs: financial metrics don’t belong in key results (and one-size-…" at bounding box center [601, 376] width 387 height 89
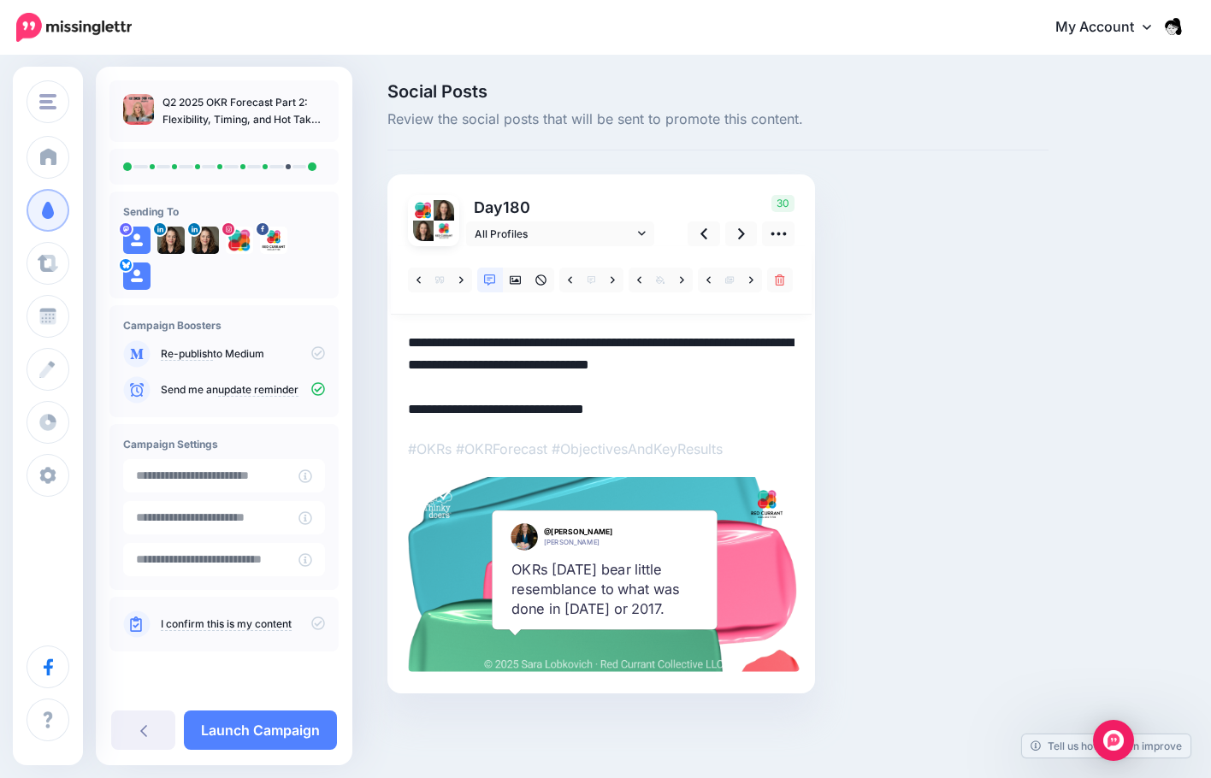
click at [757, 366] on textarea "**********" at bounding box center [601, 376] width 387 height 89
drag, startPoint x: 757, startPoint y: 365, endPoint x: 358, endPoint y: 341, distance: 399.2
click at [358, 341] on div "Social Posts Review the social posts that will be sent to promote this content.…" at bounding box center [605, 413] width 1211 height 713
click at [758, 378] on textarea "**********" at bounding box center [601, 376] width 387 height 89
drag, startPoint x: 758, startPoint y: 365, endPoint x: 396, endPoint y: 345, distance: 362.3
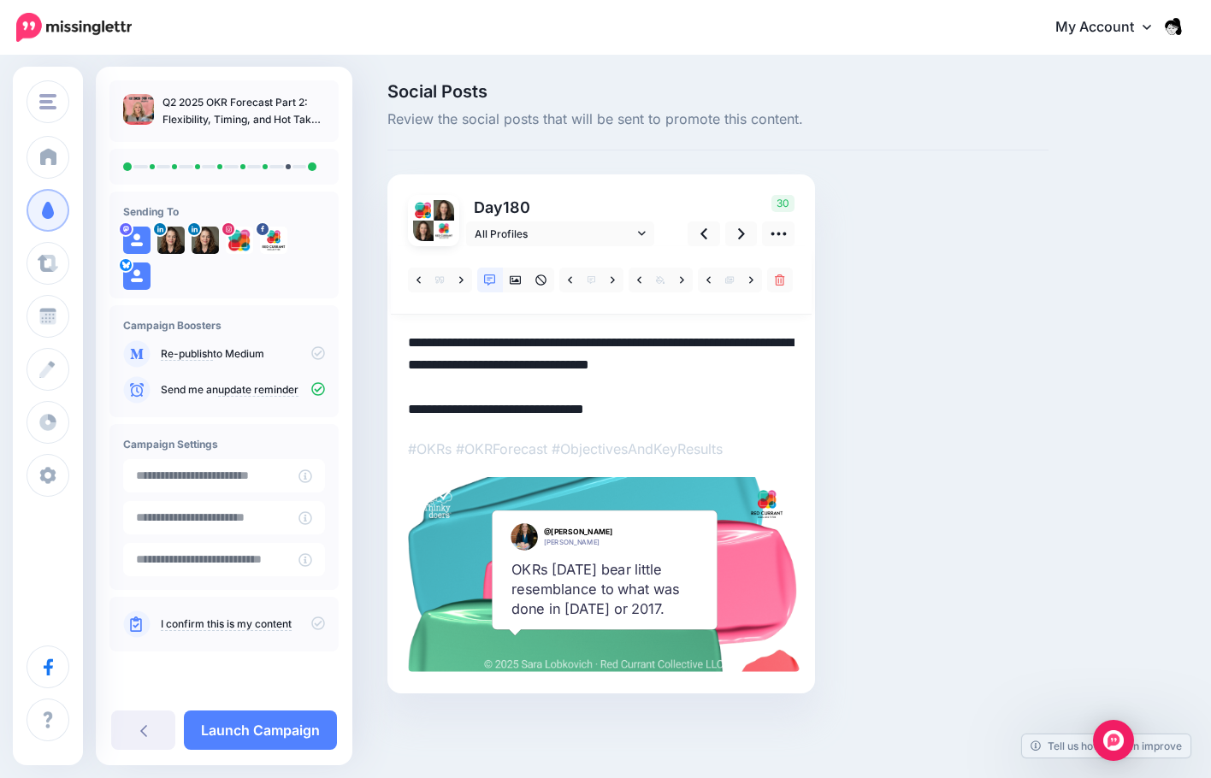
click at [396, 345] on div "Day 180 All Profiles" at bounding box center [601, 433] width 428 height 519
paste textarea "**********"
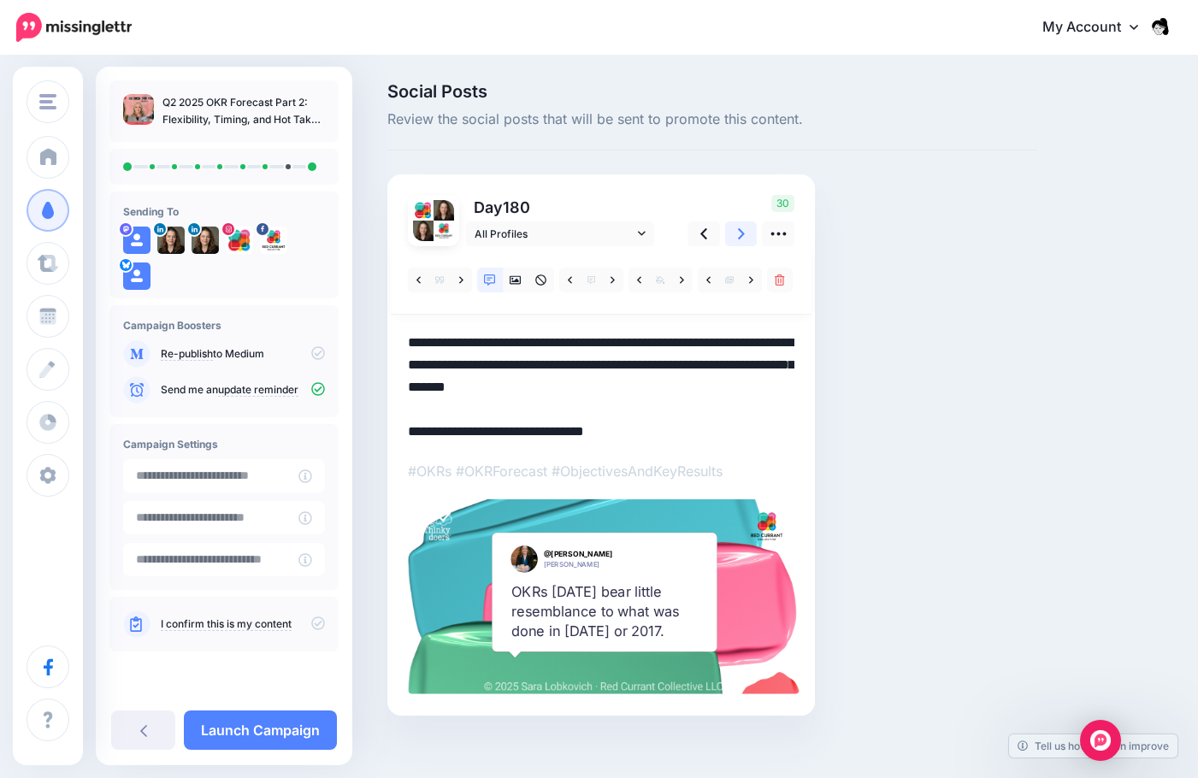
type textarea "**********"
click at [741, 227] on icon at bounding box center [741, 234] width 7 height 18
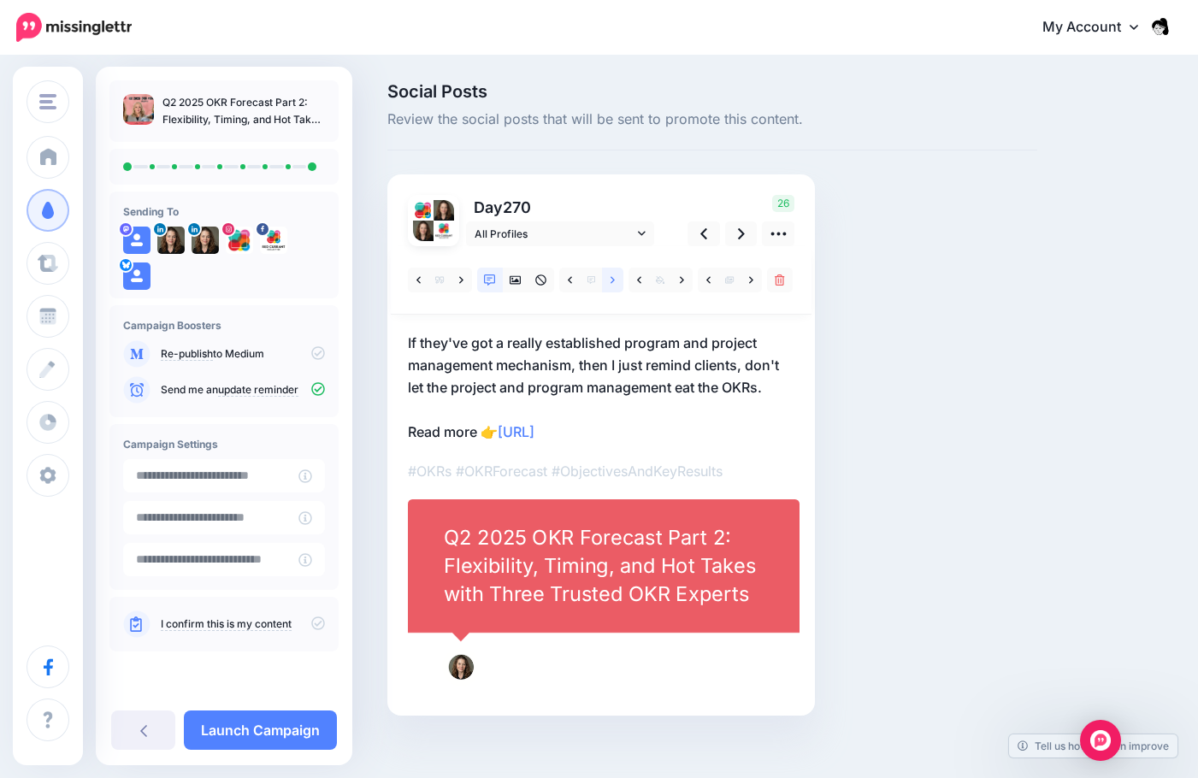
click at [615, 281] on icon at bounding box center [613, 280] width 4 height 12
click at [686, 283] on link at bounding box center [681, 280] width 21 height 25
click at [607, 285] on link at bounding box center [612, 280] width 21 height 25
click at [680, 283] on icon at bounding box center [682, 279] width 4 height 7
click at [682, 280] on icon at bounding box center [682, 280] width 4 height 12
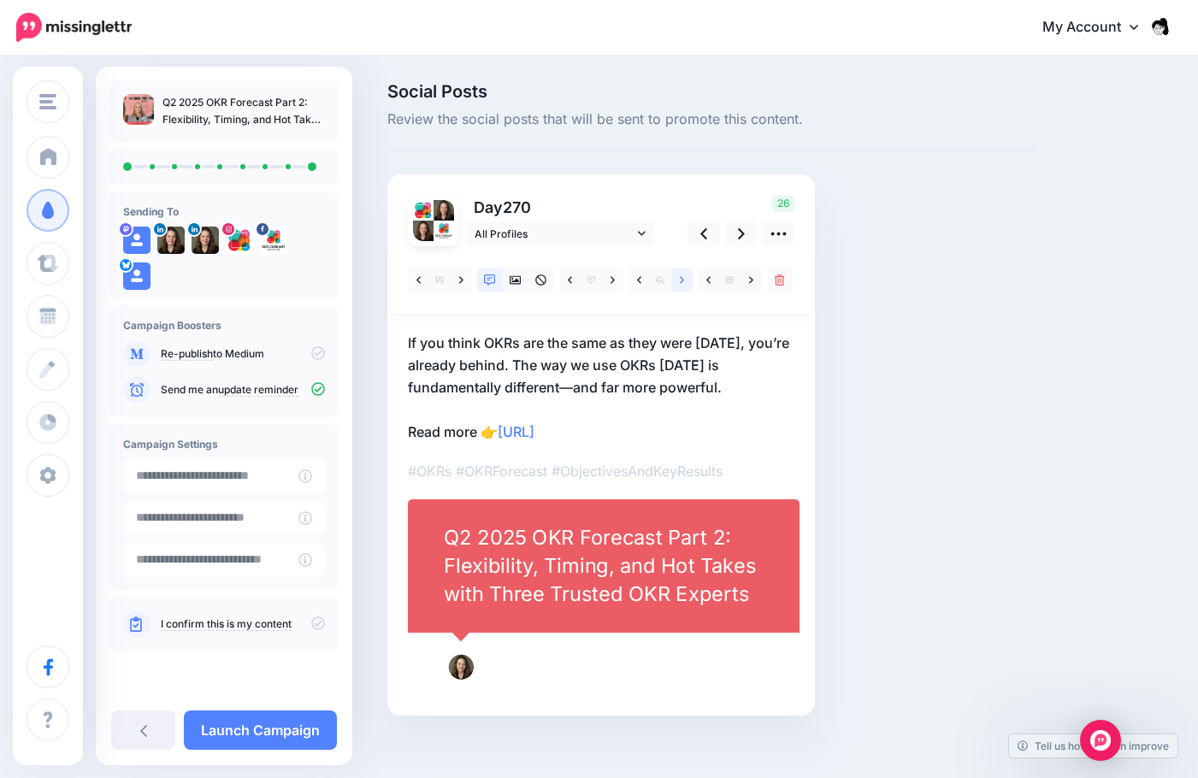
click at [683, 280] on icon at bounding box center [682, 279] width 4 height 7
click at [751, 291] on link at bounding box center [751, 280] width 21 height 25
click at [751, 290] on link at bounding box center [751, 280] width 21 height 25
click at [749, 286] on icon at bounding box center [751, 280] width 4 height 12
click at [682, 286] on icon at bounding box center [682, 280] width 4 height 12
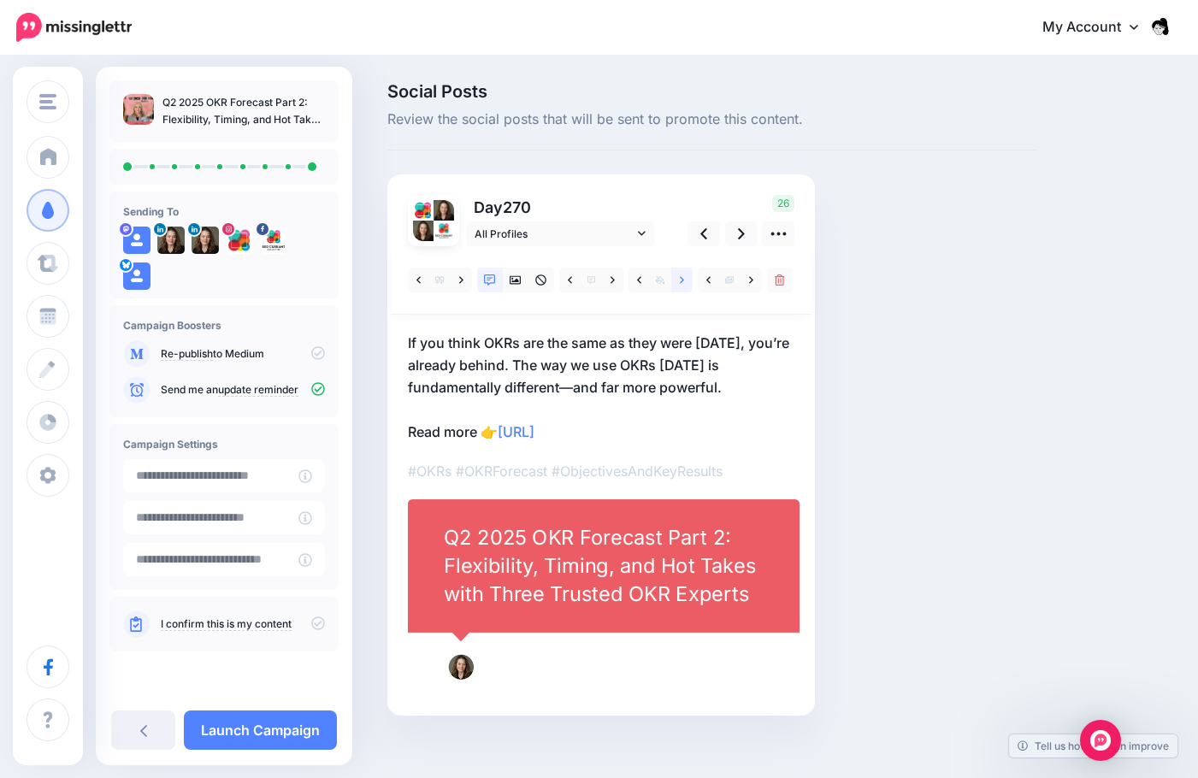
click at [682, 286] on icon at bounding box center [682, 280] width 4 height 12
click at [487, 277] on icon at bounding box center [490, 280] width 12 height 12
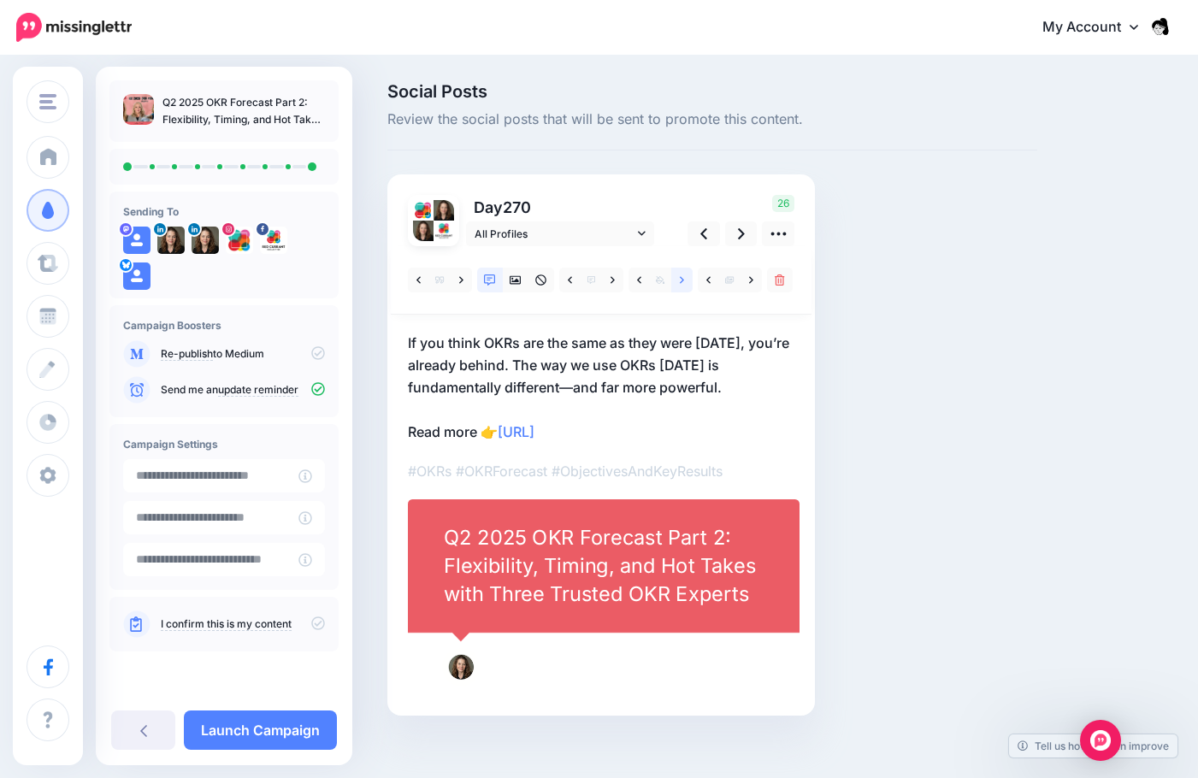
click at [677, 279] on link at bounding box center [681, 280] width 21 height 25
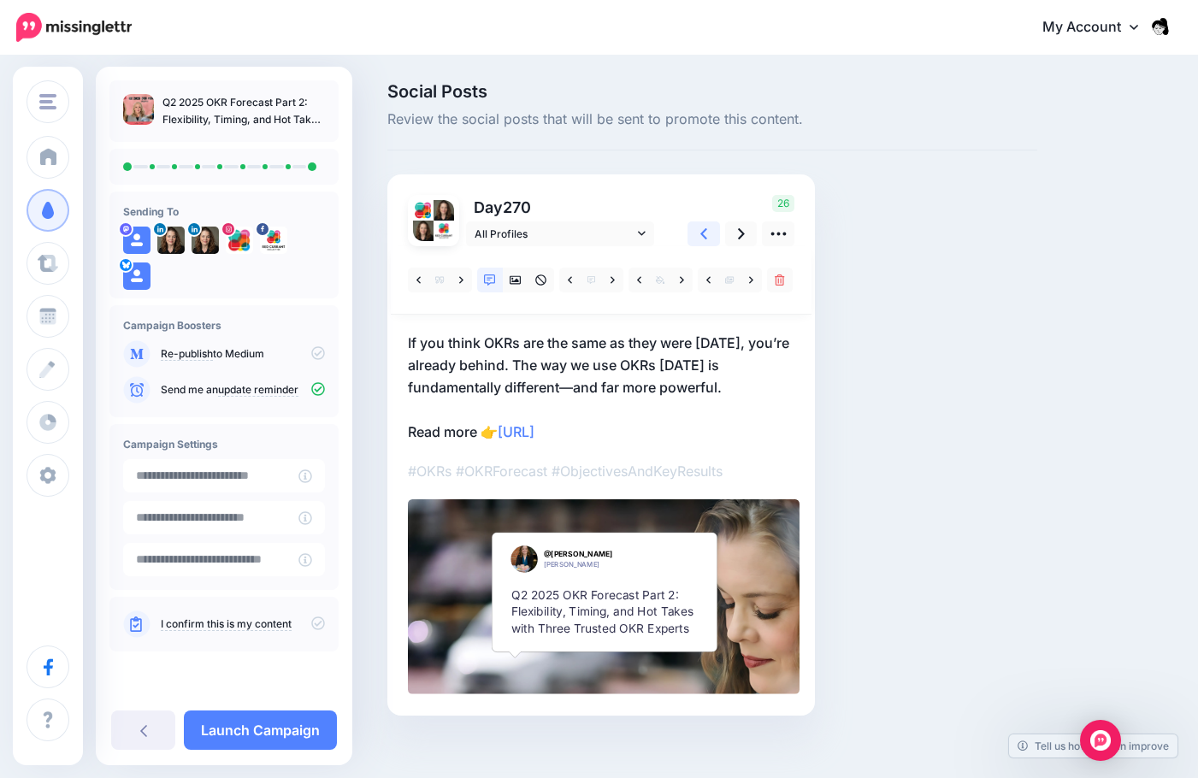
click at [707, 245] on link at bounding box center [704, 233] width 32 height 25
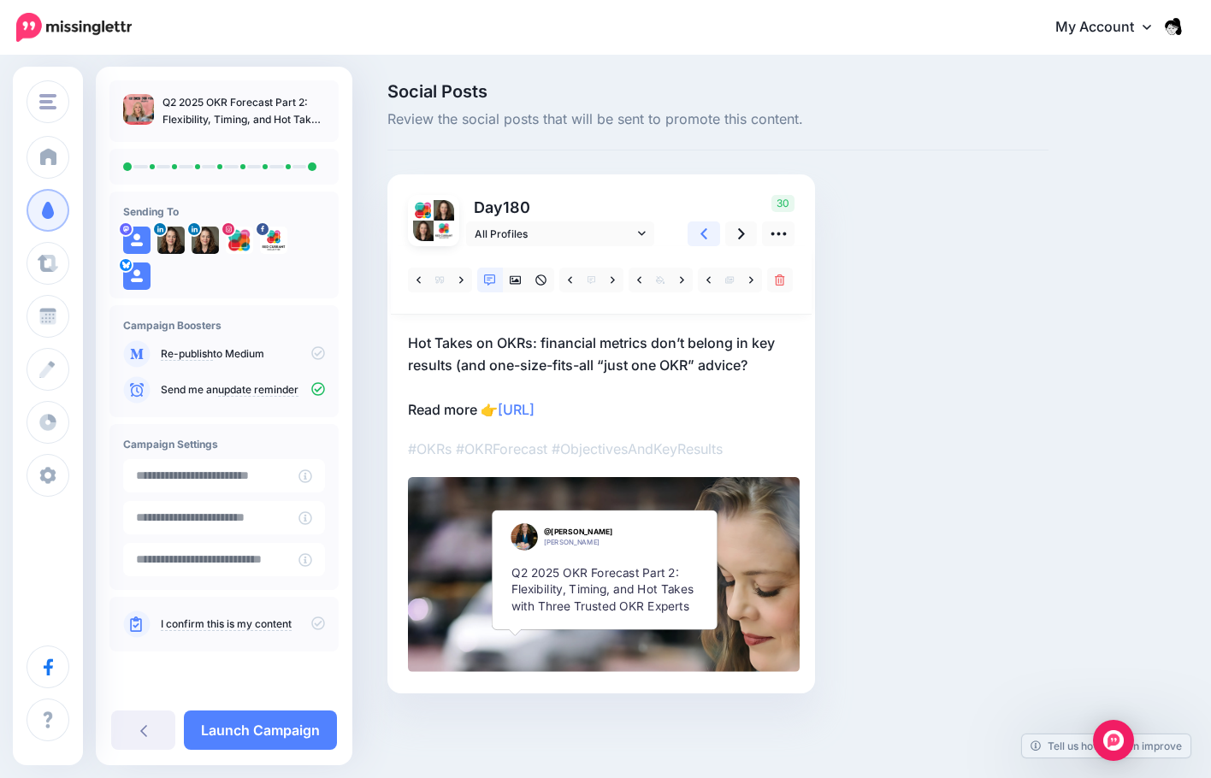
click at [703, 235] on icon at bounding box center [703, 233] width 7 height 11
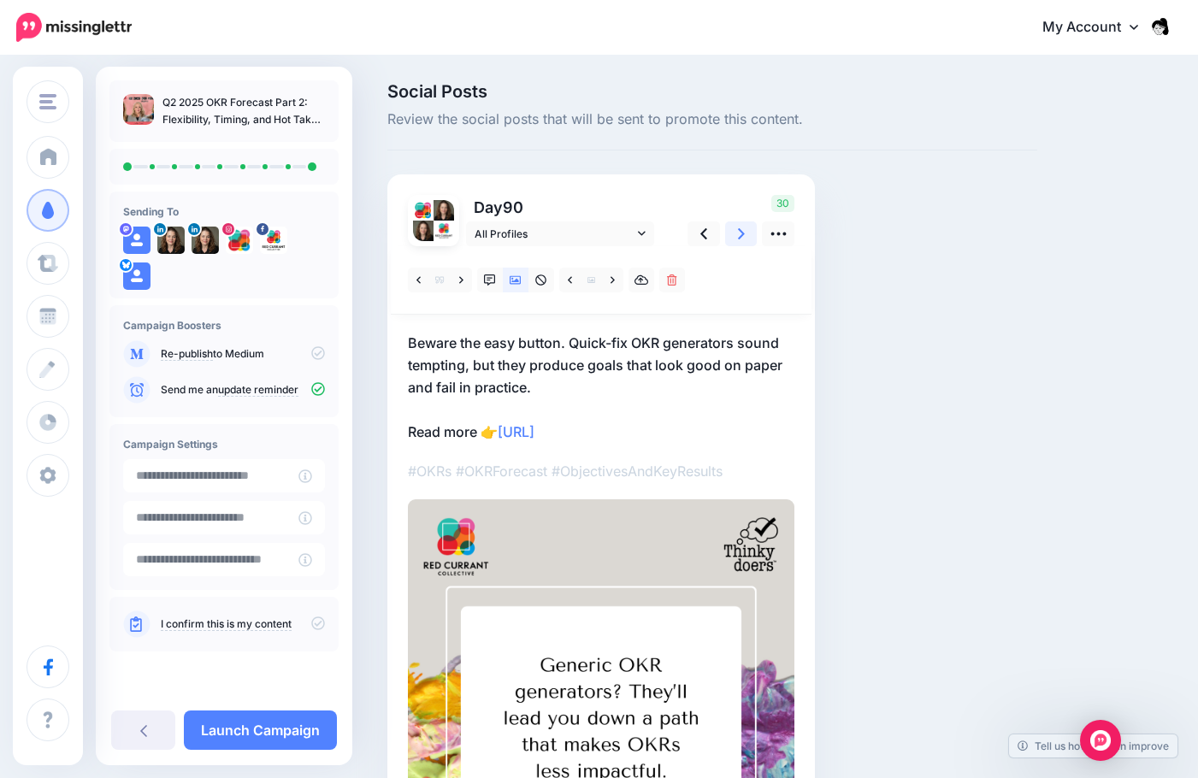
click at [733, 240] on link at bounding box center [741, 233] width 32 height 25
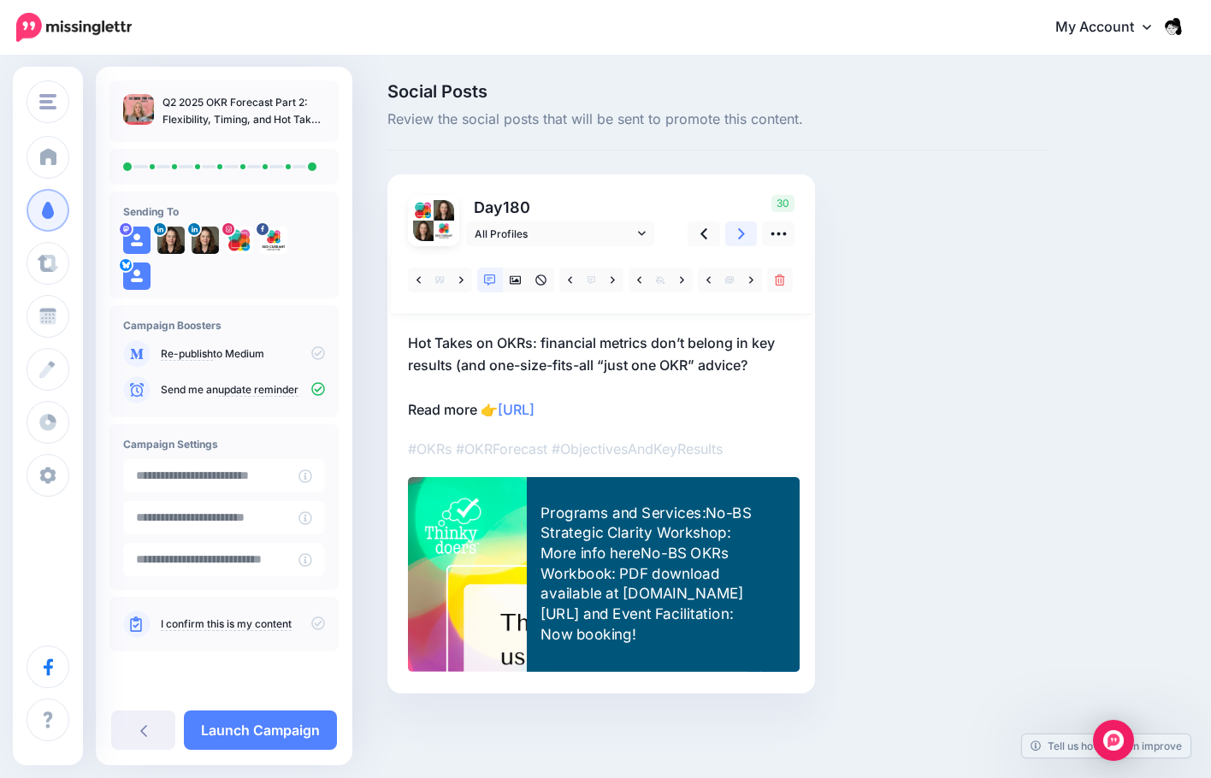
click at [743, 233] on icon at bounding box center [741, 234] width 7 height 18
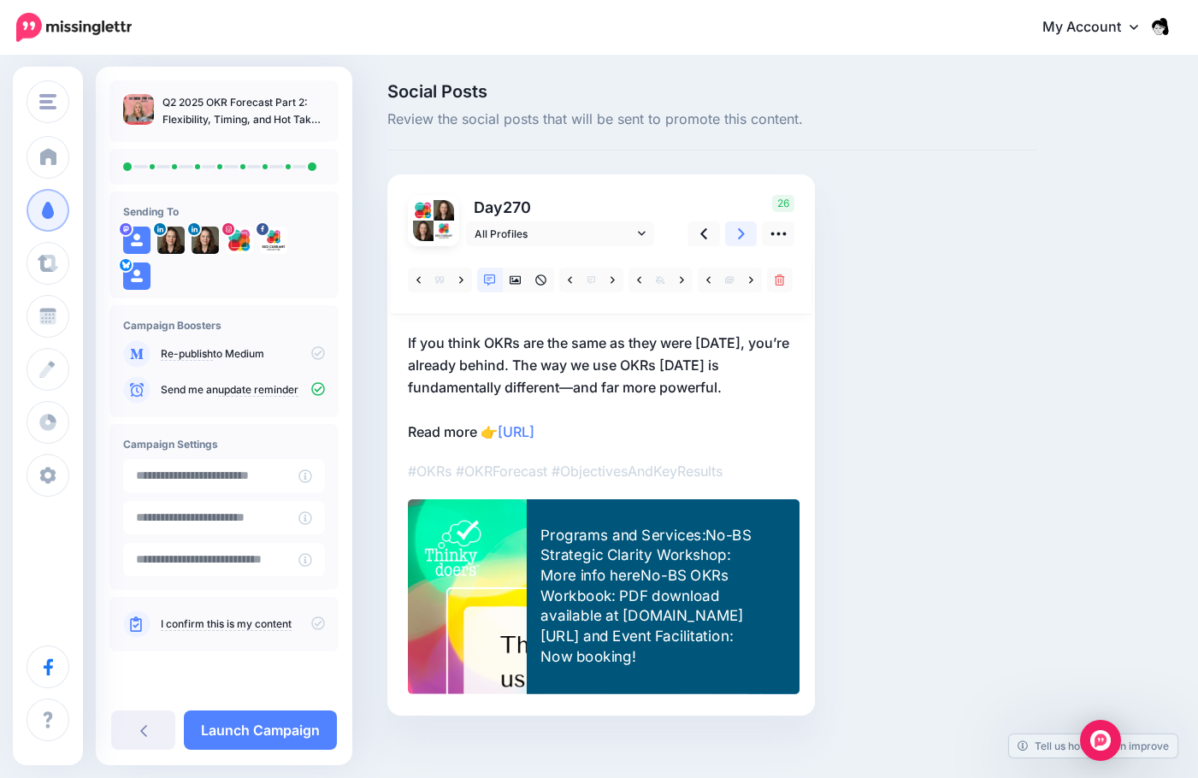
click at [742, 233] on icon at bounding box center [741, 233] width 7 height 11
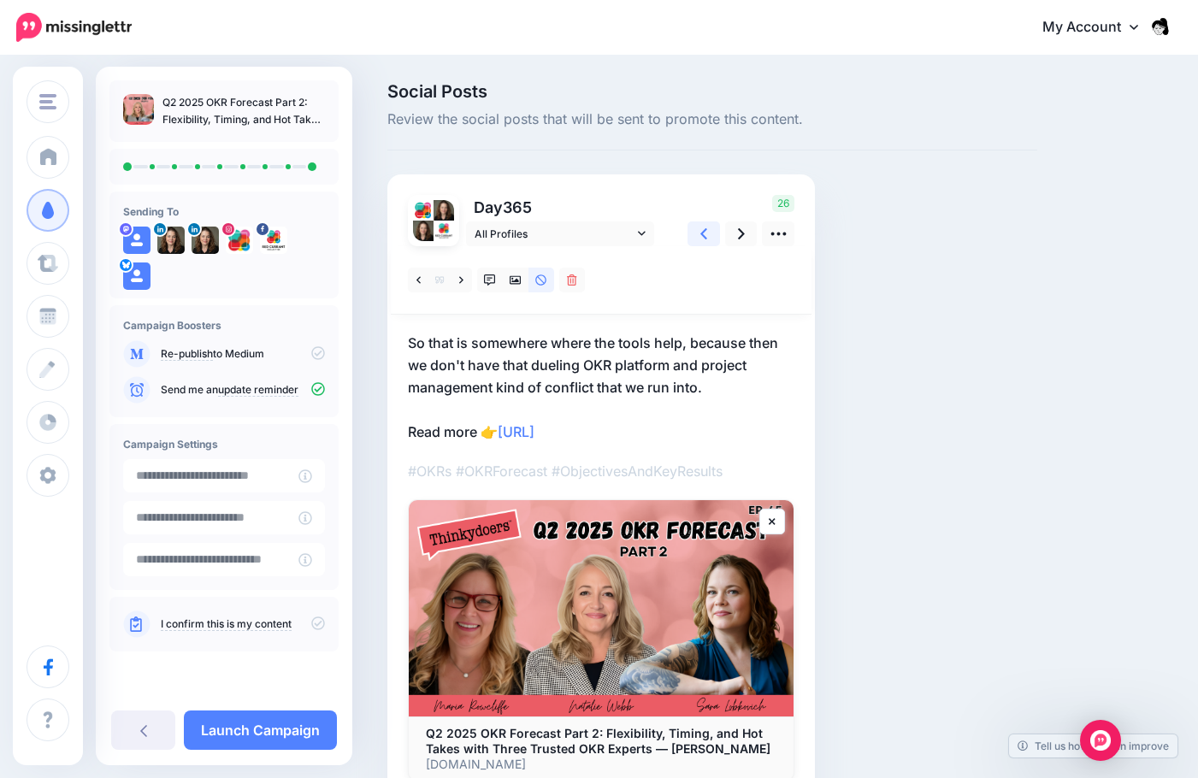
click at [706, 239] on icon at bounding box center [703, 233] width 7 height 11
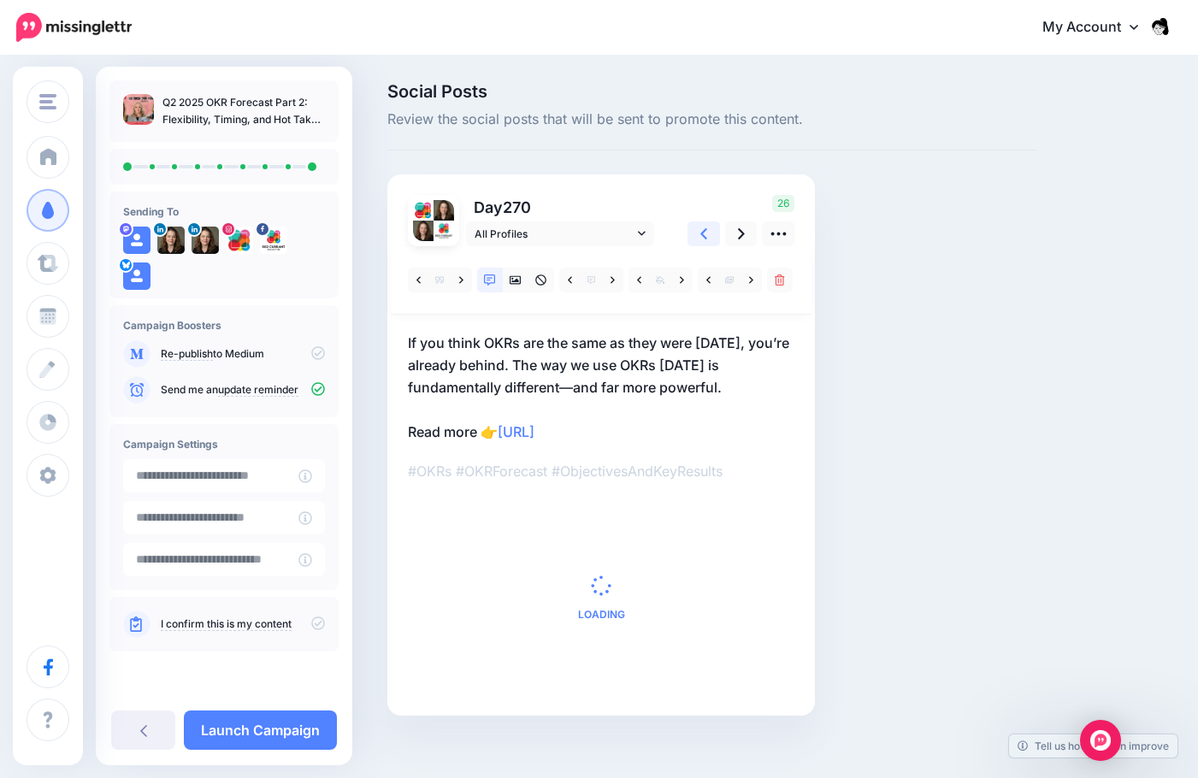
click at [706, 239] on icon at bounding box center [703, 233] width 7 height 11
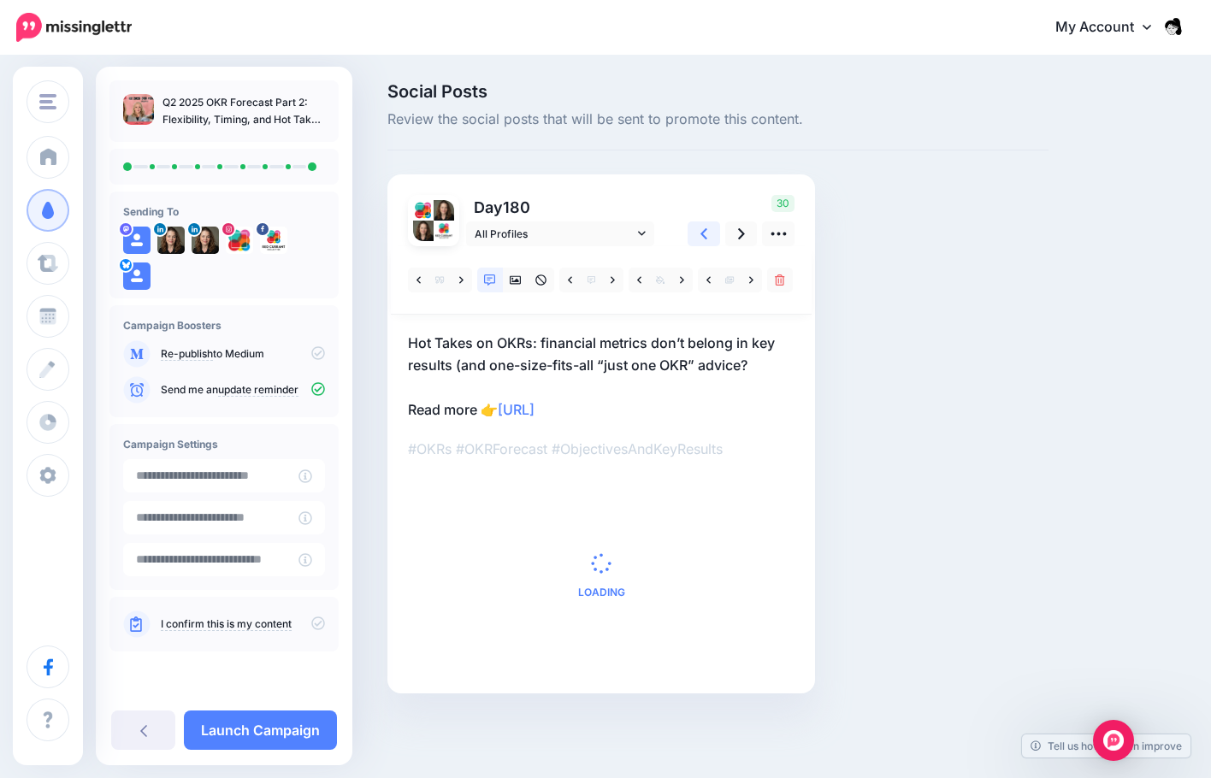
click at [706, 239] on icon at bounding box center [703, 233] width 7 height 11
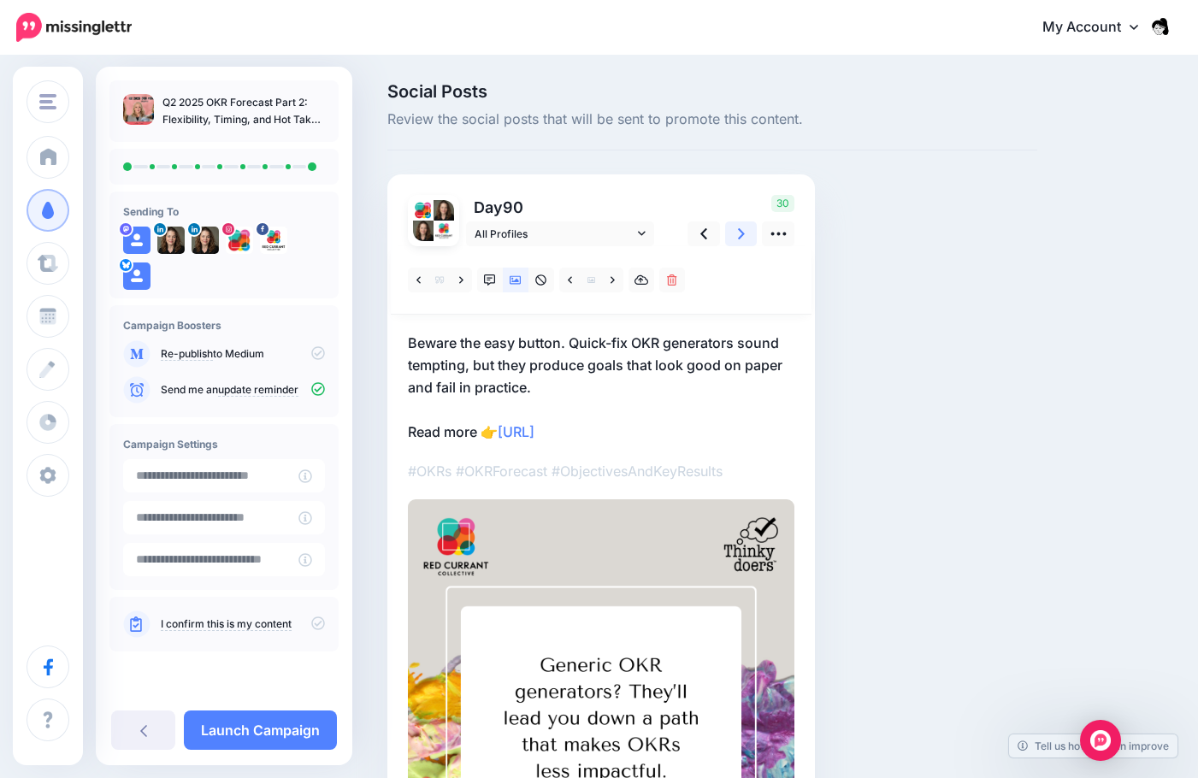
click at [736, 238] on link at bounding box center [741, 233] width 32 height 25
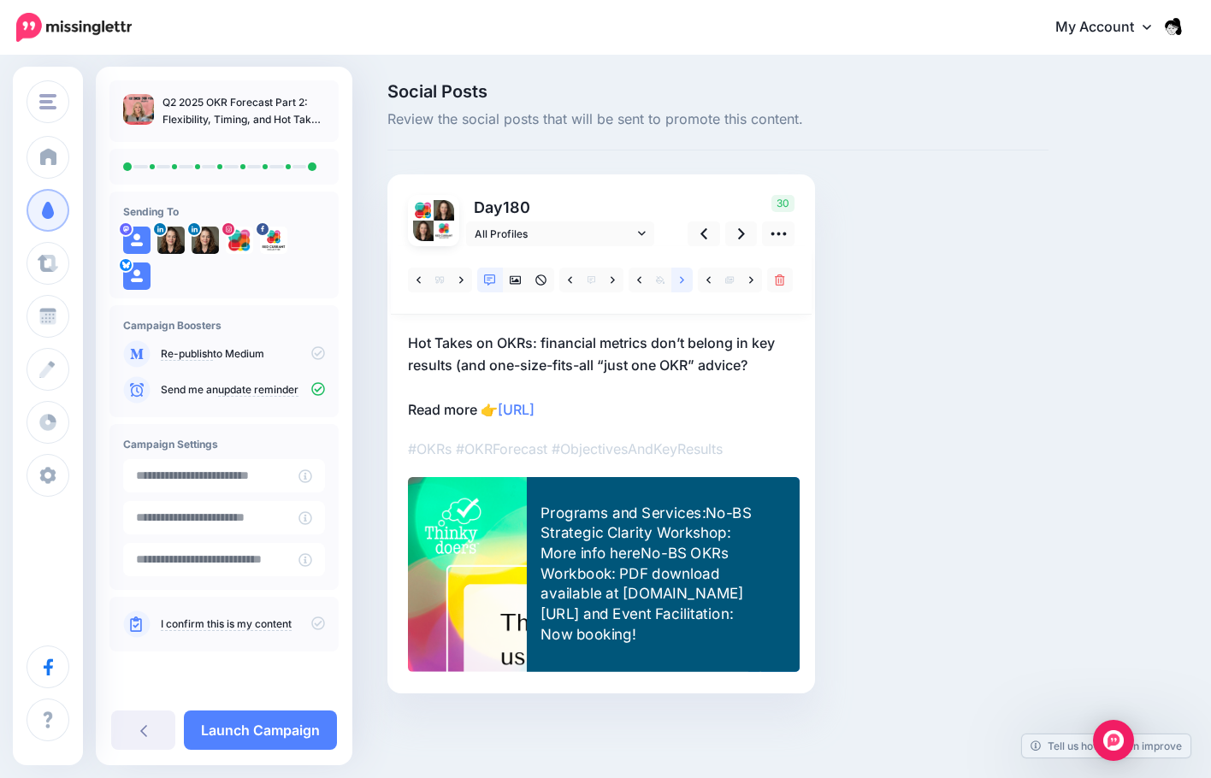
click at [676, 282] on link at bounding box center [681, 280] width 21 height 25
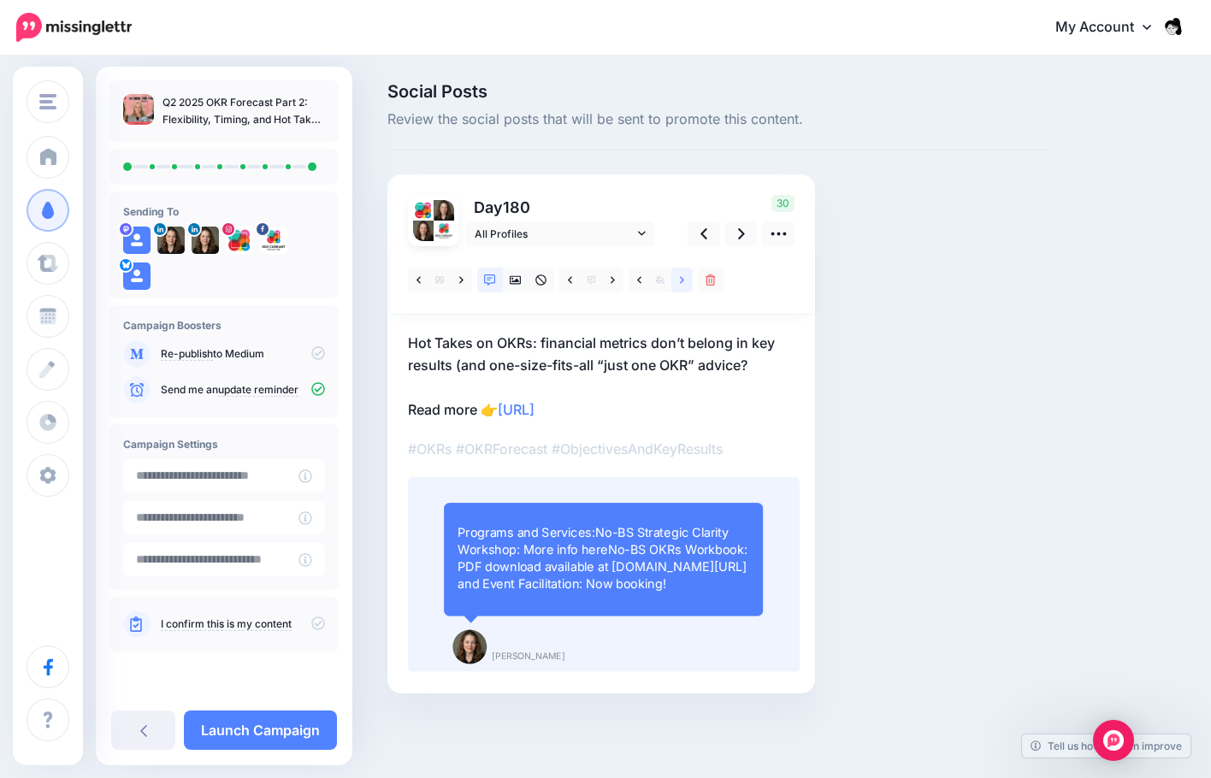
click at [680, 280] on icon at bounding box center [682, 280] width 4 height 12
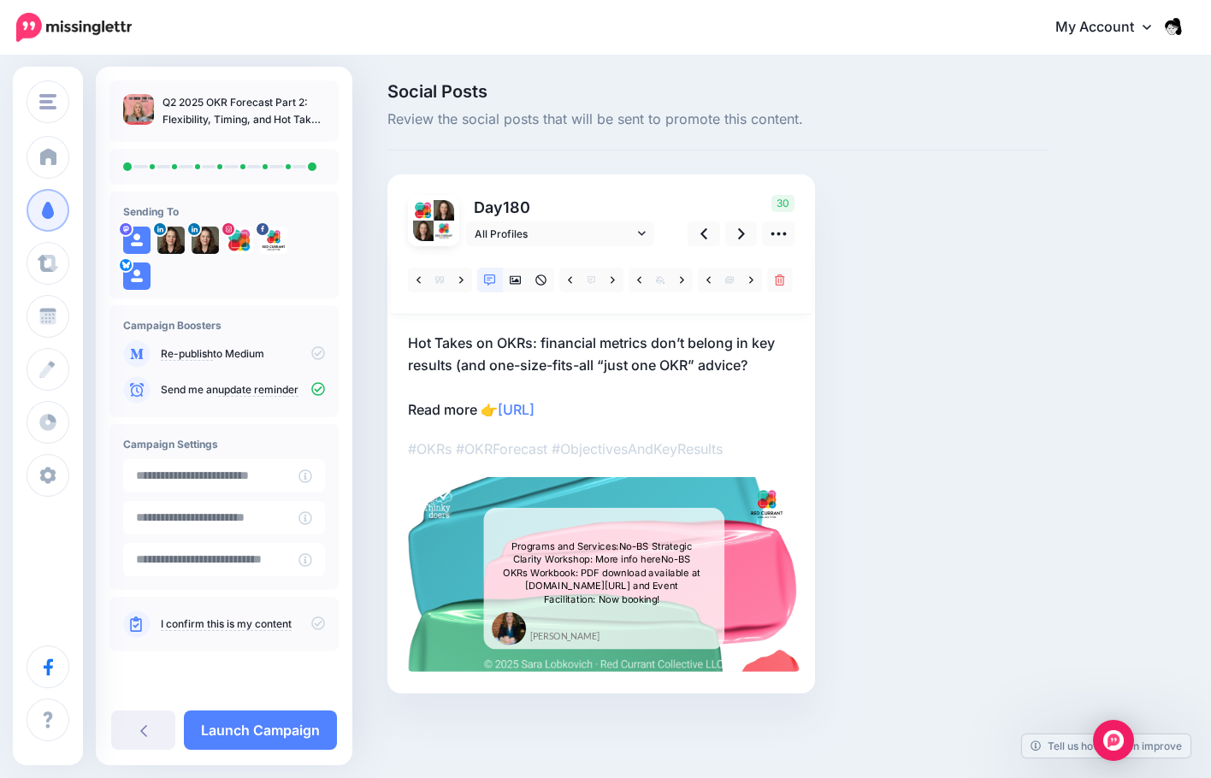
click at [634, 543] on div "Programs and Services:No-BS Strategic Clarity Workshop: More info hereNo-BS OKR…" at bounding box center [601, 573] width 201 height 67
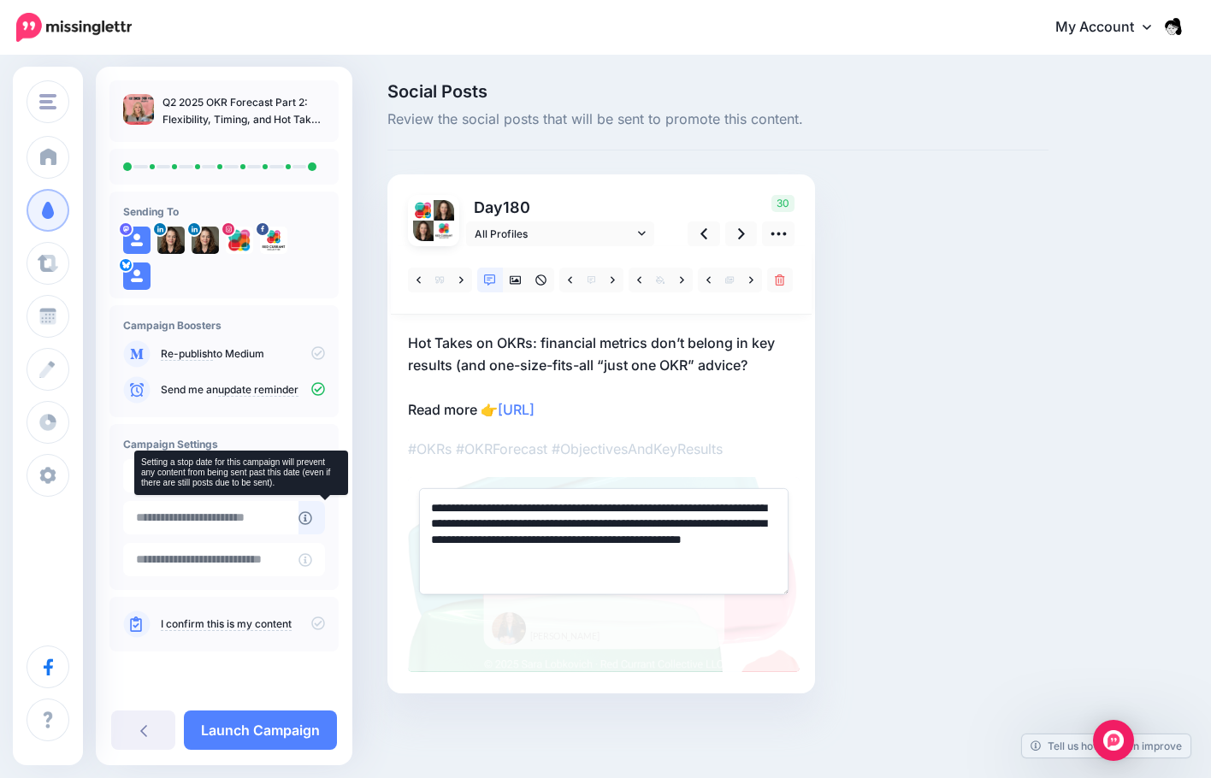
drag, startPoint x: 722, startPoint y: 562, endPoint x: 330, endPoint y: 510, distance: 395.1
click at [330, 510] on div "Sara Lobkovich Sara Lobkovich Red Currant Collective Add Workspace Dashboard Ca…" at bounding box center [605, 413] width 1211 height 713
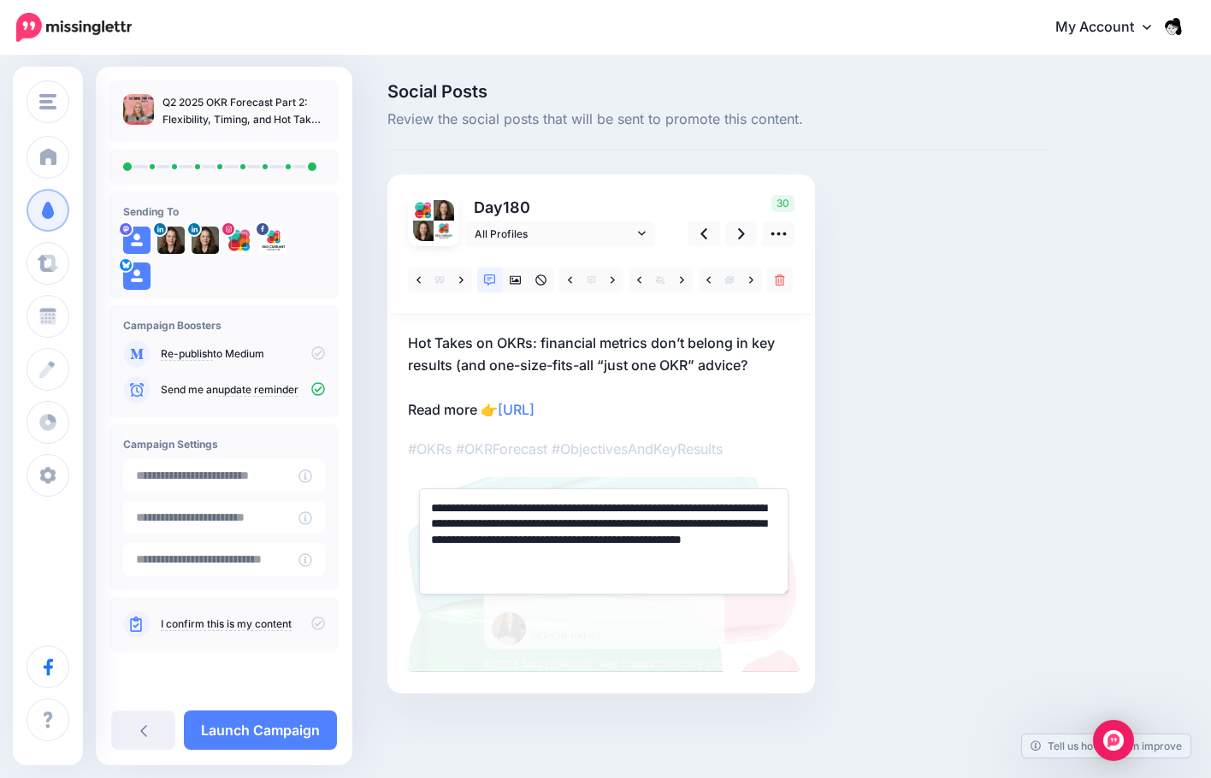
paste textarea
type textarea "**********"
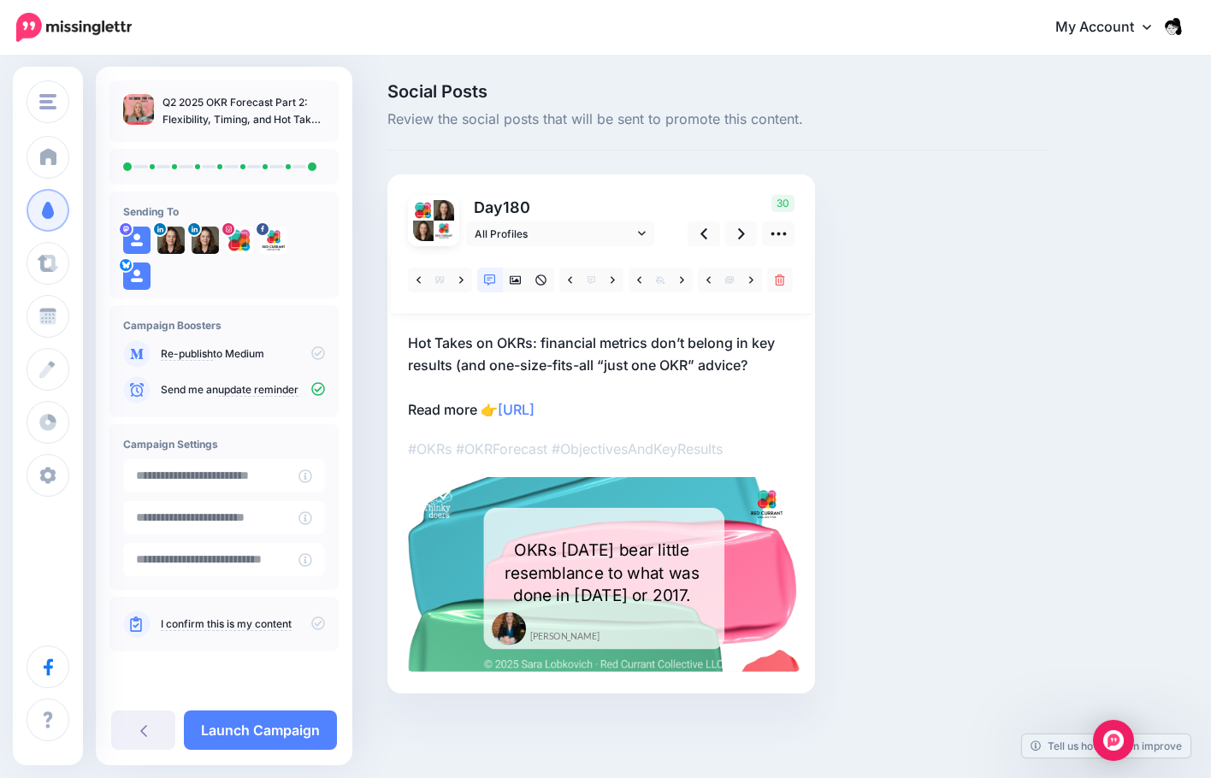
click at [773, 359] on p "Hot Takes on OKRs: financial metrics don’t belong in key results (and one-size-…" at bounding box center [601, 376] width 387 height 89
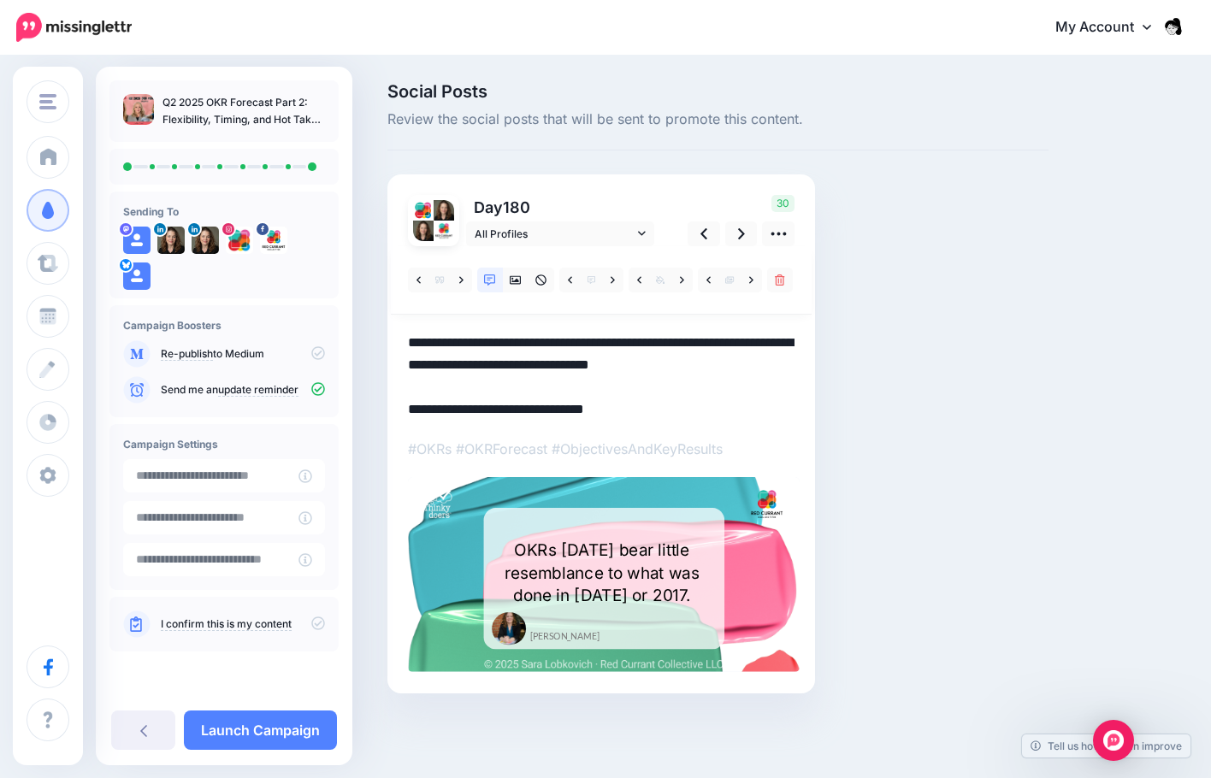
click at [768, 363] on textarea "**********" at bounding box center [601, 376] width 387 height 89
drag, startPoint x: 768, startPoint y: 363, endPoint x: 369, endPoint y: 340, distance: 399.2
click at [369, 340] on div "Social Posts Review the social posts that will be sent to promote this content.…" at bounding box center [605, 413] width 1211 height 713
paste textarea "**********"
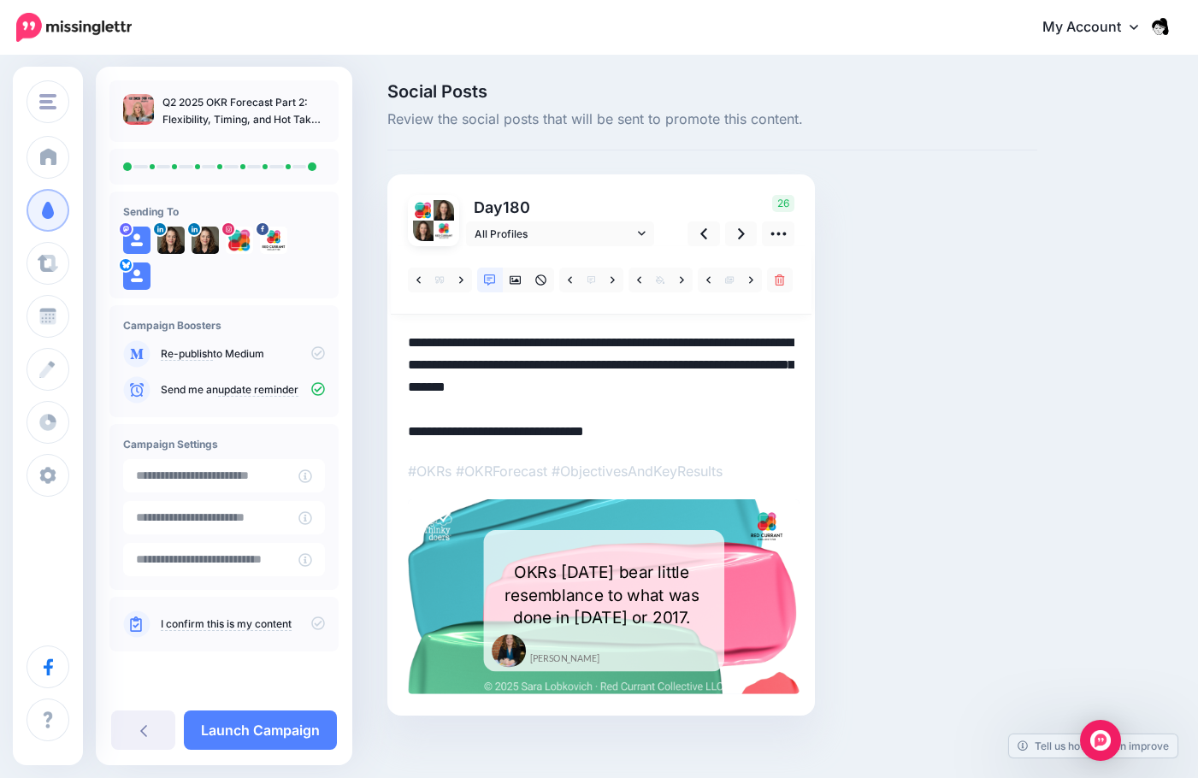
click at [563, 384] on textarea "**********" at bounding box center [601, 387] width 387 height 111
click at [580, 388] on textarea "**********" at bounding box center [601, 387] width 387 height 111
click at [787, 400] on textarea "**********" at bounding box center [601, 387] width 387 height 111
click at [734, 236] on link at bounding box center [741, 233] width 32 height 25
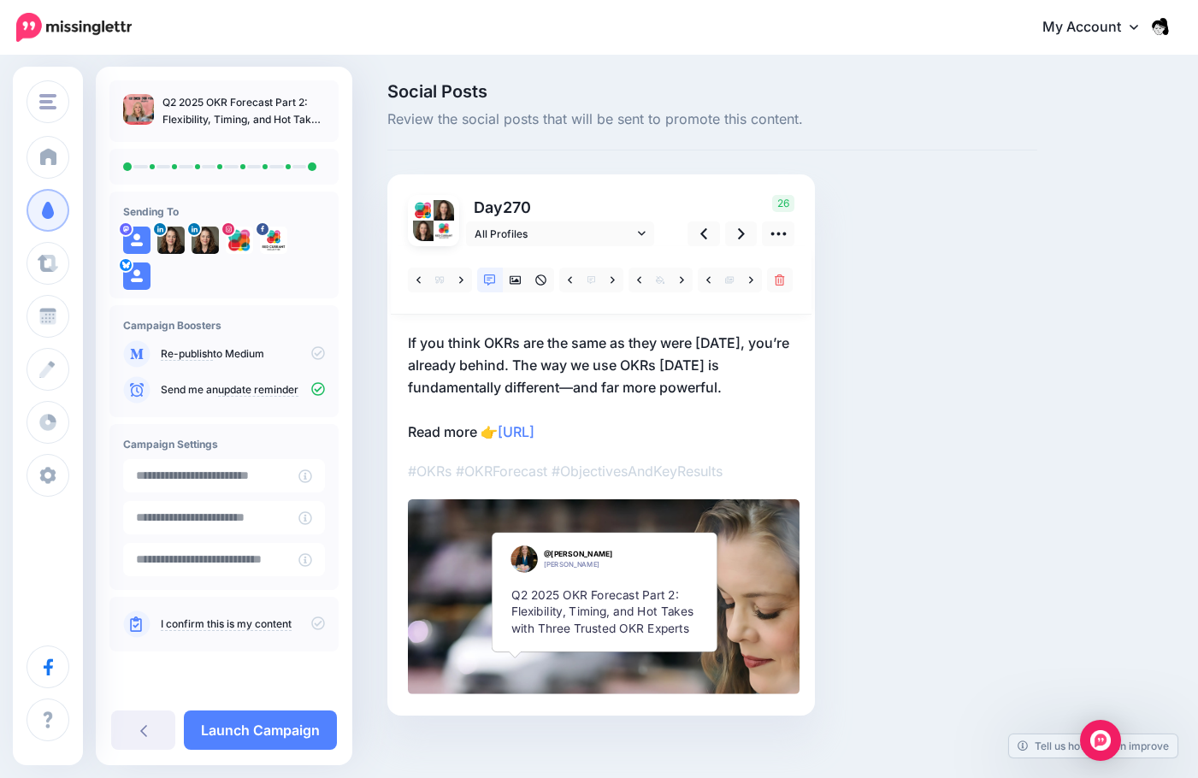
click at [568, 559] on span "[PERSON_NAME]" at bounding box center [572, 565] width 56 height 15
click at [515, 281] on icon at bounding box center [516, 280] width 12 height 9
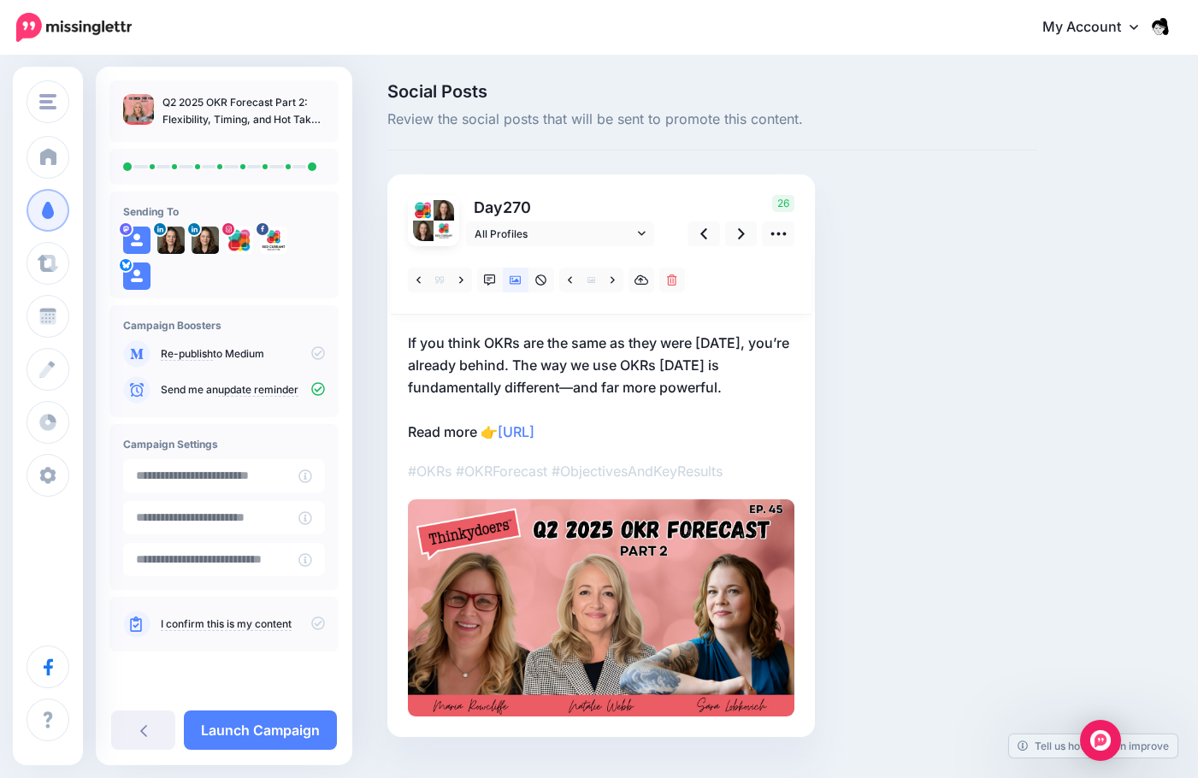
click at [756, 405] on p "If you think OKRs are the same as they were ten years ago, you’re already behin…" at bounding box center [601, 387] width 387 height 111
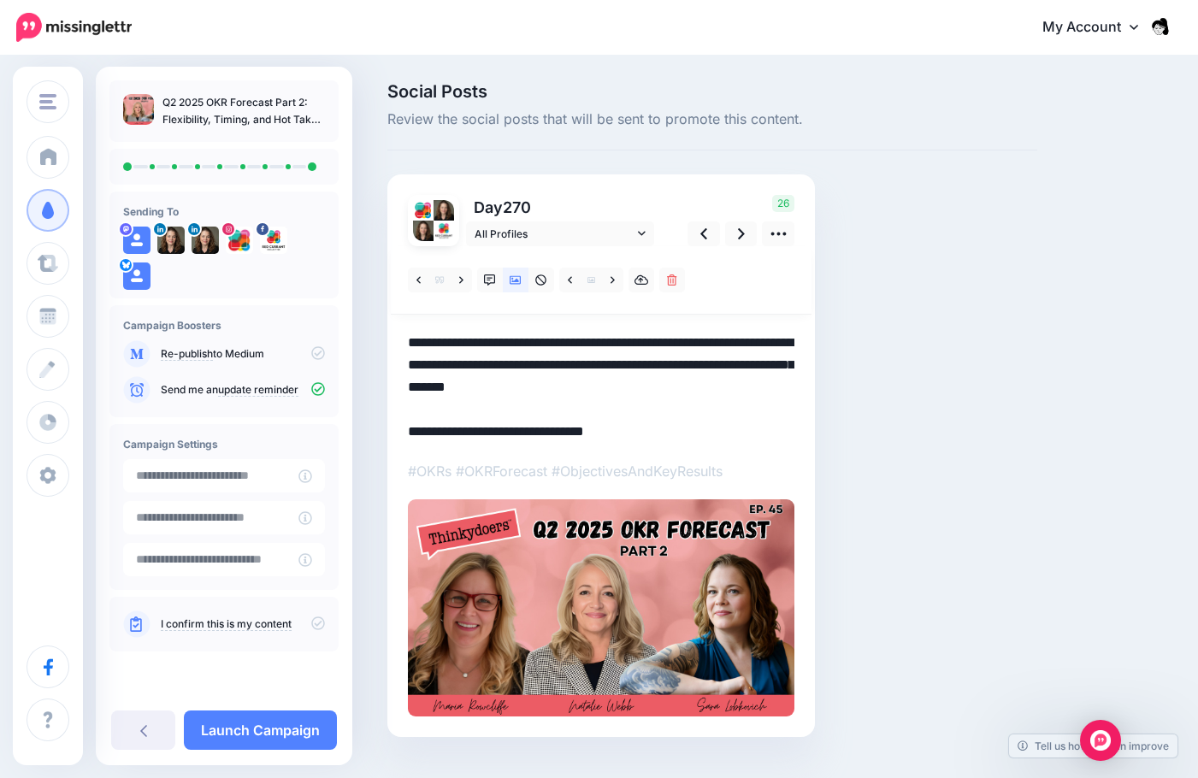
drag, startPoint x: 749, startPoint y: 392, endPoint x: 396, endPoint y: 346, distance: 356.1
click at [396, 346] on div "Day 270 All Profiles" at bounding box center [601, 455] width 428 height 563
paste textarea
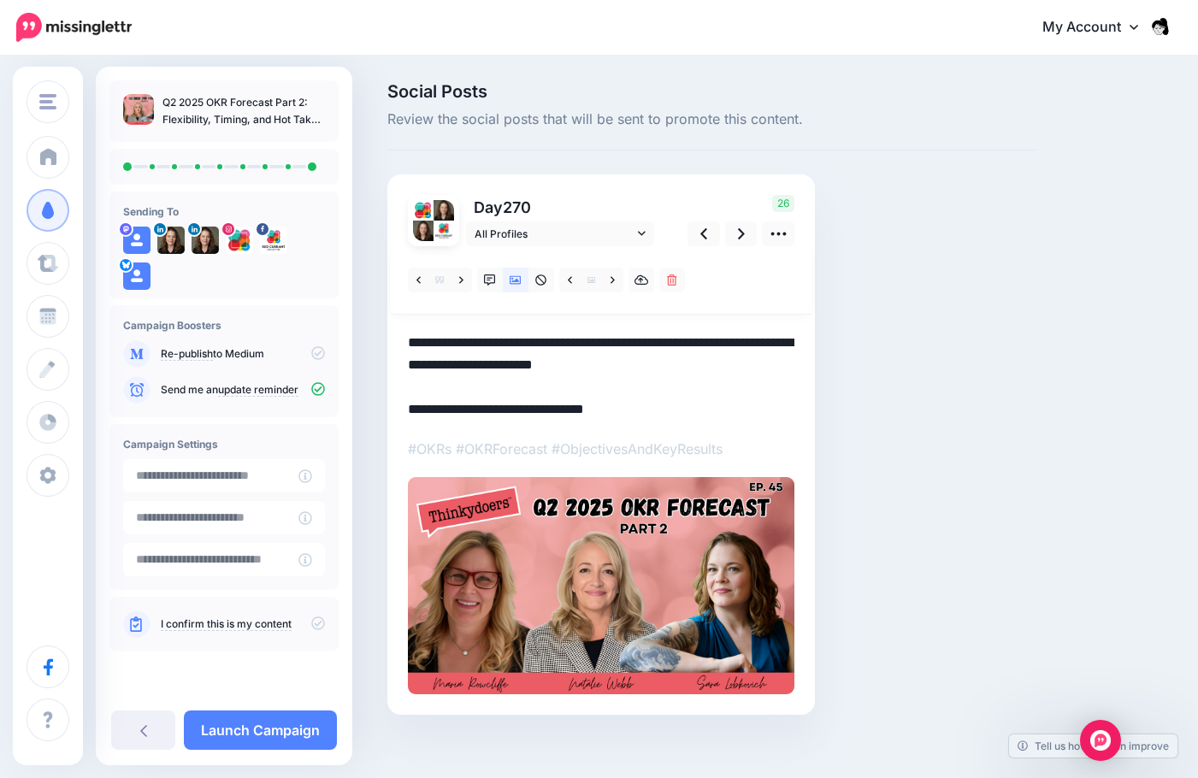
click at [599, 364] on textarea "**********" at bounding box center [601, 376] width 387 height 89
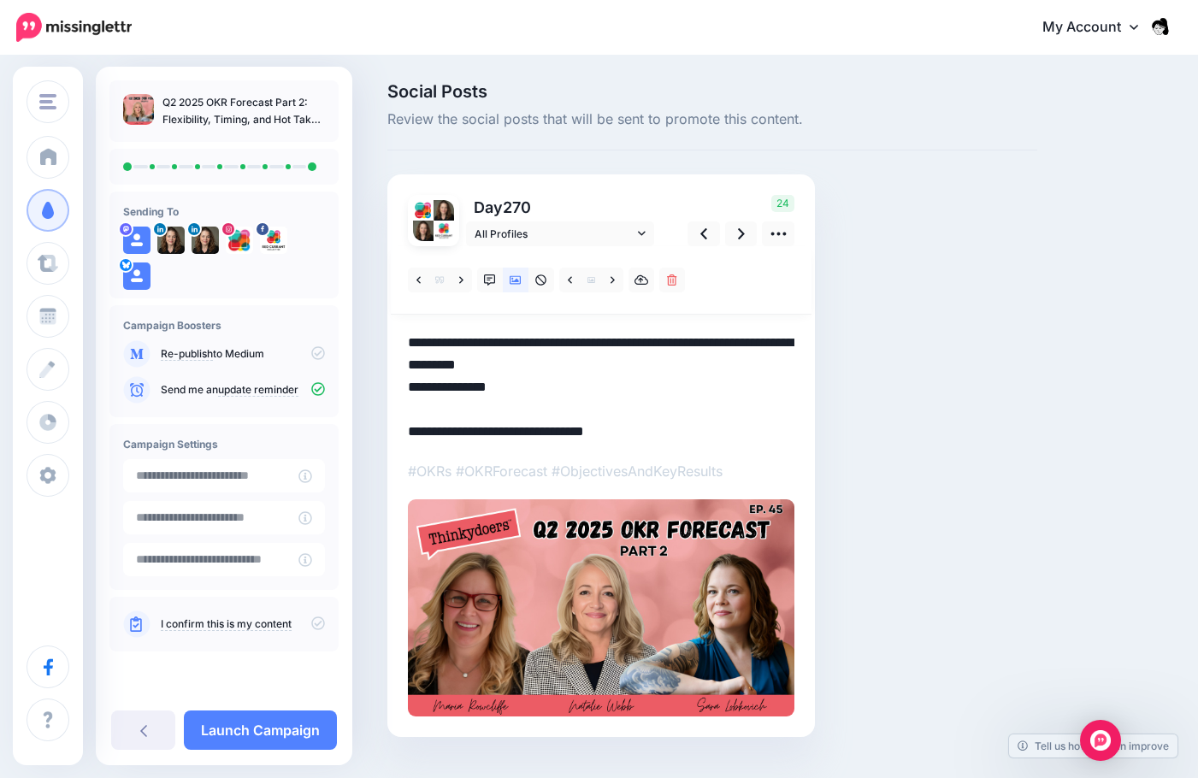
click at [493, 363] on textarea "**********" at bounding box center [601, 387] width 387 height 111
click at [682, 340] on textarea "**********" at bounding box center [601, 387] width 387 height 111
click at [452, 361] on textarea "**********" at bounding box center [601, 387] width 387 height 111
click at [473, 363] on textarea "**********" at bounding box center [601, 387] width 387 height 111
click at [612, 381] on textarea "**********" at bounding box center [601, 387] width 387 height 111
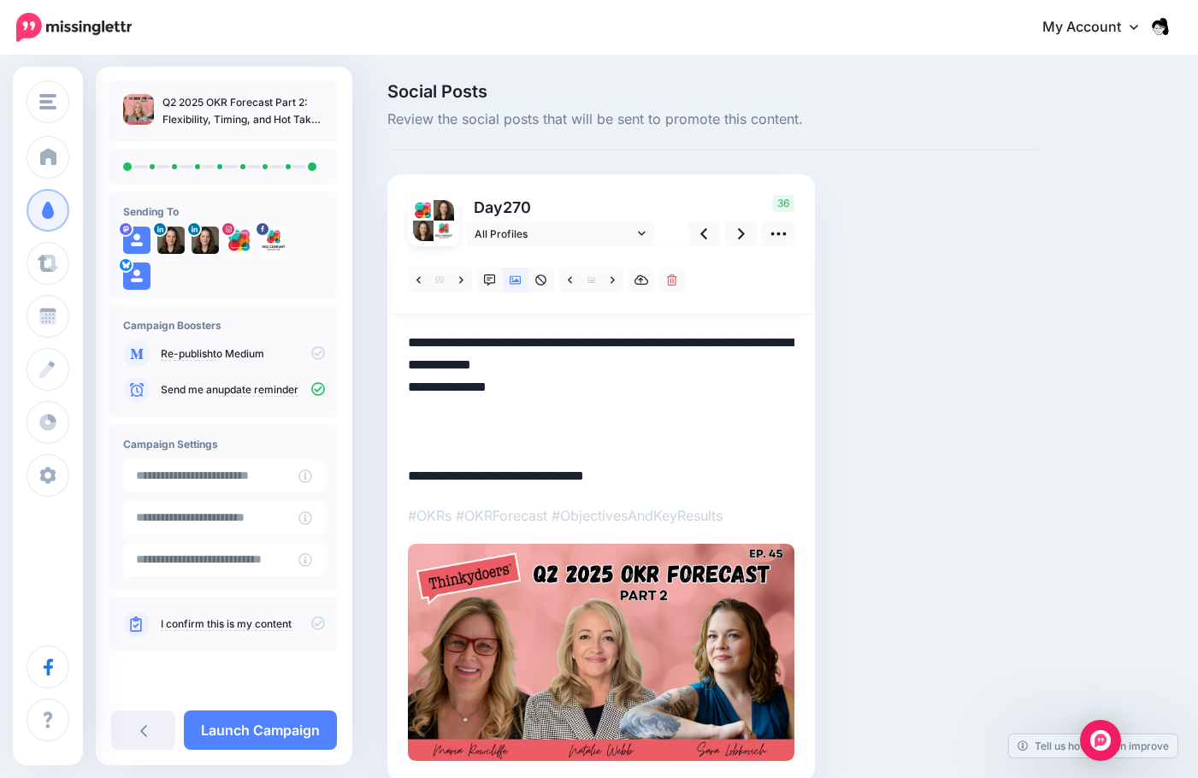
click at [529, 437] on textarea "**********" at bounding box center [601, 410] width 387 height 156
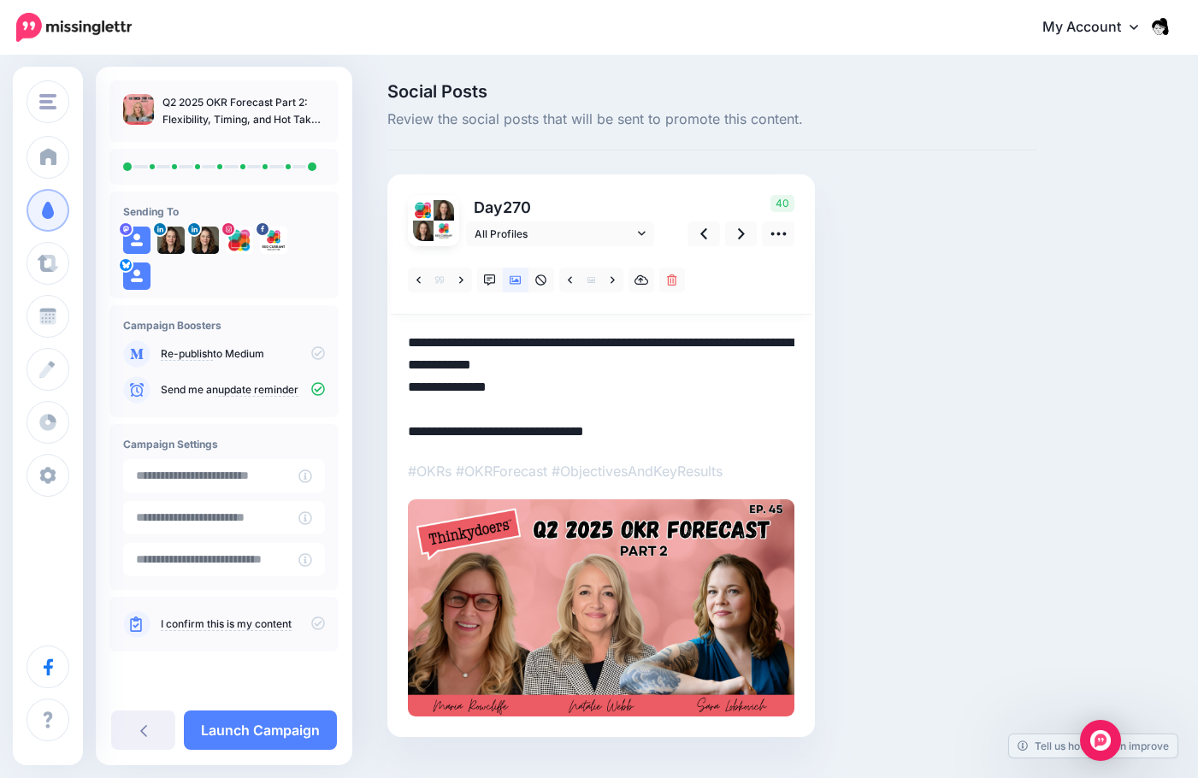
click at [625, 366] on textarea "**********" at bounding box center [601, 387] width 387 height 111
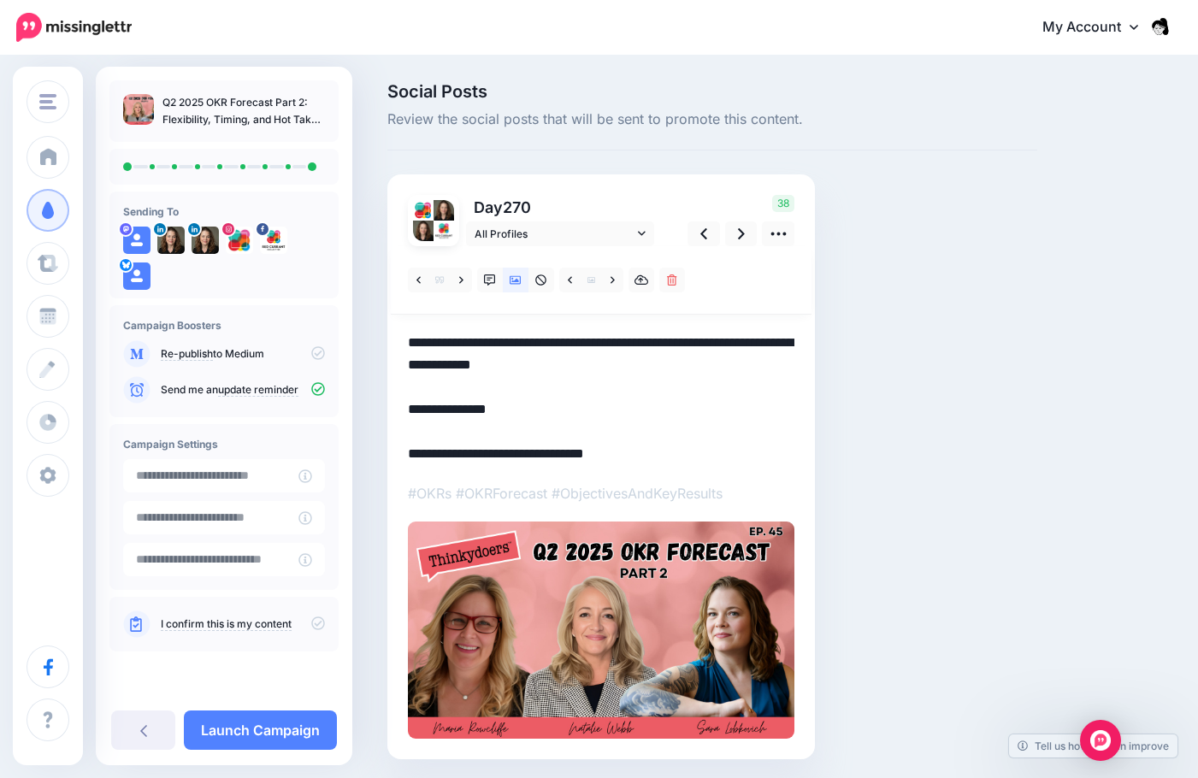
click at [570, 434] on textarea "**********" at bounding box center [601, 398] width 387 height 133
type textarea "**********"
click at [744, 236] on icon at bounding box center [741, 234] width 7 height 18
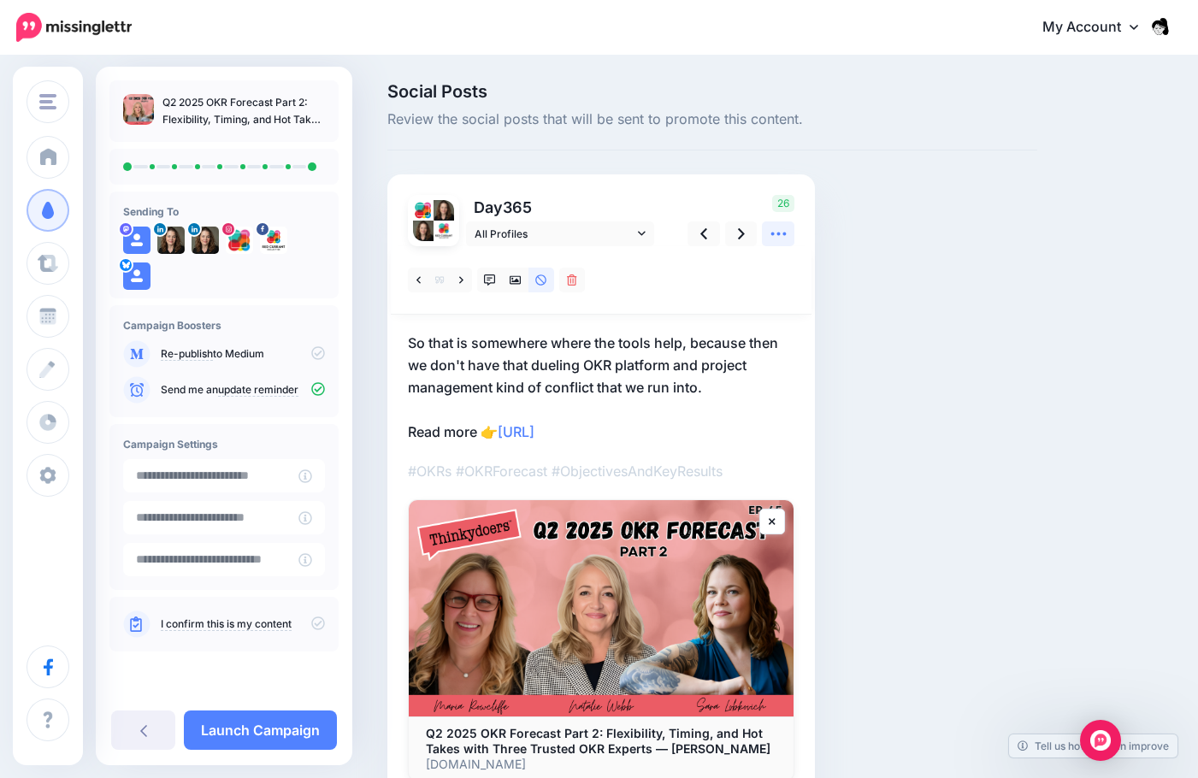
click at [779, 238] on icon at bounding box center [779, 234] width 18 height 18
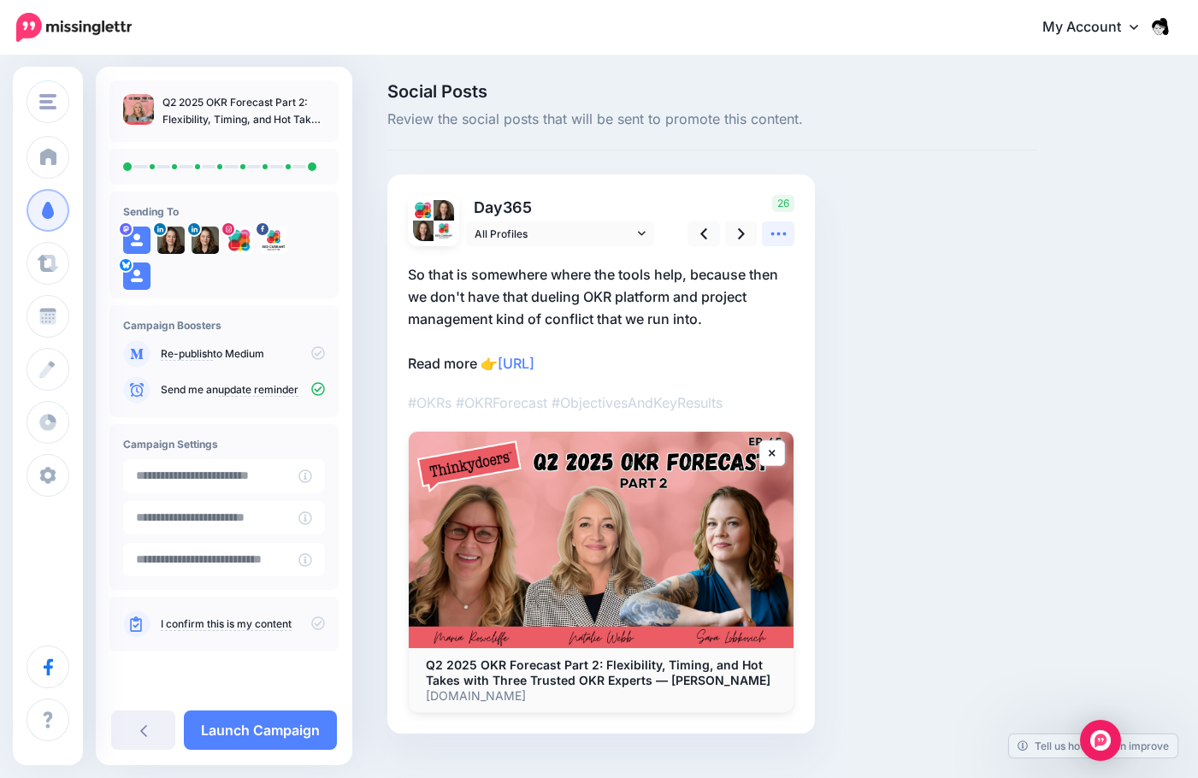
click at [779, 238] on icon at bounding box center [779, 234] width 18 height 18
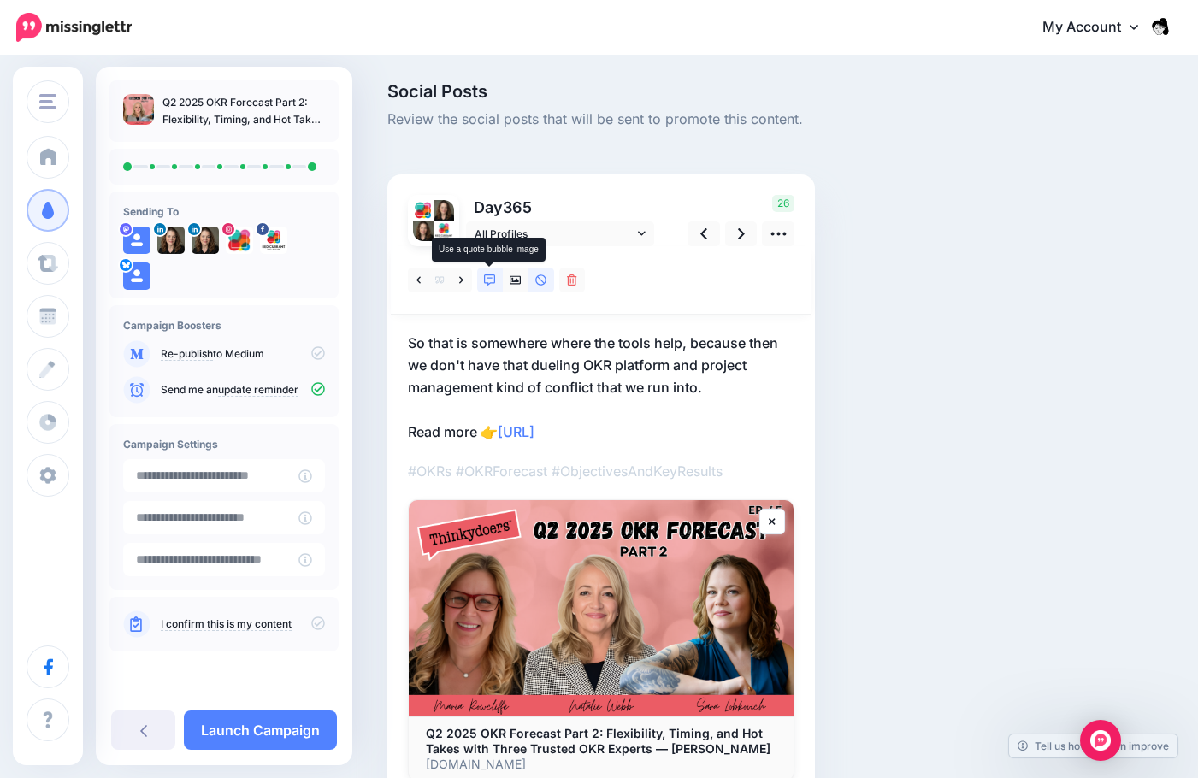
click at [498, 282] on link at bounding box center [490, 280] width 26 height 25
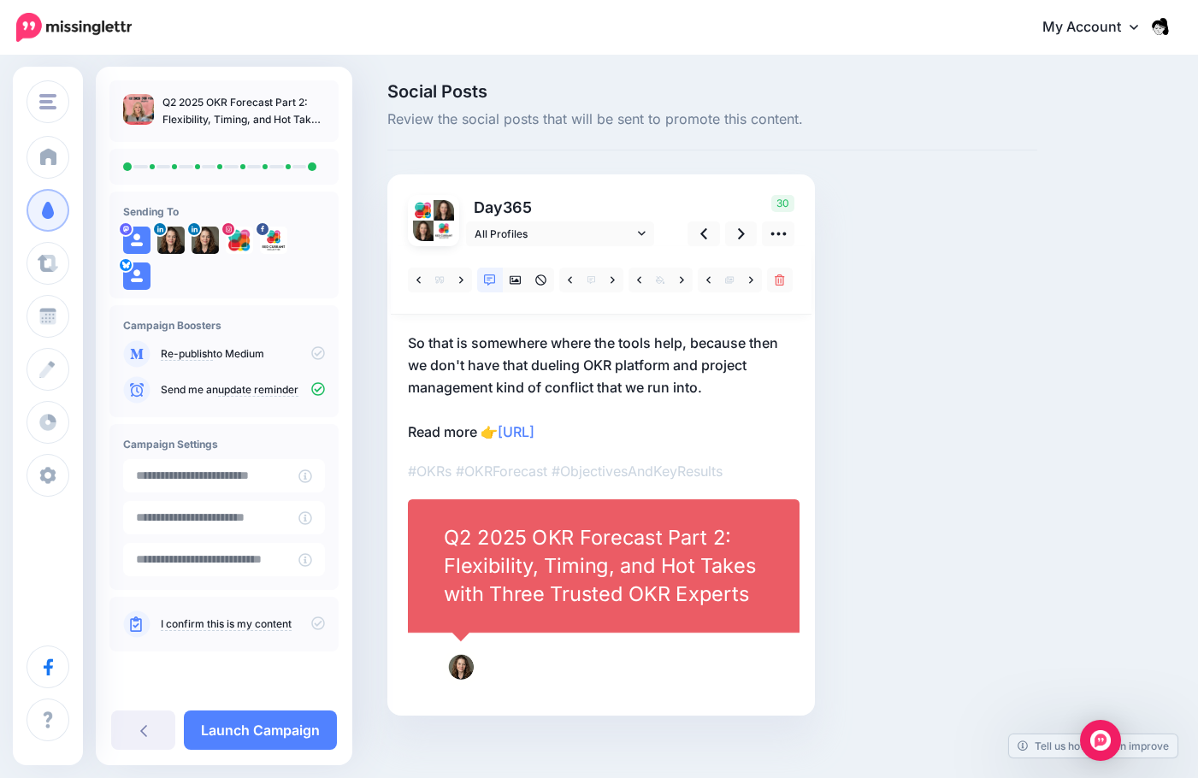
click at [597, 499] on div "Combined Shape Created with Sketch." at bounding box center [604, 571] width 394 height 356
click at [597, 554] on div "Q2 2025 OKR Forecast Part 2: Flexibility, Timing, and Hot Takes with Three Trus…" at bounding box center [604, 565] width 320 height 85
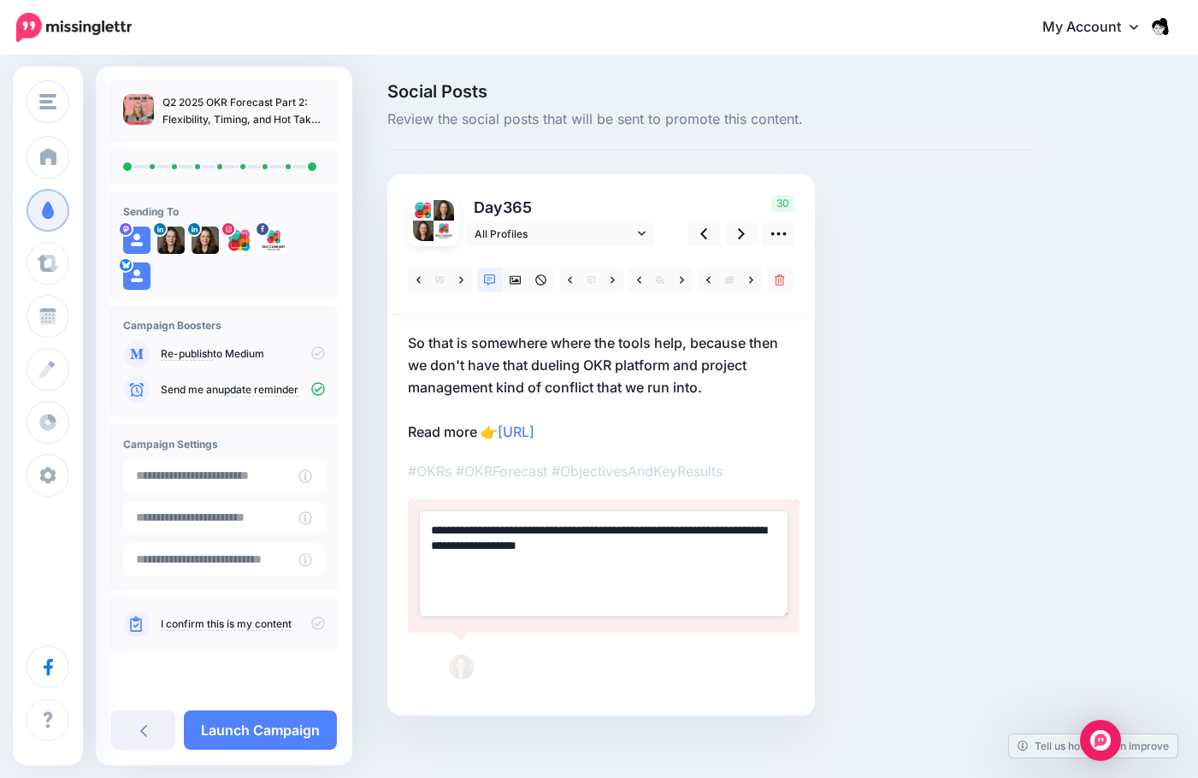
drag, startPoint x: 692, startPoint y: 558, endPoint x: 366, endPoint y: 526, distance: 327.3
click at [366, 526] on div "Social Posts Review the social posts that will be sent to promote this content.…" at bounding box center [599, 424] width 1198 height 735
paste textarea "****"
click at [572, 547] on textarea "**********" at bounding box center [603, 564] width 369 height 106
type textarea "**********"
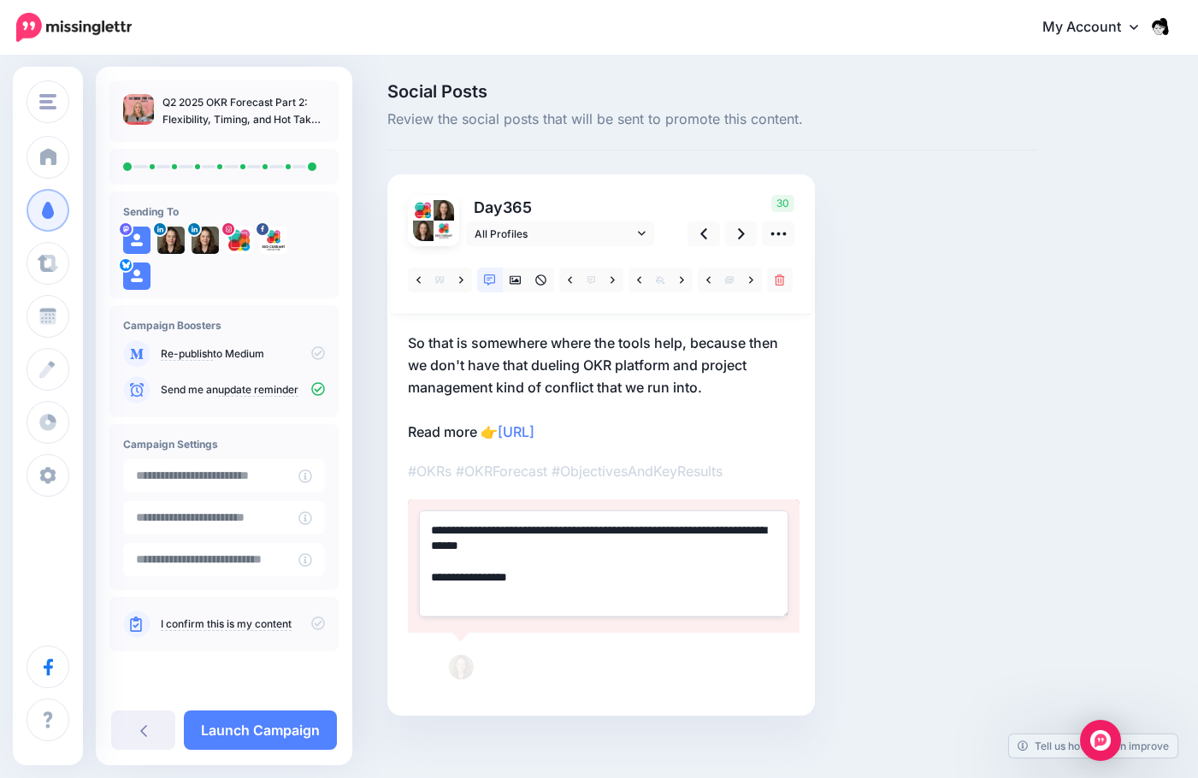
click at [774, 381] on p "So that is somewhere where the tools help, because then we don't have that duel…" at bounding box center [601, 387] width 387 height 111
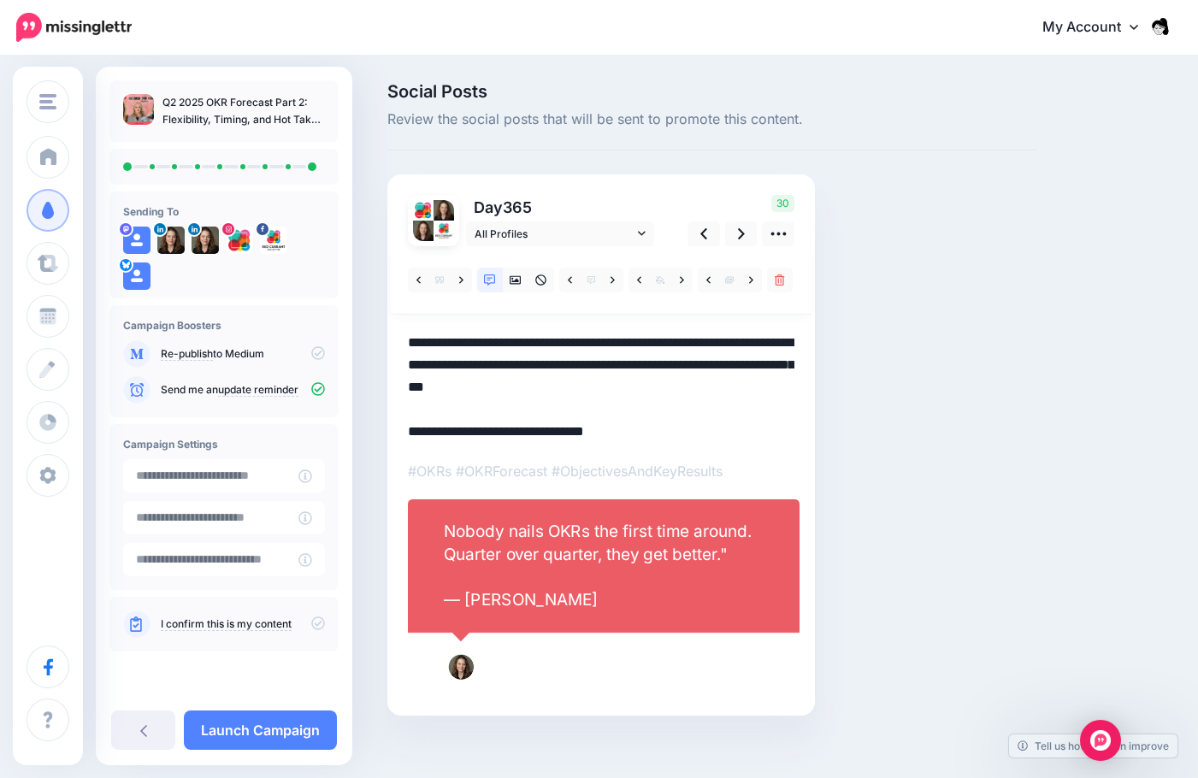
click at [676, 385] on textarea "**********" at bounding box center [601, 387] width 387 height 111
drag, startPoint x: 718, startPoint y: 387, endPoint x: 399, endPoint y: 349, distance: 321.2
click at [399, 349] on div "Day 365 All Profiles" at bounding box center [601, 444] width 428 height 541
paste textarea
click at [742, 360] on textarea "**********" at bounding box center [601, 387] width 387 height 111
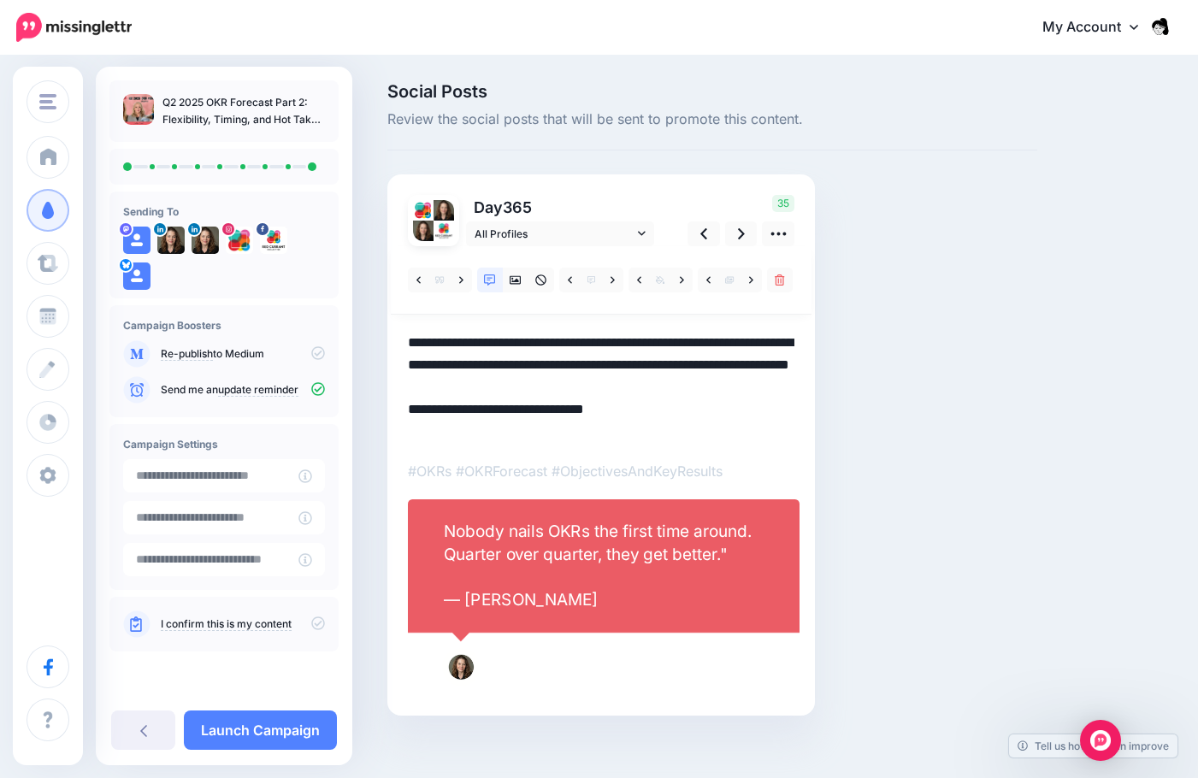
click at [761, 364] on textarea "**********" at bounding box center [601, 387] width 387 height 111
click at [769, 441] on textarea "**********" at bounding box center [601, 387] width 387 height 111
type textarea "**********"
click at [739, 229] on icon at bounding box center [741, 233] width 7 height 11
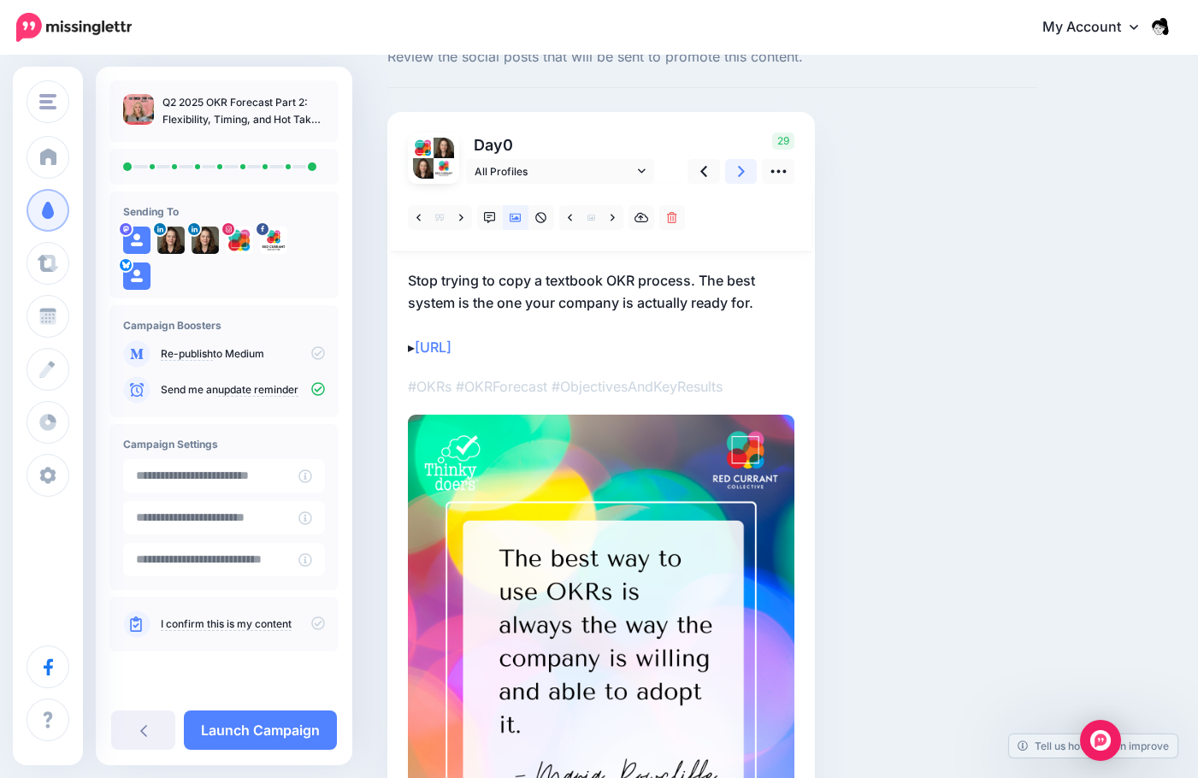
scroll to position [280, 0]
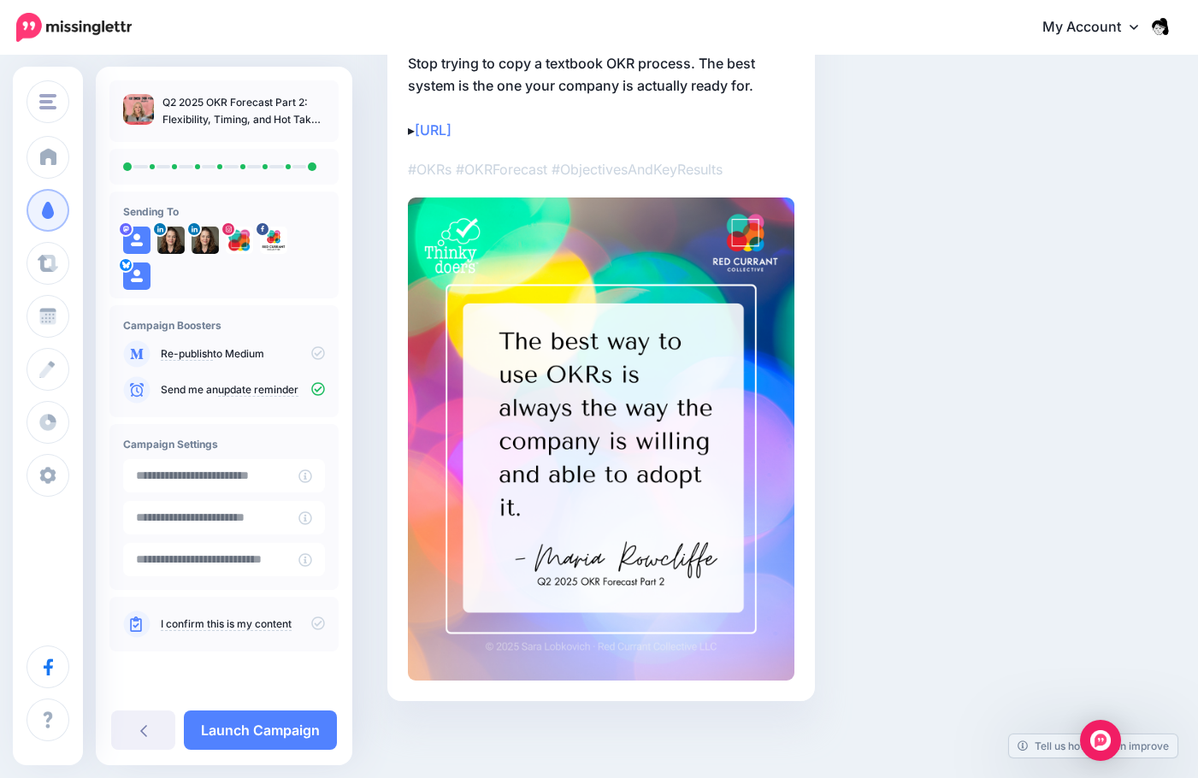
click at [325, 358] on div "Campaign Boosters Re-publish to Medium" at bounding box center [223, 361] width 229 height 112
click at [320, 355] on icon at bounding box center [318, 353] width 14 height 14
click at [315, 628] on icon at bounding box center [318, 624] width 14 height 14
click at [234, 558] on input "text" at bounding box center [210, 559] width 175 height 33
type input "**********"
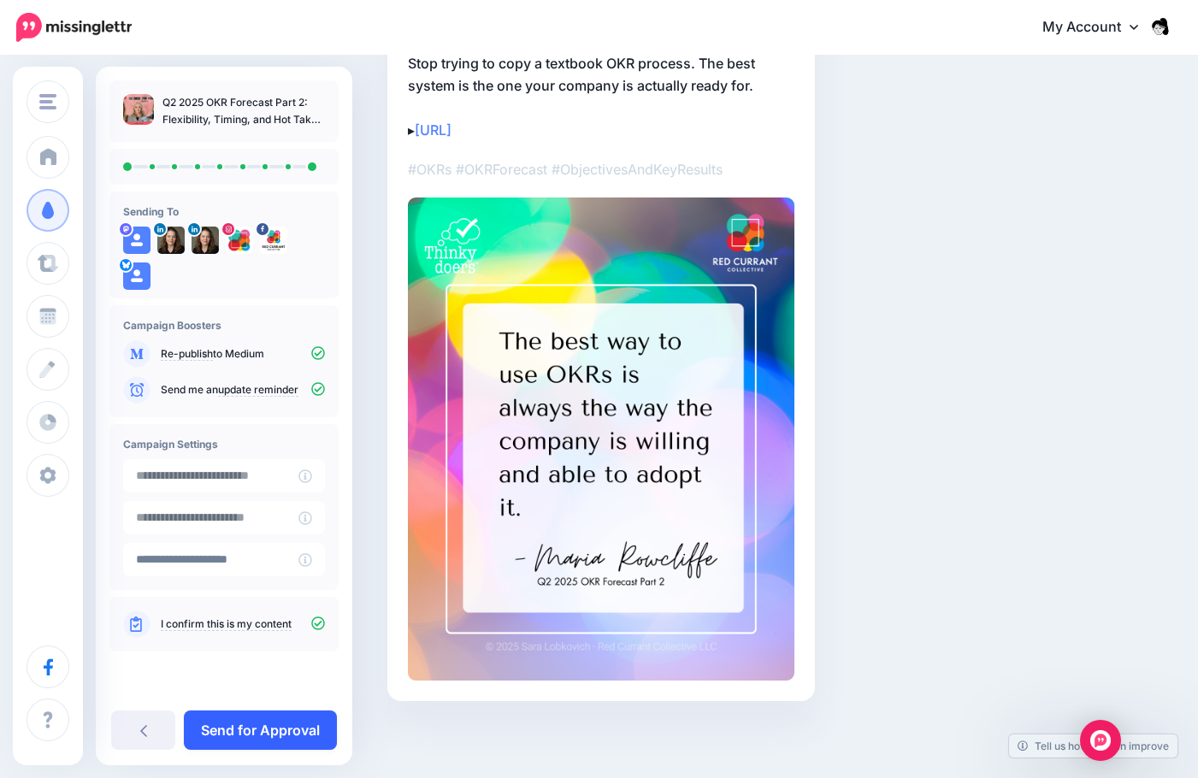
click at [297, 735] on link "Send for Approval" at bounding box center [260, 730] width 153 height 39
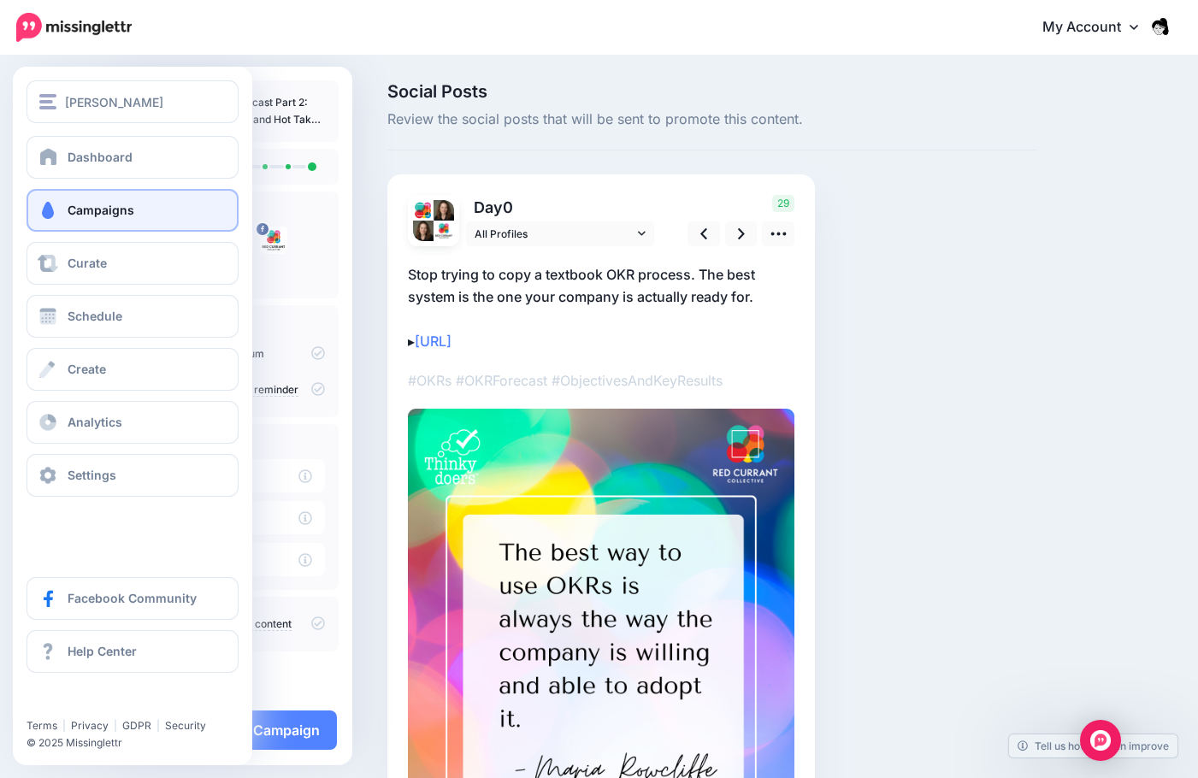
click at [30, 215] on link "Campaigns" at bounding box center [133, 210] width 212 height 43
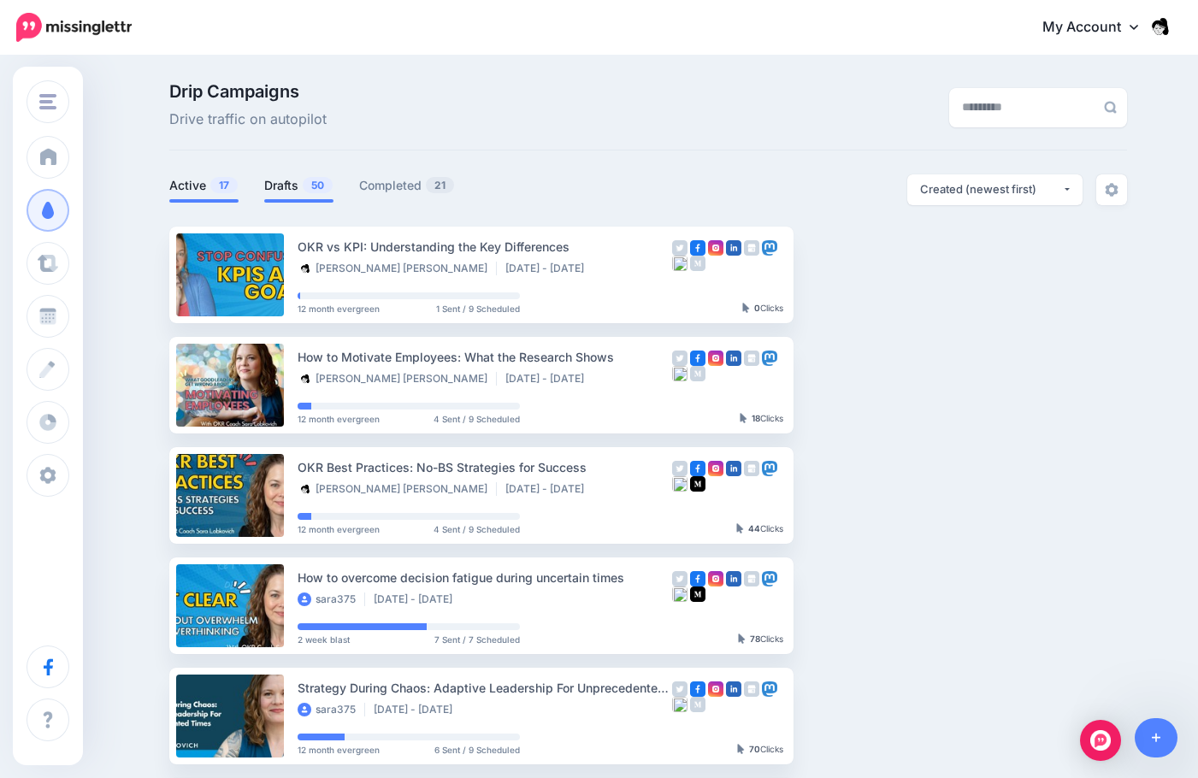
click at [303, 196] on li "Drafts 50" at bounding box center [298, 188] width 69 height 28
click at [303, 186] on link "Drafts 50" at bounding box center [298, 185] width 69 height 21
